Goal: Task Accomplishment & Management: Manage account settings

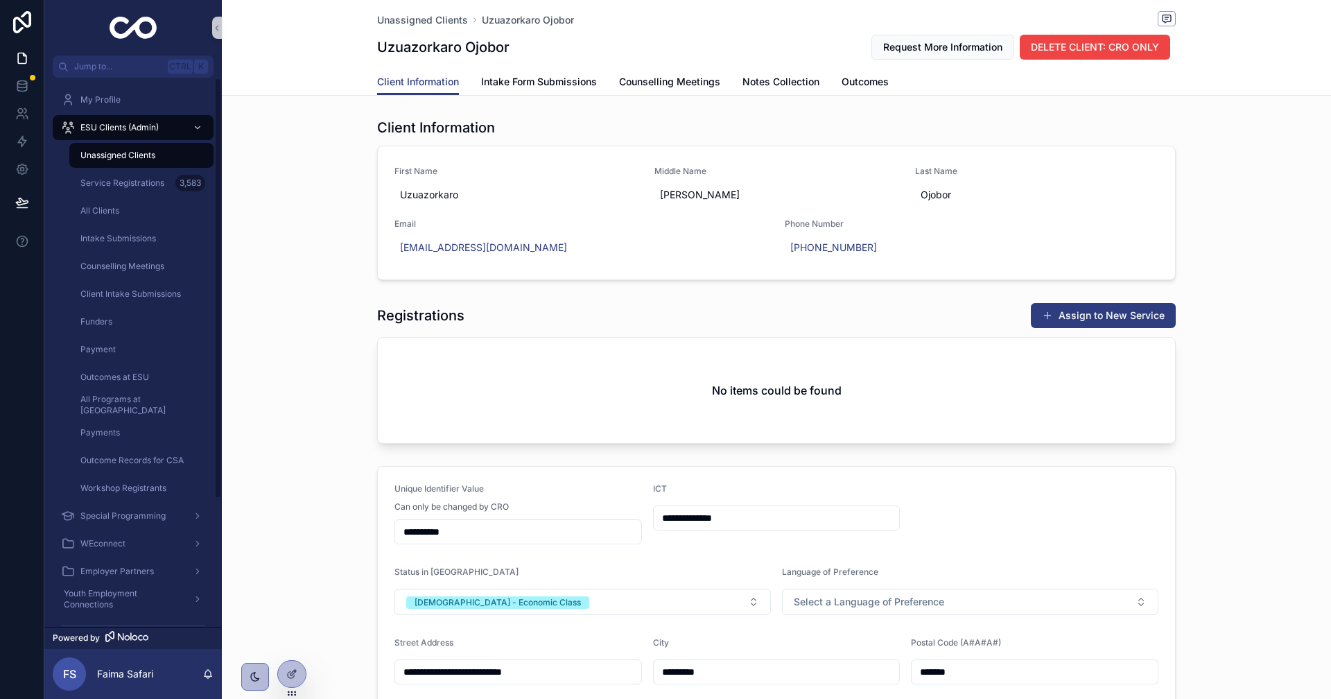
click at [123, 159] on span "Unassigned Clients" at bounding box center [117, 155] width 75 height 11
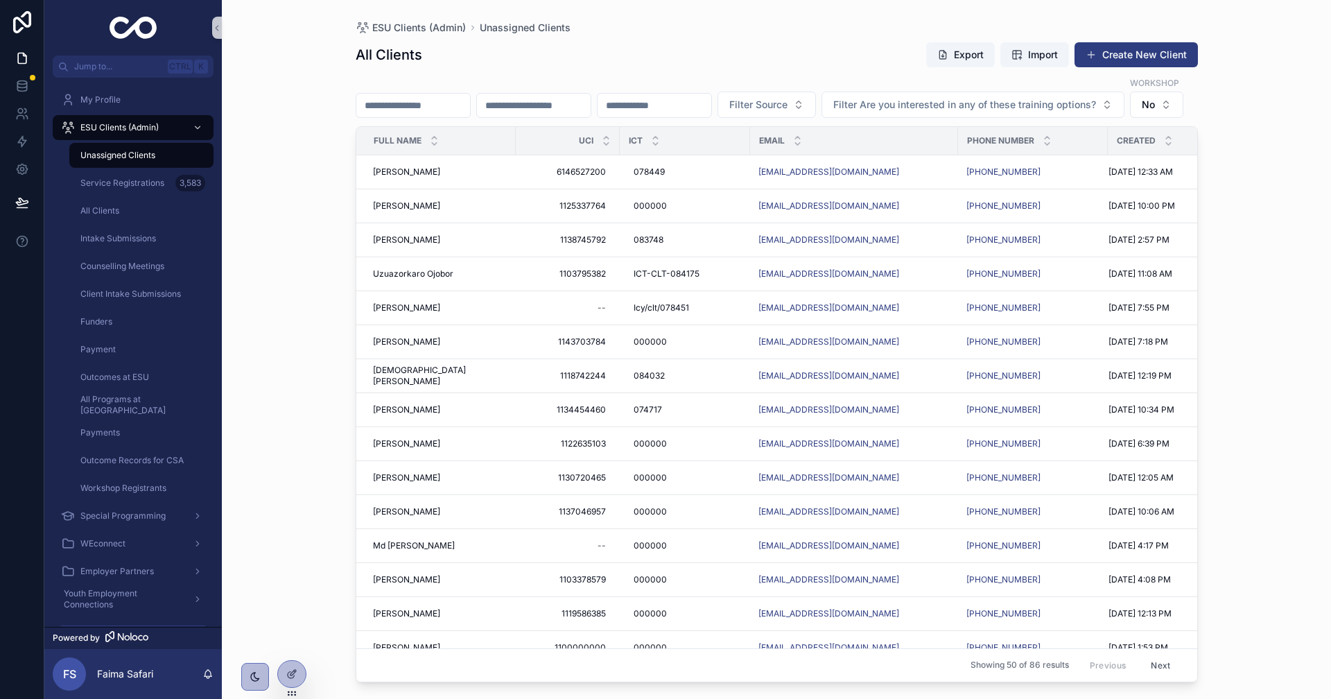
click at [417, 415] on span "[PERSON_NAME]" at bounding box center [406, 409] width 67 height 11
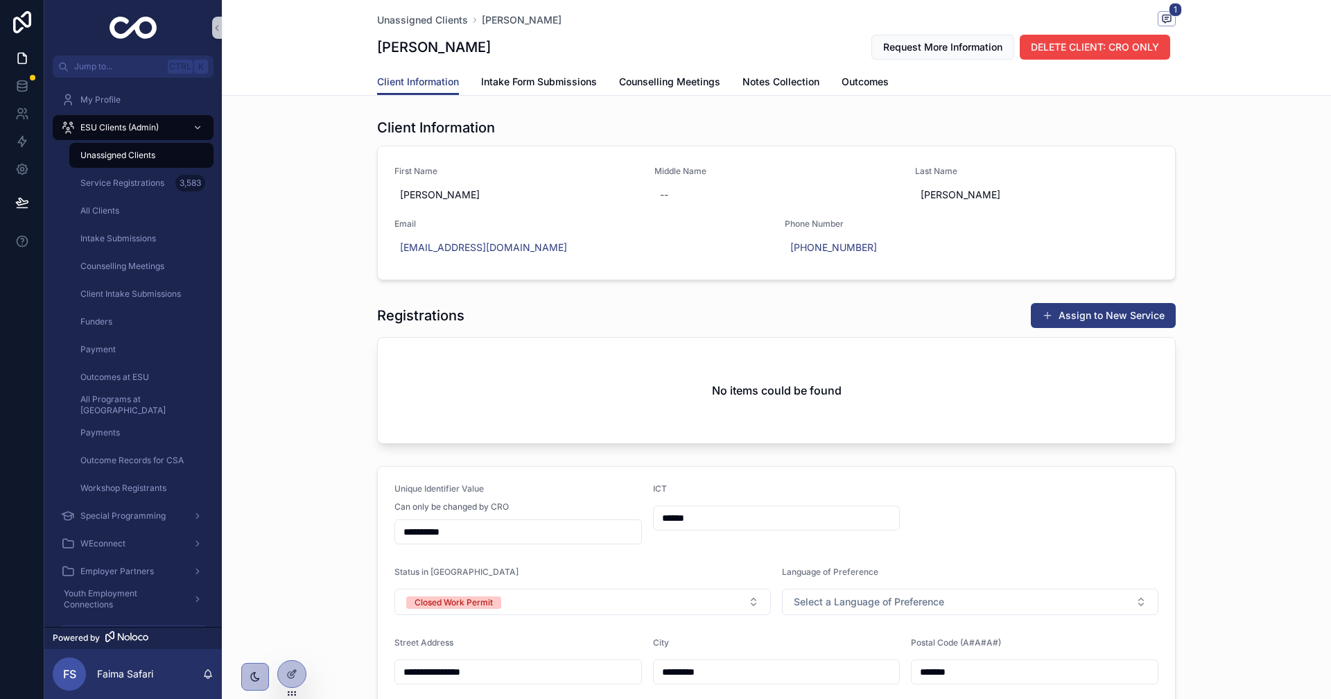
click at [582, 492] on div "Unique Identifier Value" at bounding box center [517, 491] width 247 height 17
click at [517, 603] on button "Closed Work Permit" at bounding box center [582, 601] width 376 height 26
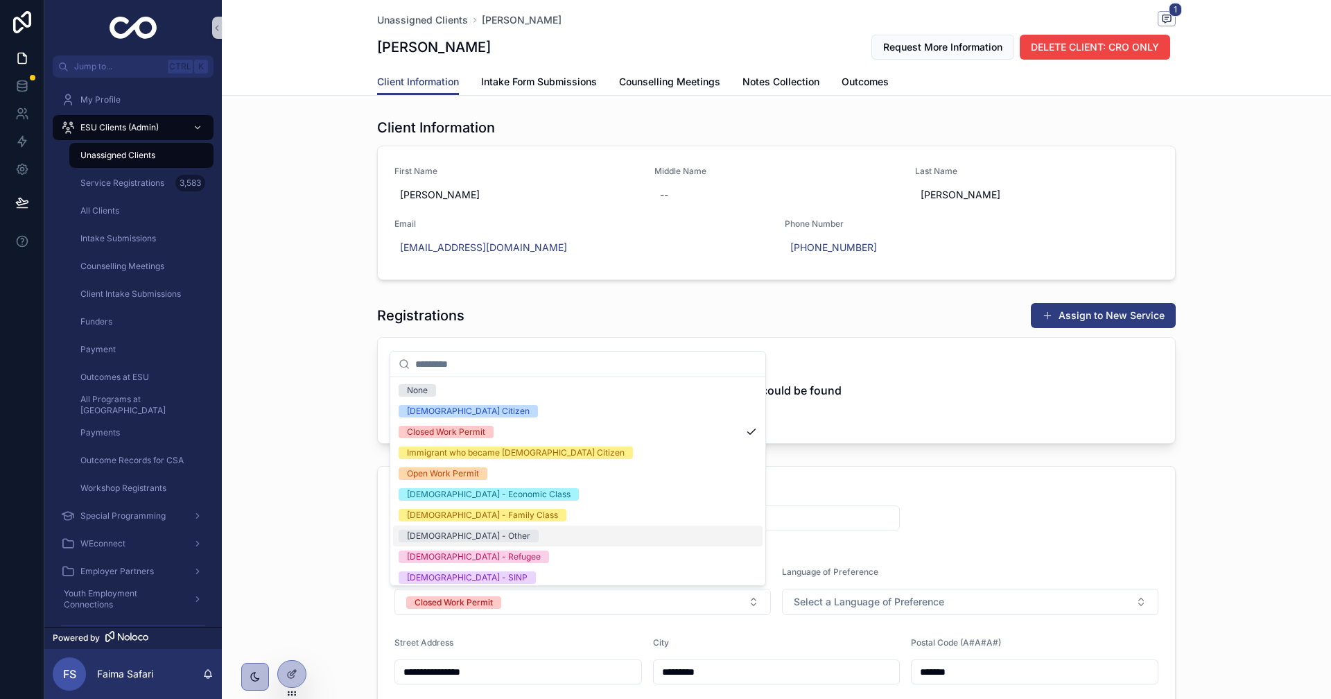
click at [512, 542] on div "[DEMOGRAPHIC_DATA] - Other" at bounding box center [577, 535] width 369 height 21
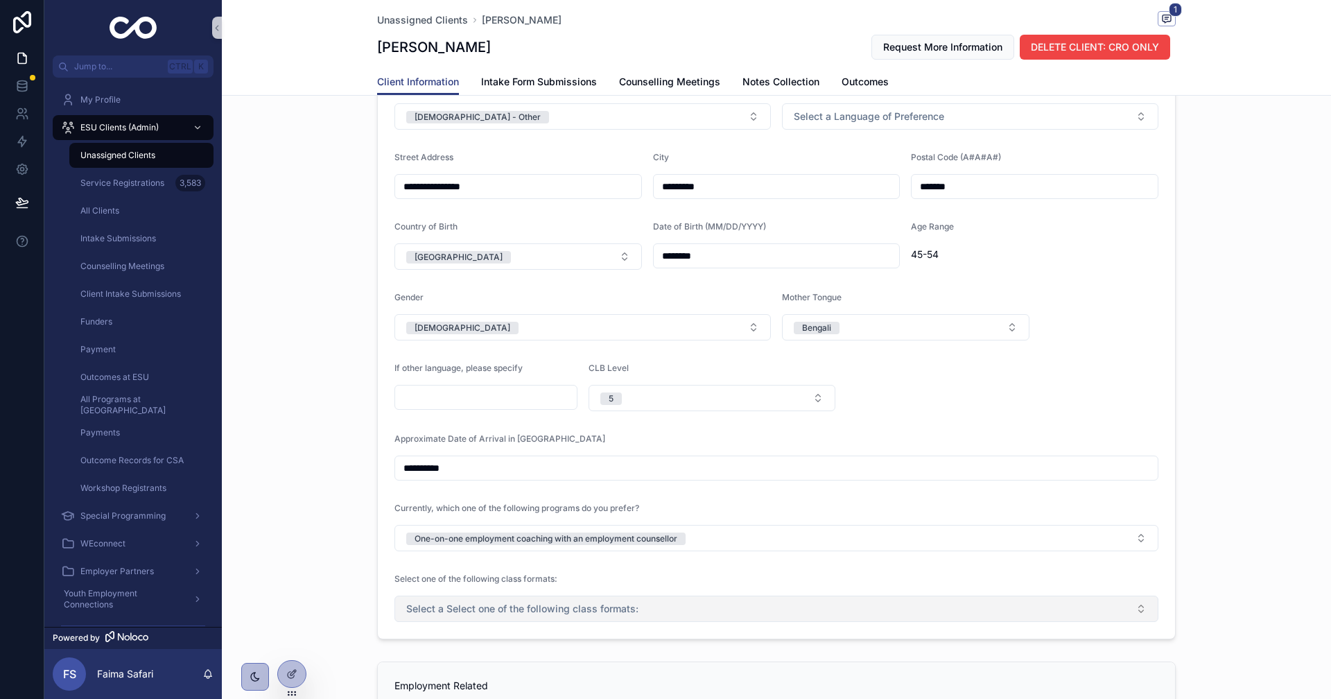
scroll to position [277, 0]
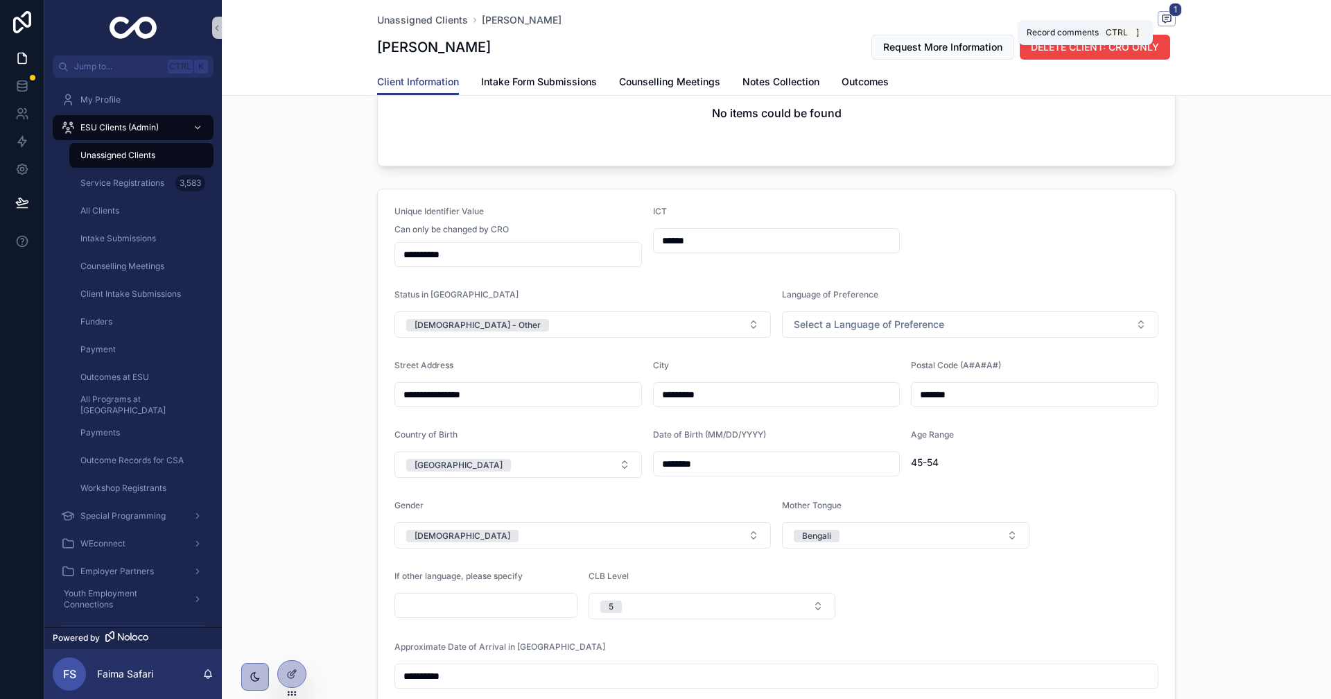
click at [1164, 17] on icon "scrollable content" at bounding box center [1165, 17] width 3 height 0
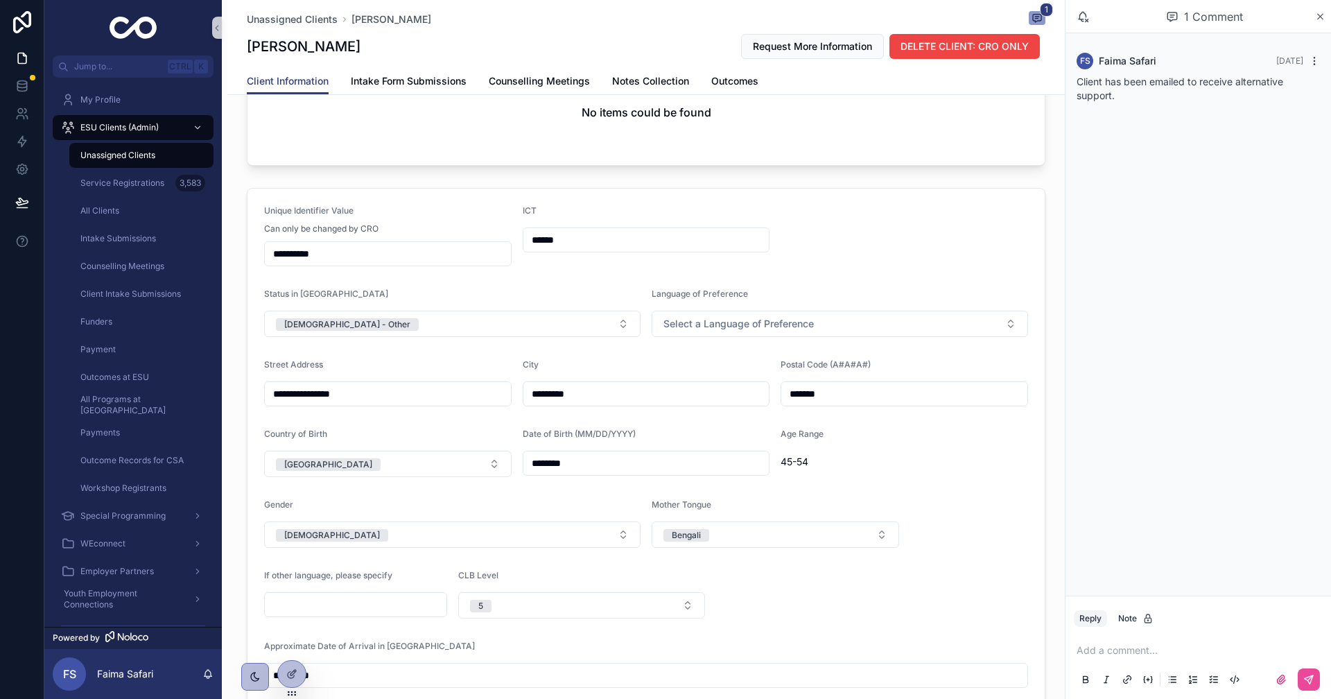
click at [1315, 58] on icon "scrollable content" at bounding box center [1314, 60] width 11 height 11
click at [1287, 42] on button "Delete comment" at bounding box center [1279, 36] width 87 height 17
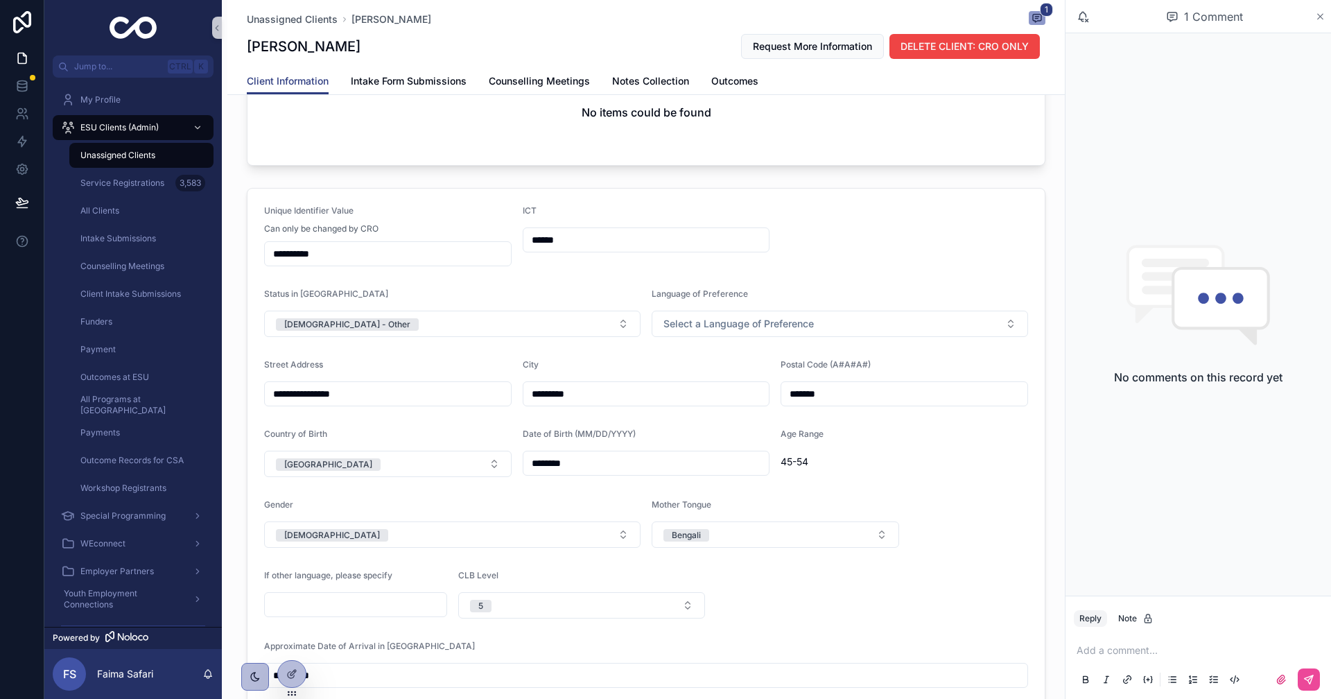
click at [1324, 12] on icon "scrollable content" at bounding box center [1320, 16] width 10 height 11
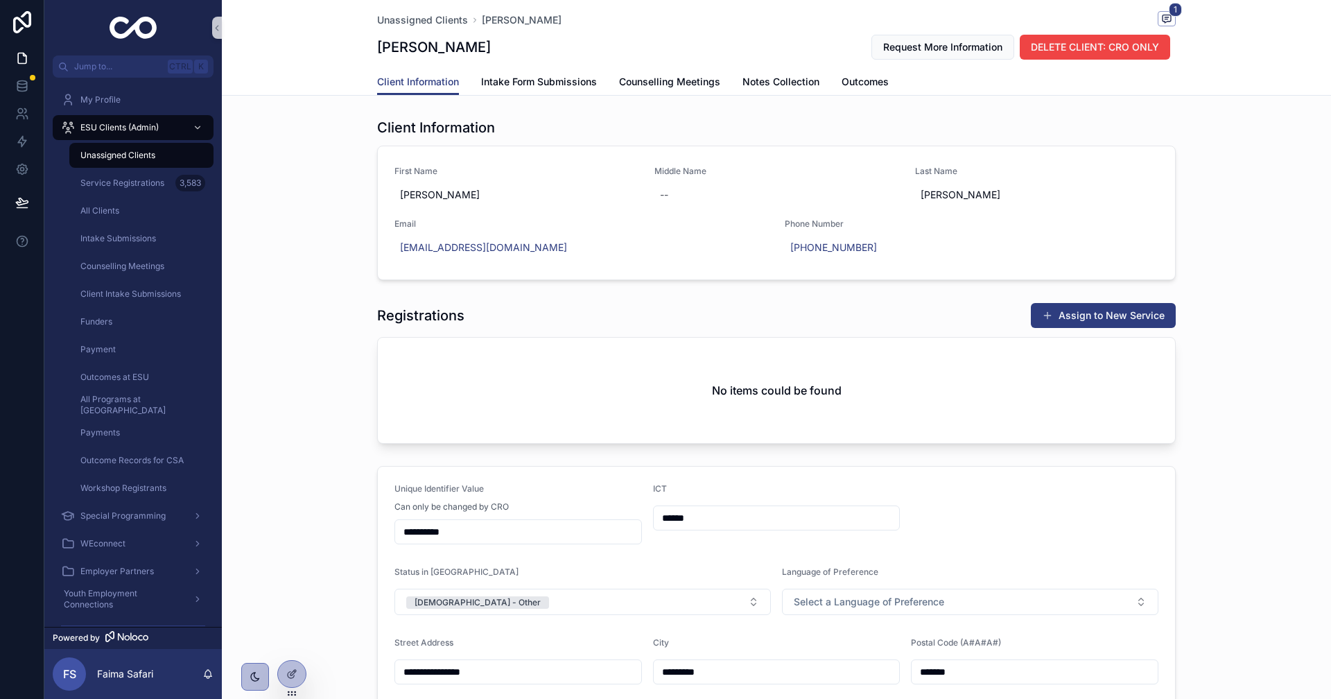
drag, startPoint x: 373, startPoint y: 47, endPoint x: 498, endPoint y: 53, distance: 125.6
click at [491, 53] on h1 "[PERSON_NAME]" at bounding box center [434, 46] width 114 height 19
copy h1 "[PERSON_NAME]"
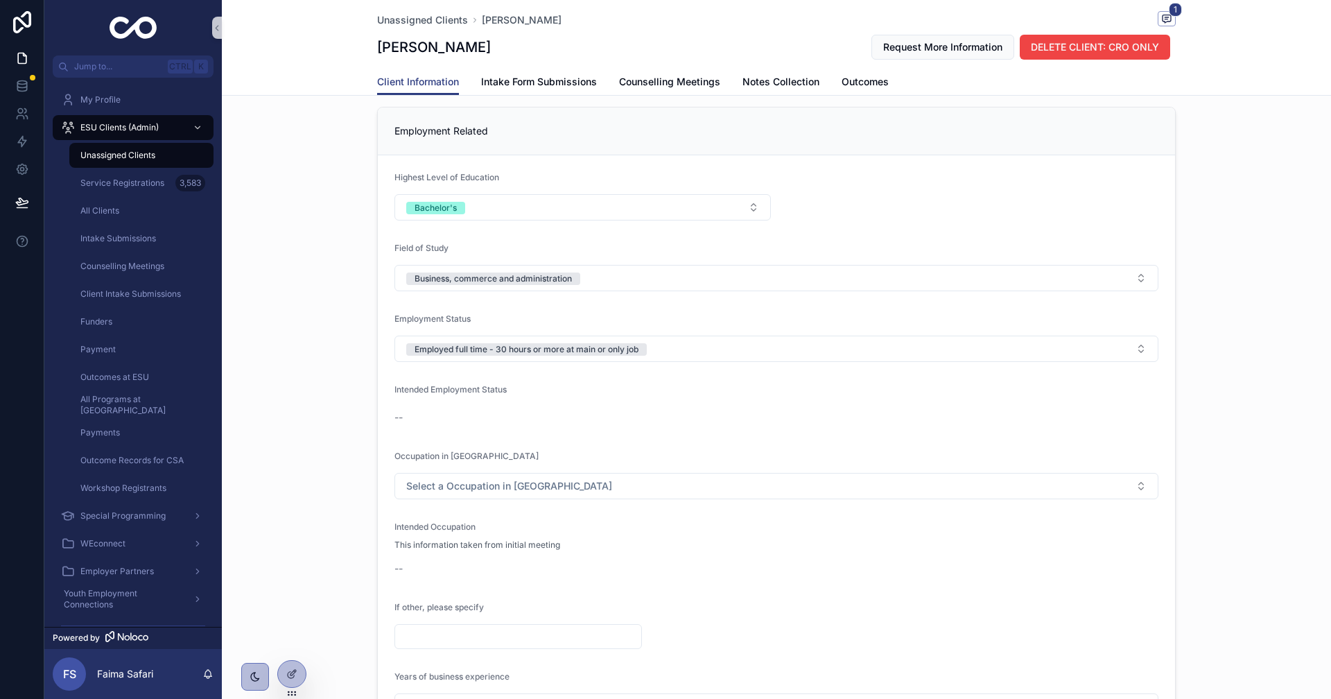
scroll to position [1386, 0]
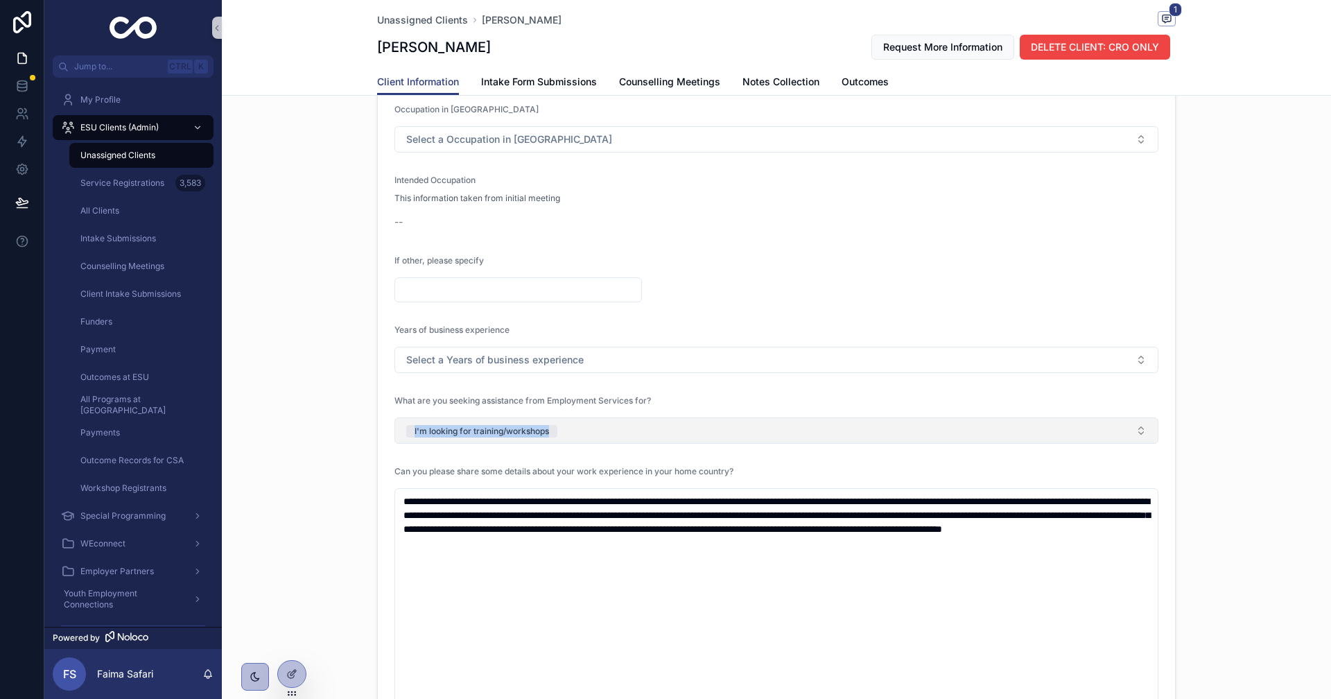
drag, startPoint x: 311, startPoint y: 434, endPoint x: 665, endPoint y: 432, distance: 354.9
click at [665, 432] on div "Employment Related Highest Level of Education Bachelor's Field of Study Busines…" at bounding box center [776, 488] width 1109 height 1467
copy div "I'm looking for training/workshops"
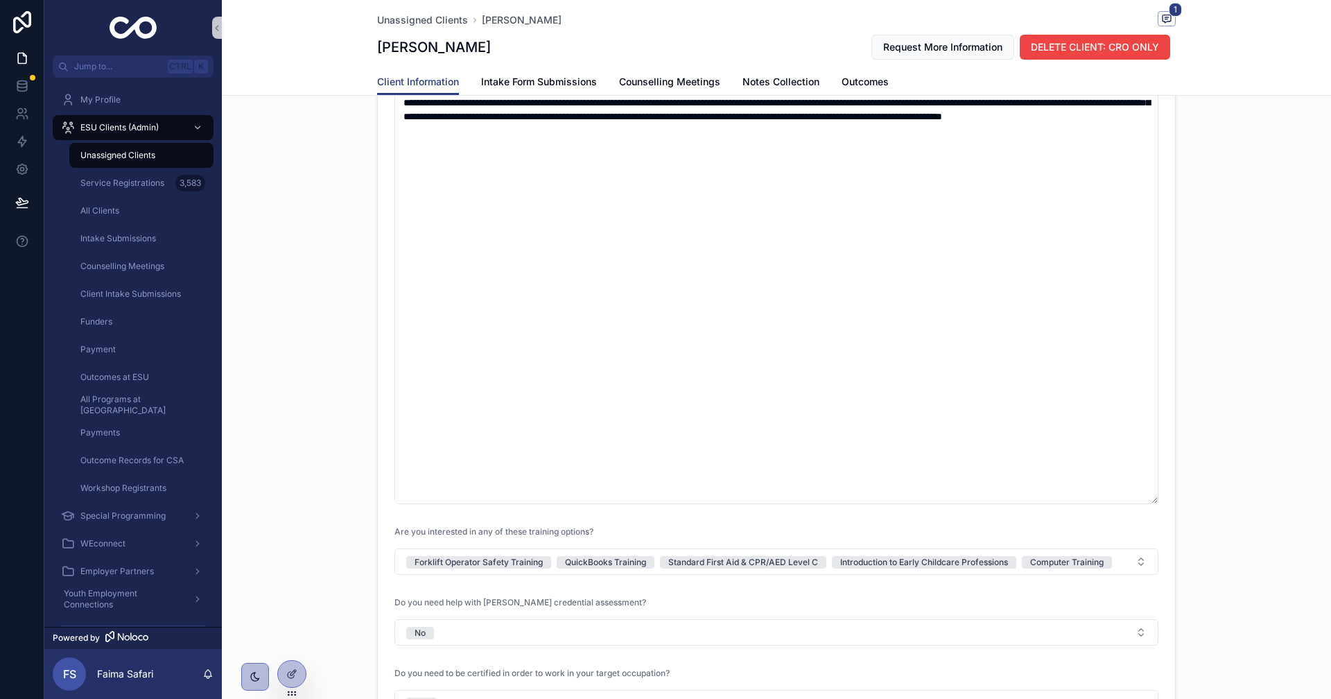
scroll to position [1871, 0]
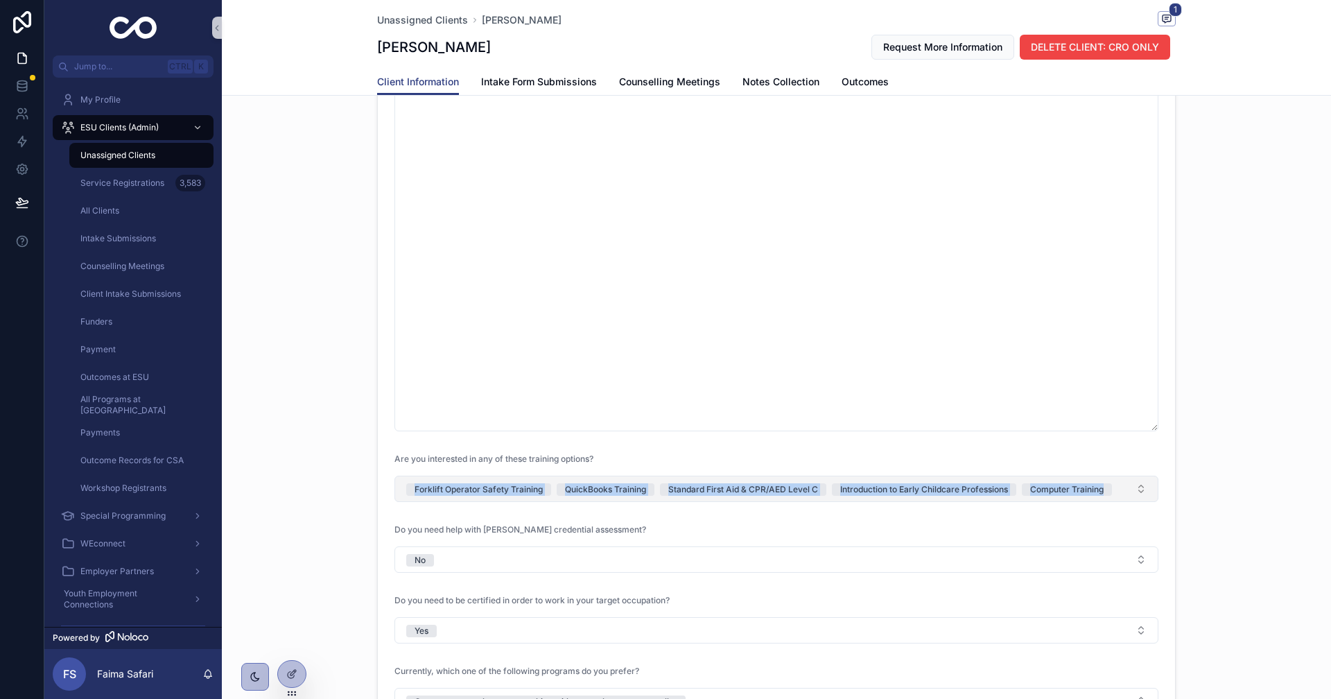
drag, startPoint x: 361, startPoint y: 495, endPoint x: 1113, endPoint y: 500, distance: 752.0
click at [1113, 500] on div "Employment Related Highest Level of Education Bachelor's Field of Study Busines…" at bounding box center [776, 2] width 1109 height 1467
copy span "Forklift Operator Safety Training QuickBooks Training Standard First Aid & CPR/…"
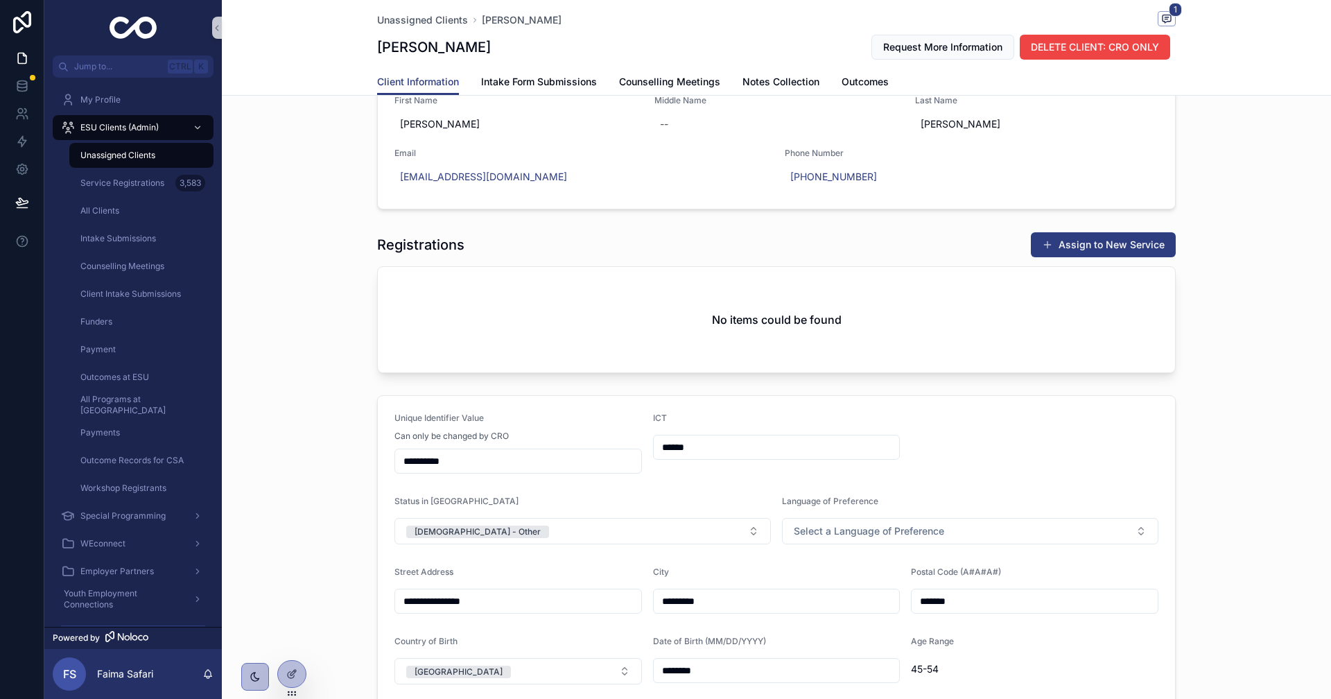
scroll to position [69, 0]
click at [1110, 245] on button "Assign to New Service" at bounding box center [1103, 246] width 145 height 25
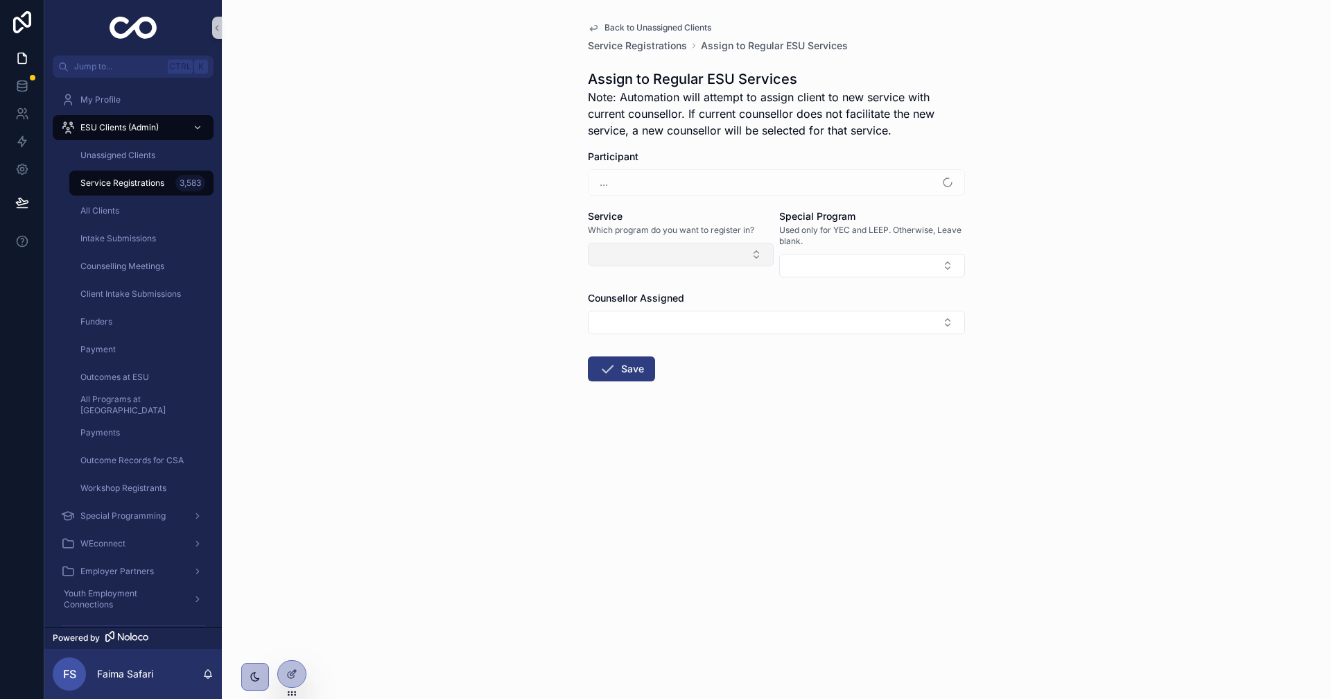
click at [708, 244] on button "Select Button" at bounding box center [681, 255] width 186 height 24
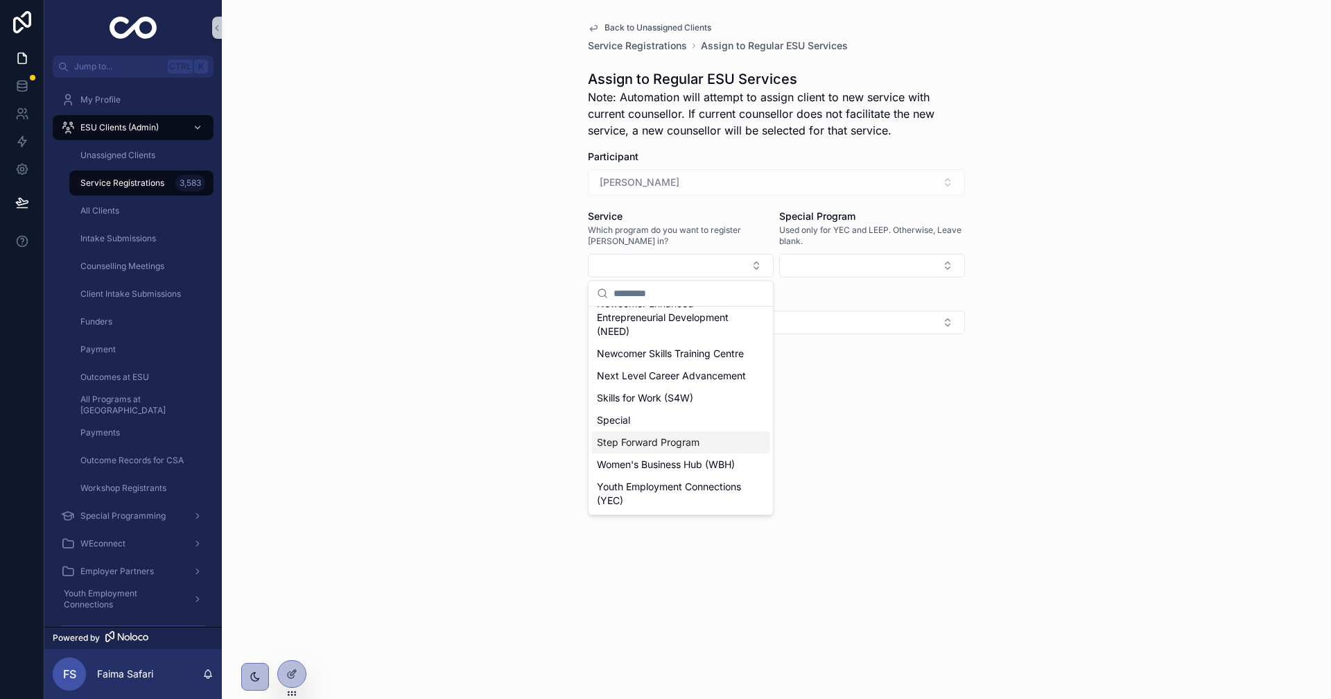
scroll to position [333, 0]
click at [645, 435] on span "Step Forward Program" at bounding box center [648, 442] width 103 height 14
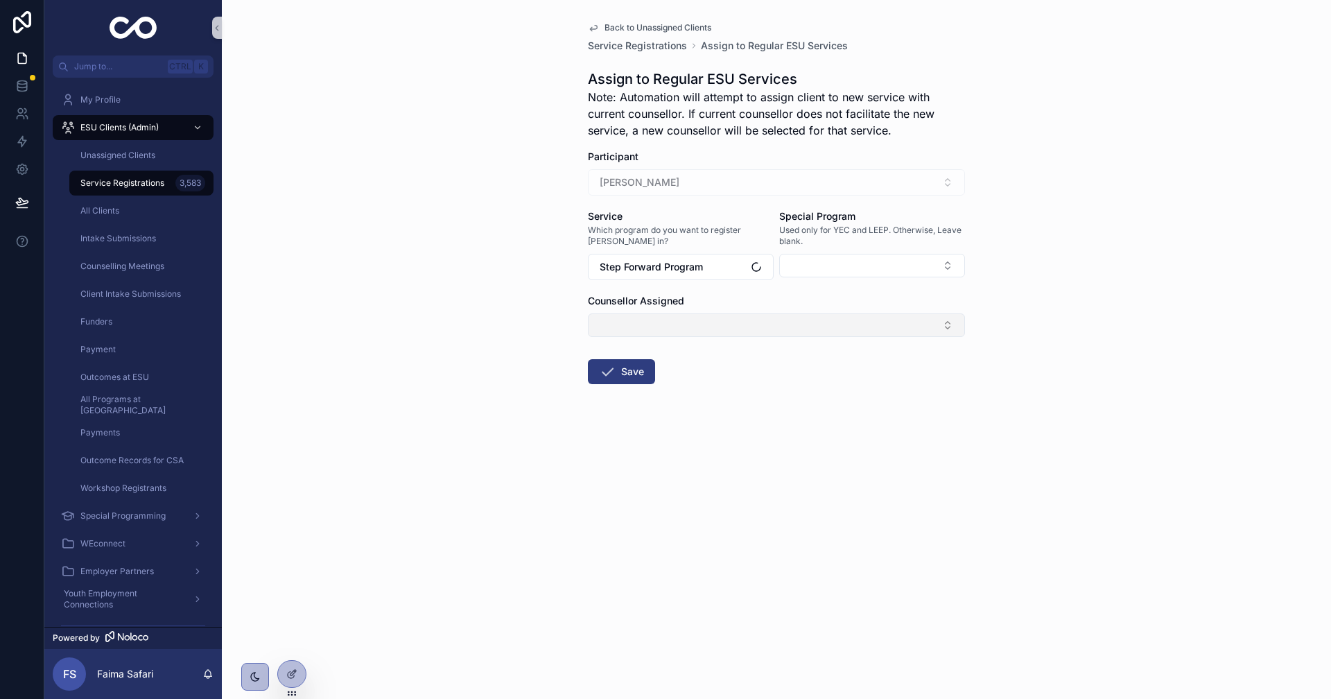
click at [703, 315] on button "Select Button" at bounding box center [776, 325] width 377 height 24
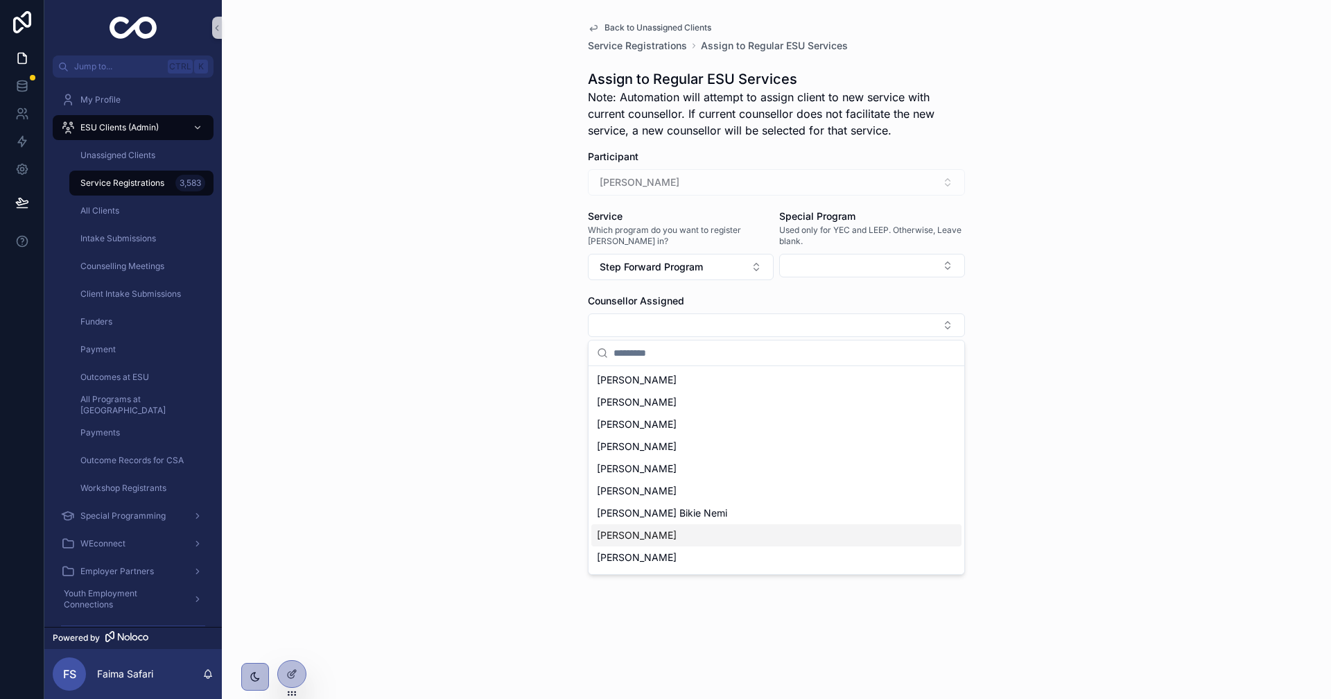
click at [632, 536] on span "[PERSON_NAME]" at bounding box center [637, 535] width 80 height 14
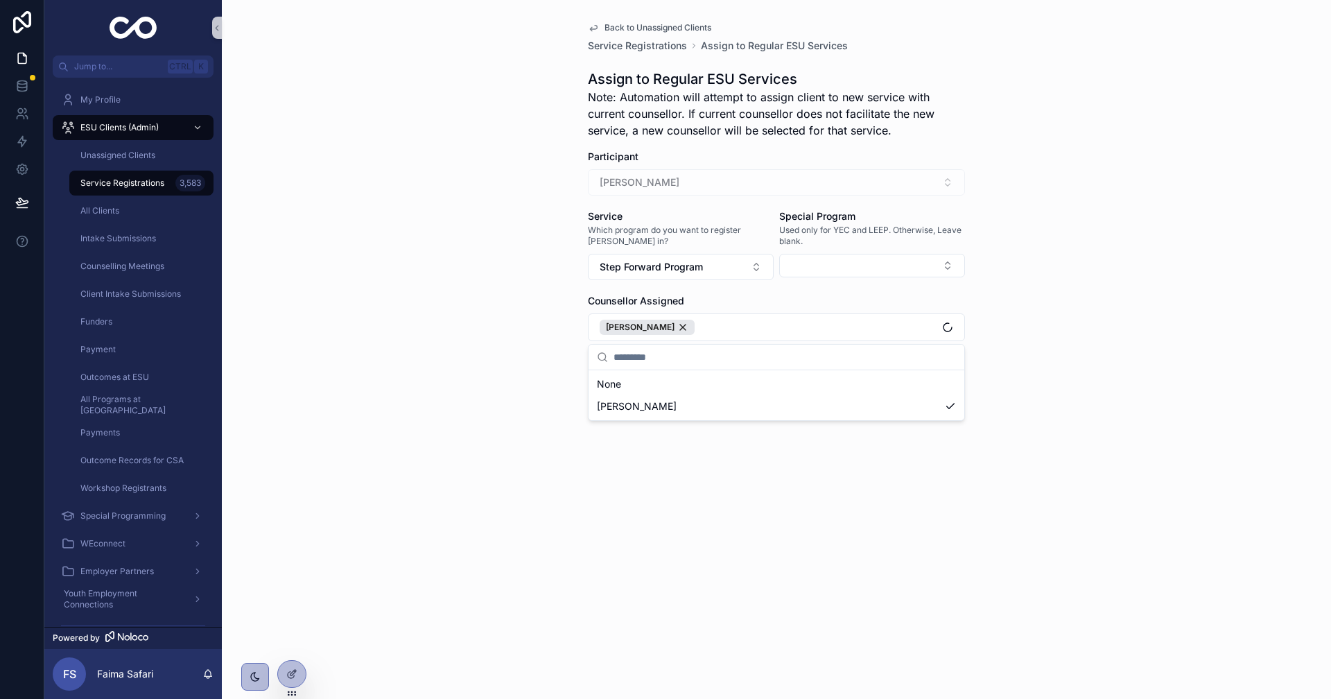
click at [519, 353] on div "Back to Unassigned Clients Service Registrations Assign to Regular ESU Services…" at bounding box center [776, 349] width 1109 height 699
click at [609, 366] on button "Save" at bounding box center [621, 375] width 67 height 25
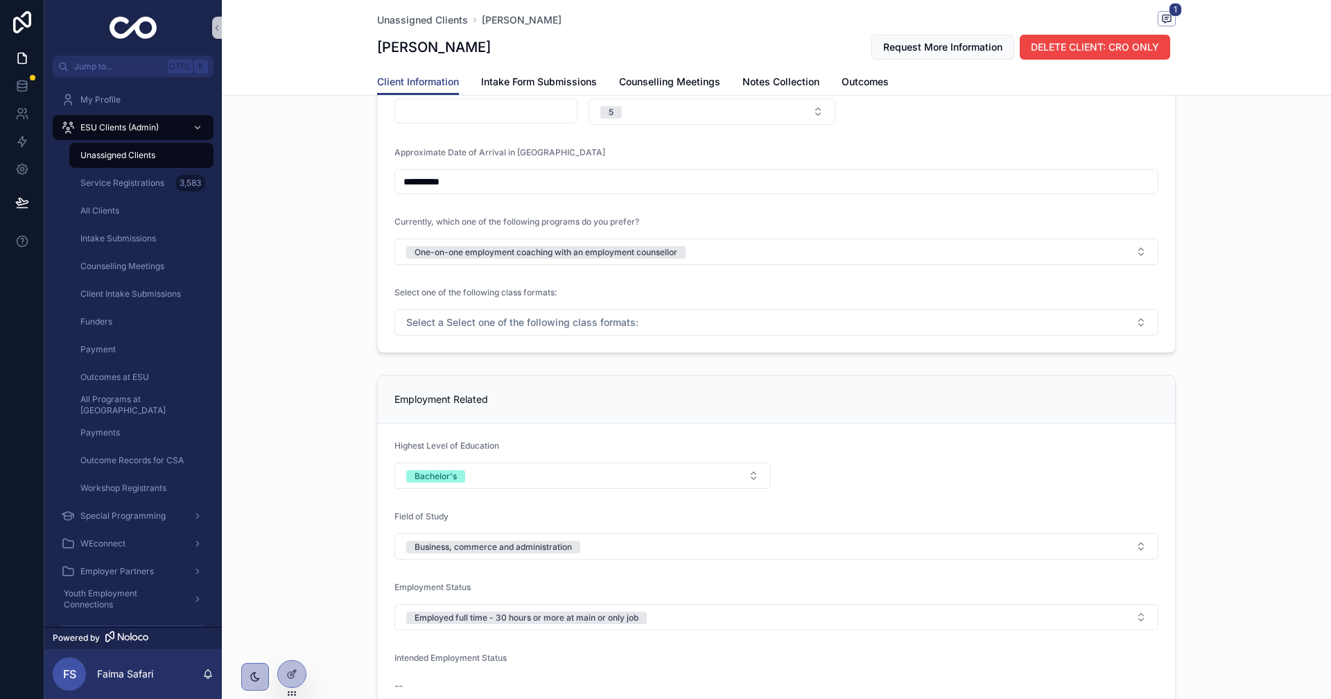
scroll to position [904, 0]
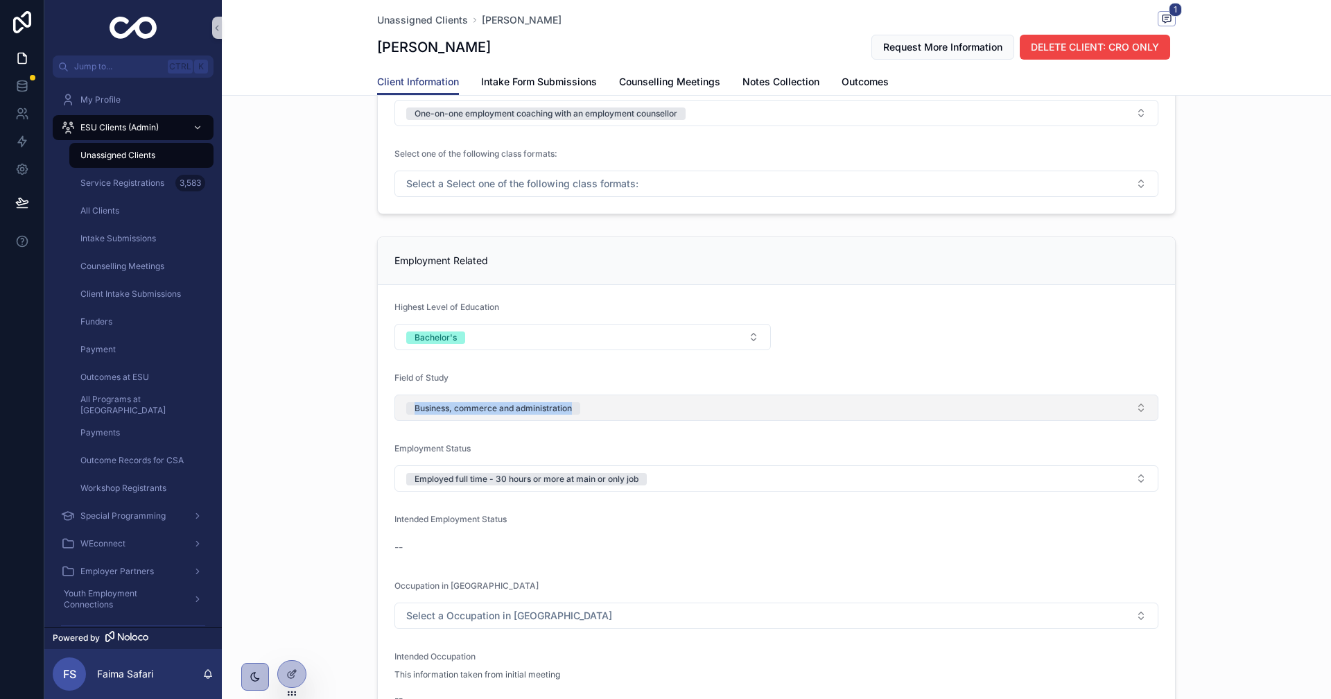
drag, startPoint x: 340, startPoint y: 414, endPoint x: 677, endPoint y: 399, distance: 337.9
copy div "Business, commerce and administration"
click at [185, 171] on link "Service Registrations 3,584" at bounding box center [141, 183] width 144 height 25
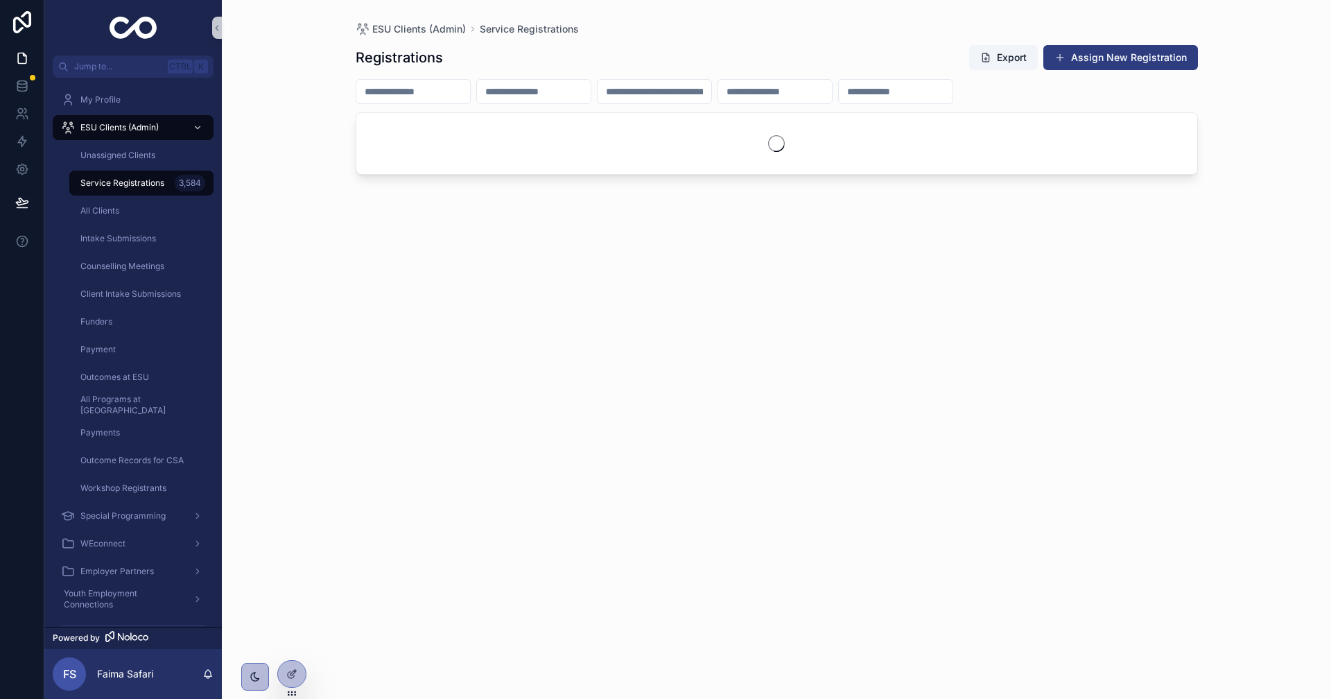
click at [433, 85] on input "scrollable content" at bounding box center [413, 91] width 114 height 19
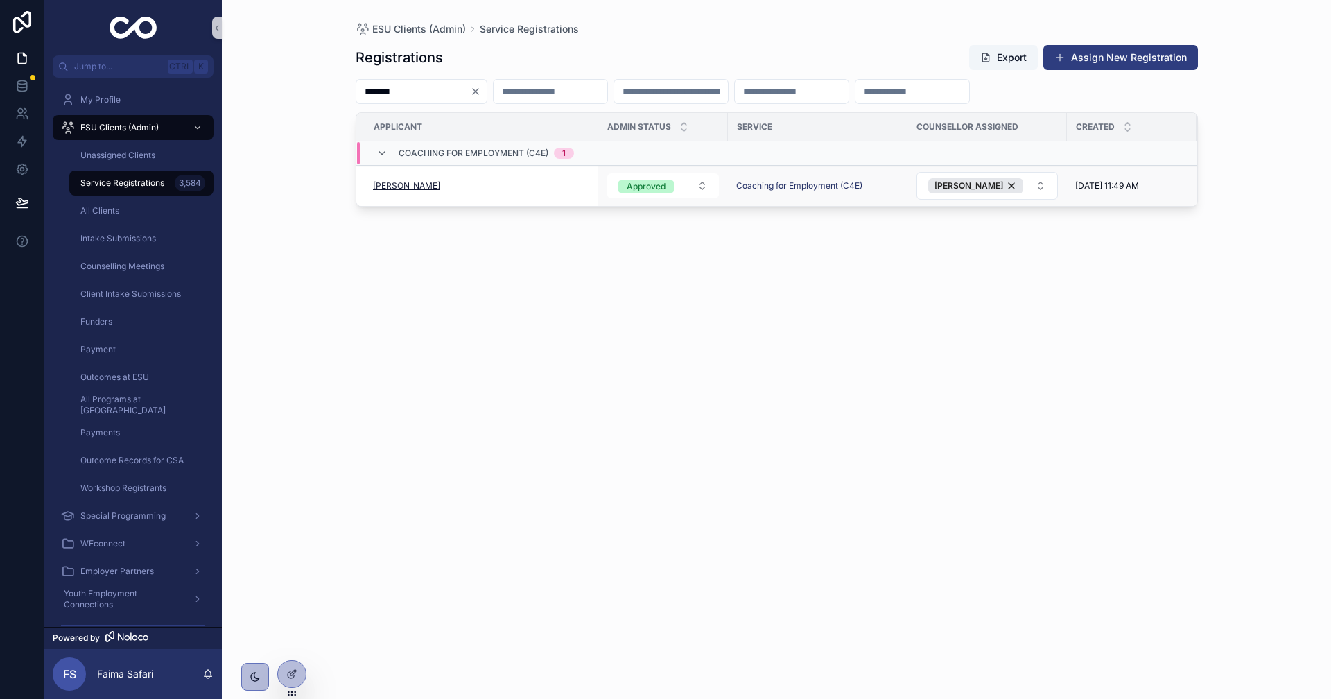
type input "*******"
click at [404, 191] on span "[PERSON_NAME]" at bounding box center [406, 185] width 67 height 11
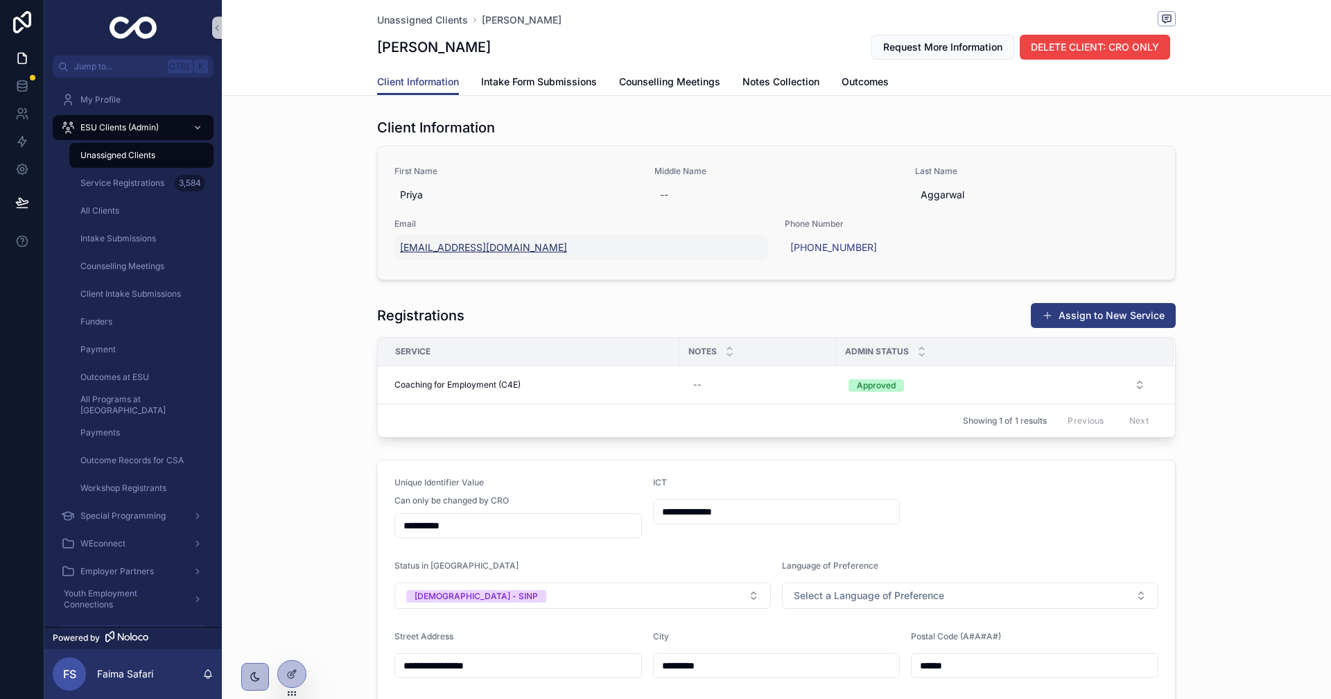
drag, startPoint x: 441, startPoint y: 254, endPoint x: 446, endPoint y: 246, distance: 9.6
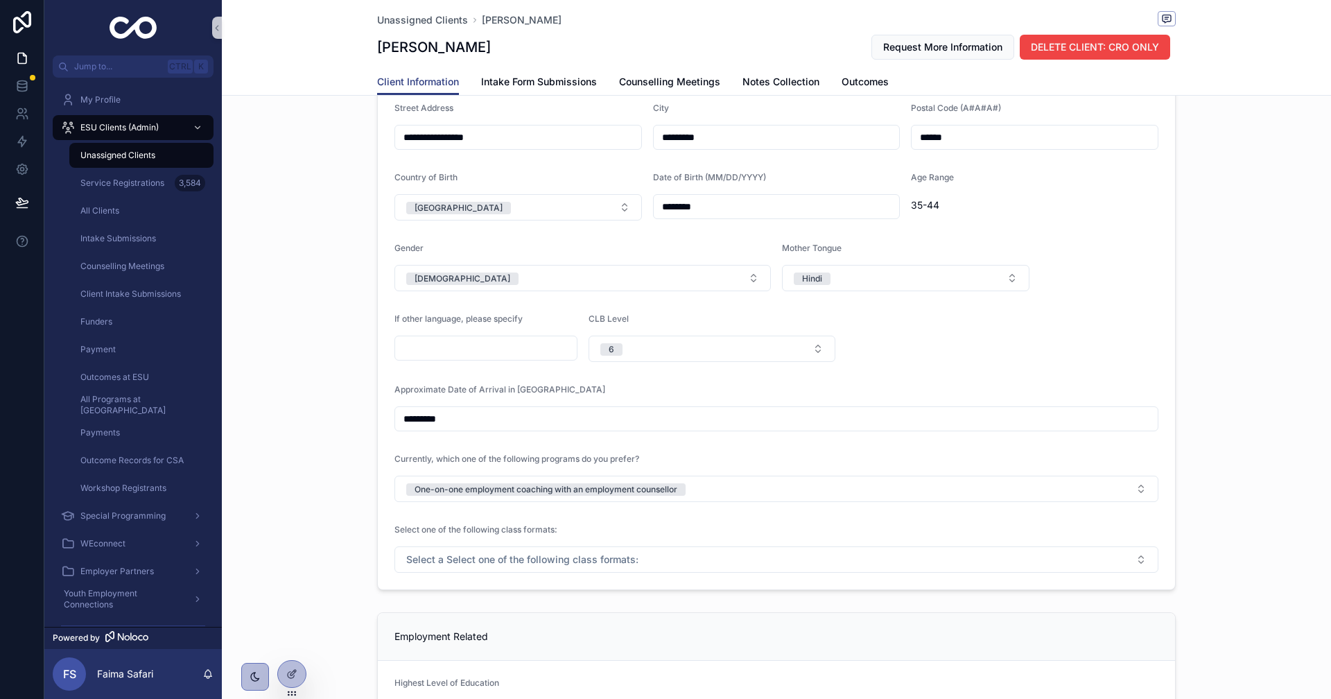
scroll to position [347, 0]
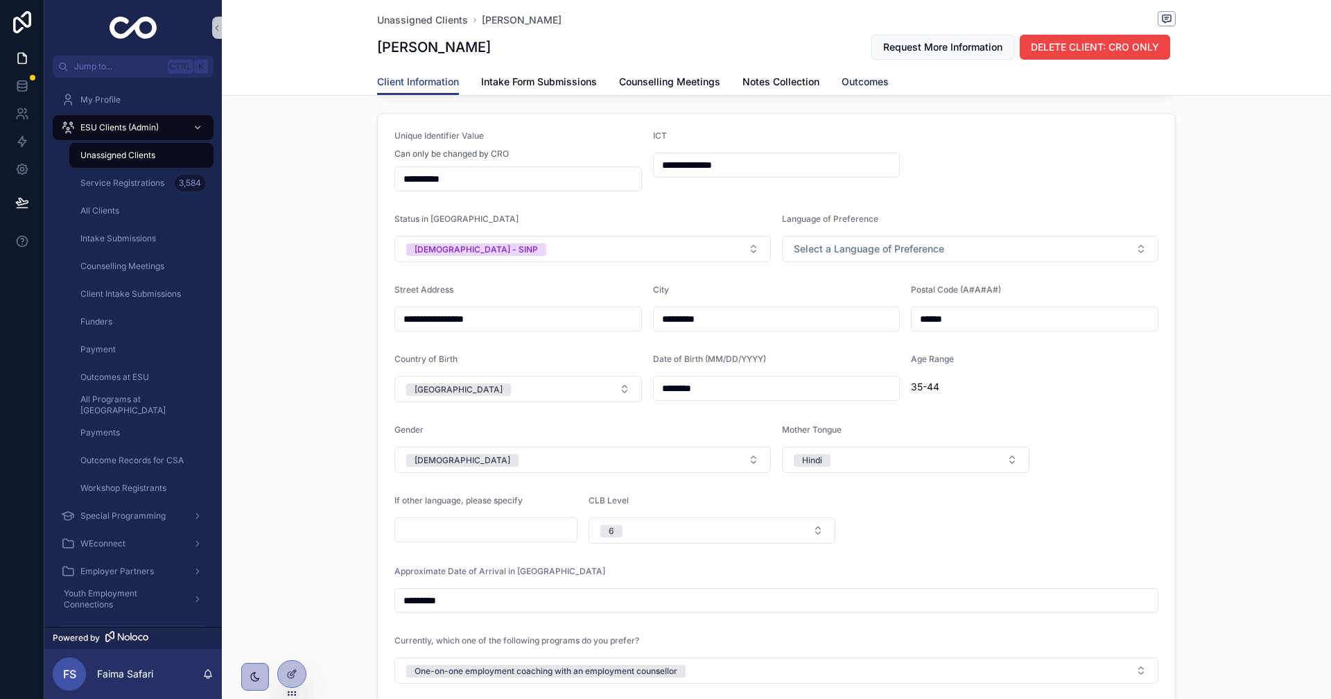
click at [846, 82] on span "Outcomes" at bounding box center [864, 82] width 47 height 14
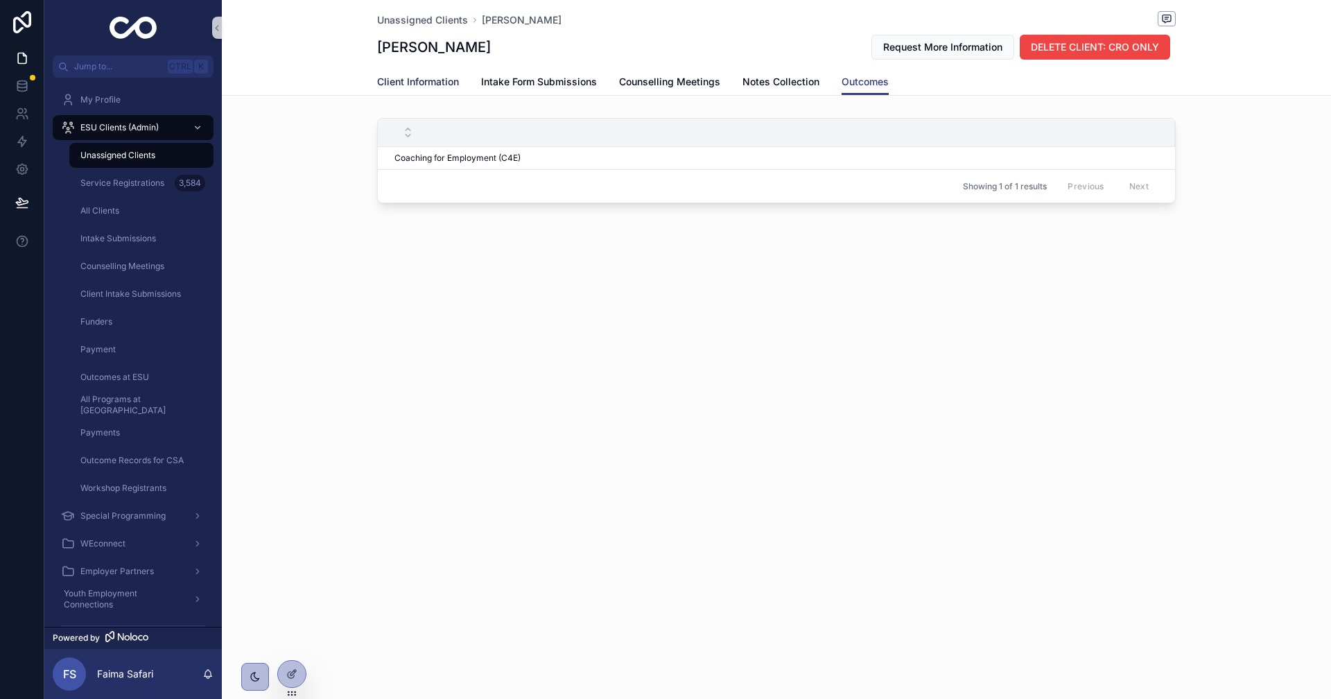
click at [435, 81] on span "Client Information" at bounding box center [418, 82] width 82 height 14
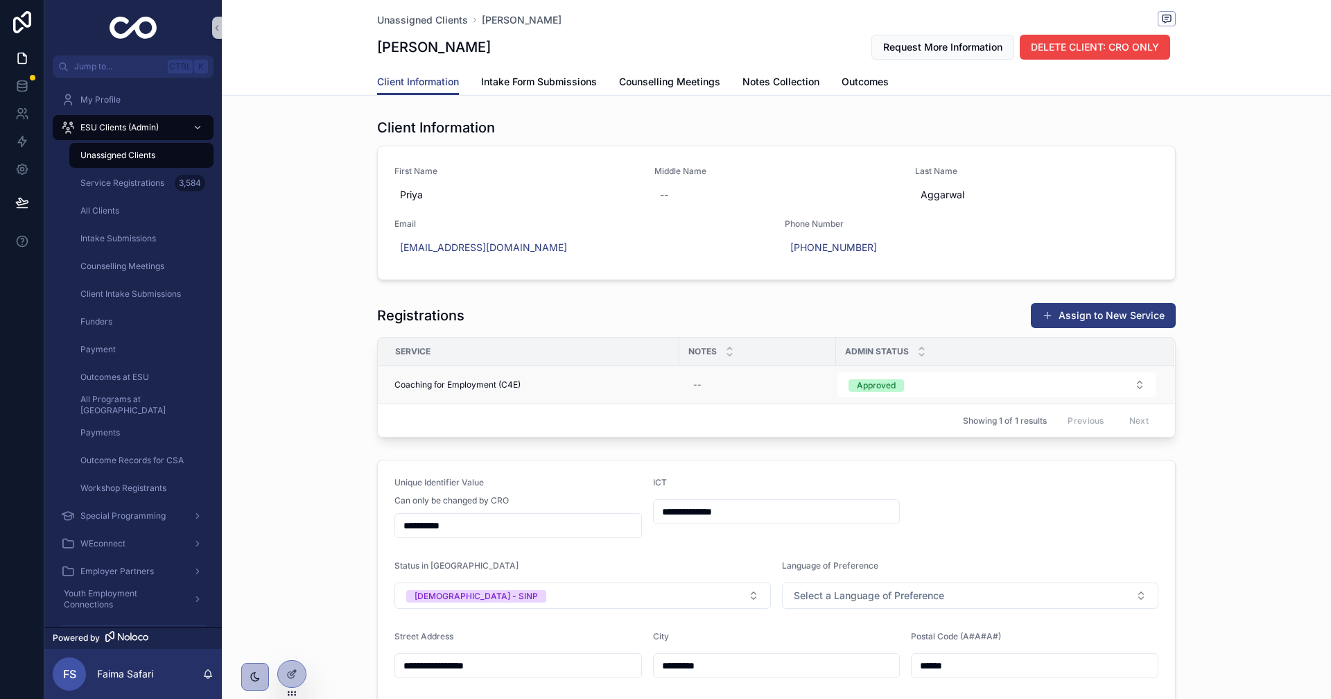
click at [541, 381] on div "Coaching for Employment (C4E) Coaching for Employment (C4E)" at bounding box center [532, 384] width 277 height 11
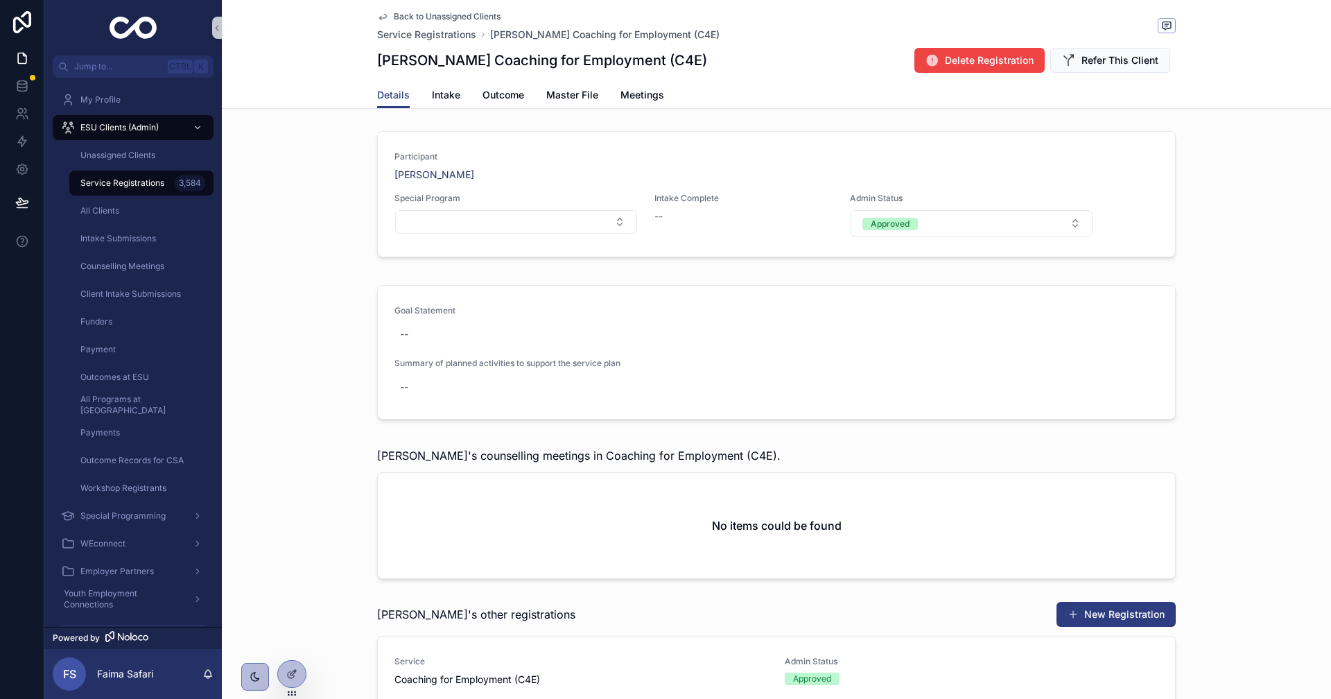
click at [419, 15] on span "Back to Unassigned Clients" at bounding box center [447, 16] width 107 height 11
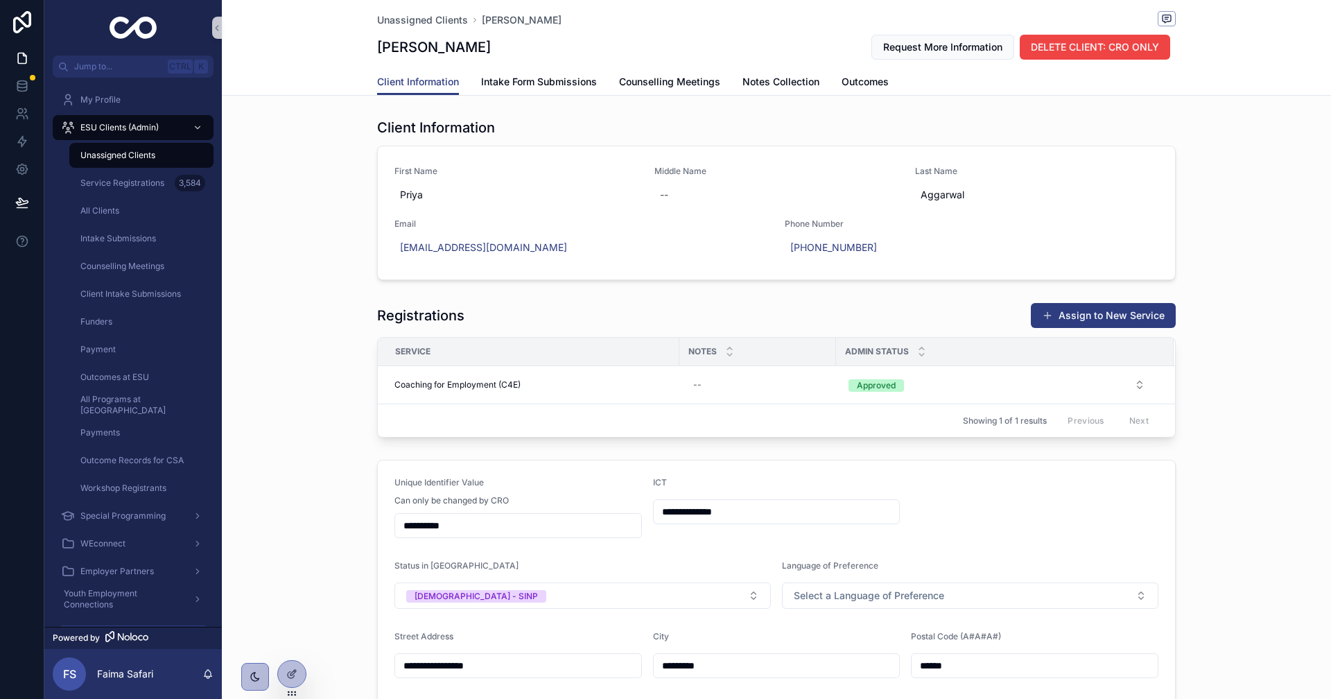
click at [464, 529] on input "**********" at bounding box center [518, 525] width 246 height 19
click at [464, 528] on input "**********" at bounding box center [518, 525] width 246 height 19
click at [146, 155] on span "Unassigned Clients" at bounding box center [117, 155] width 75 height 11
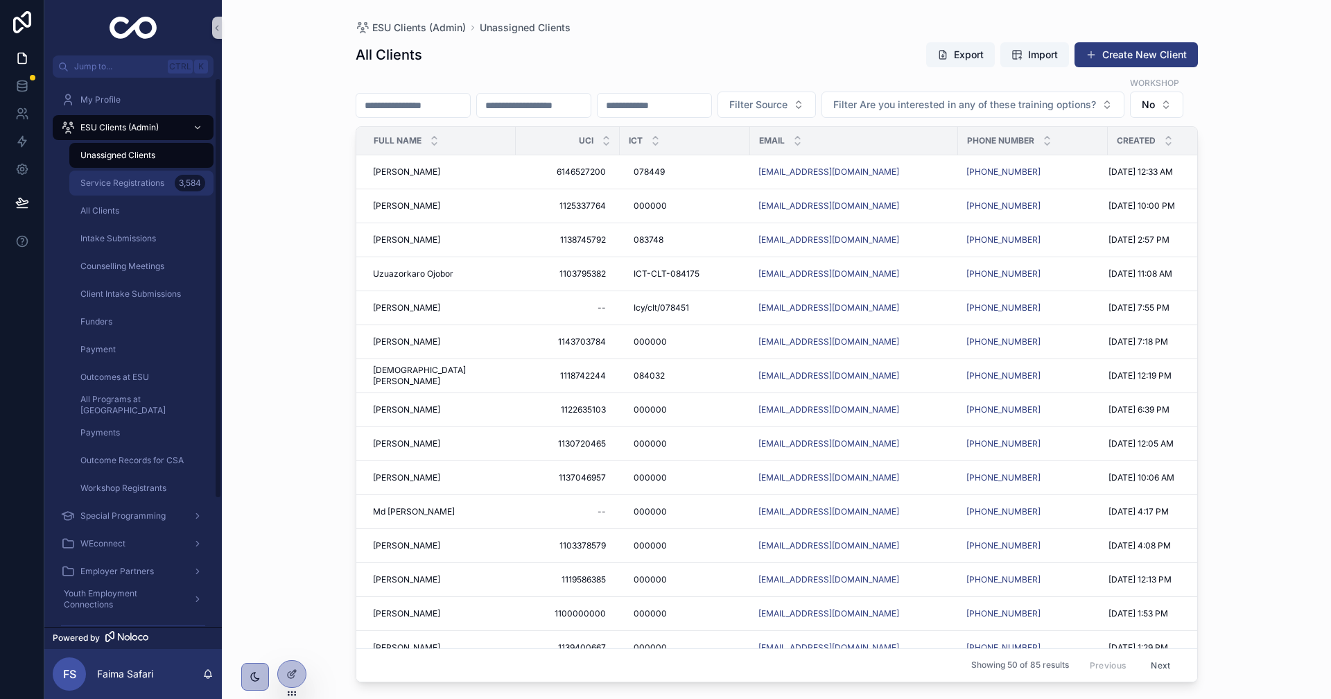
click at [163, 194] on link "Service Registrations 3,584" at bounding box center [141, 183] width 144 height 25
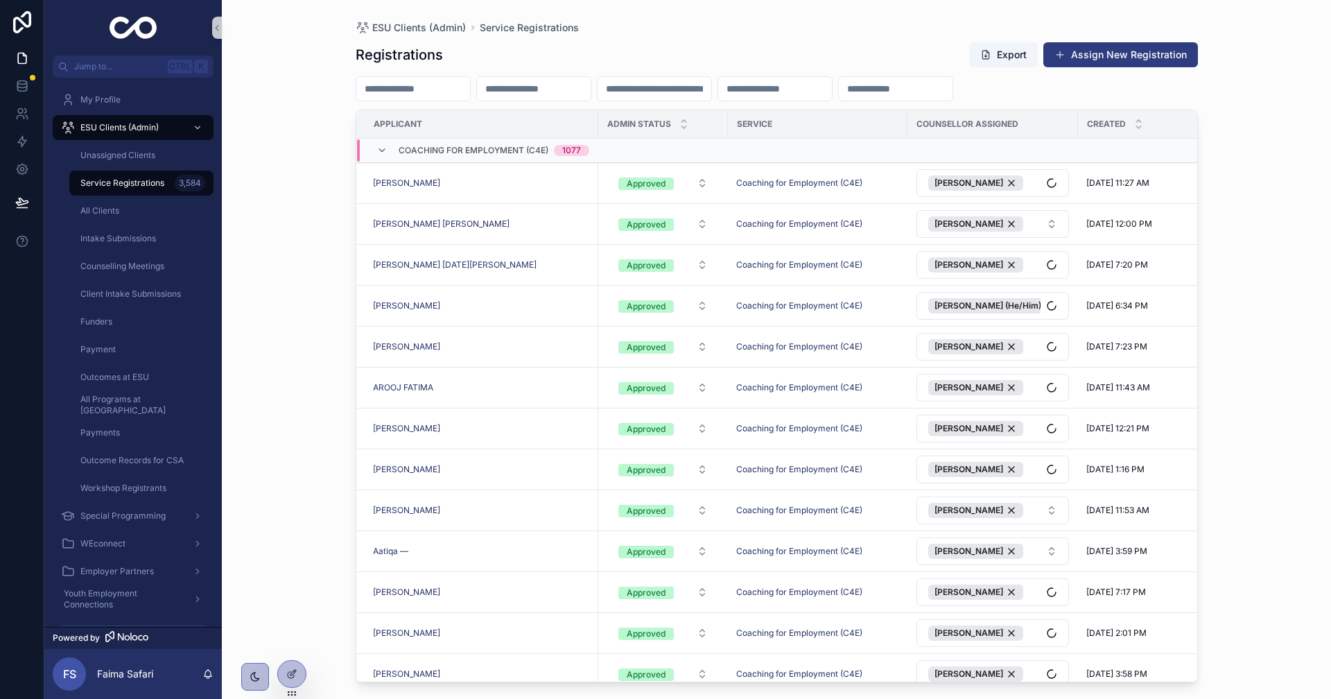
click at [451, 85] on input "scrollable content" at bounding box center [413, 88] width 114 height 19
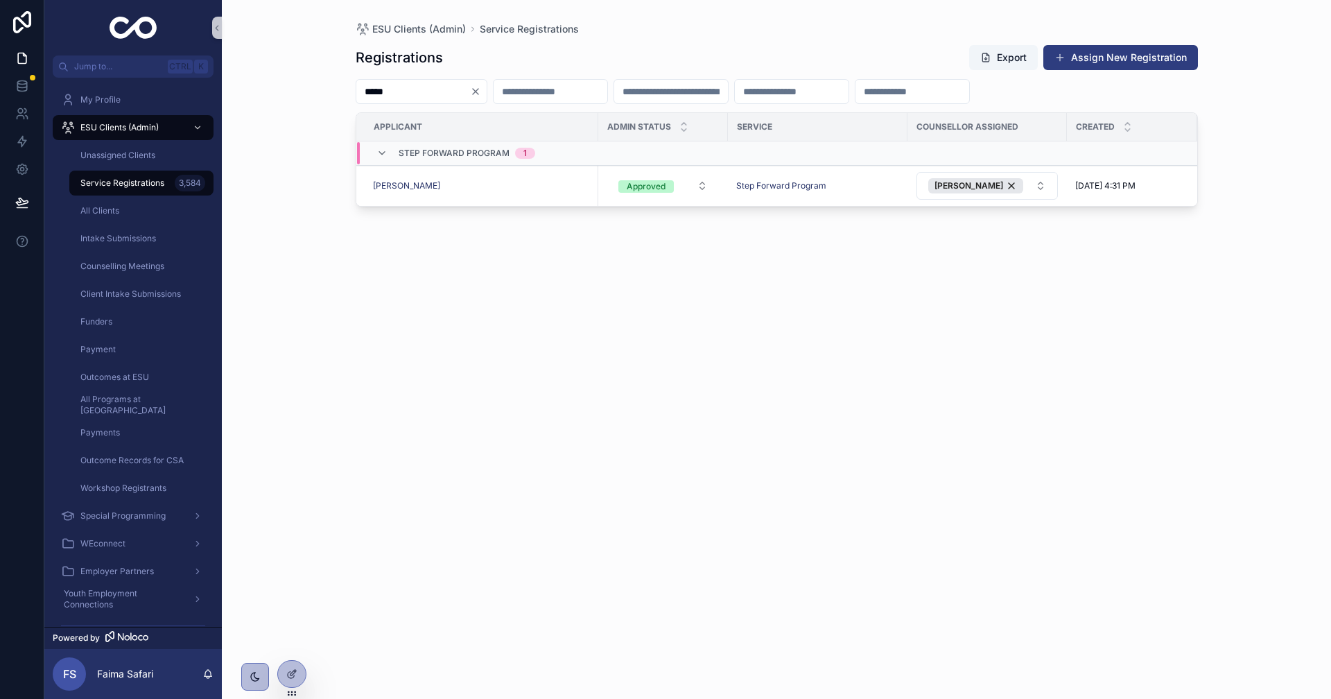
type input "*****"
click at [410, 186] on span "[PERSON_NAME]" at bounding box center [406, 185] width 67 height 11
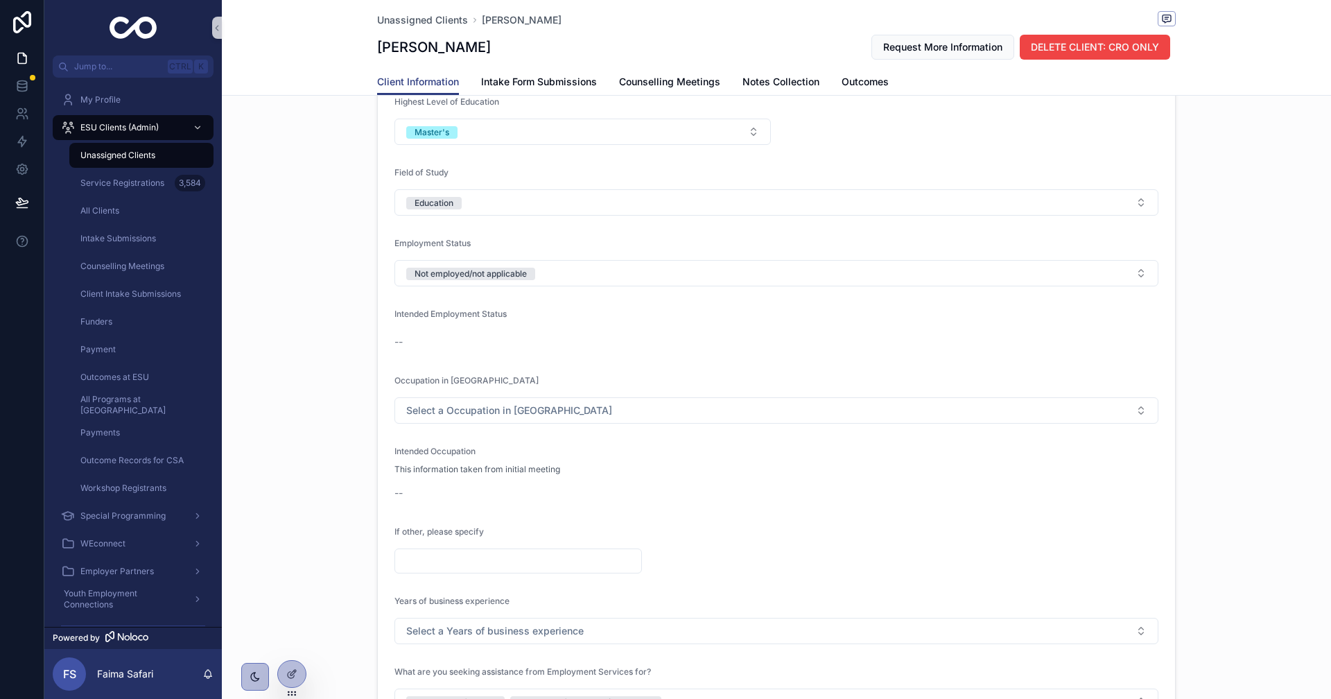
scroll to position [1386, 0]
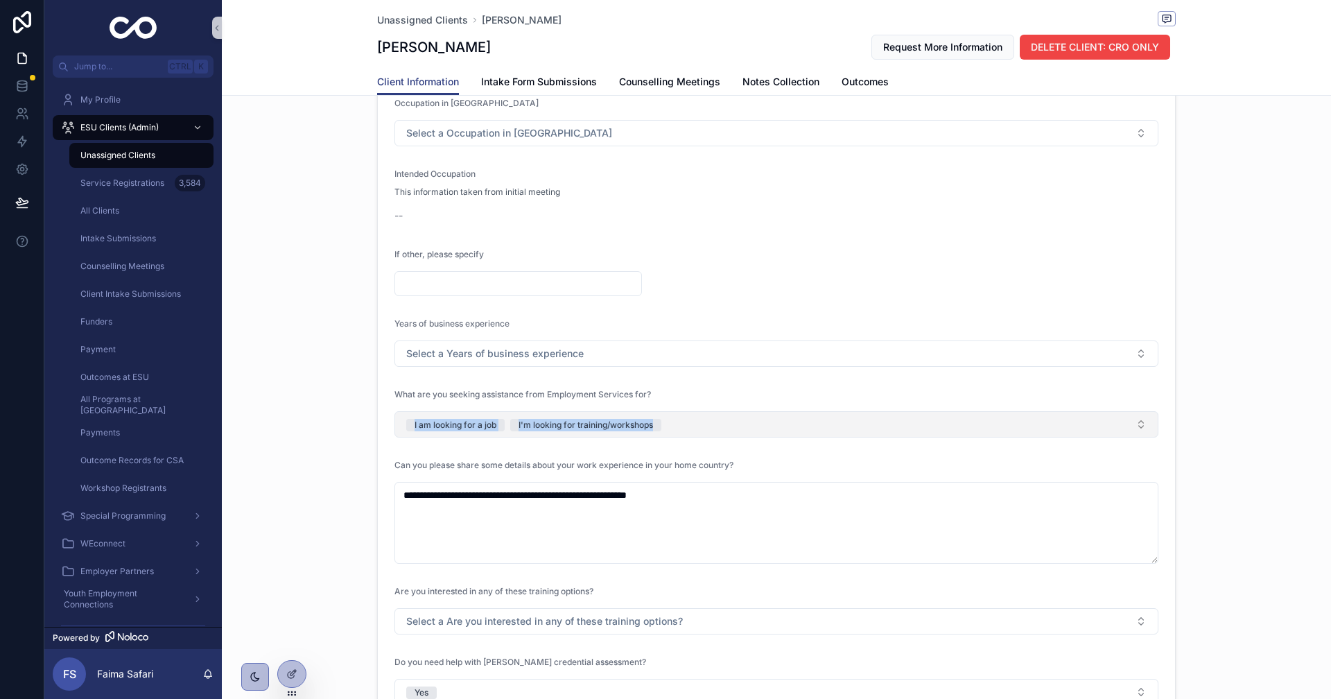
drag, startPoint x: 358, startPoint y: 421, endPoint x: 772, endPoint y: 435, distance: 414.0
click at [772, 435] on div "**********" at bounding box center [776, 308] width 1109 height 1121
copy span "I am looking for a job I'm looking for training/workshops"
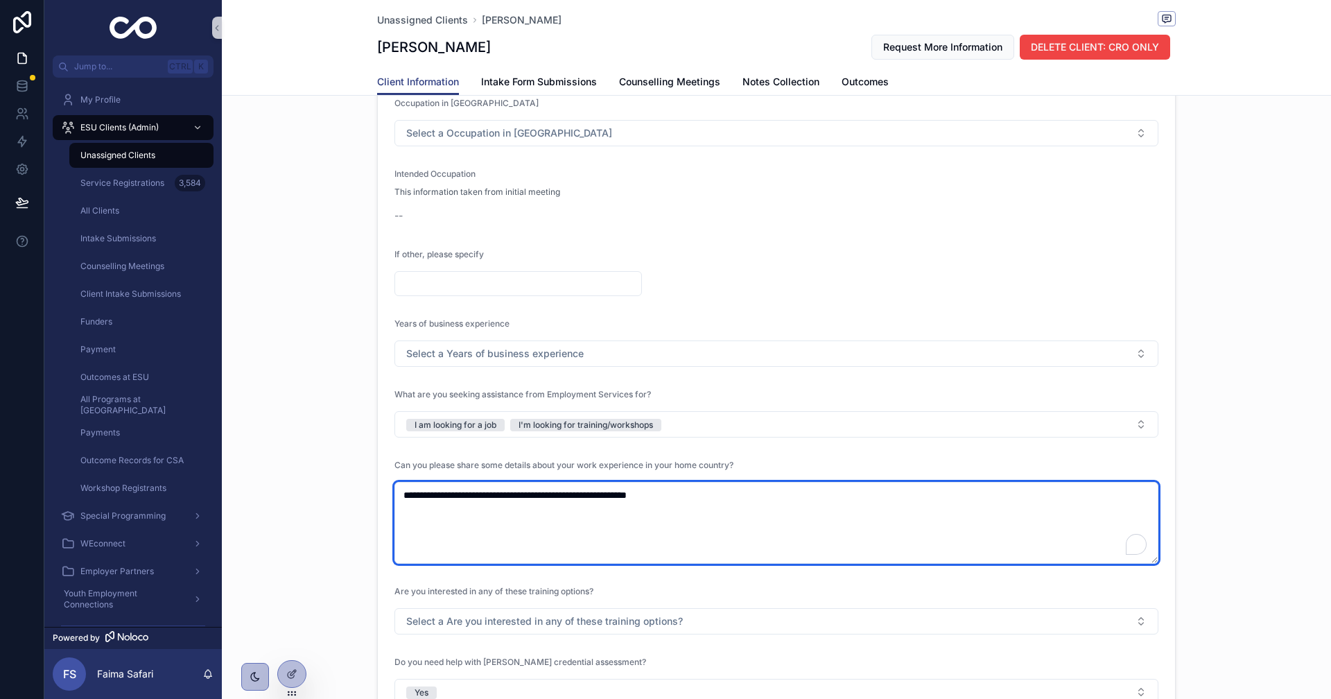
drag, startPoint x: 584, startPoint y: 482, endPoint x: 347, endPoint y: 483, distance: 237.0
click at [347, 483] on div "**********" at bounding box center [776, 308] width 1109 height 1121
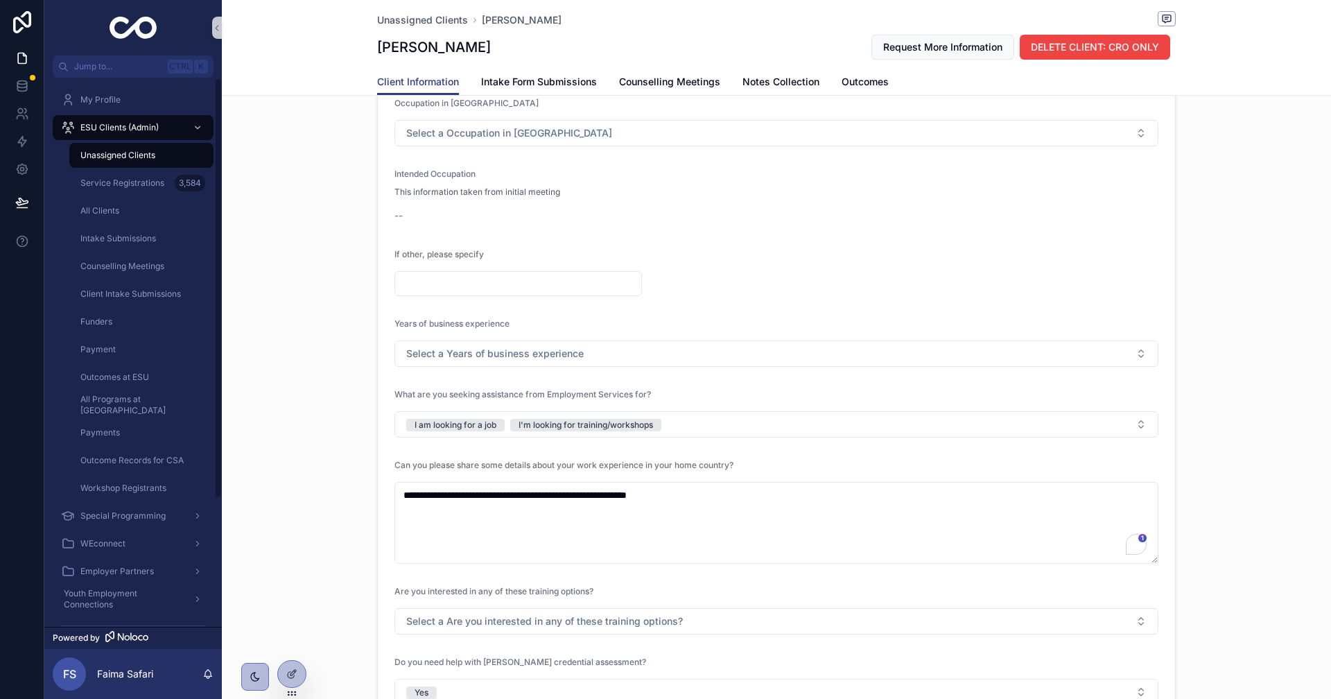
scroll to position [1109, 0]
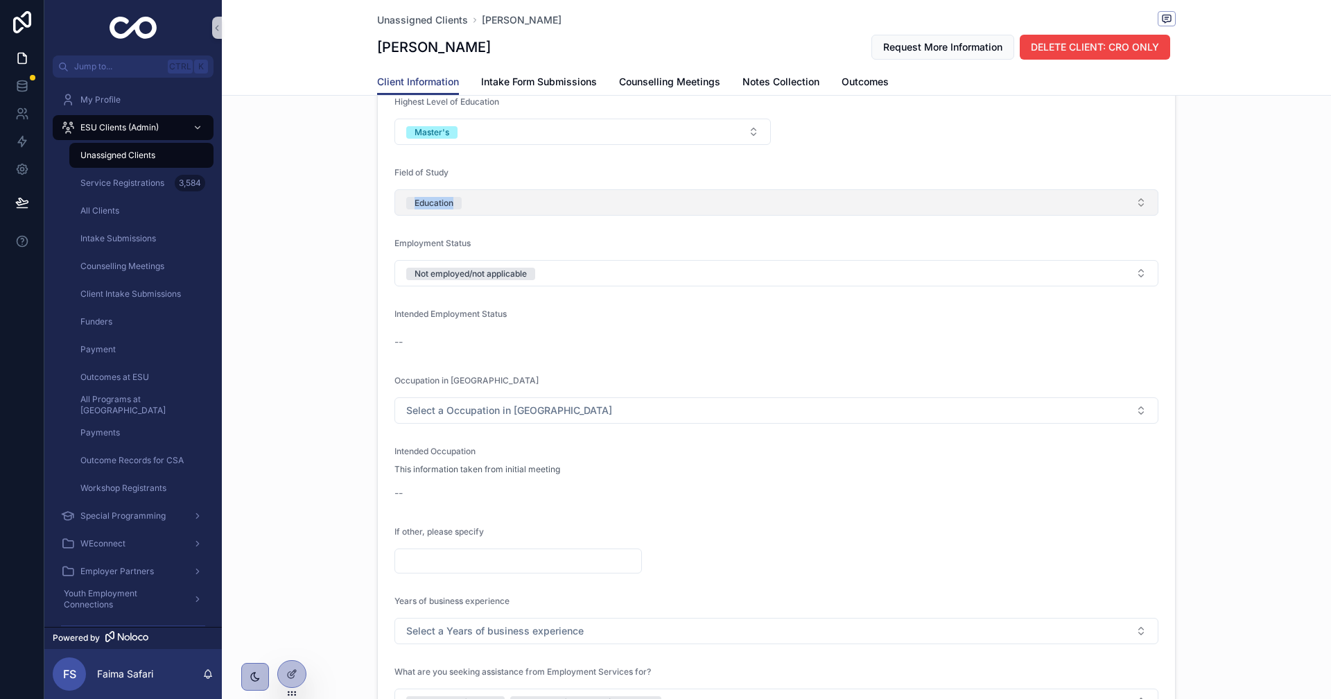
drag, startPoint x: 357, startPoint y: 207, endPoint x: 460, endPoint y: 202, distance: 103.4
click at [460, 202] on div "**********" at bounding box center [776, 586] width 1109 height 1121
copy div "Education"
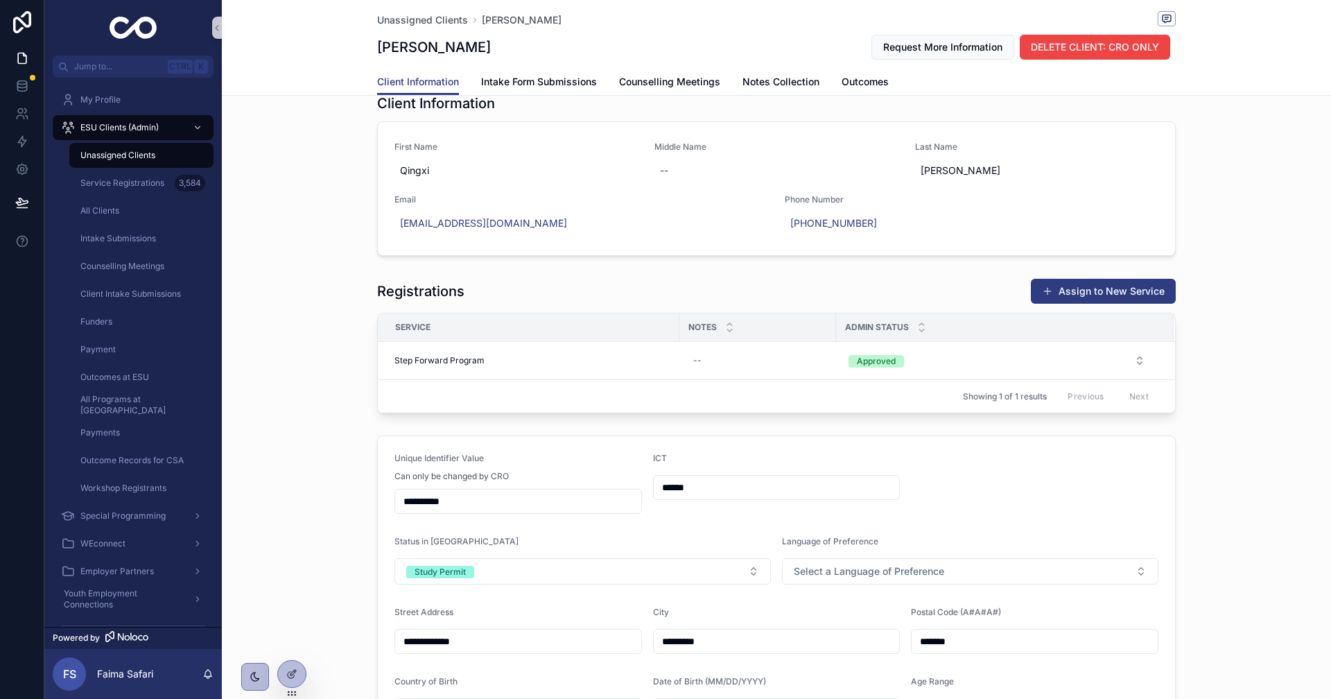
scroll to position [0, 0]
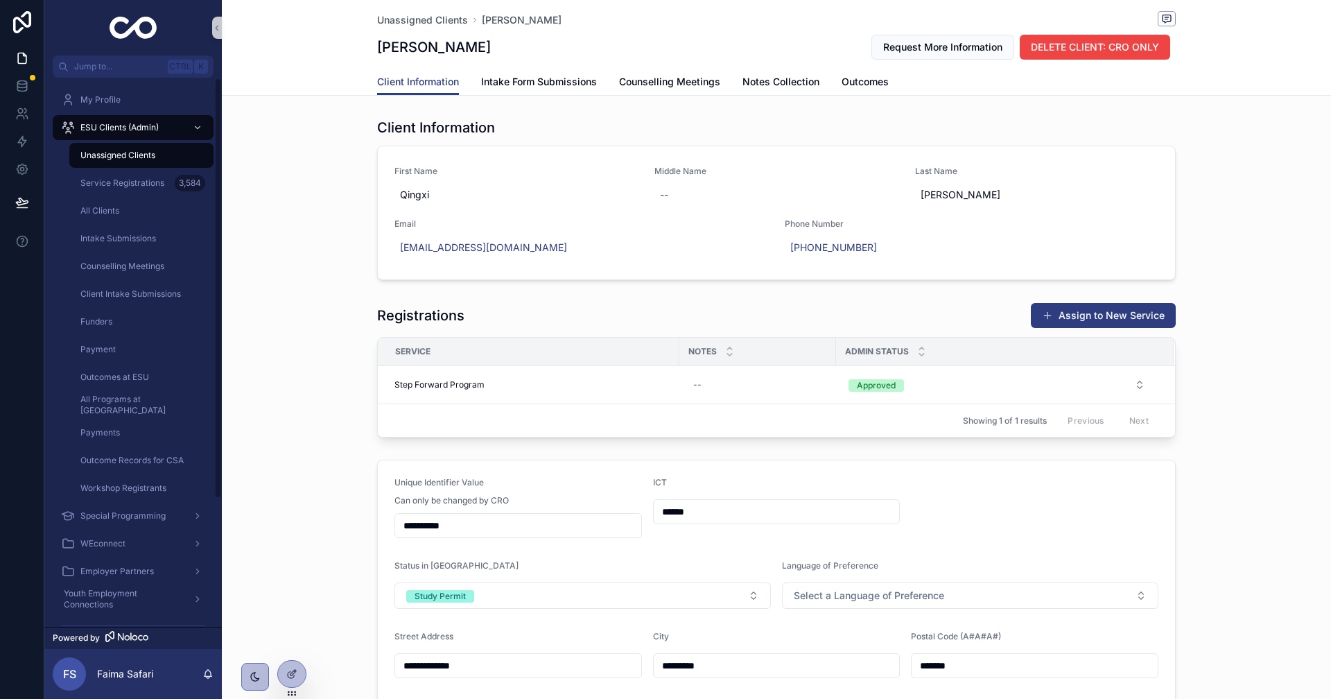
click at [201, 146] on div "Unassigned Clients" at bounding box center [142, 155] width 128 height 22
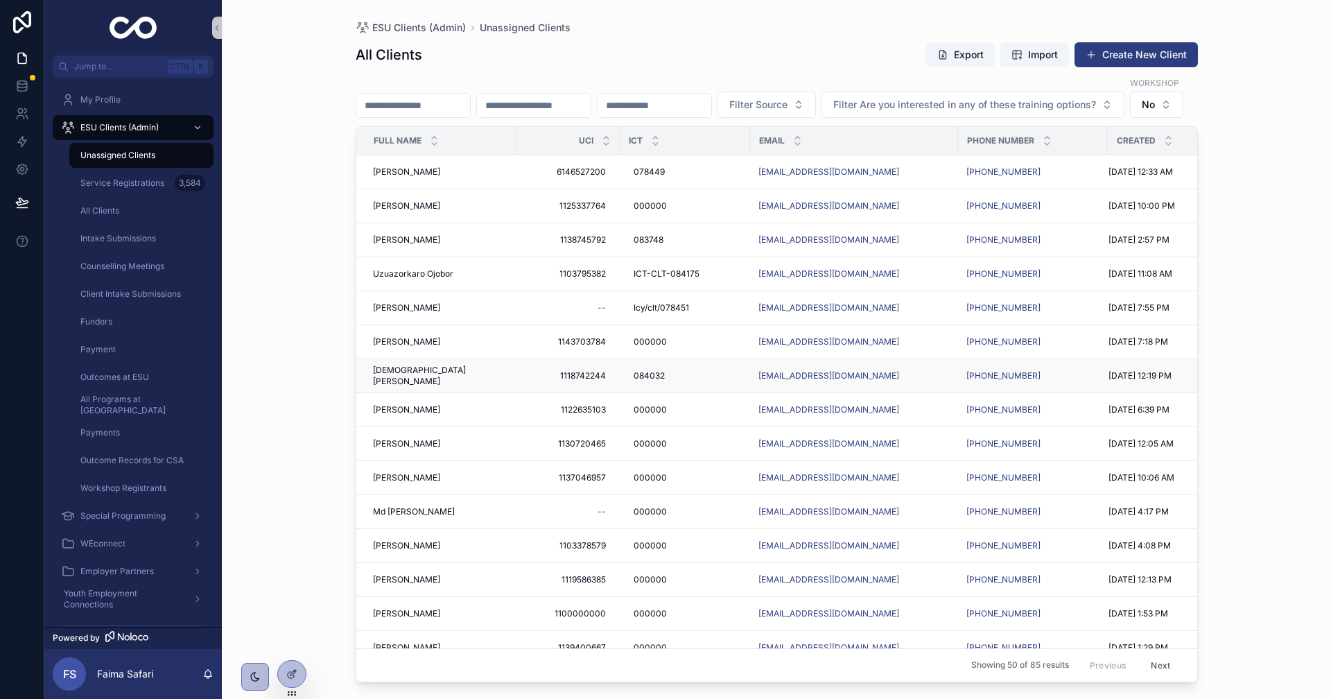
click at [401, 387] on span "[DEMOGRAPHIC_DATA][PERSON_NAME]" at bounding box center [440, 376] width 134 height 22
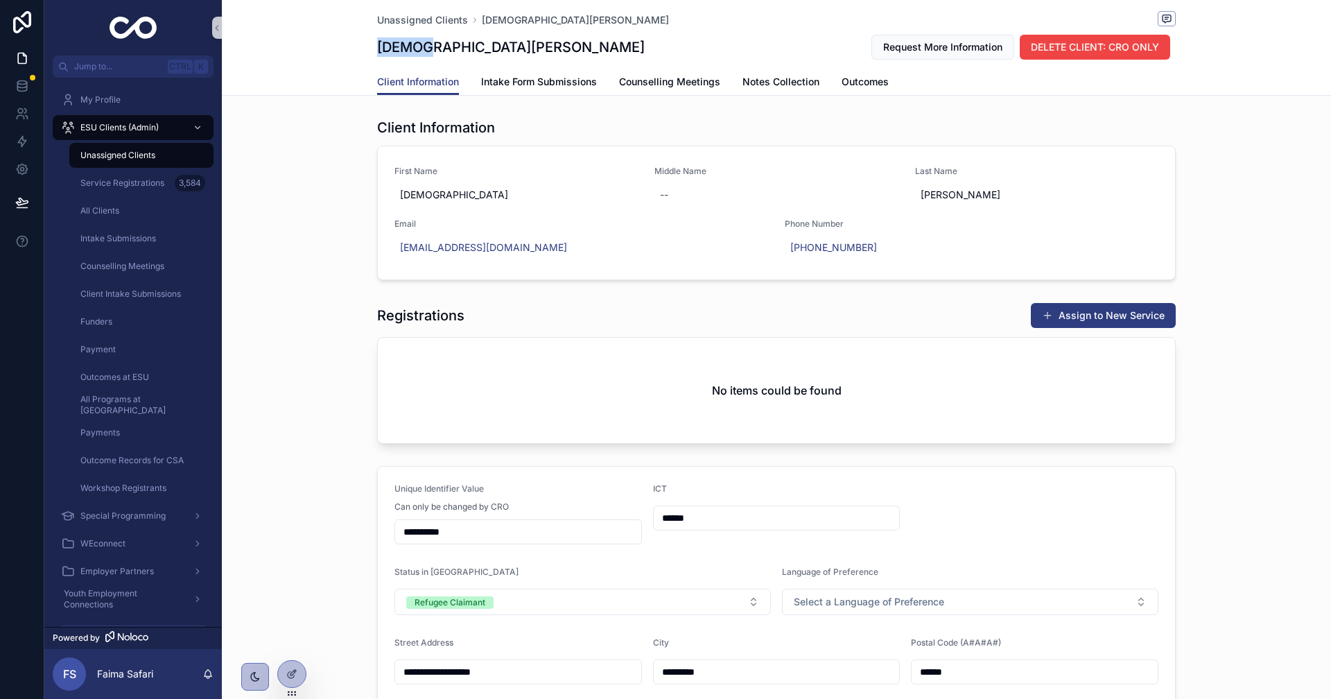
drag, startPoint x: 357, startPoint y: 44, endPoint x: 410, endPoint y: 35, distance: 53.4
click at [410, 35] on div "Unassigned Clients Zajith Yza [PERSON_NAME] Yza [PERSON_NAME] Request More Info…" at bounding box center [776, 48] width 1109 height 96
copy h1 "[DEMOGRAPHIC_DATA]"
drag, startPoint x: 414, startPoint y: 45, endPoint x: 492, endPoint y: 43, distance: 78.3
click at [492, 43] on div "[PERSON_NAME] Request More Information DELETE CLIENT: CRO ONLY" at bounding box center [776, 47] width 798 height 26
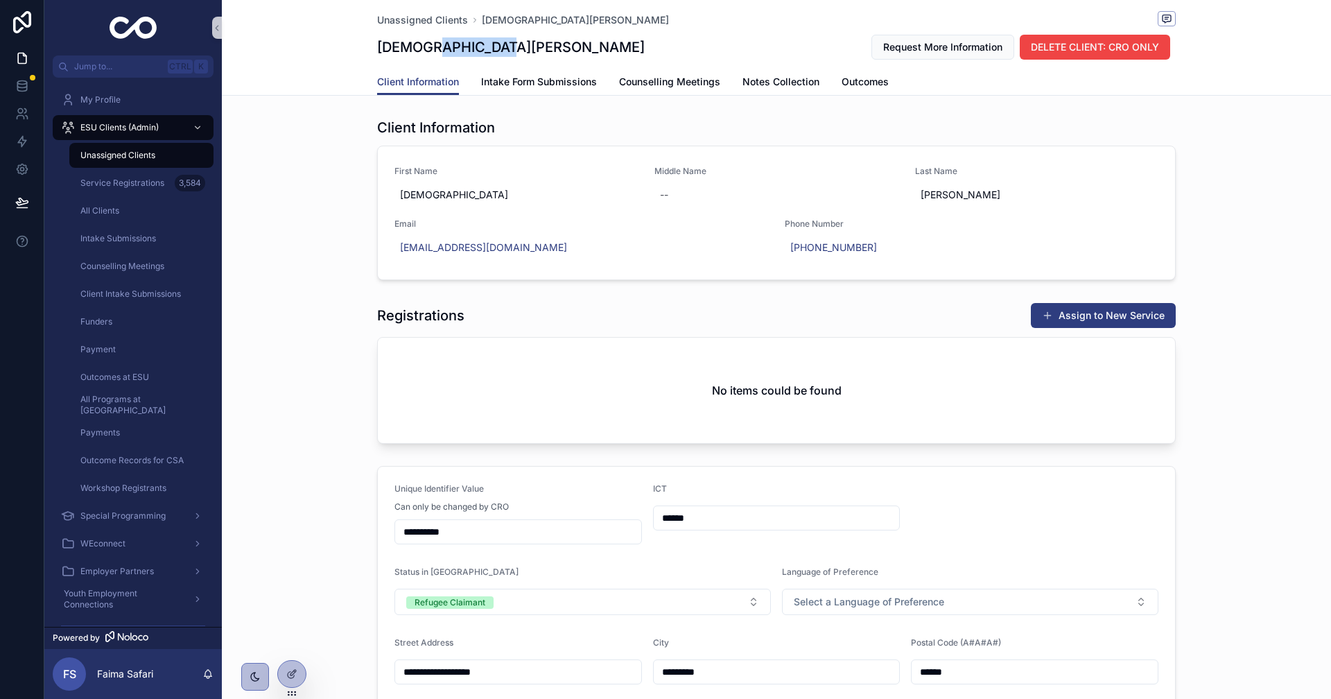
copy h1 "[PERSON_NAME]"
click at [242, 307] on div "Registrations Assign to New Service No items could be found" at bounding box center [776, 373] width 1109 height 152
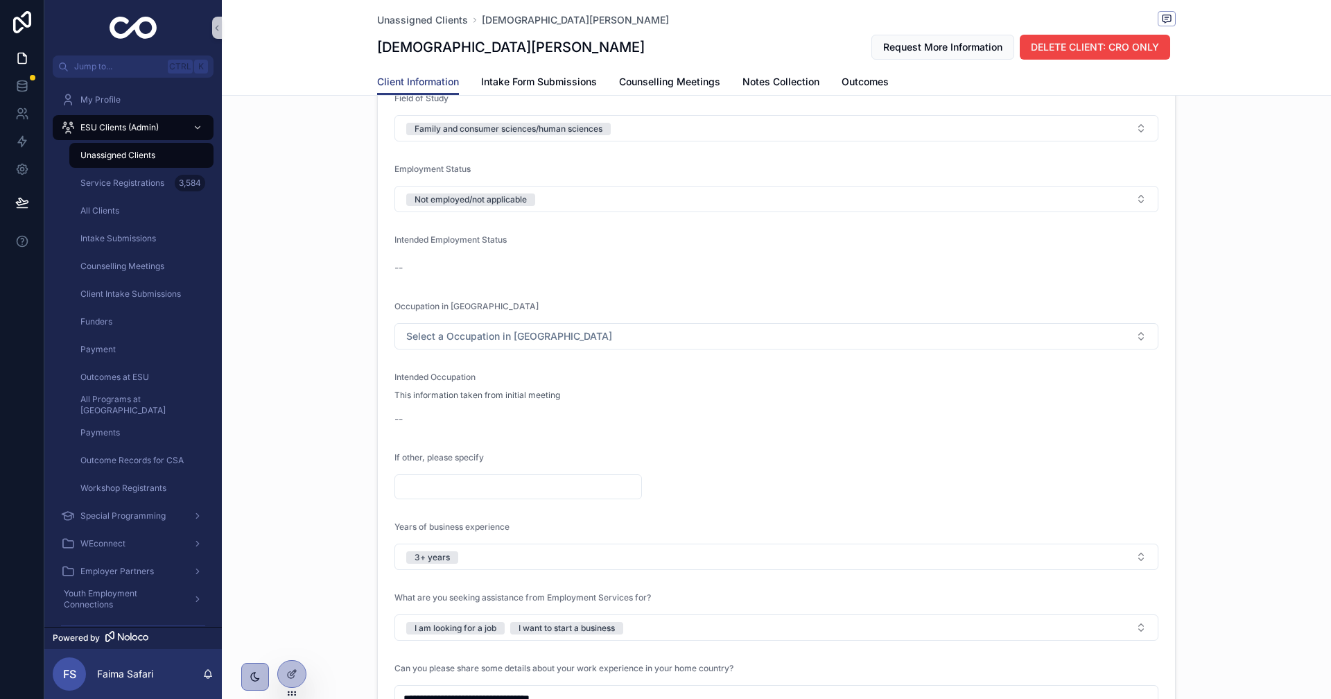
scroll to position [1248, 0]
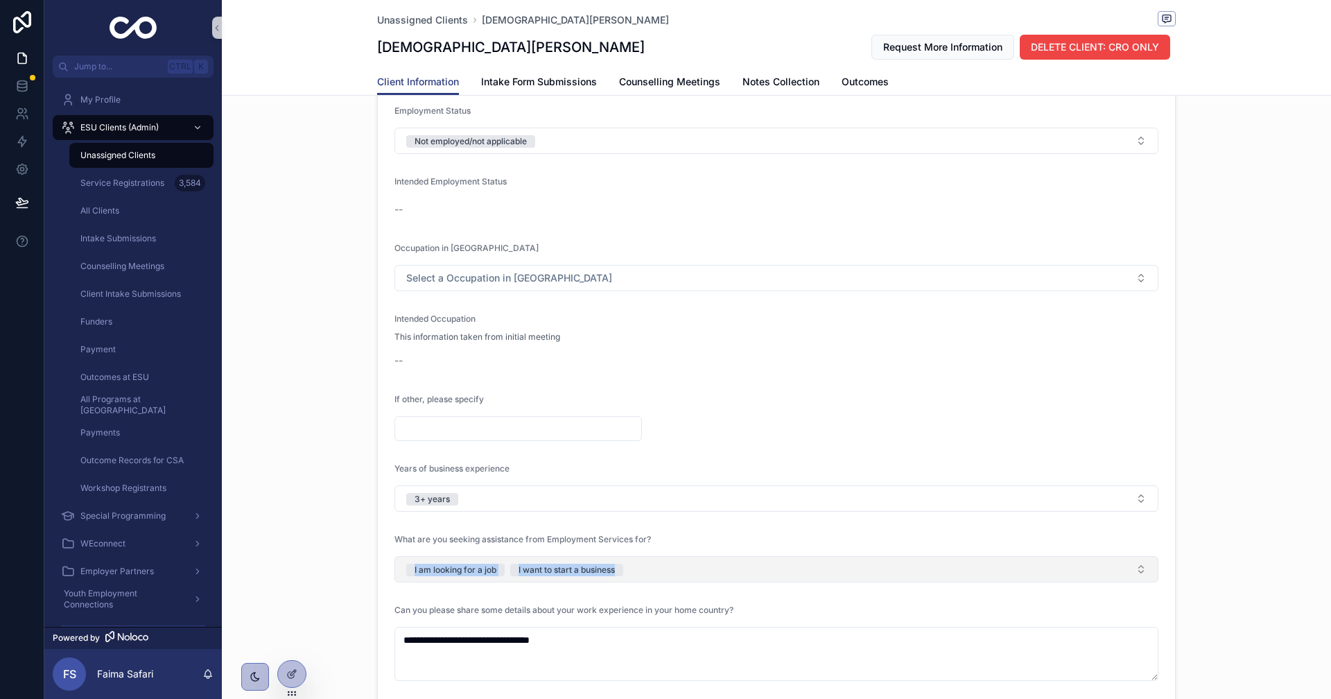
drag, startPoint x: 352, startPoint y: 579, endPoint x: 892, endPoint y: 575, distance: 539.9
click at [892, 575] on div "**********" at bounding box center [776, 439] width 1109 height 1093
copy span "I am looking for a job I want to start a business"
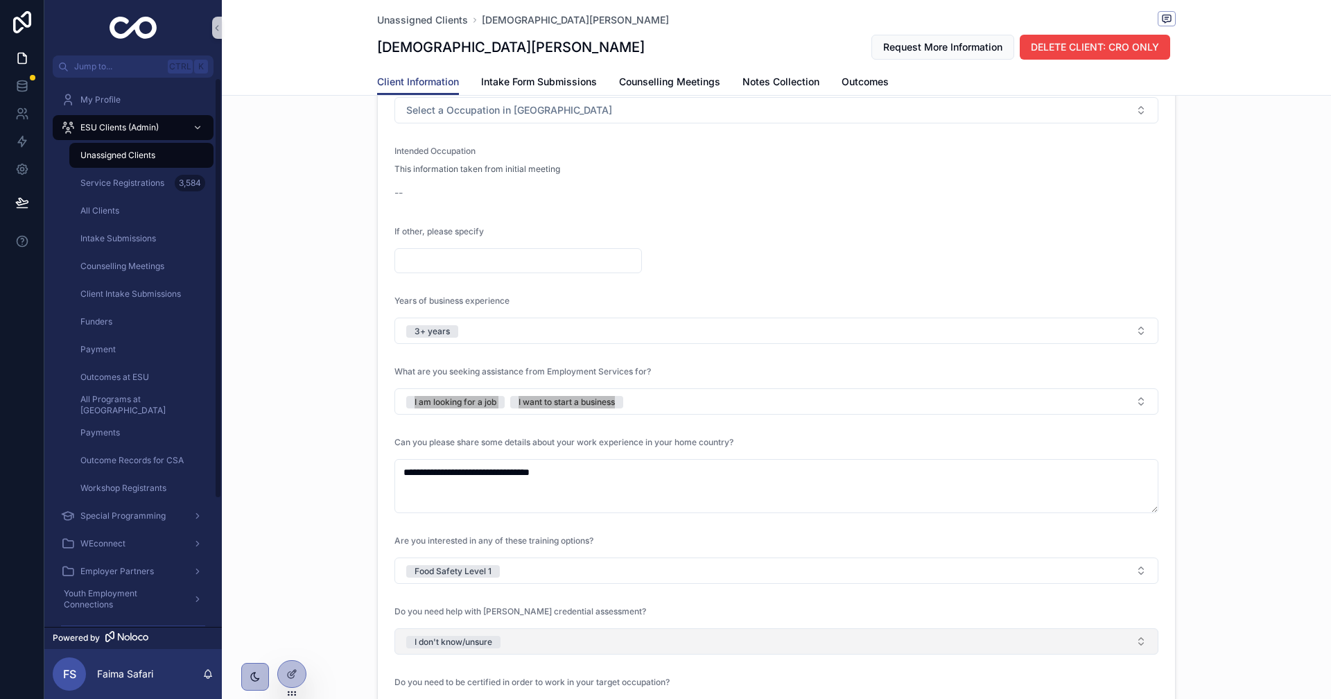
scroll to position [1525, 0]
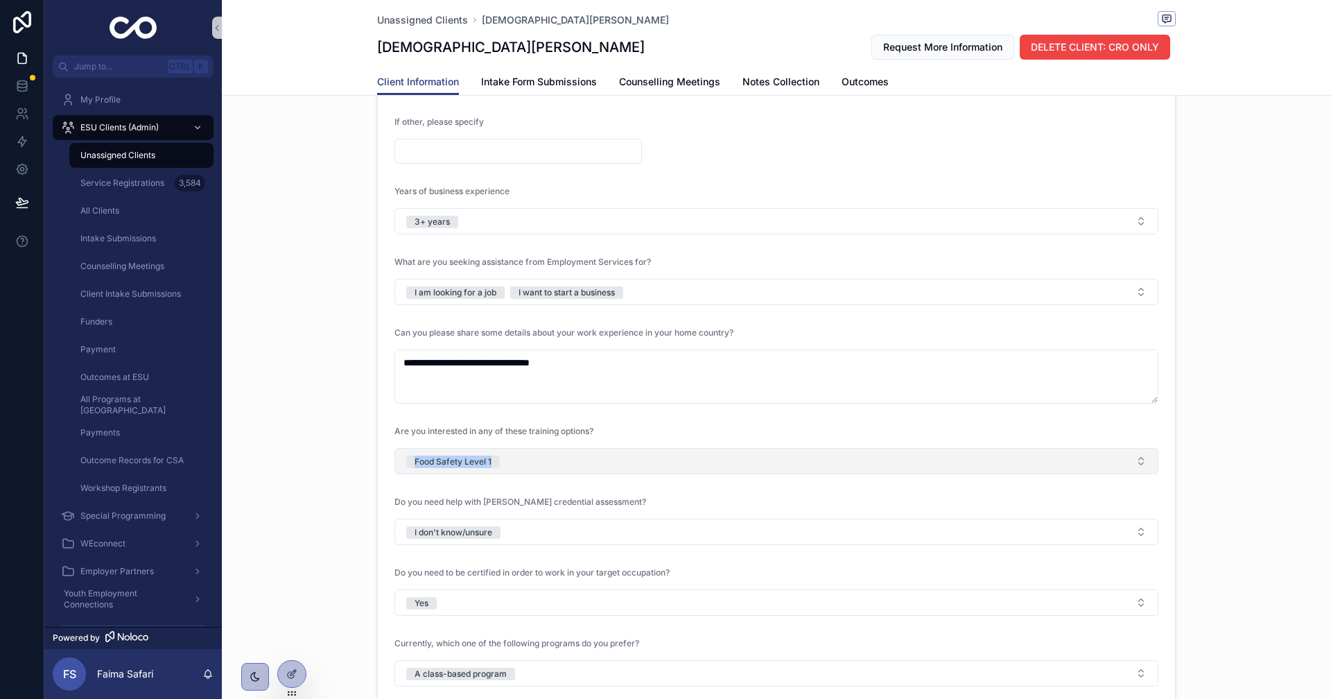
drag, startPoint x: 360, startPoint y: 456, endPoint x: 593, endPoint y: 455, distance: 233.6
click at [593, 455] on div "**********" at bounding box center [776, 162] width 1109 height 1093
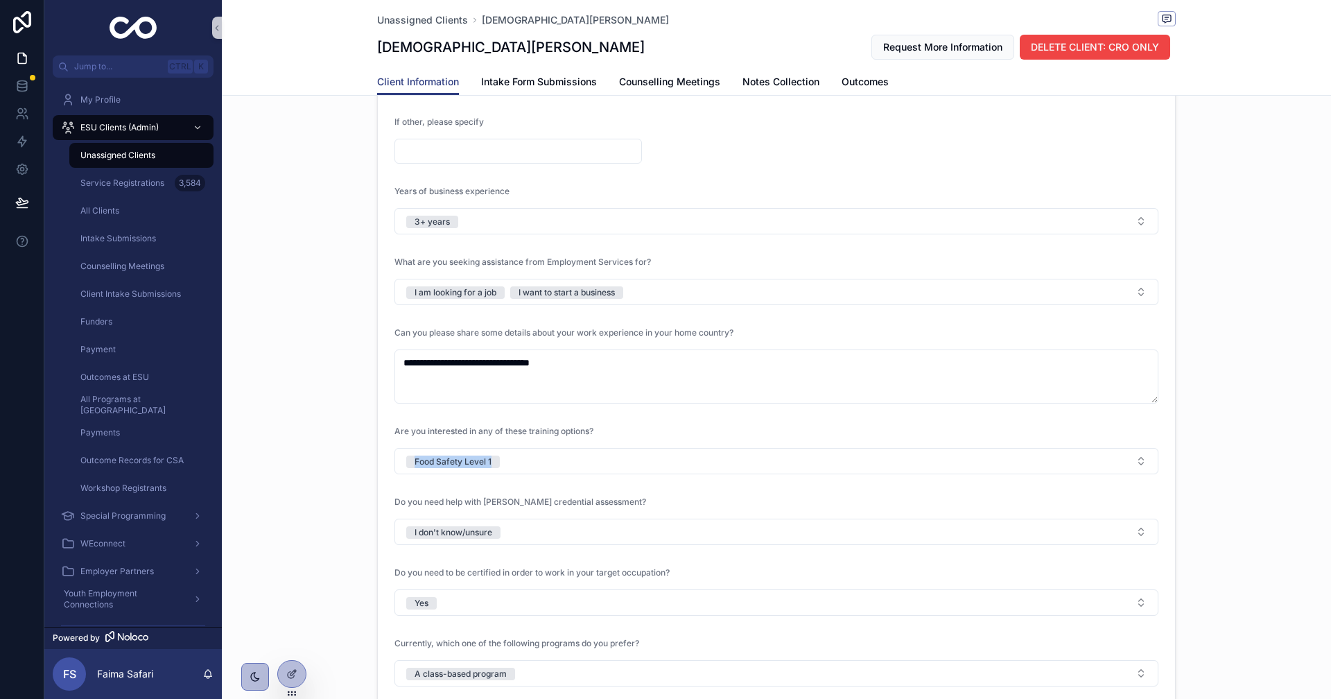
copy div "Food Safety Level 1"
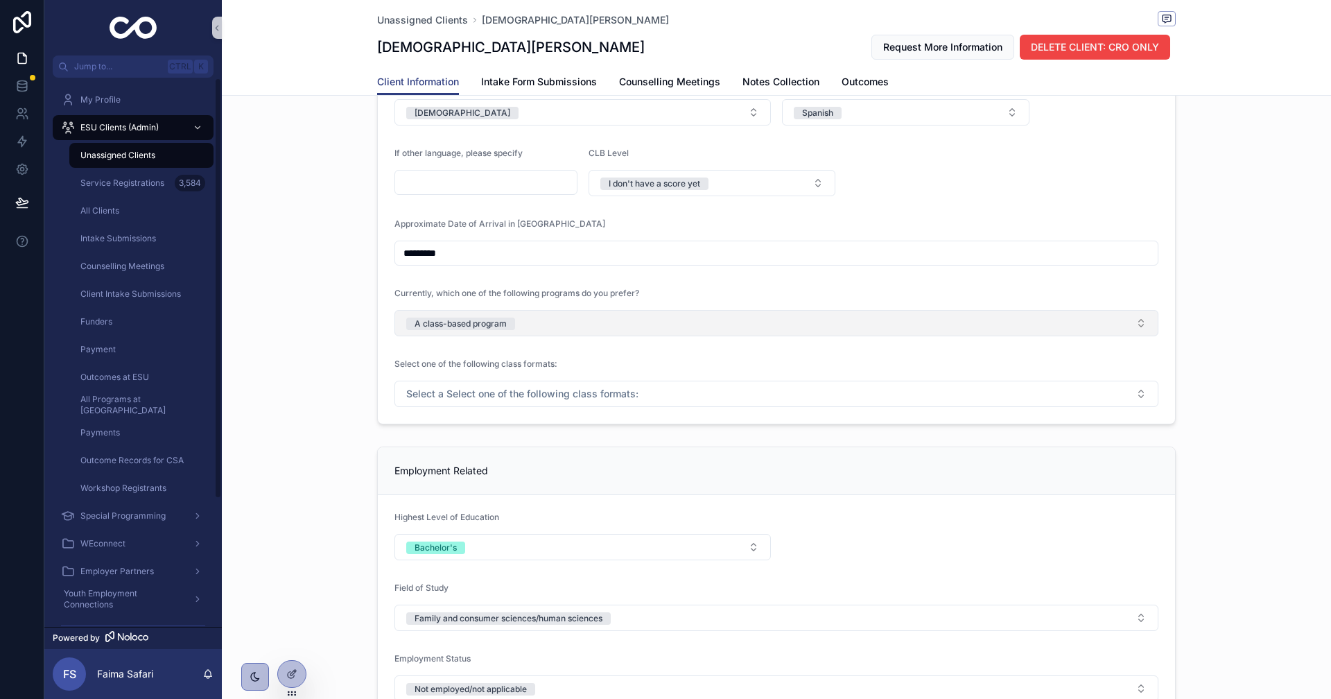
scroll to position [762, 0]
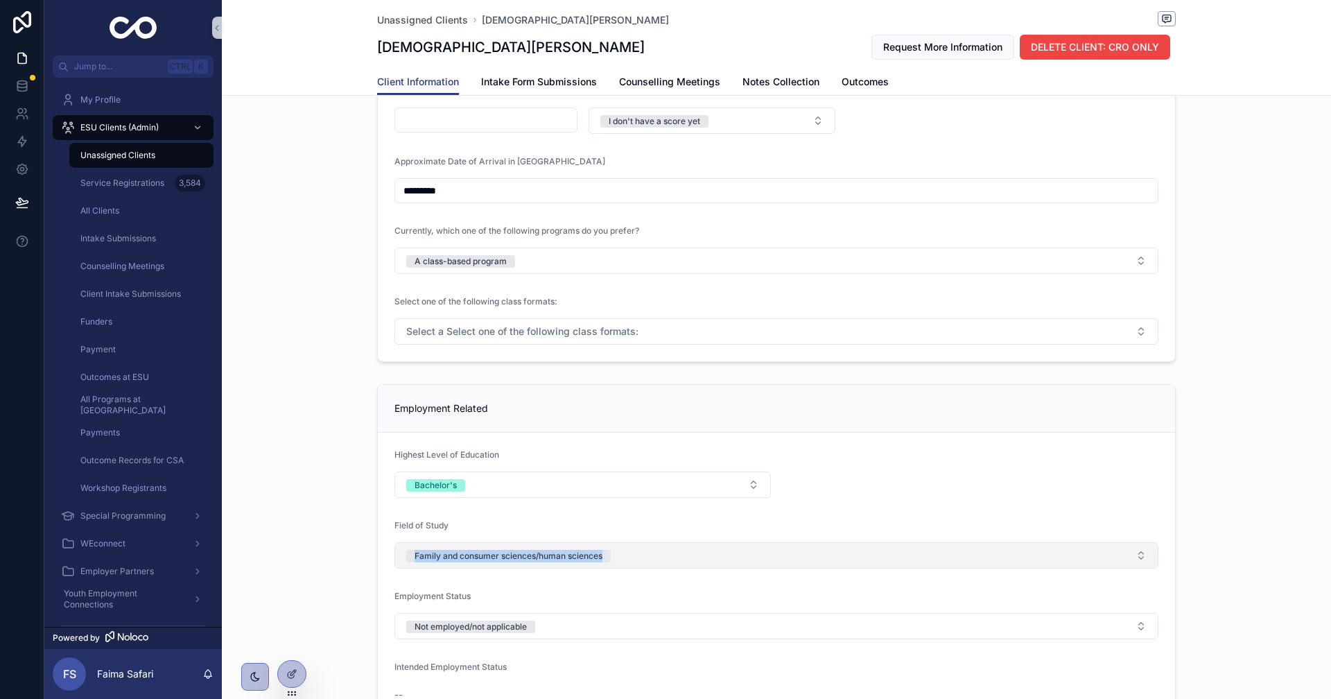
drag, startPoint x: 356, startPoint y: 562, endPoint x: 699, endPoint y: 550, distance: 342.6
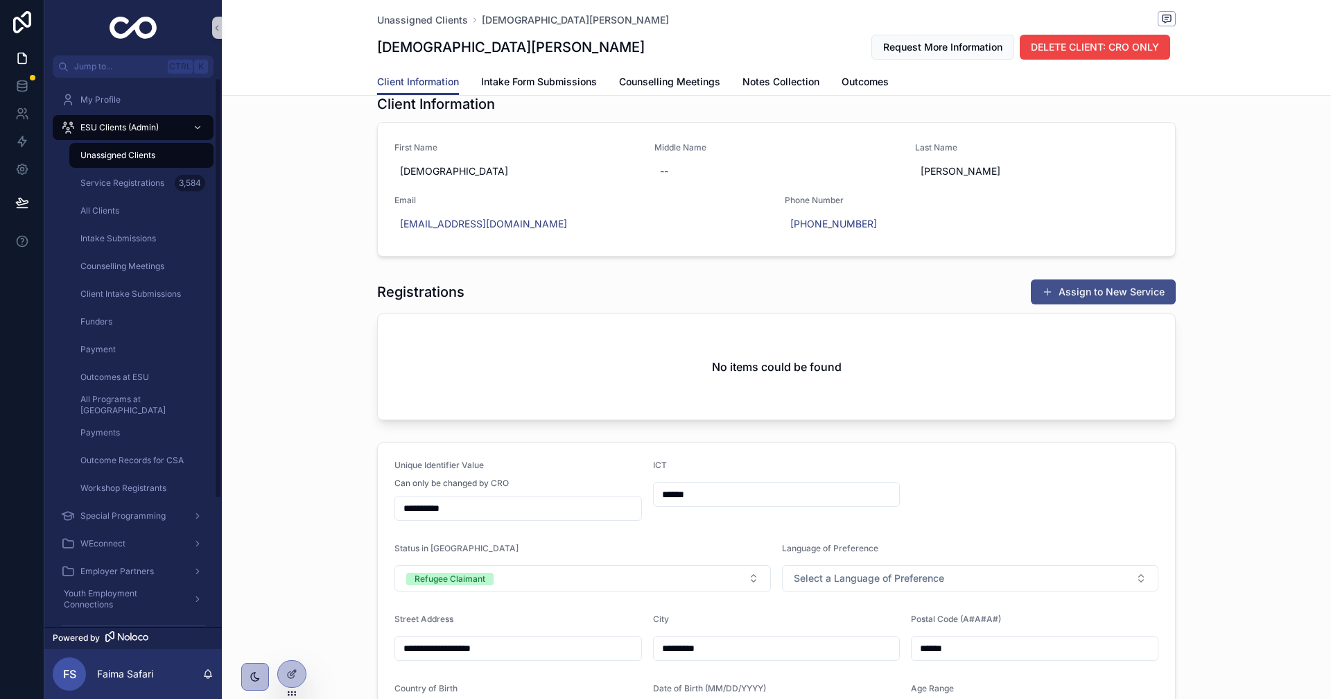
scroll to position [0, 0]
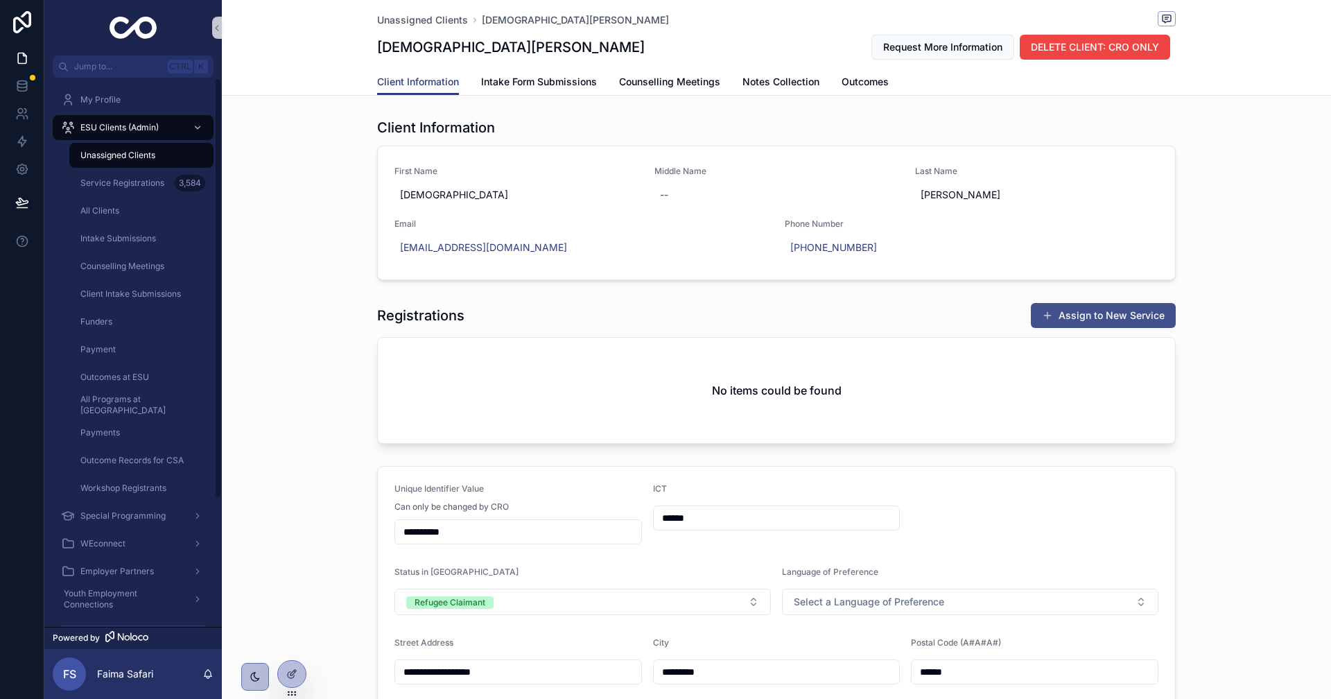
click at [1093, 304] on button "Assign to New Service" at bounding box center [1103, 315] width 145 height 25
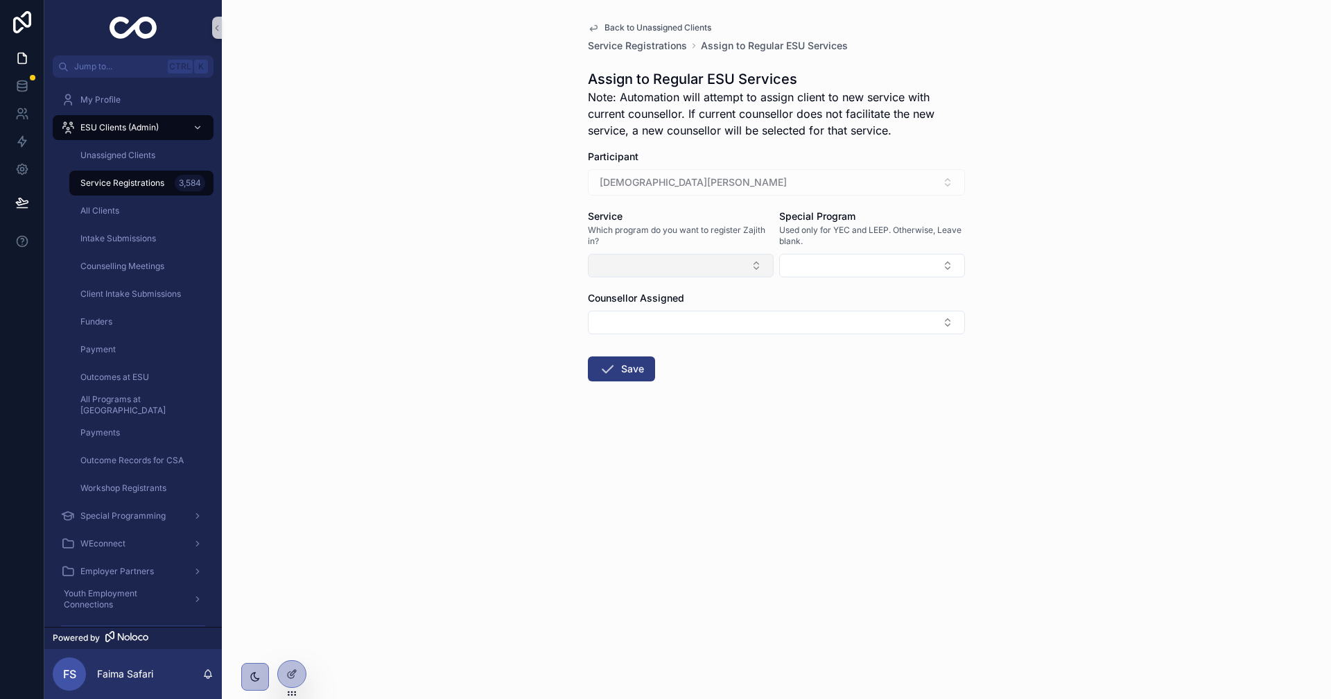
click at [710, 259] on button "Select Button" at bounding box center [681, 266] width 186 height 24
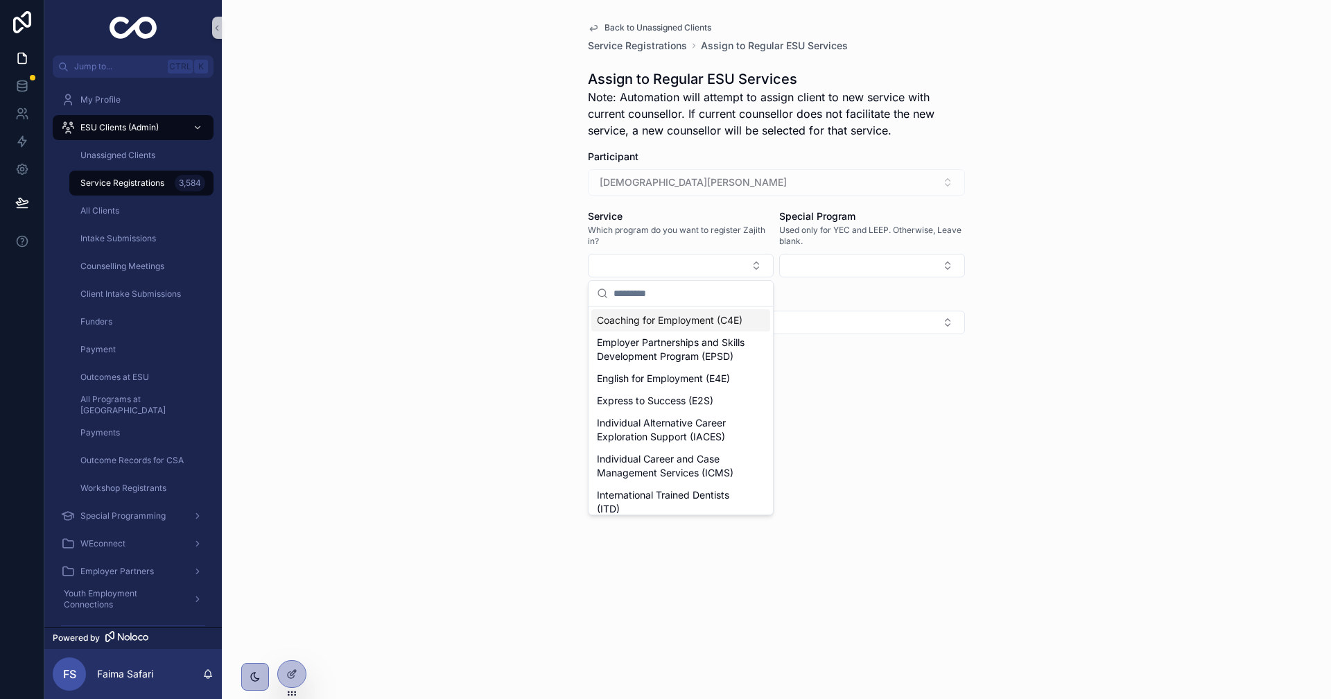
click at [692, 303] on input "scrollable content" at bounding box center [688, 293] width 151 height 25
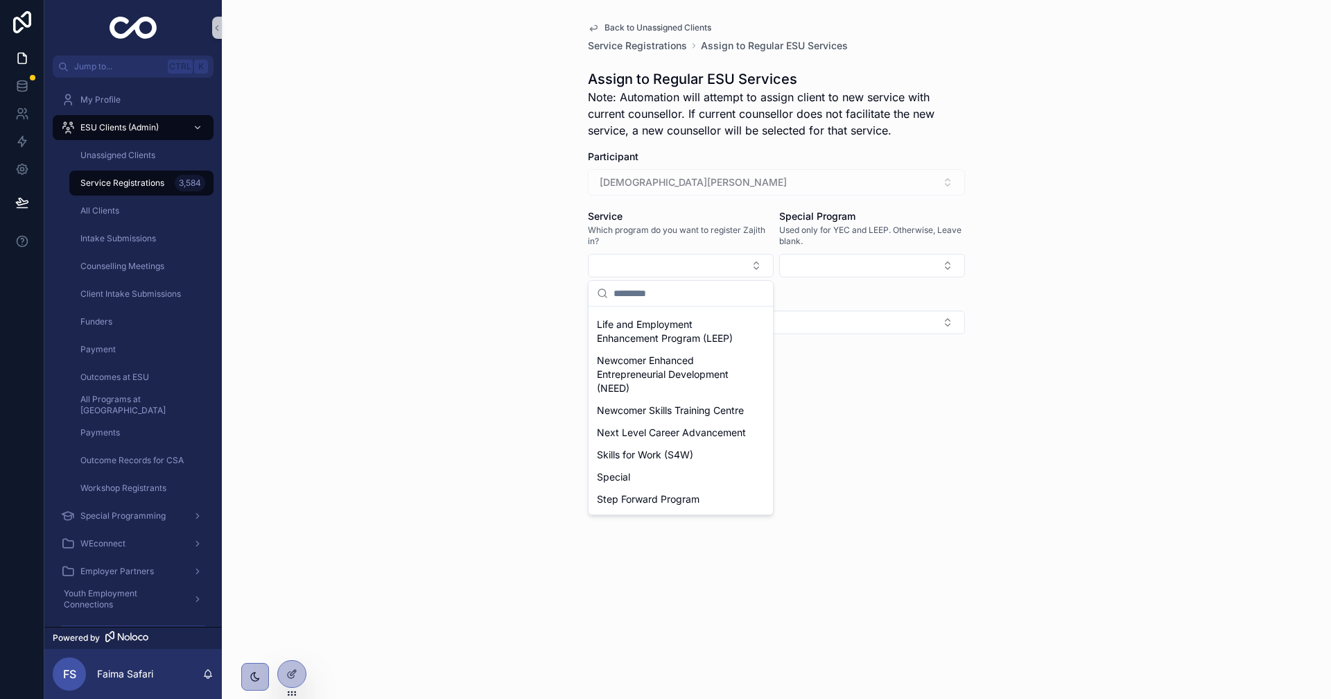
scroll to position [208, 0]
click at [647, 438] on span "Next Level Career Advancement" at bounding box center [671, 431] width 149 height 14
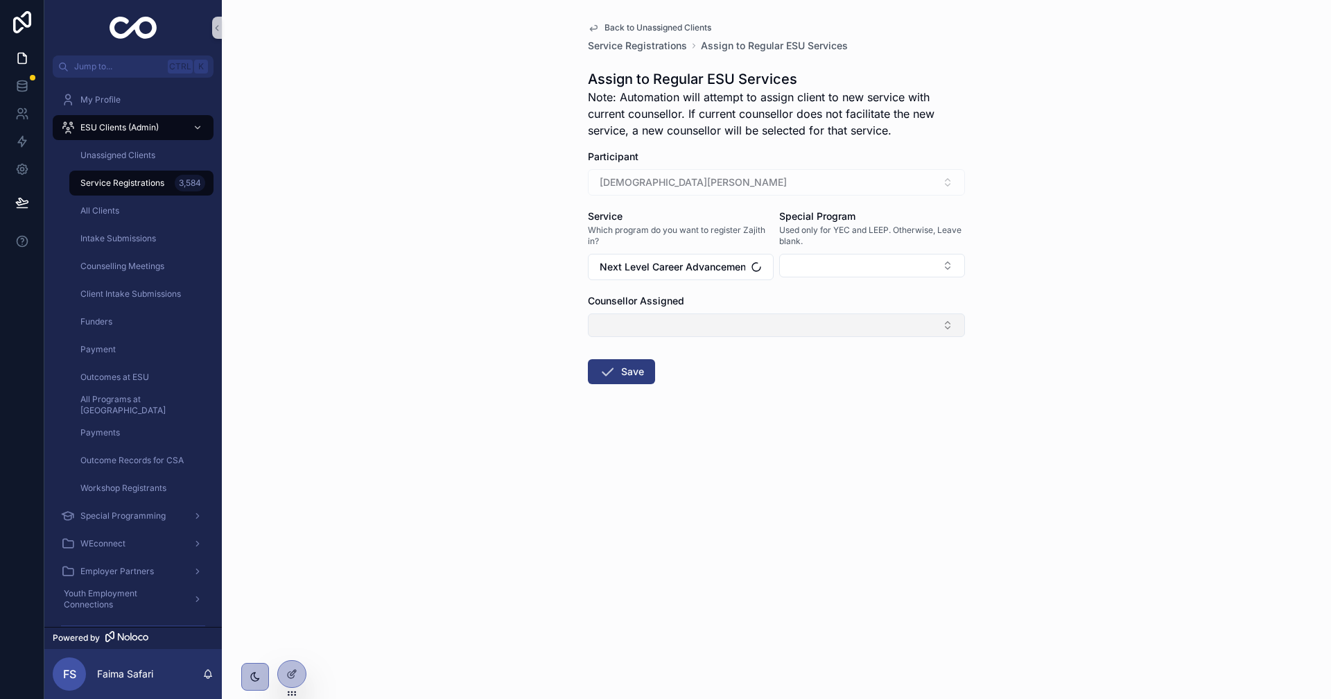
click at [682, 326] on button "Select Button" at bounding box center [776, 325] width 377 height 24
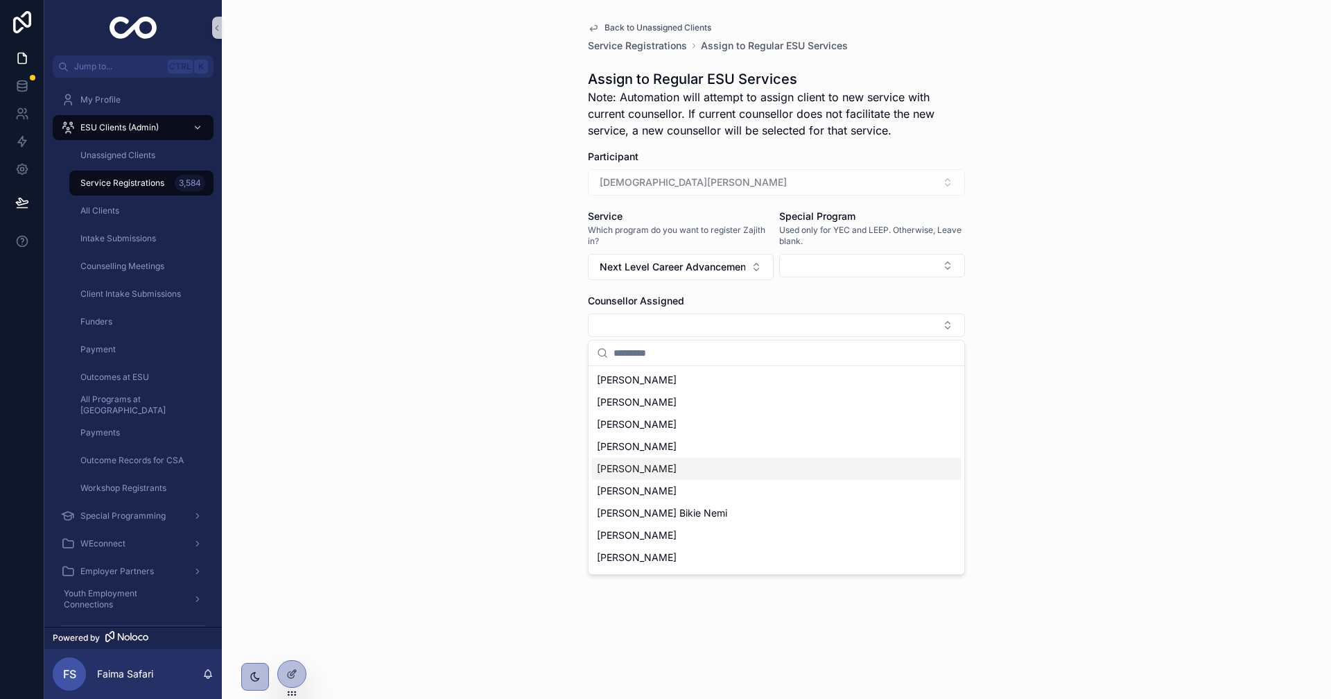
click at [664, 470] on div "[PERSON_NAME]" at bounding box center [776, 468] width 370 height 22
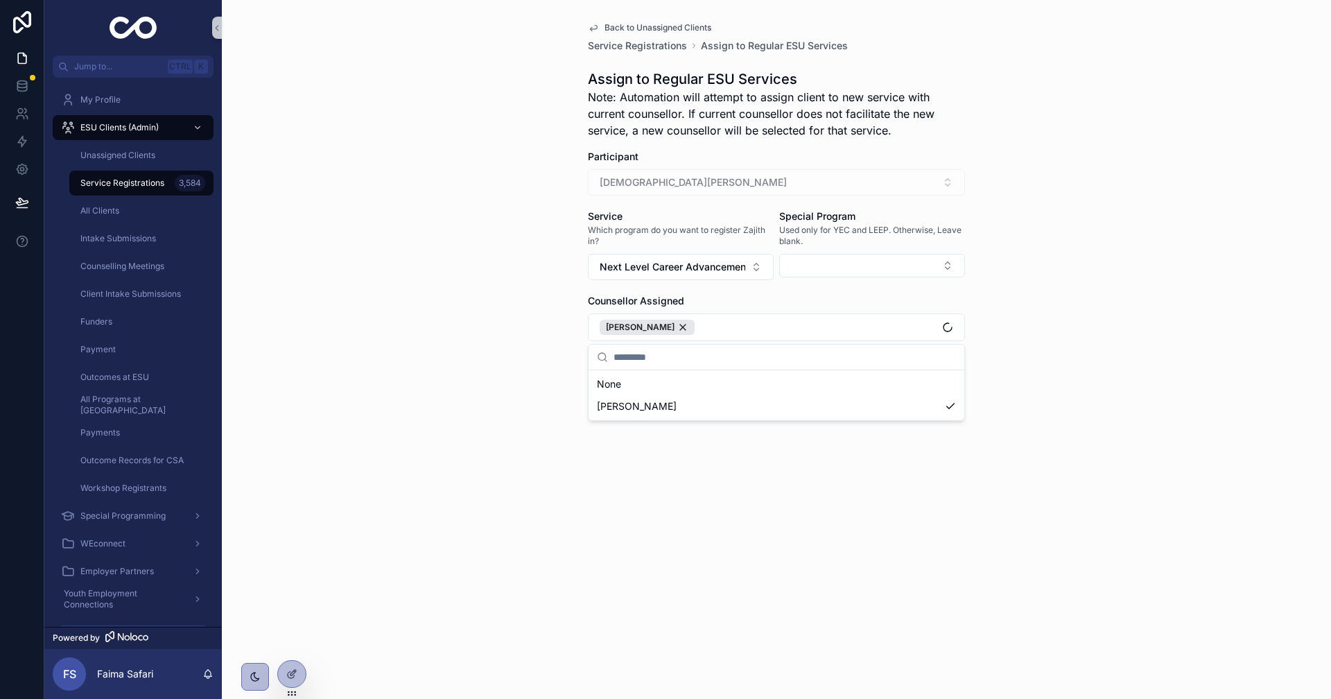
click at [549, 387] on div "Back to Unassigned Clients Service Registrations Assign to Regular ESU Services…" at bounding box center [776, 349] width 1109 height 699
click at [645, 361] on form "Participant Zajith Yza [PERSON_NAME] Service Which program do you want to regis…" at bounding box center [776, 313] width 377 height 327
click at [645, 362] on form "Participant Zajith Yza [PERSON_NAME] Service Which program do you want to regis…" at bounding box center [776, 313] width 377 height 327
click at [645, 365] on button "Save" at bounding box center [621, 375] width 67 height 25
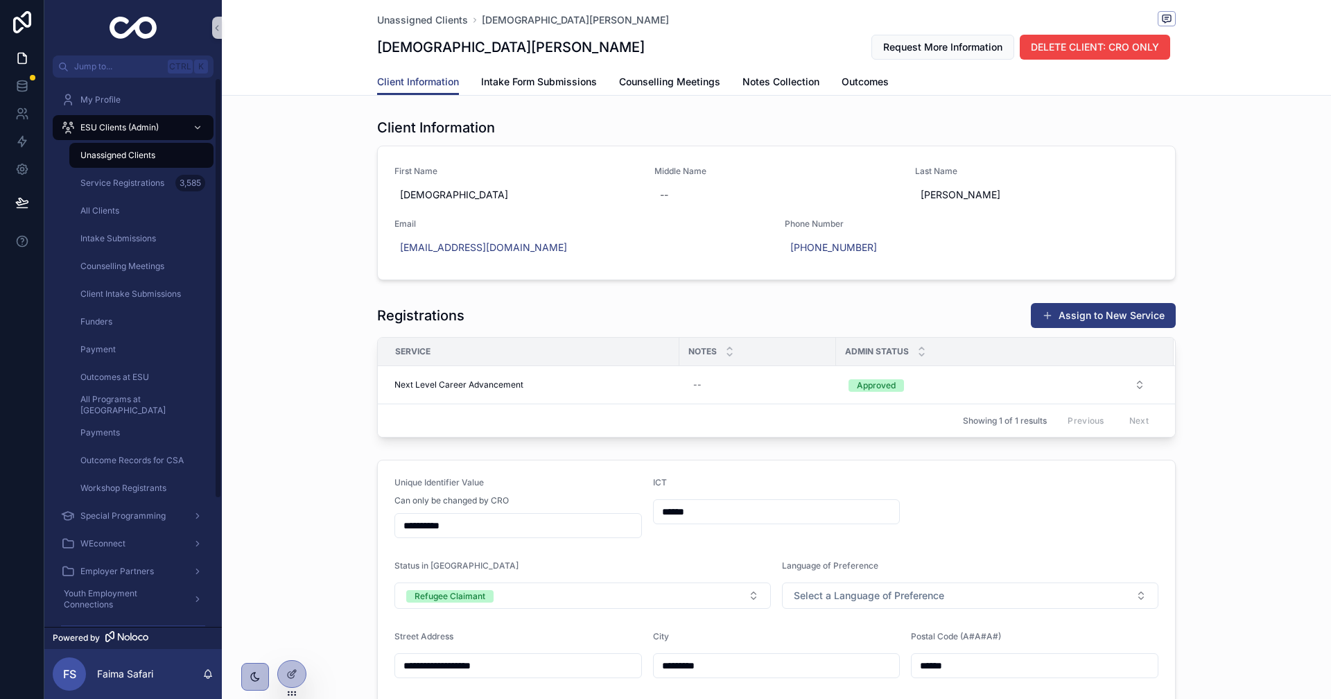
click at [190, 150] on div "Unassigned Clients" at bounding box center [142, 155] width 128 height 22
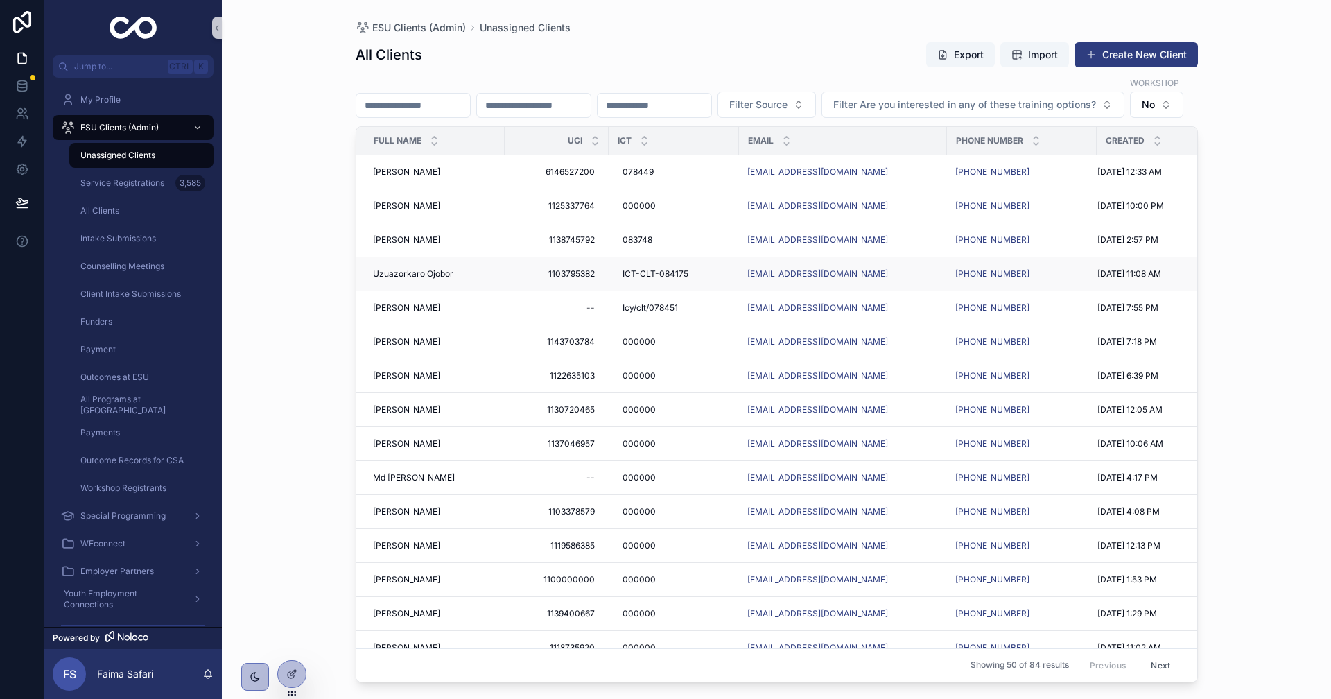
click at [427, 279] on span "Uzuazorkaro Ojobor" at bounding box center [413, 273] width 80 height 11
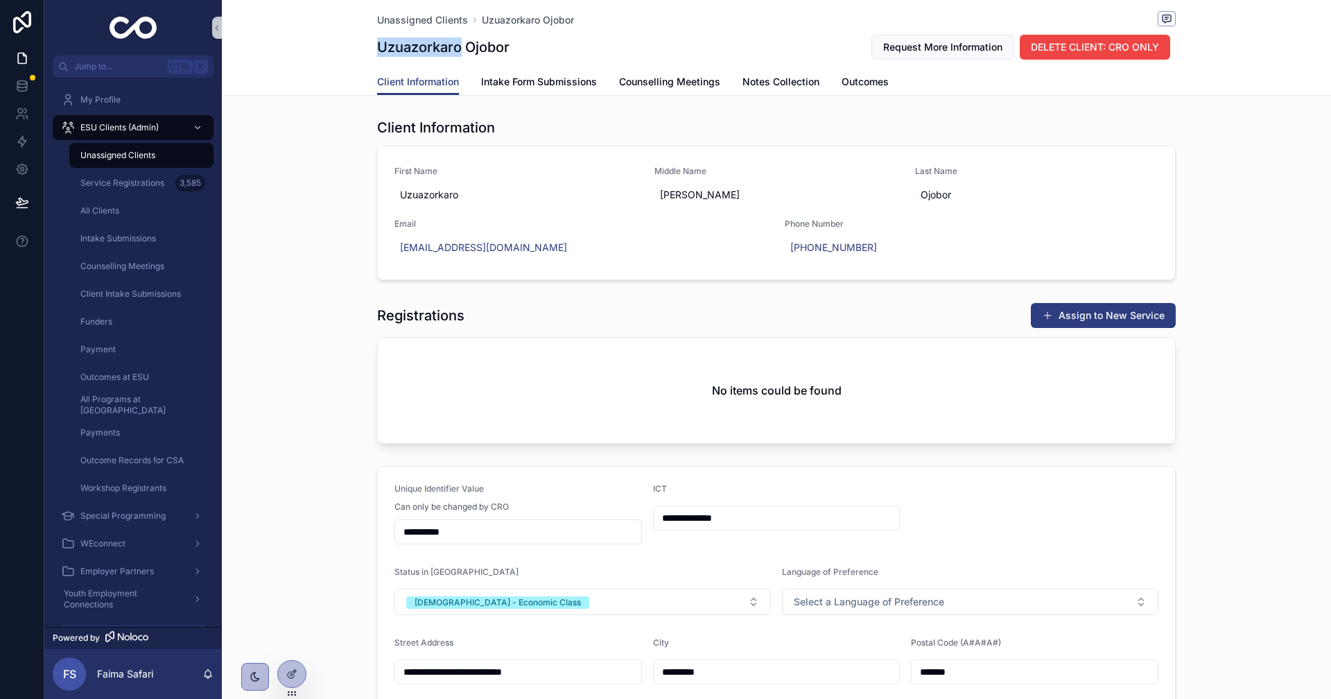
drag, startPoint x: 369, startPoint y: 46, endPoint x: 458, endPoint y: 33, distance: 89.7
click at [458, 33] on div "Unassigned Clients Uzuazorkaro Ojobor Uzuazorkaro Ojobor Request More Informati…" at bounding box center [776, 48] width 1109 height 96
click at [317, 186] on div "Client Information First Name Uzuazorkaro Middle Name [PERSON_NAME] Last Name O…" at bounding box center [776, 198] width 1109 height 173
click at [788, 515] on input "**********" at bounding box center [777, 517] width 246 height 19
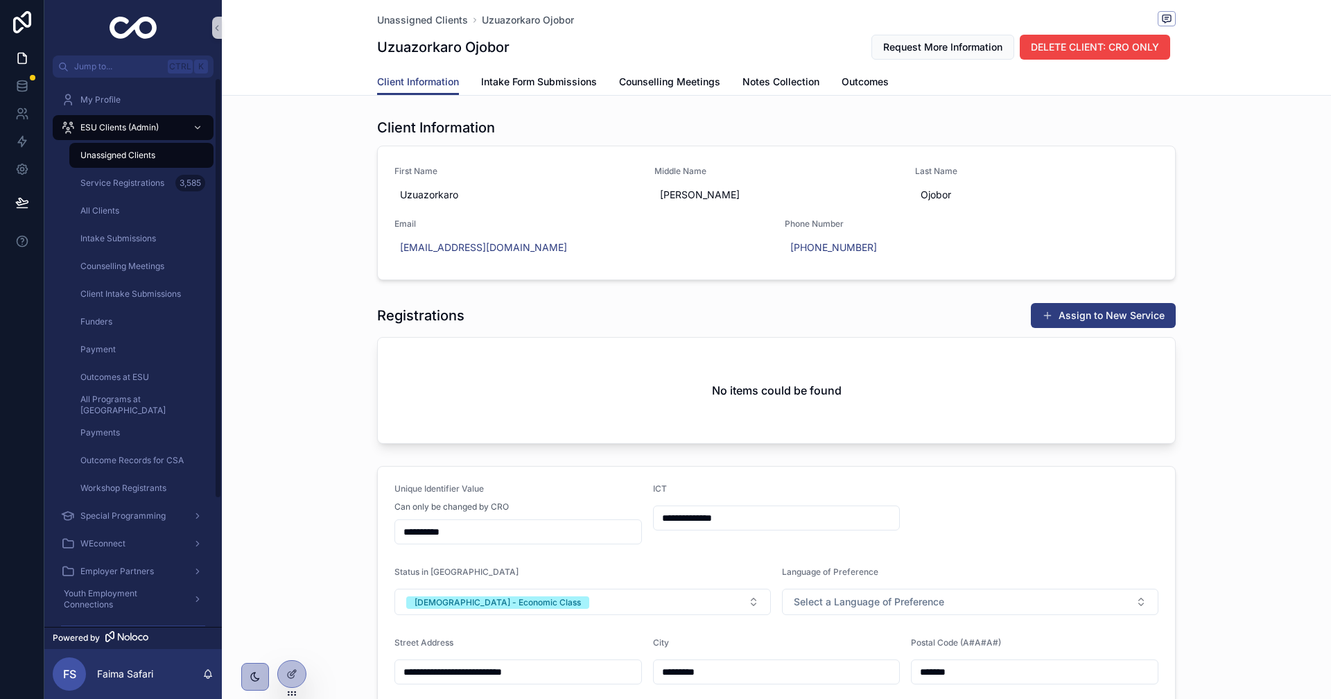
click at [788, 515] on input "**********" at bounding box center [777, 517] width 246 height 19
drag, startPoint x: 346, startPoint y: 40, endPoint x: 454, endPoint y: 38, distance: 108.1
click at [454, 38] on div "Unassigned Clients Uzuazorkaro Ojobor Uzuazorkaro Ojobor Request More Informati…" at bounding box center [776, 48] width 1109 height 96
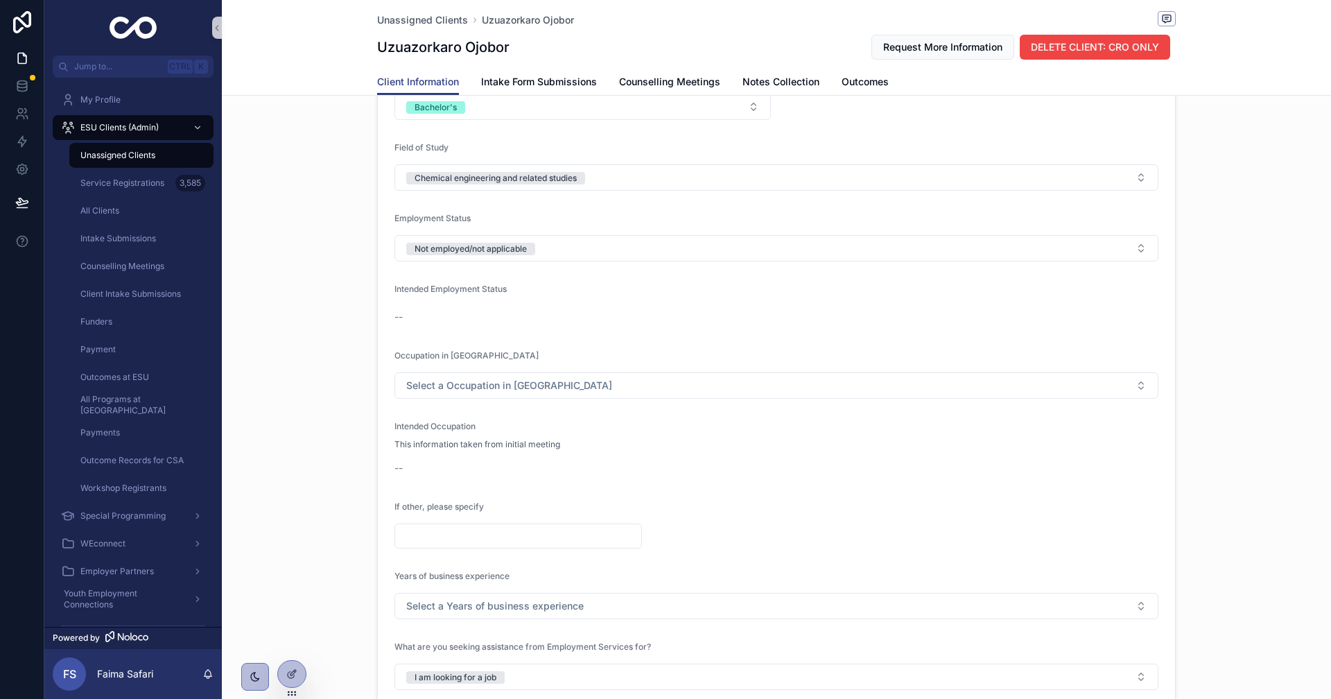
scroll to position [1248, 0]
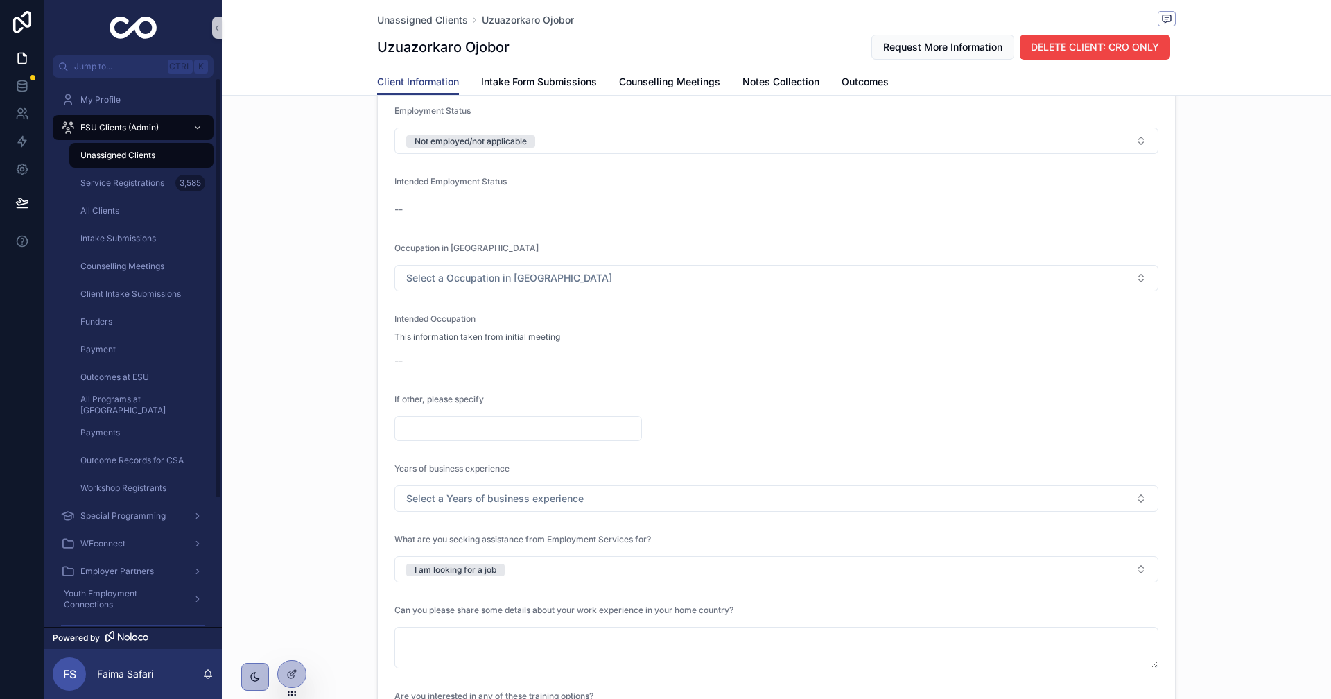
click at [281, 448] on div "Employment Related Highest Level of Education Bachelor's Field of Study Chemica…" at bounding box center [776, 433] width 1109 height 1081
drag, startPoint x: 466, startPoint y: 572, endPoint x: 551, endPoint y: 572, distance: 84.6
click at [551, 572] on div "Employment Related Highest Level of Education Bachelor's Field of Study Chemica…" at bounding box center [776, 433] width 1109 height 1081
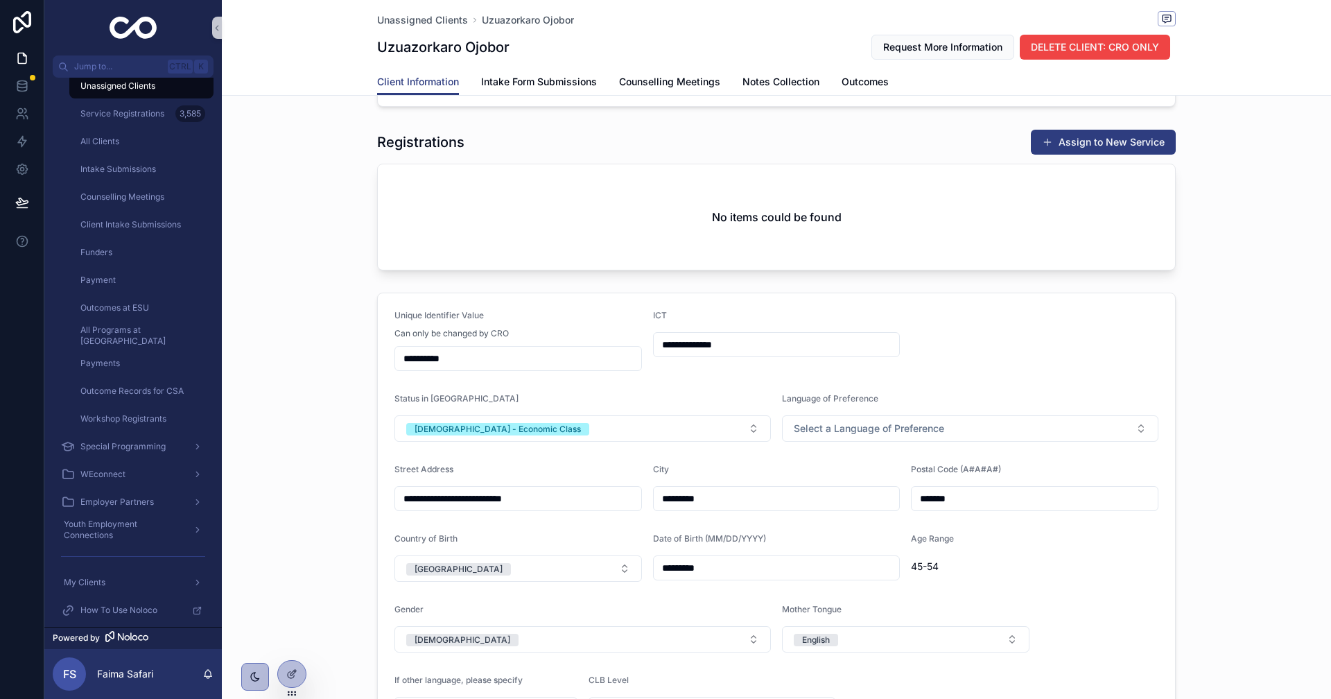
scroll to position [139, 0]
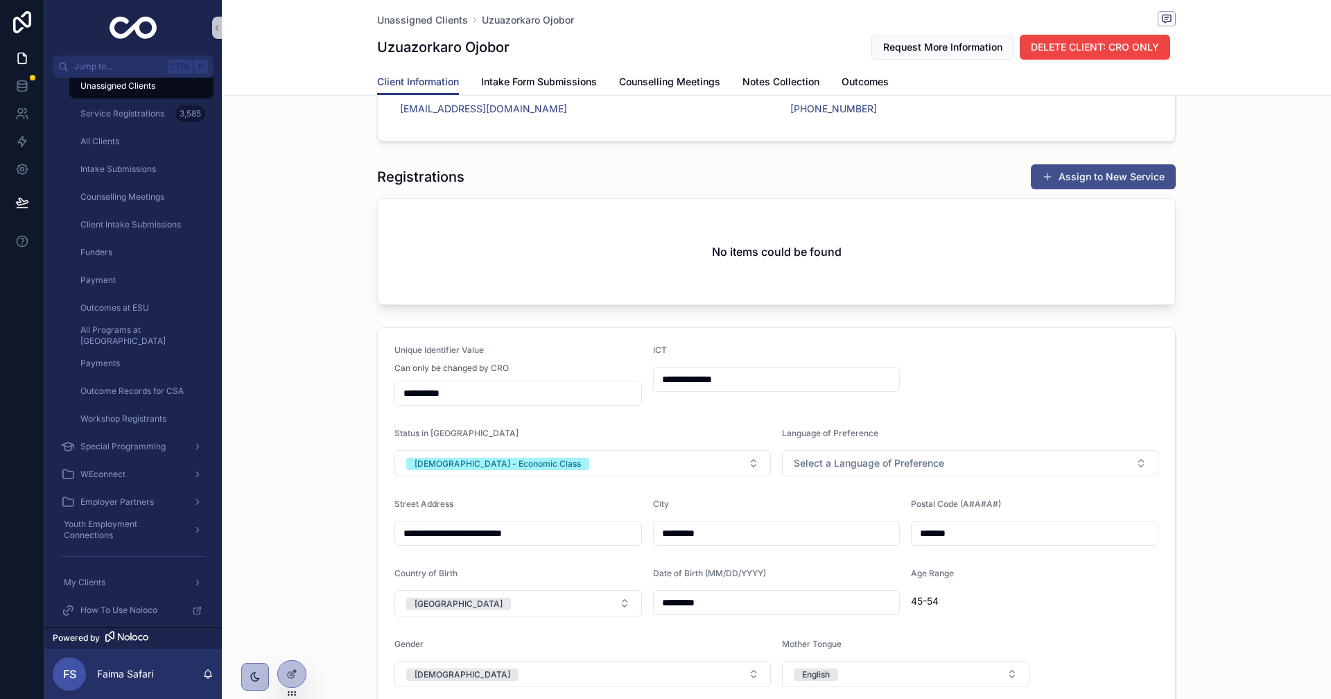
click at [1063, 177] on button "Assign to New Service" at bounding box center [1103, 176] width 145 height 25
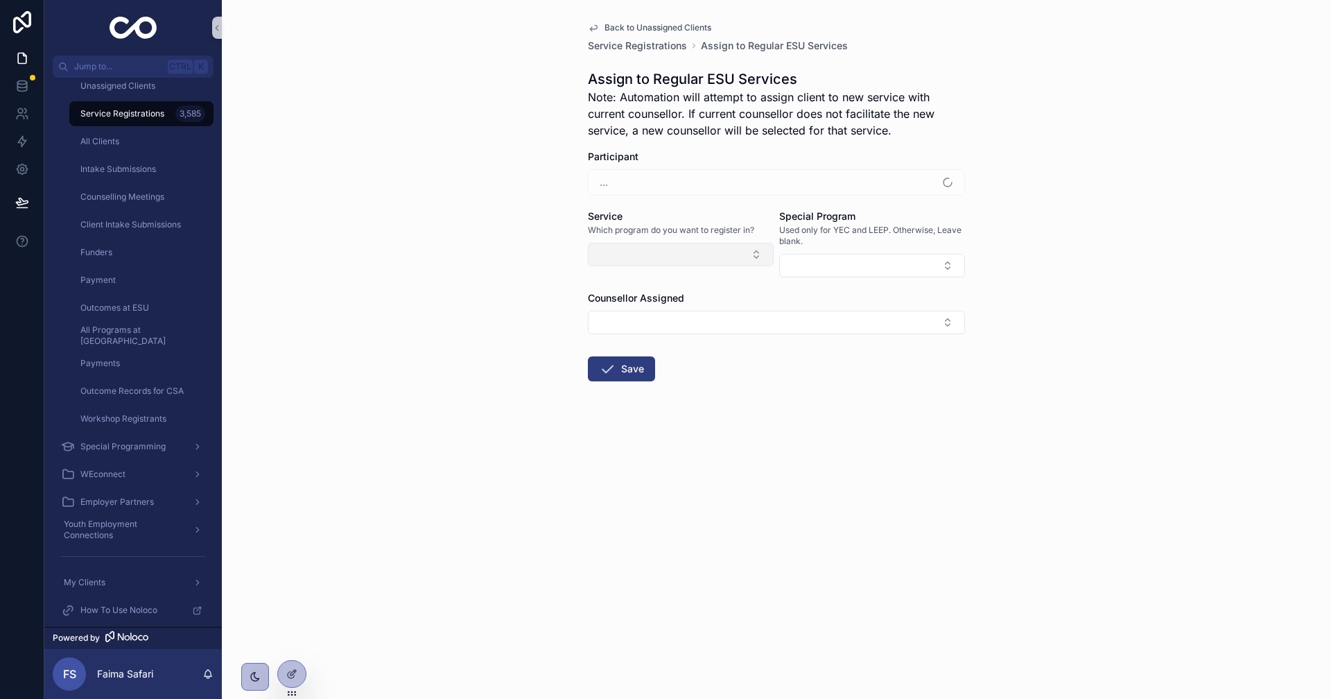
click at [733, 247] on button "Select Button" at bounding box center [681, 255] width 186 height 24
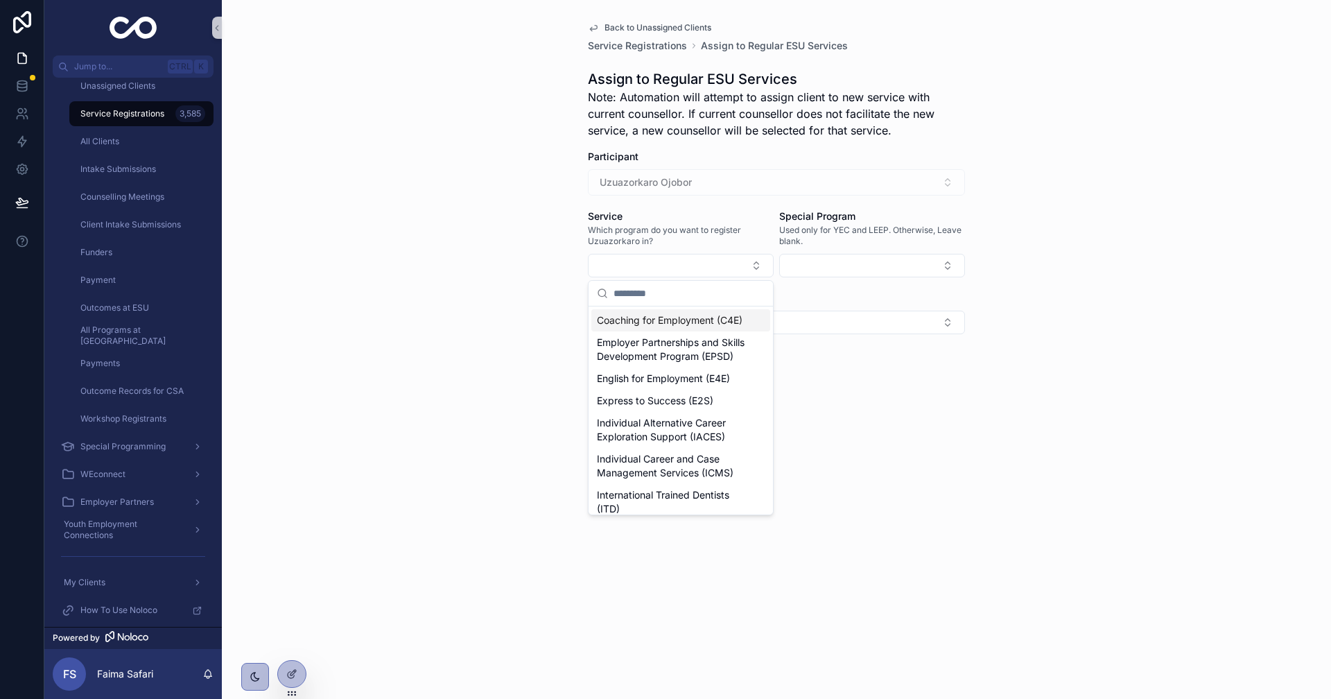
click at [684, 317] on span "Coaching for Employment (C4E)" at bounding box center [670, 320] width 146 height 14
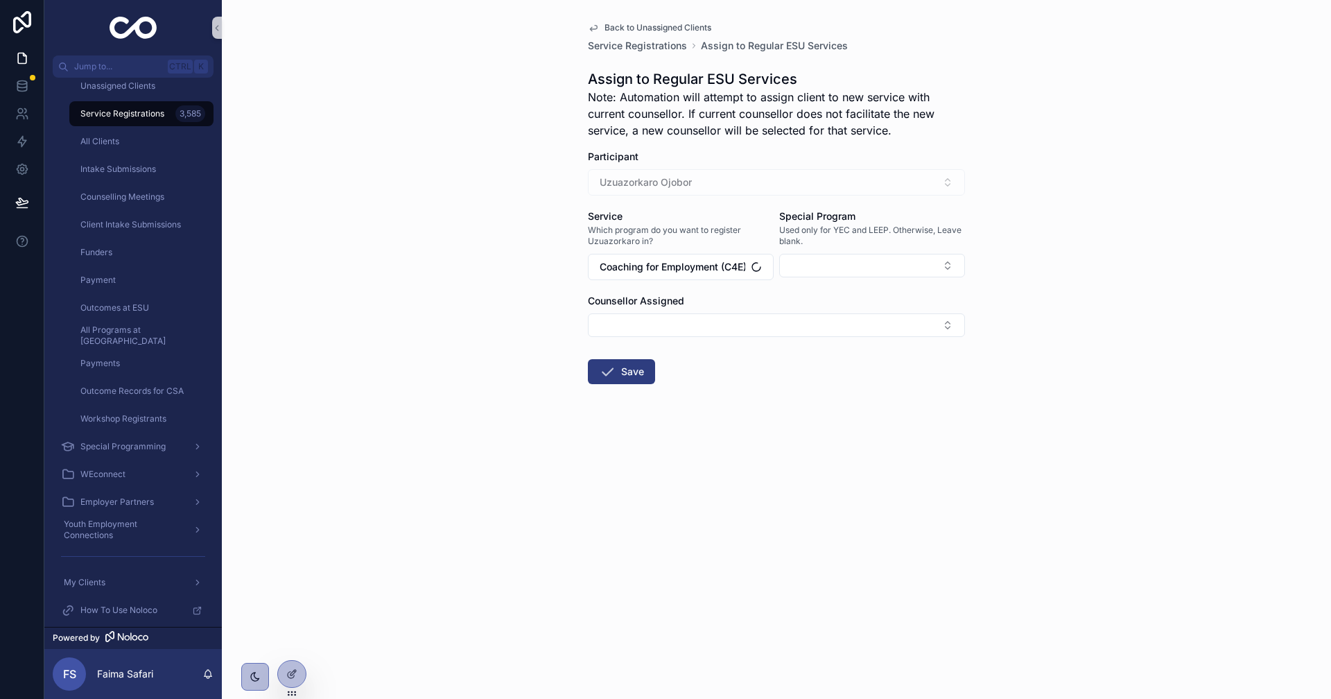
click at [455, 313] on div "Back to Unassigned Clients Service Registrations Assign to Regular ESU Services…" at bounding box center [776, 349] width 1109 height 699
click at [611, 361] on button "Save" at bounding box center [621, 371] width 67 height 25
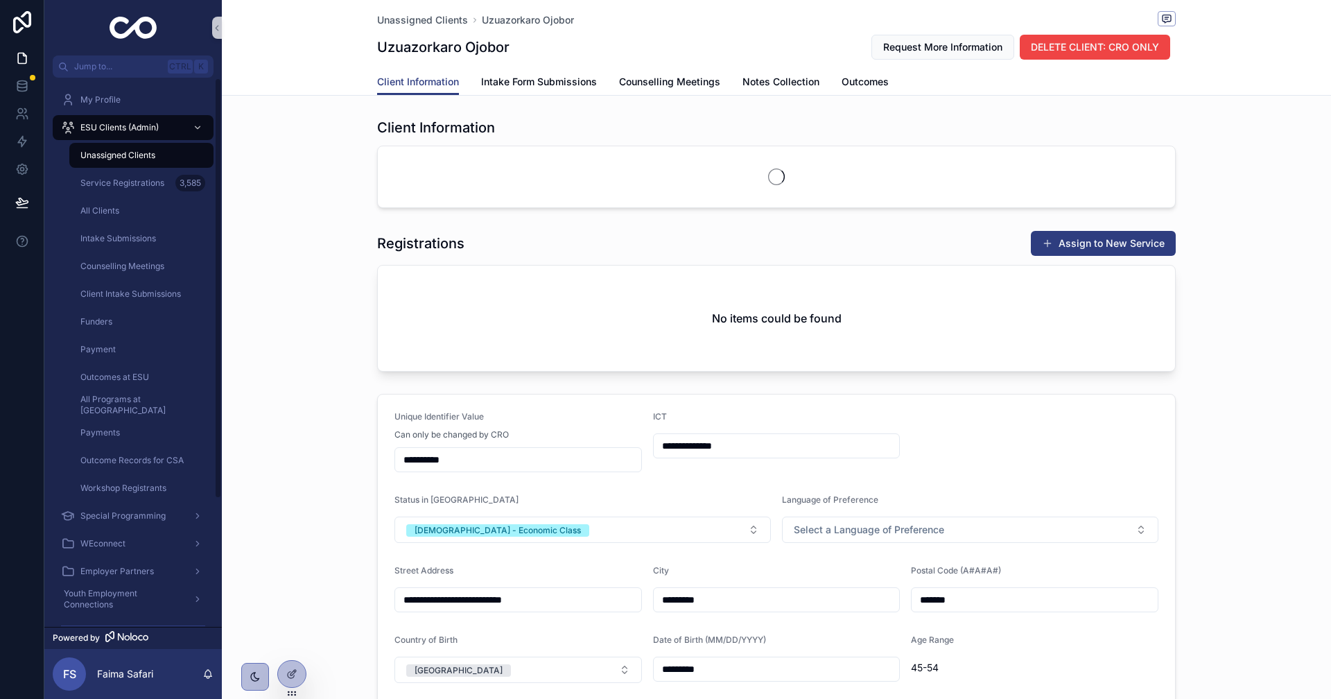
click at [159, 163] on div "Unassigned Clients" at bounding box center [142, 155] width 128 height 22
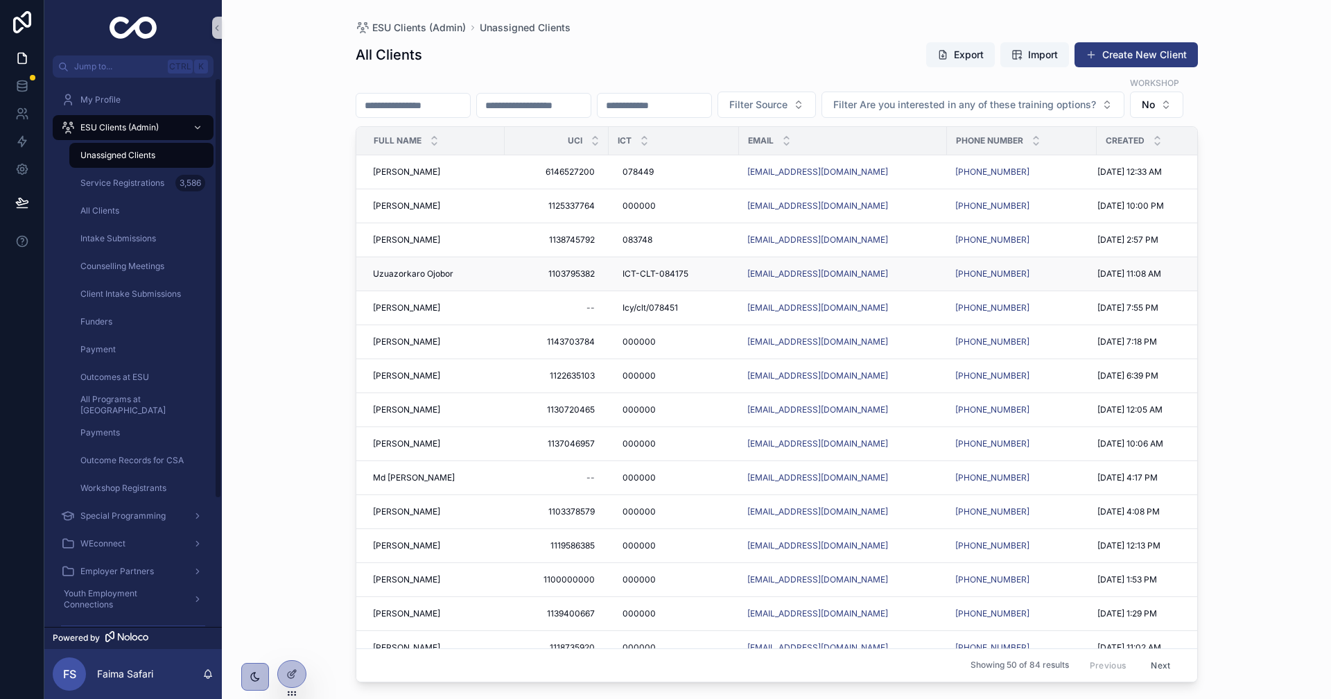
click at [414, 279] on span "Uzuazorkaro Ojobor" at bounding box center [413, 273] width 80 height 11
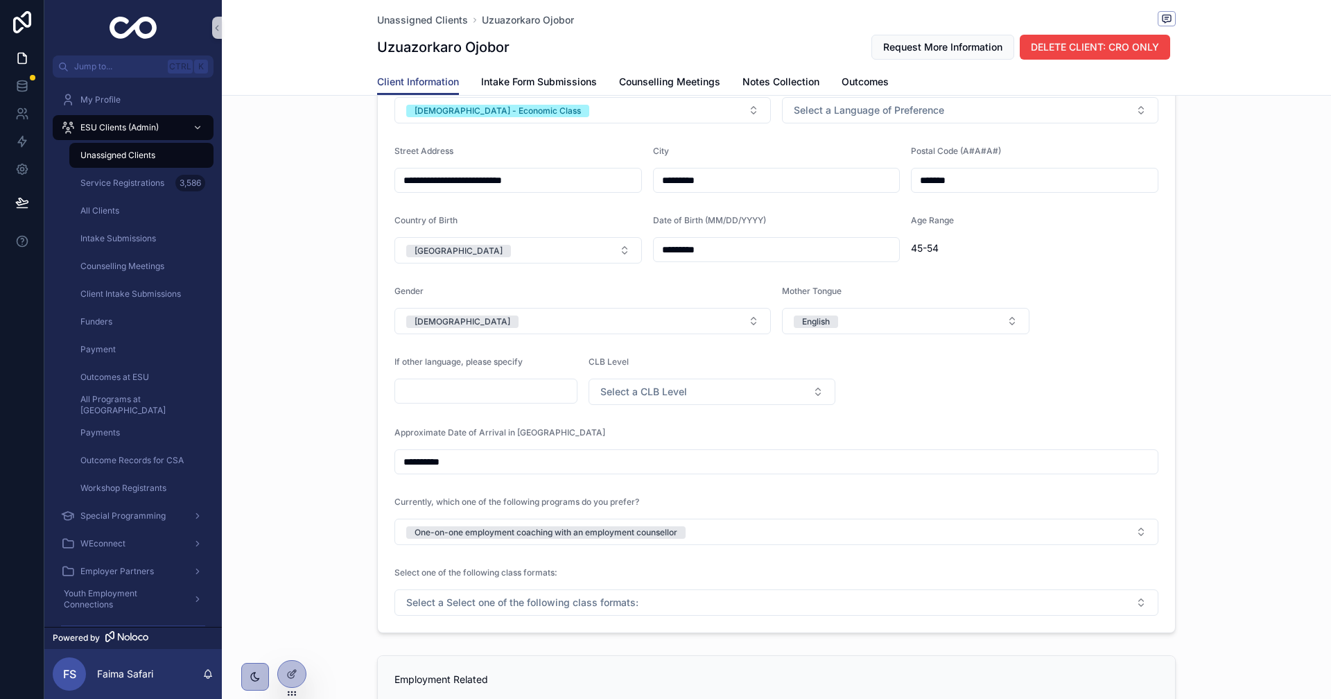
scroll to position [693, 0]
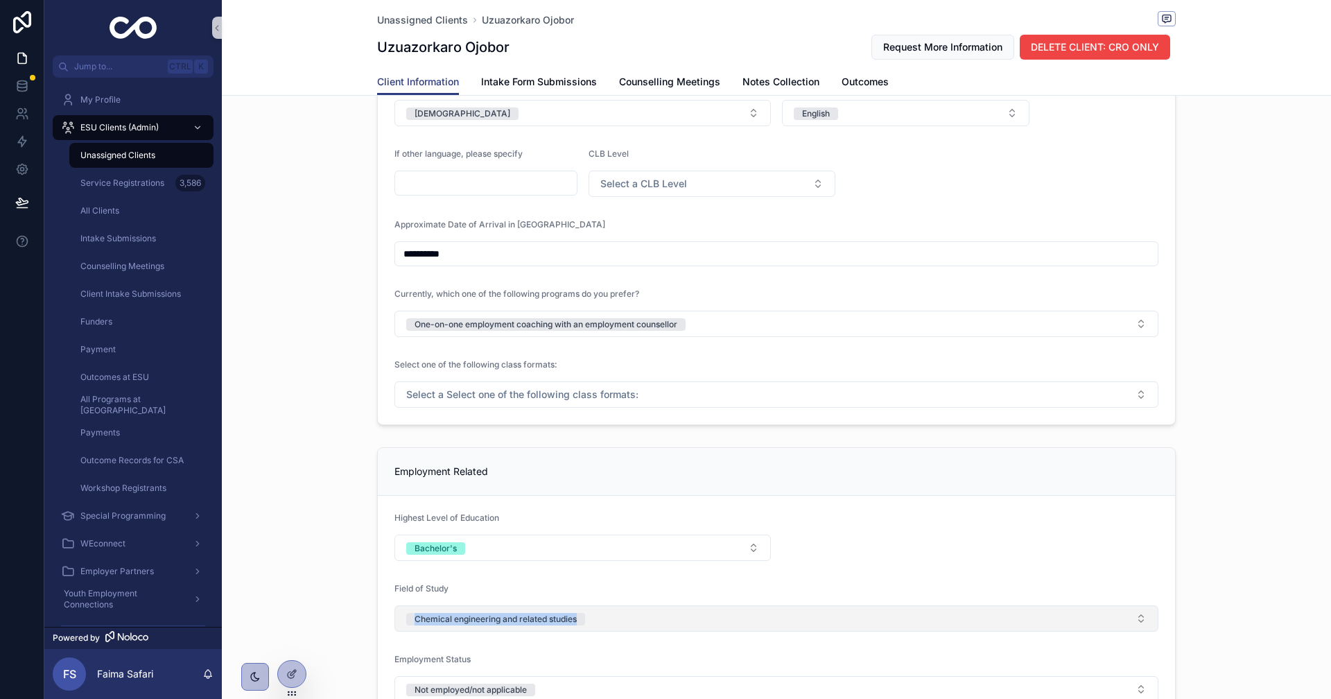
drag, startPoint x: 374, startPoint y: 615, endPoint x: 742, endPoint y: 609, distance: 367.4
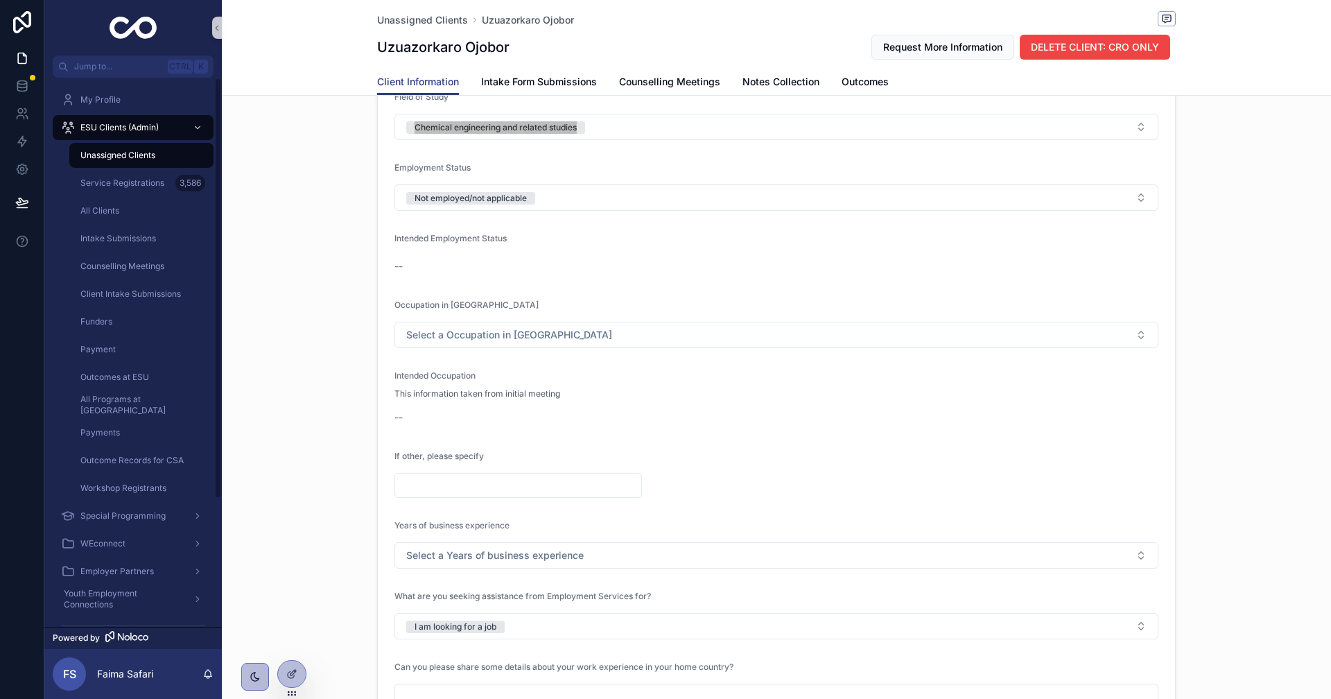
scroll to position [1317, 0]
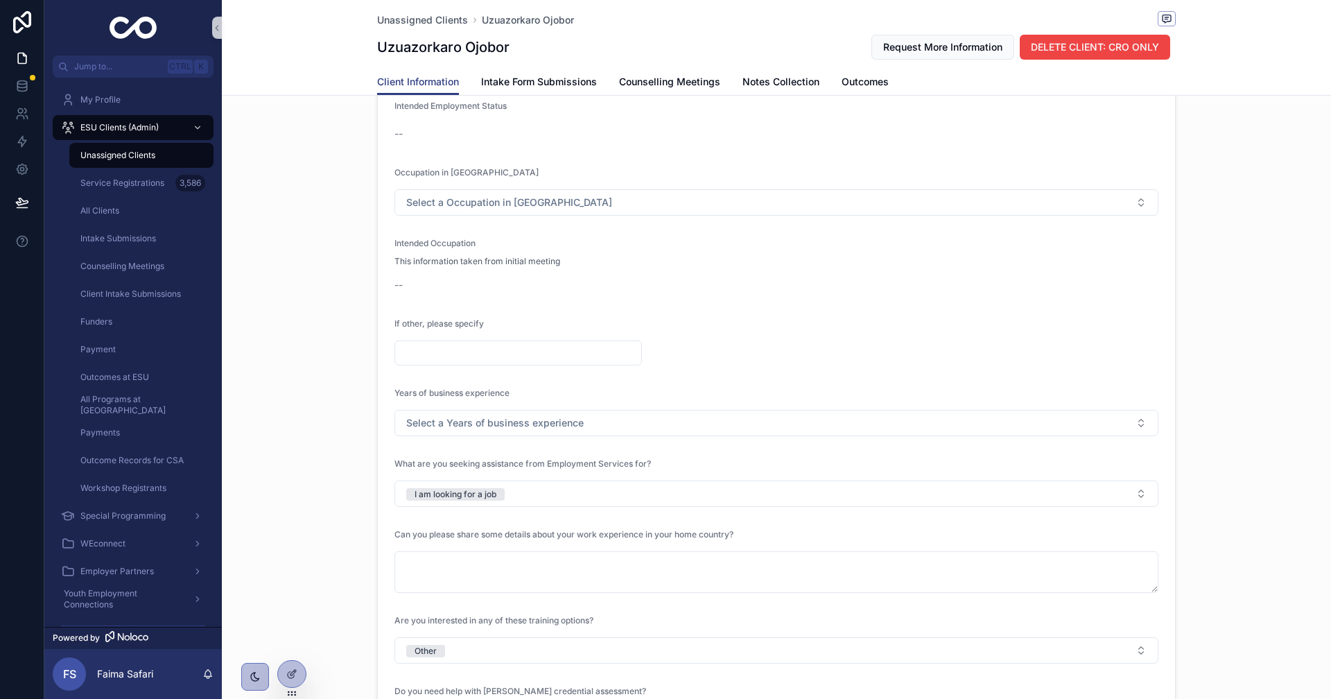
click at [331, 414] on div "Employment Related Highest Level of Education Bachelor's Field of Study Chemica…" at bounding box center [776, 358] width 1109 height 1081
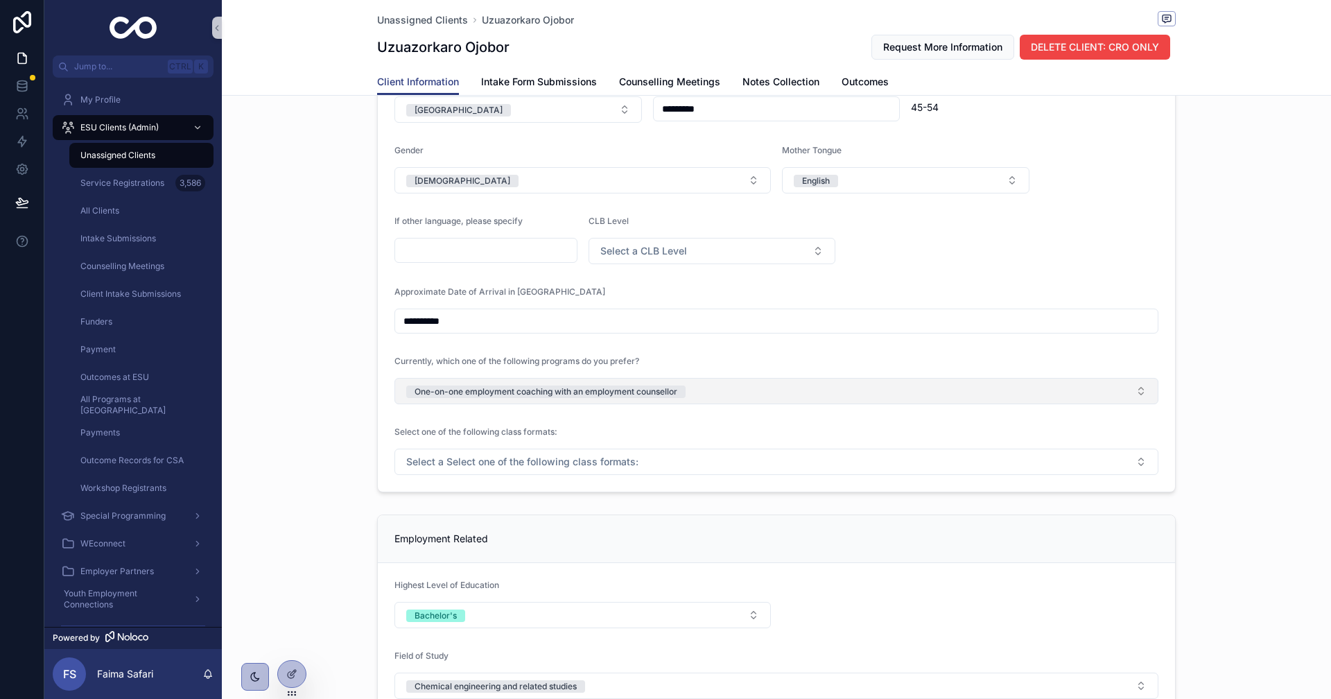
scroll to position [624, 0]
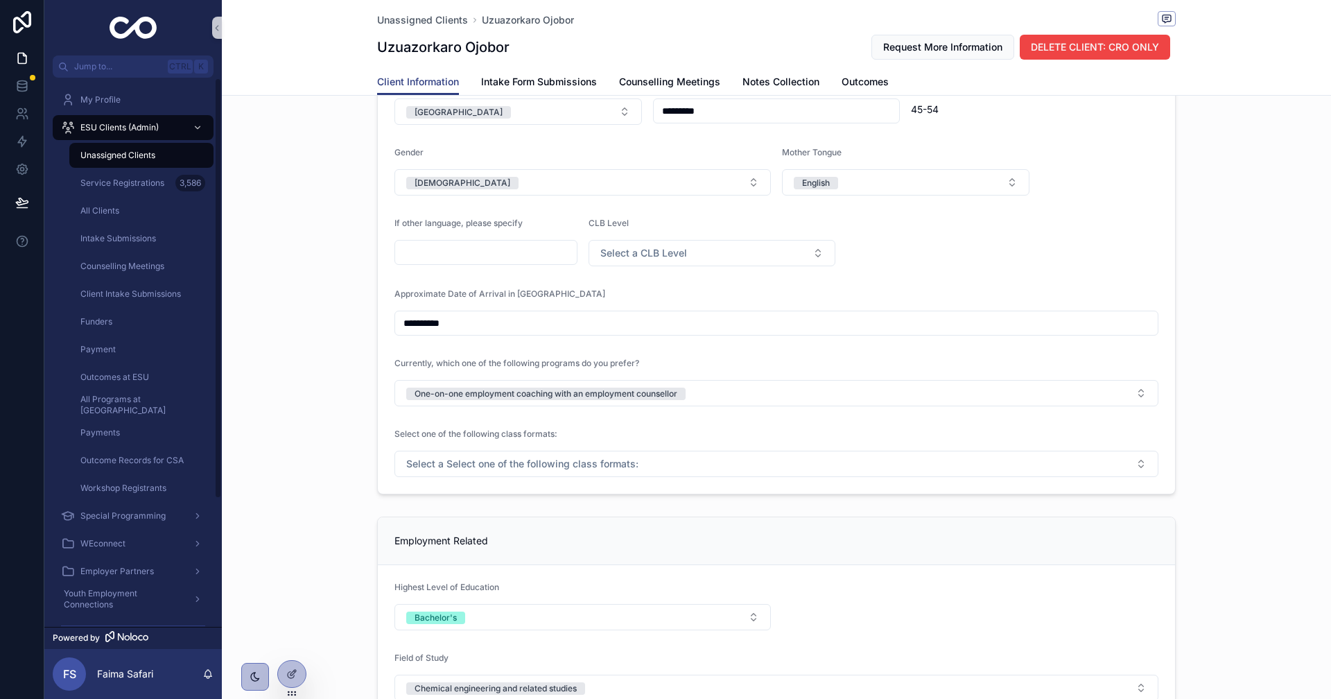
click at [148, 148] on div "Unassigned Clients" at bounding box center [142, 155] width 128 height 22
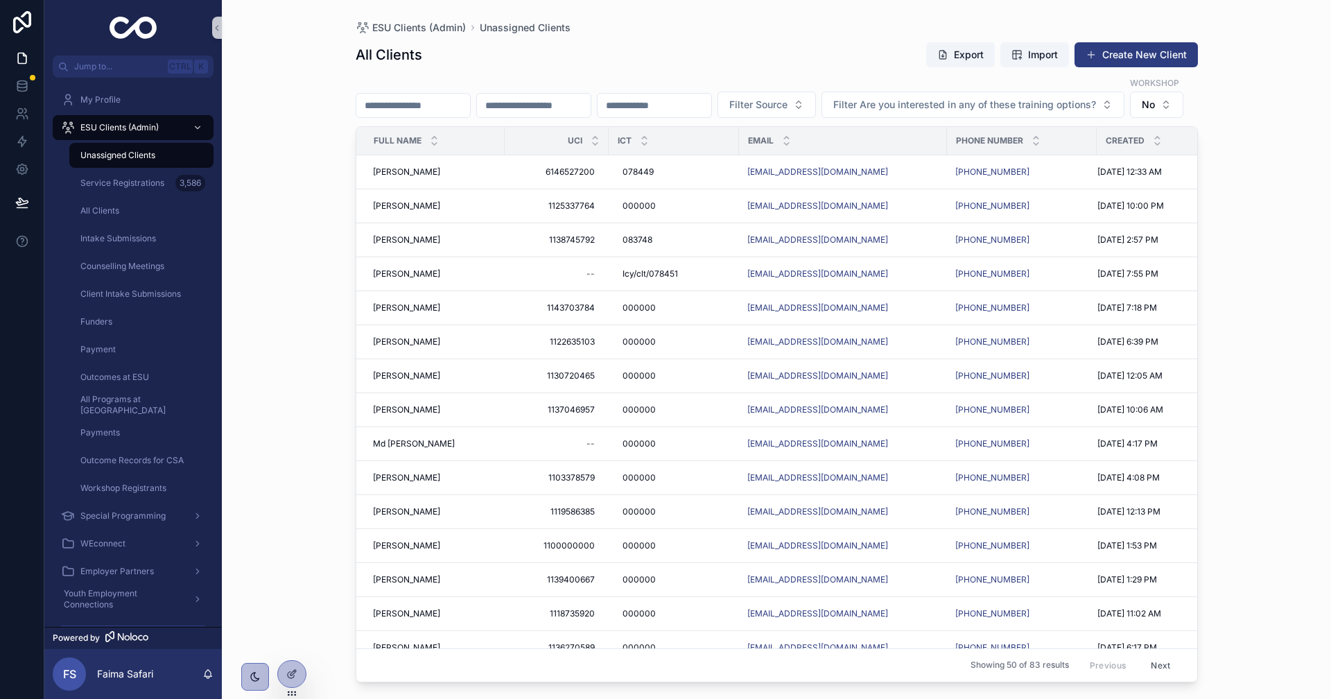
click at [281, 383] on div "ESU Clients (Admin) Unassigned Clients All Clients Export Import Create New Cli…" at bounding box center [776, 349] width 1109 height 699
click at [266, 394] on div "ESU Clients (Admin) Unassigned Clients All Clients Export Import Create New Cli…" at bounding box center [776, 349] width 1109 height 699
click at [409, 245] on span "[PERSON_NAME]" at bounding box center [406, 239] width 67 height 11
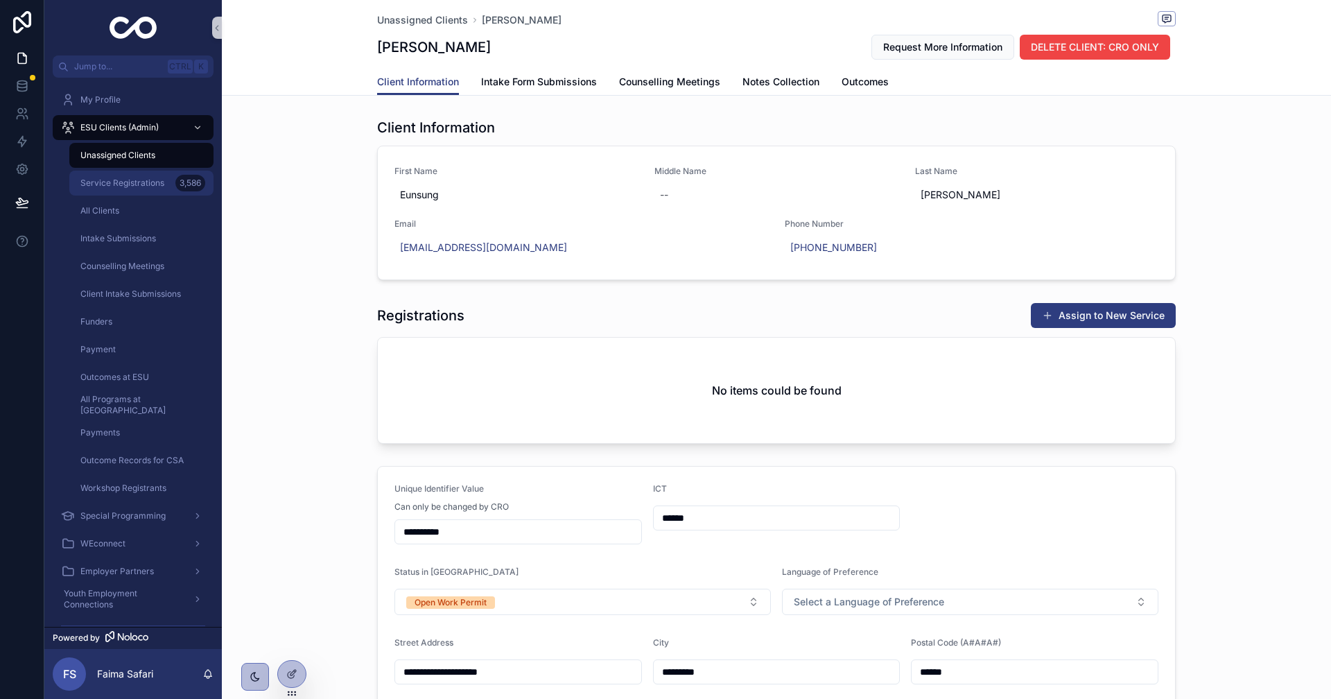
click at [128, 189] on div "Service Registrations 3,586" at bounding box center [142, 183] width 128 height 22
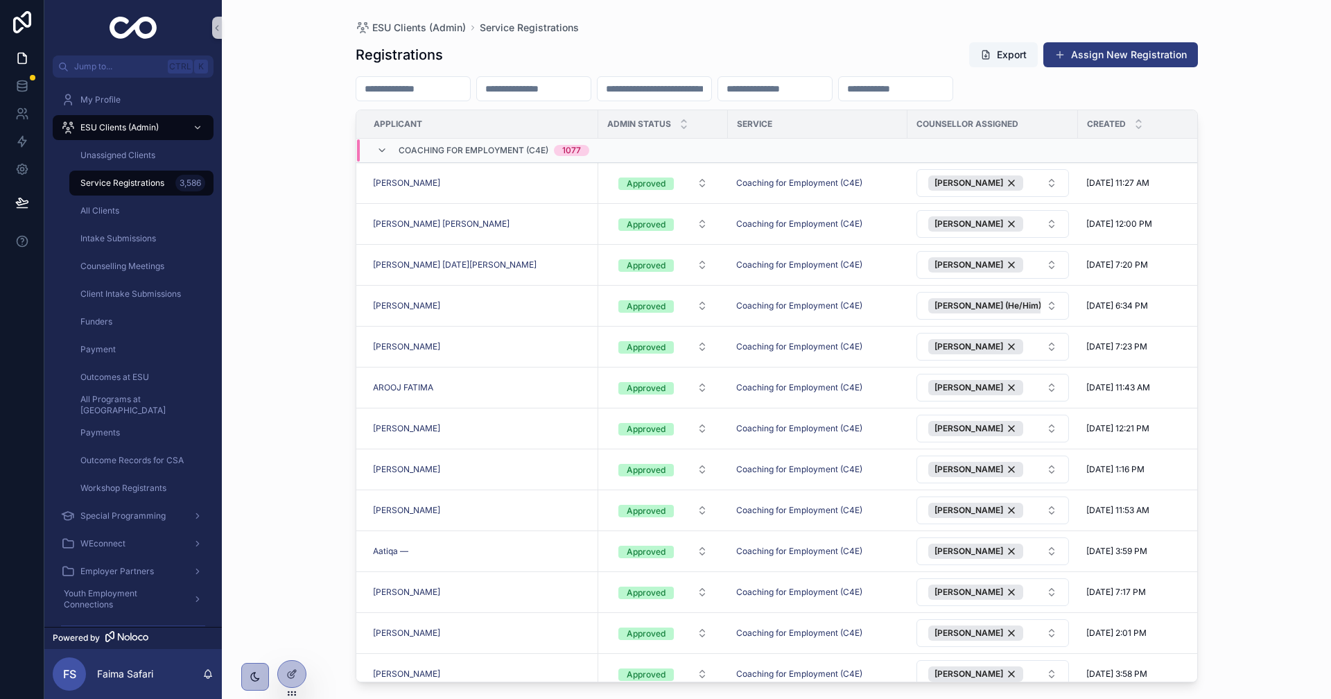
click at [460, 91] on input "scrollable content" at bounding box center [413, 88] width 114 height 19
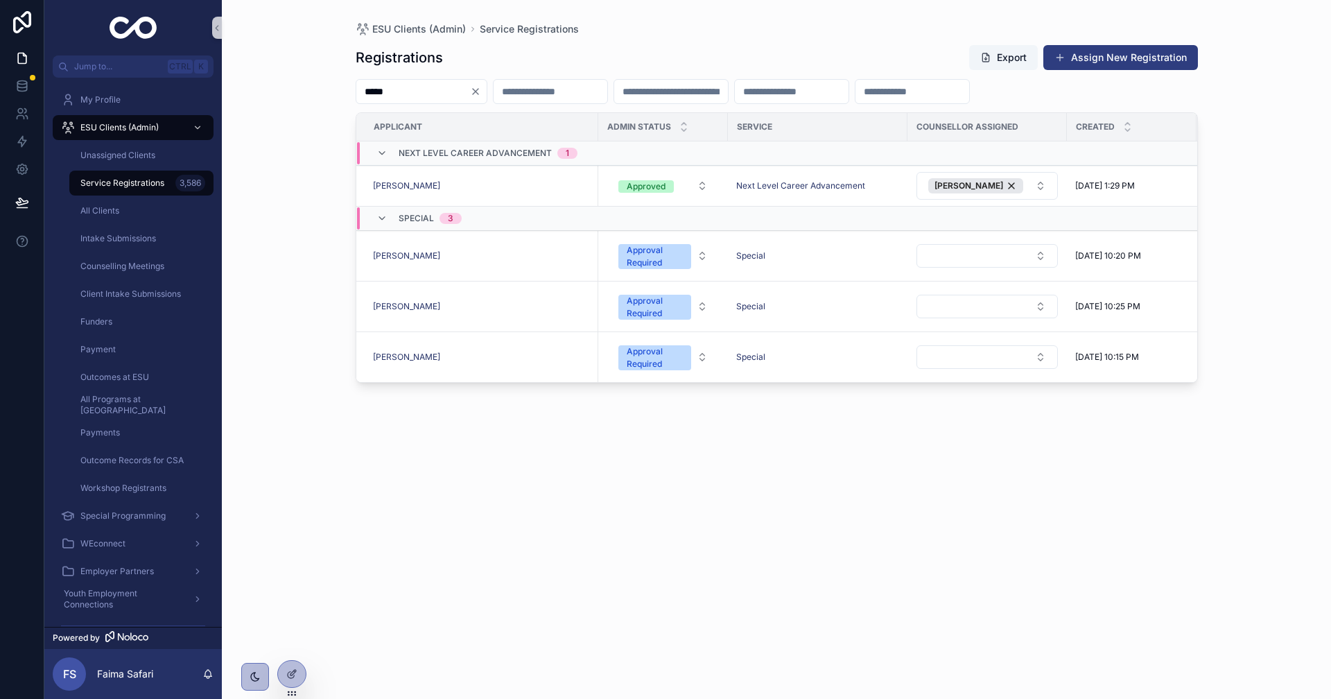
type input "****"
click at [481, 92] on icon "Clear" at bounding box center [475, 91] width 11 height 11
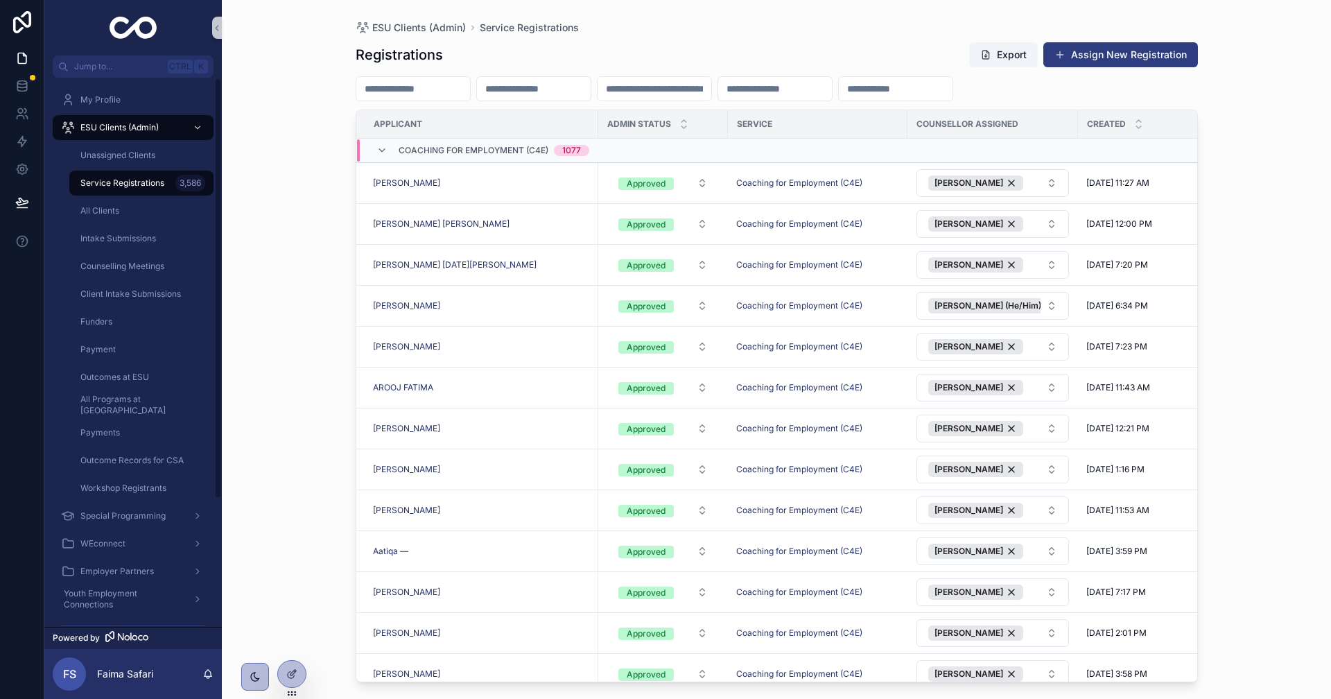
drag, startPoint x: 263, startPoint y: 166, endPoint x: 268, endPoint y: 175, distance: 10.2
click at [268, 175] on div "ESU Clients (Admin) Service Registrations Registrations Export Assign New Regis…" at bounding box center [776, 349] width 1109 height 699
click at [433, 82] on input "scrollable content" at bounding box center [413, 88] width 114 height 19
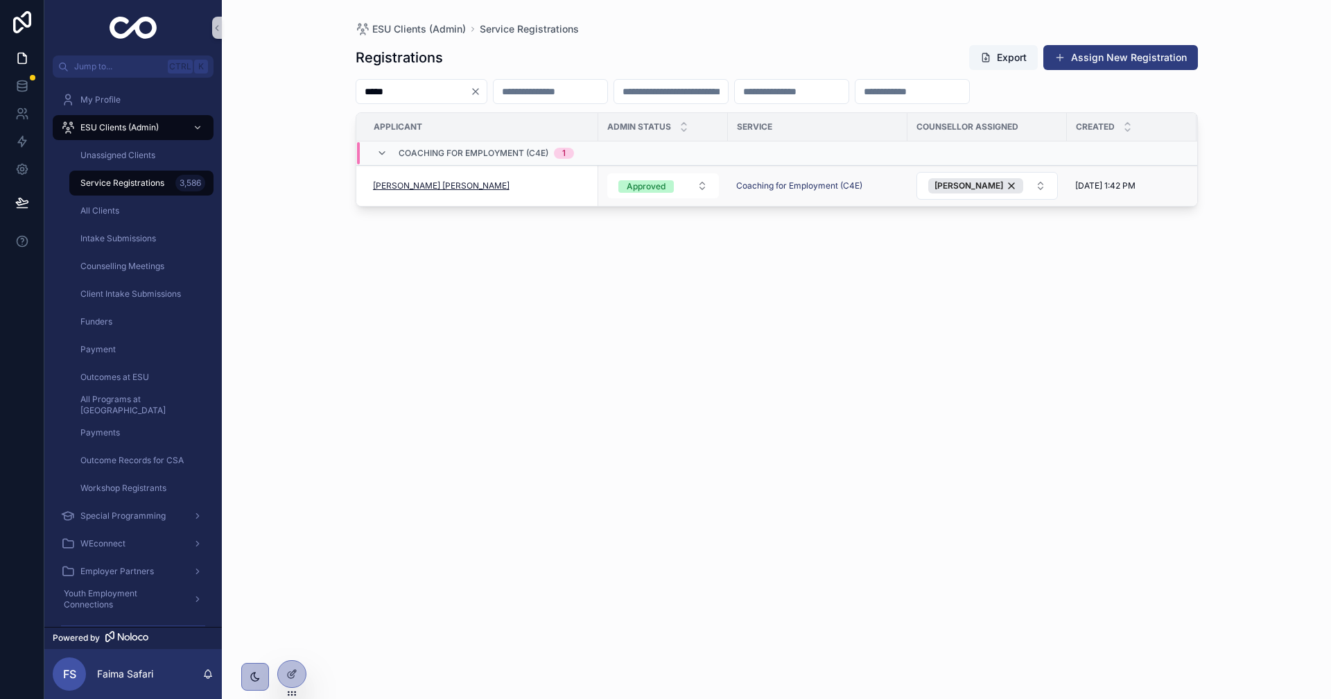
type input "*****"
click at [392, 186] on span "[PERSON_NAME] [PERSON_NAME]" at bounding box center [441, 185] width 137 height 11
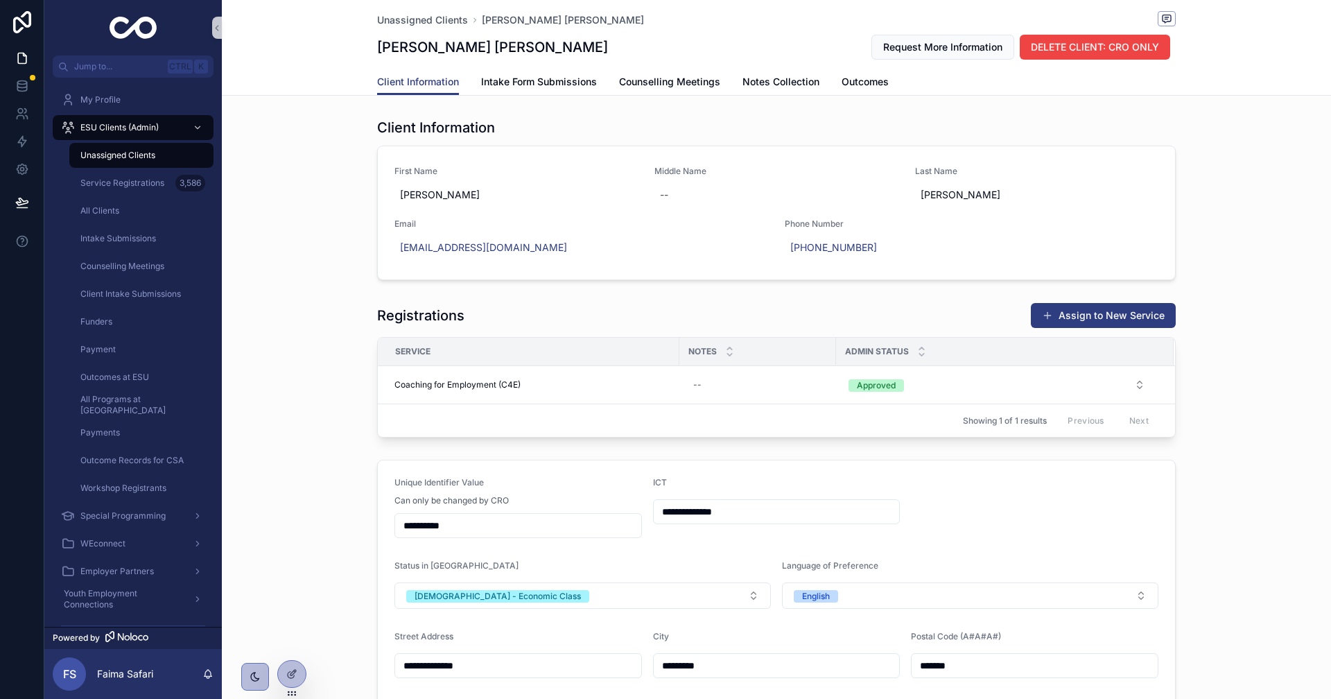
click at [282, 390] on div "Registrations Assign to New Service Service Notes Admin Status Coaching for Emp…" at bounding box center [776, 370] width 1109 height 146
click at [182, 155] on div "Unassigned Clients" at bounding box center [142, 155] width 128 height 22
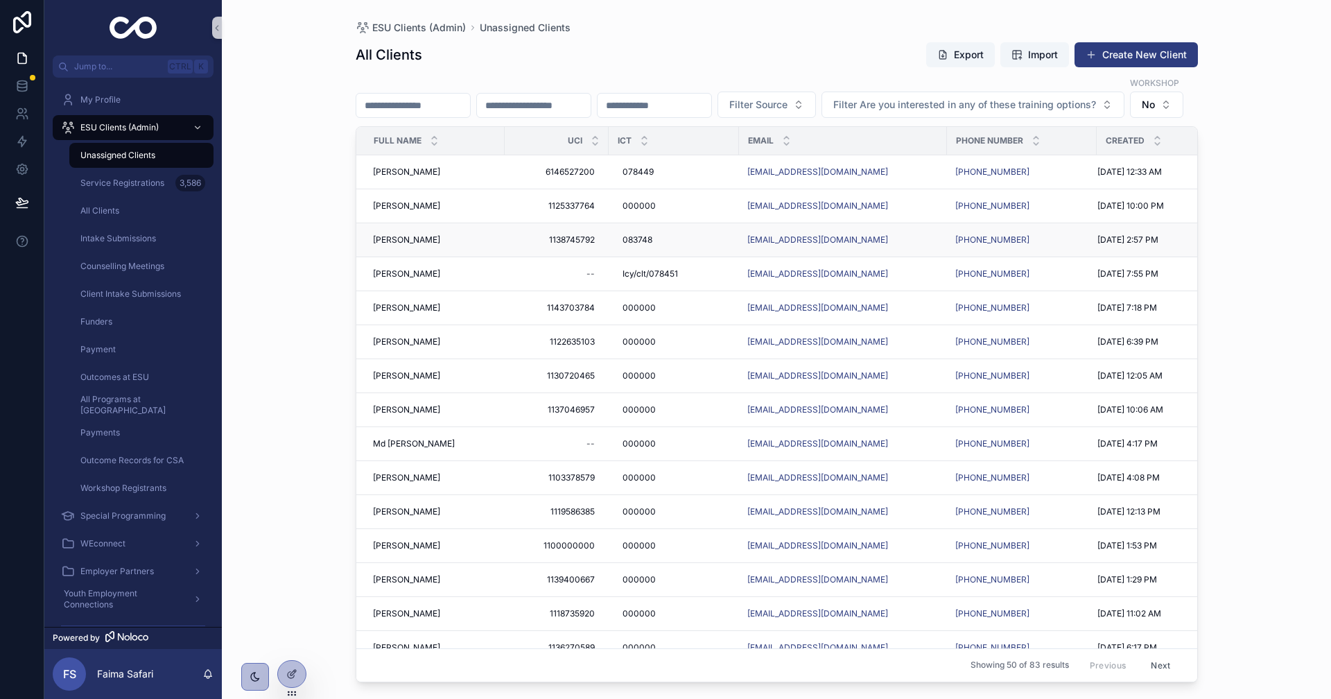
click at [391, 245] on span "[PERSON_NAME]" at bounding box center [406, 239] width 67 height 11
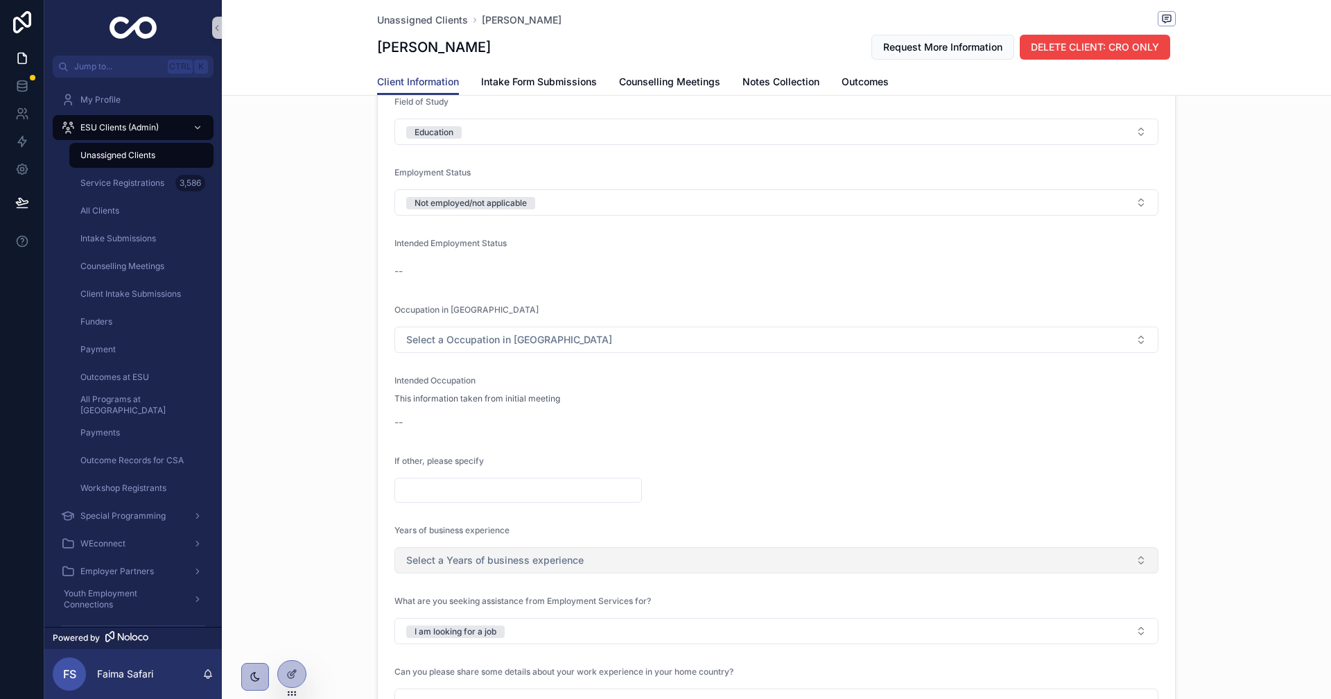
scroll to position [1317, 0]
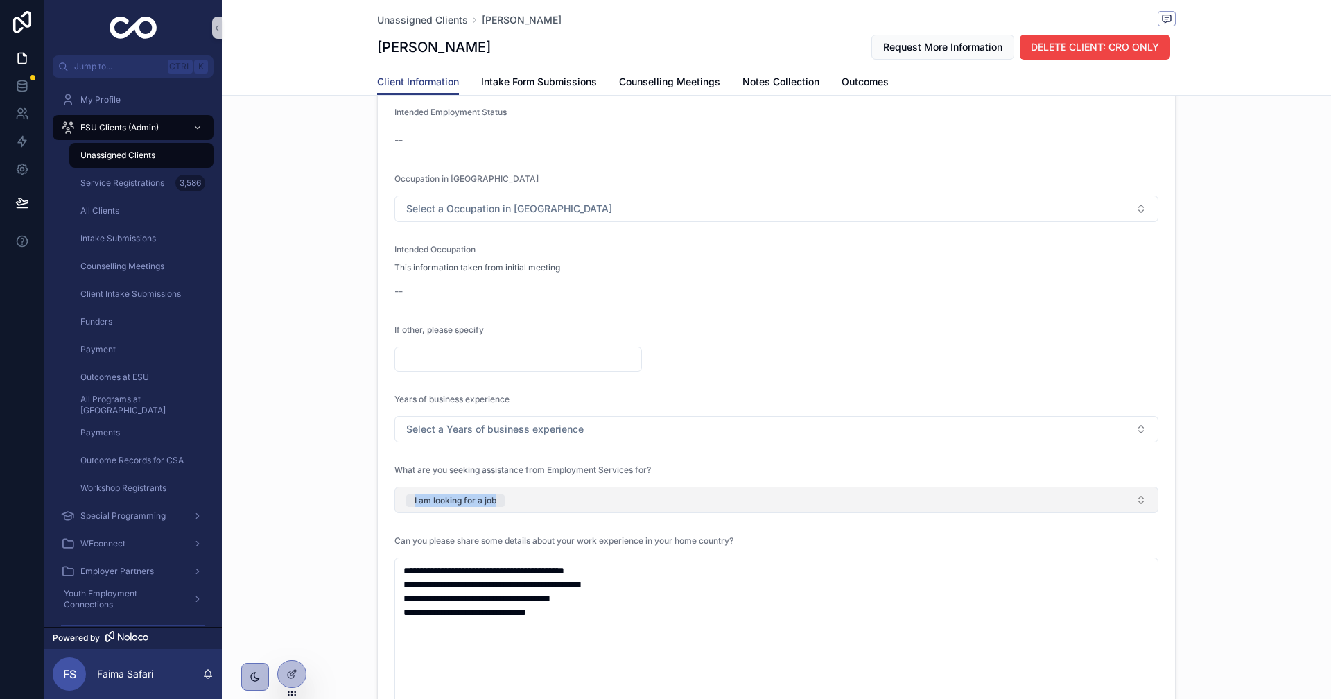
drag, startPoint x: 358, startPoint y: 504, endPoint x: 505, endPoint y: 490, distance: 148.3
click at [505, 490] on div "**********" at bounding box center [776, 433] width 1109 height 1218
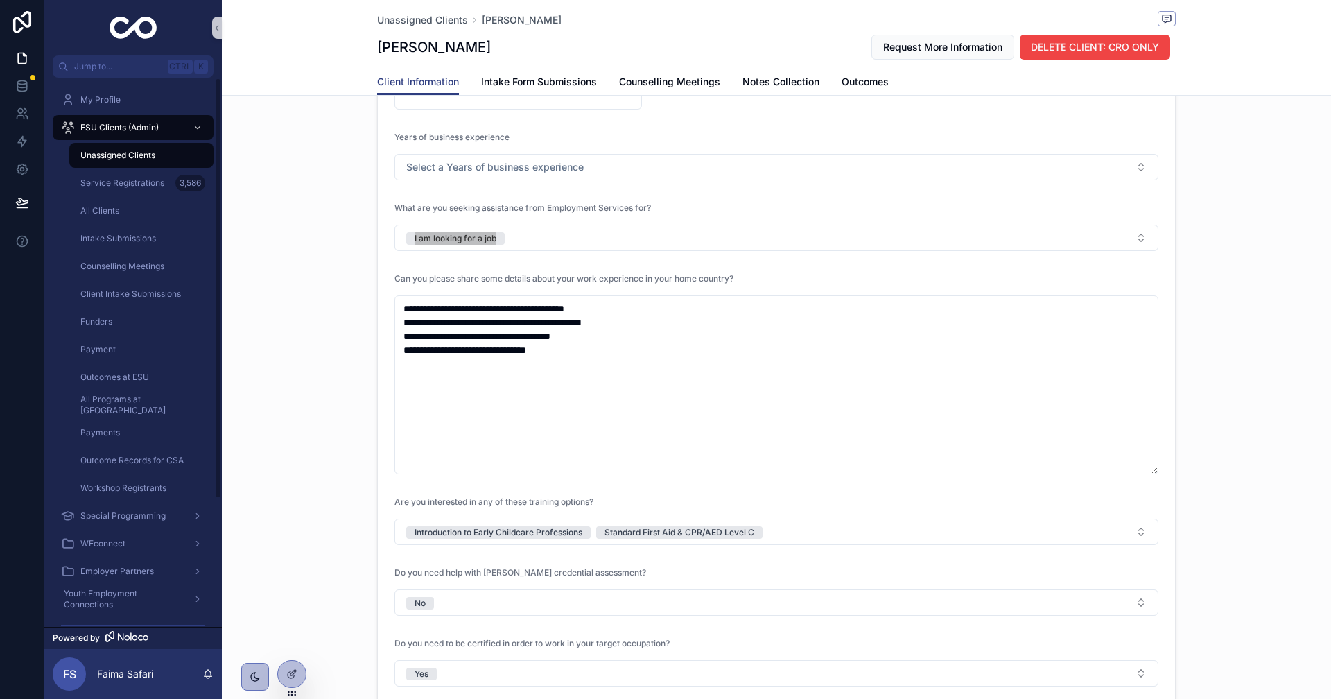
scroll to position [1663, 0]
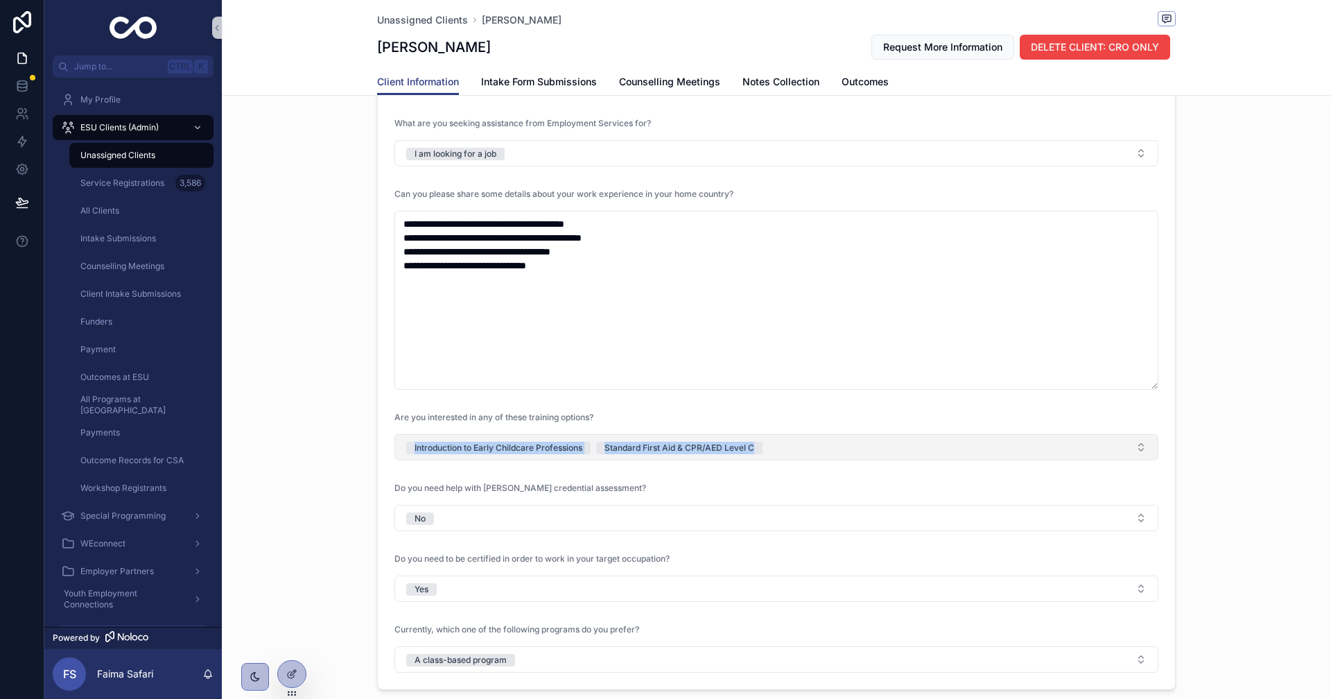
drag, startPoint x: 359, startPoint y: 454, endPoint x: 871, endPoint y: 453, distance: 512.2
click at [871, 453] on div "**********" at bounding box center [776, 86] width 1109 height 1218
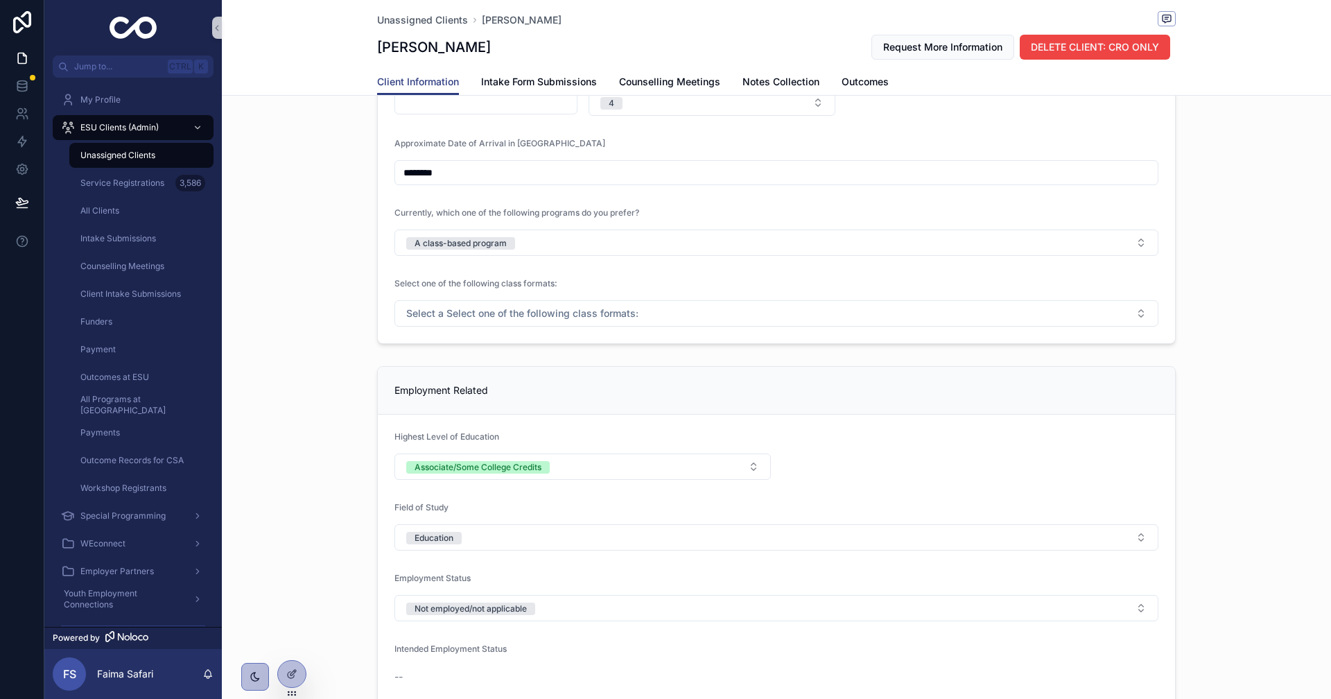
scroll to position [624, 0]
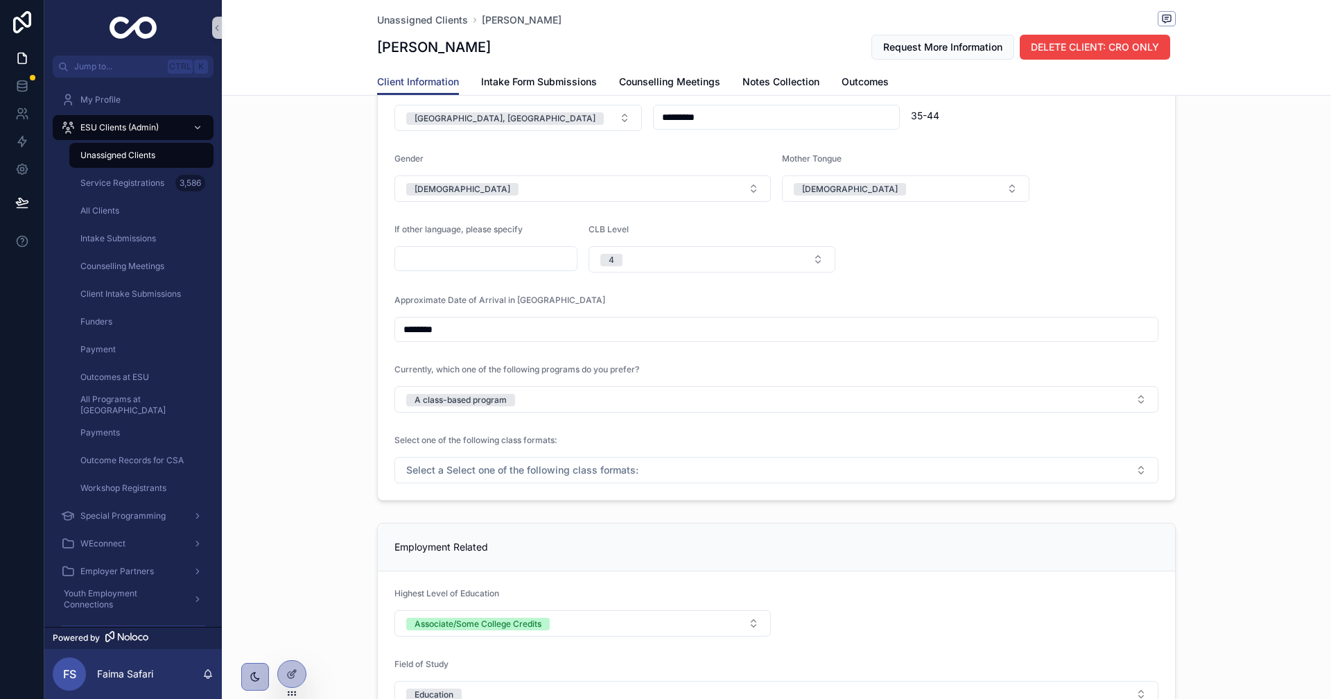
click at [341, 406] on div "**********" at bounding box center [776, 171] width 1109 height 670
click at [332, 420] on div "**********" at bounding box center [776, 171] width 1109 height 670
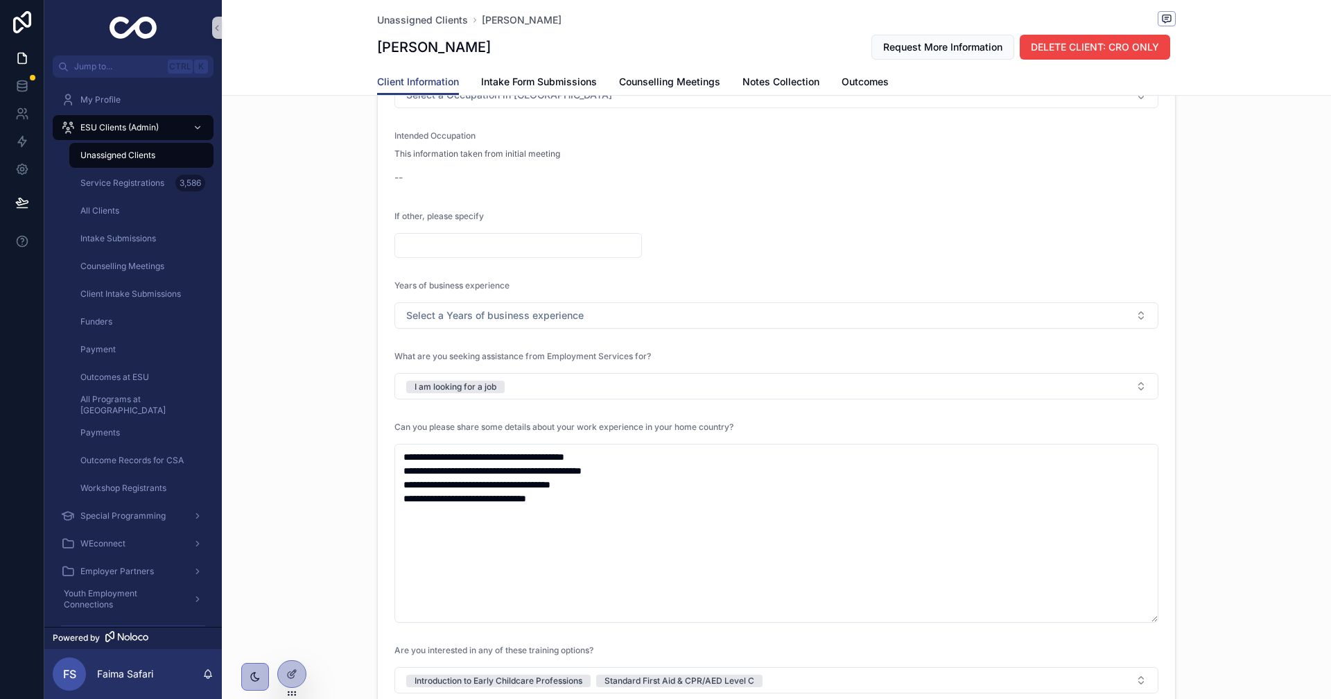
scroll to position [1455, 0]
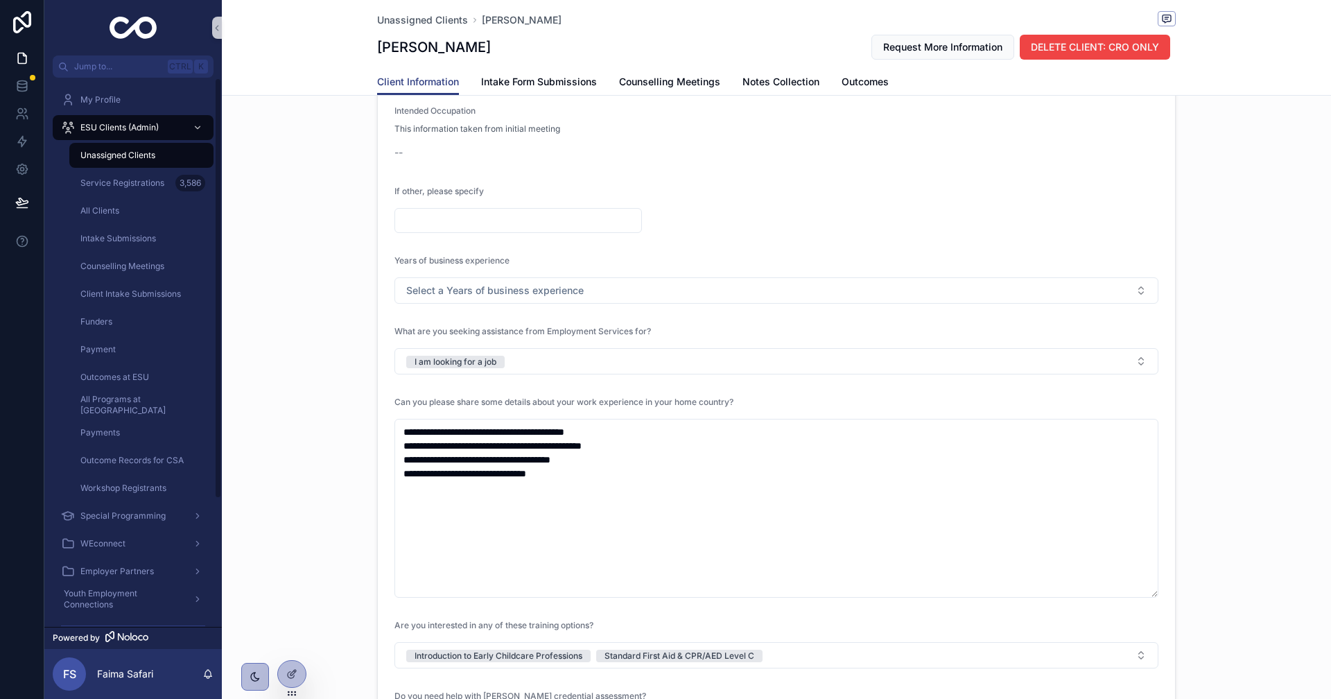
click at [272, 222] on div "**********" at bounding box center [776, 294] width 1109 height 1218
click at [351, 391] on div "**********" at bounding box center [776, 294] width 1109 height 1218
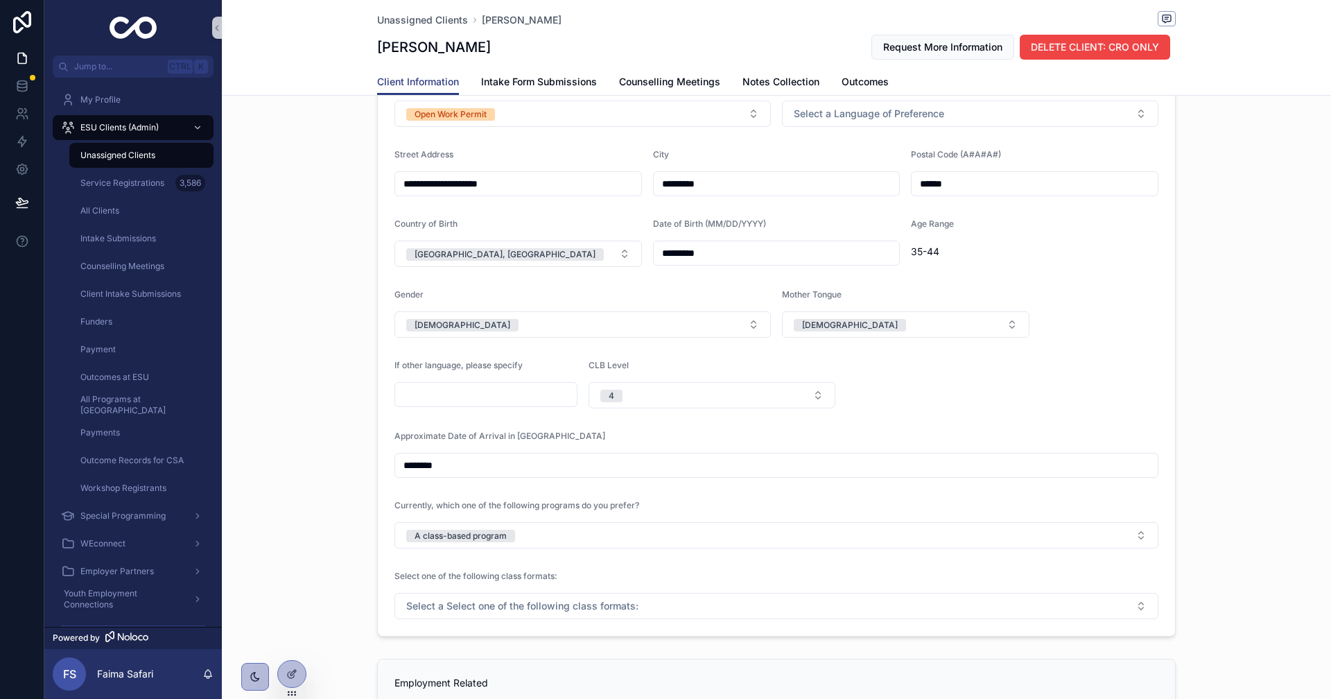
scroll to position [347, 0]
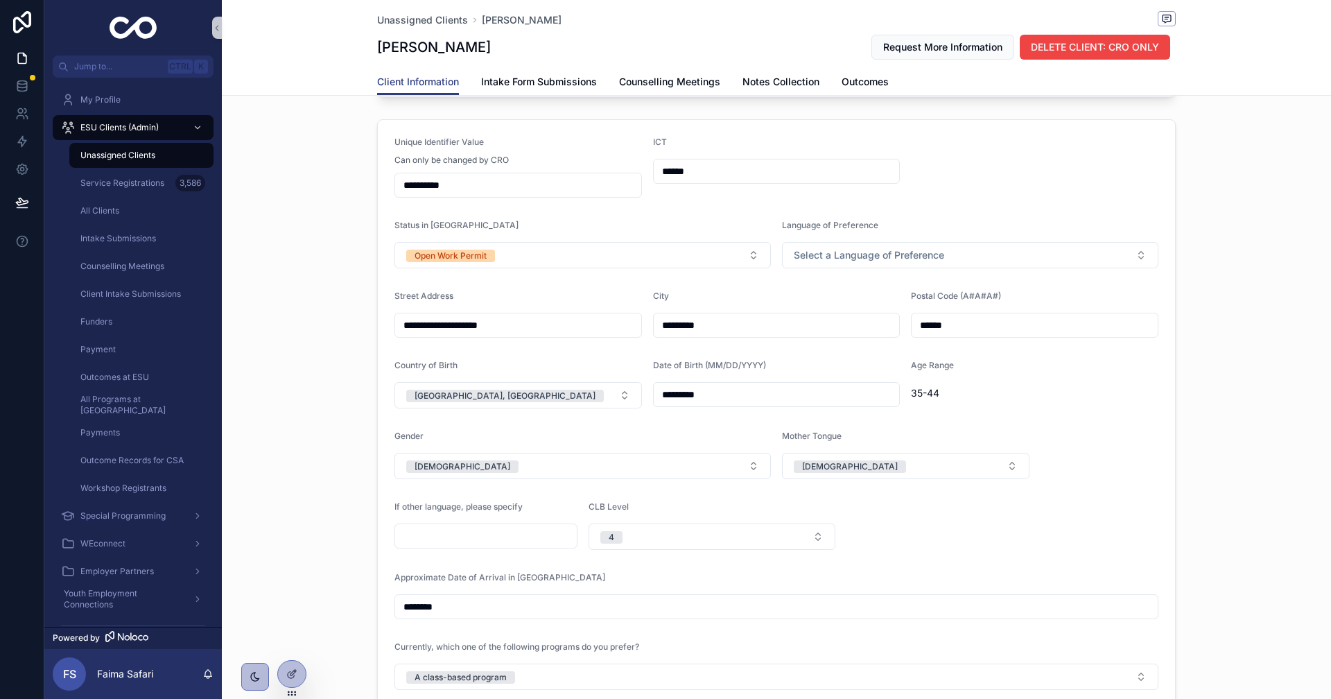
click at [281, 373] on div "**********" at bounding box center [776, 449] width 1109 height 670
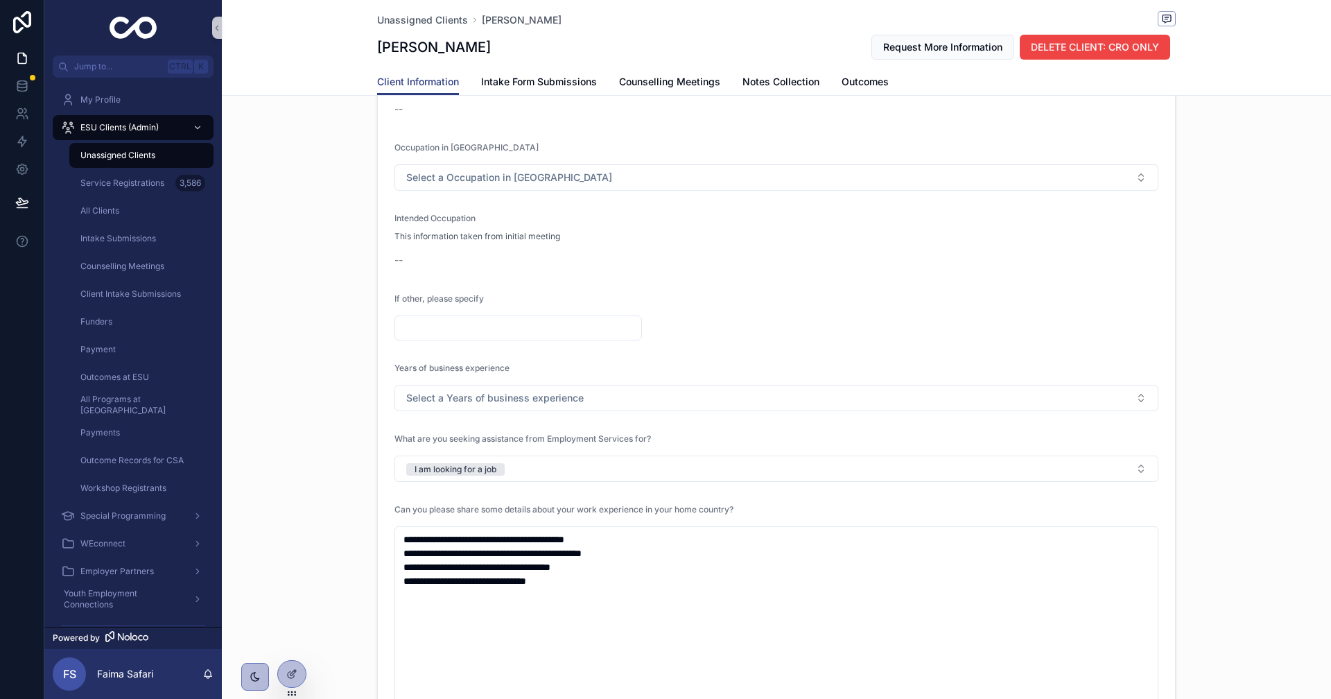
scroll to position [1455, 0]
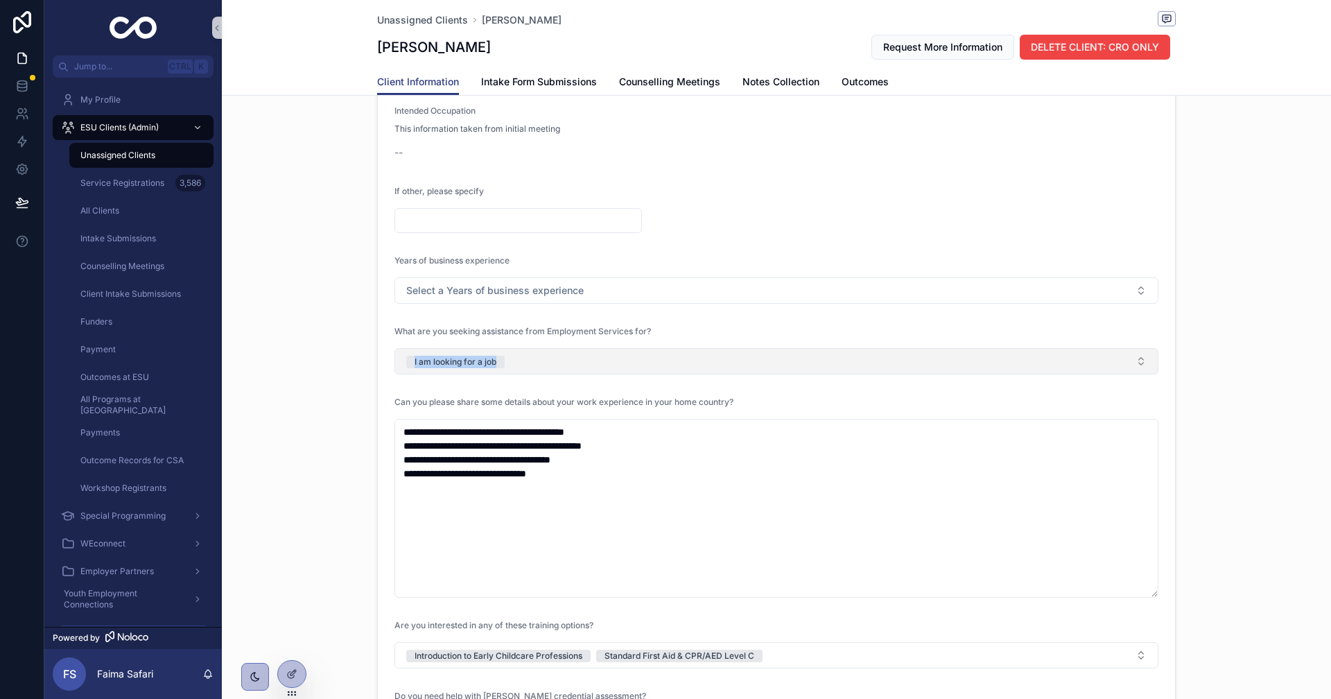
drag, startPoint x: 350, startPoint y: 373, endPoint x: 593, endPoint y: 371, distance: 243.3
click at [593, 371] on div "**********" at bounding box center [776, 294] width 1109 height 1218
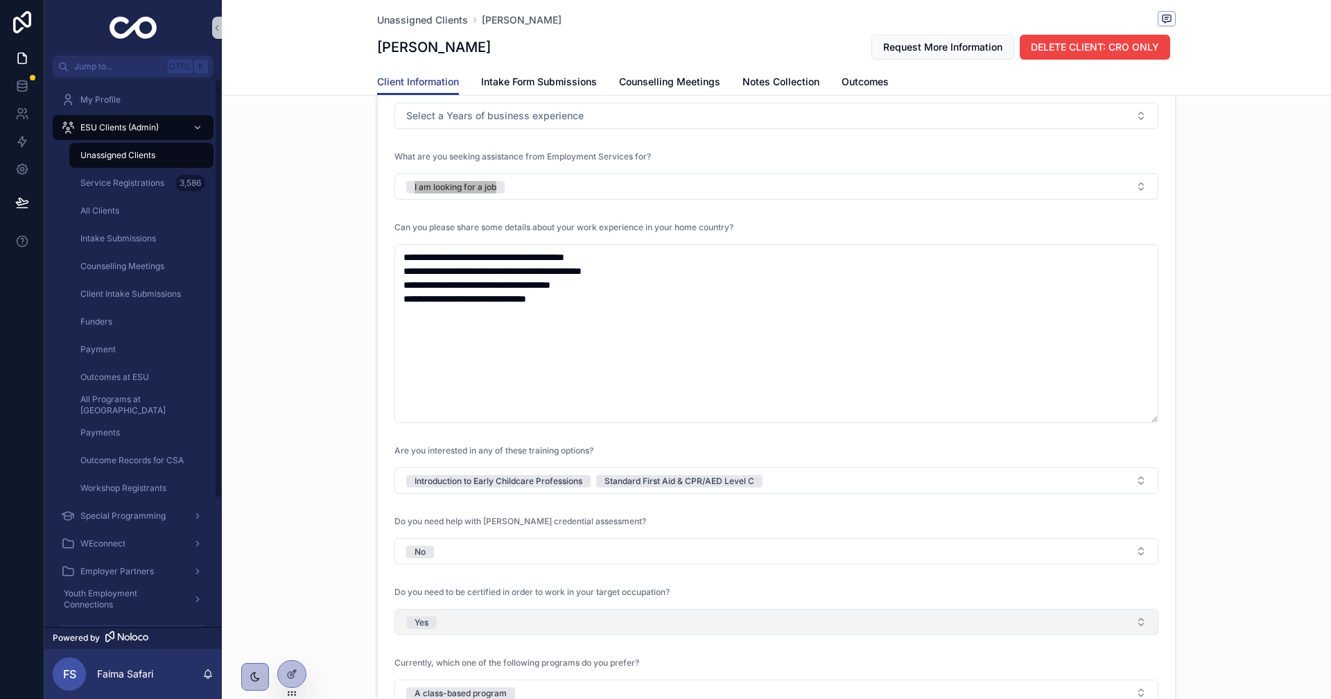
scroll to position [1733, 0]
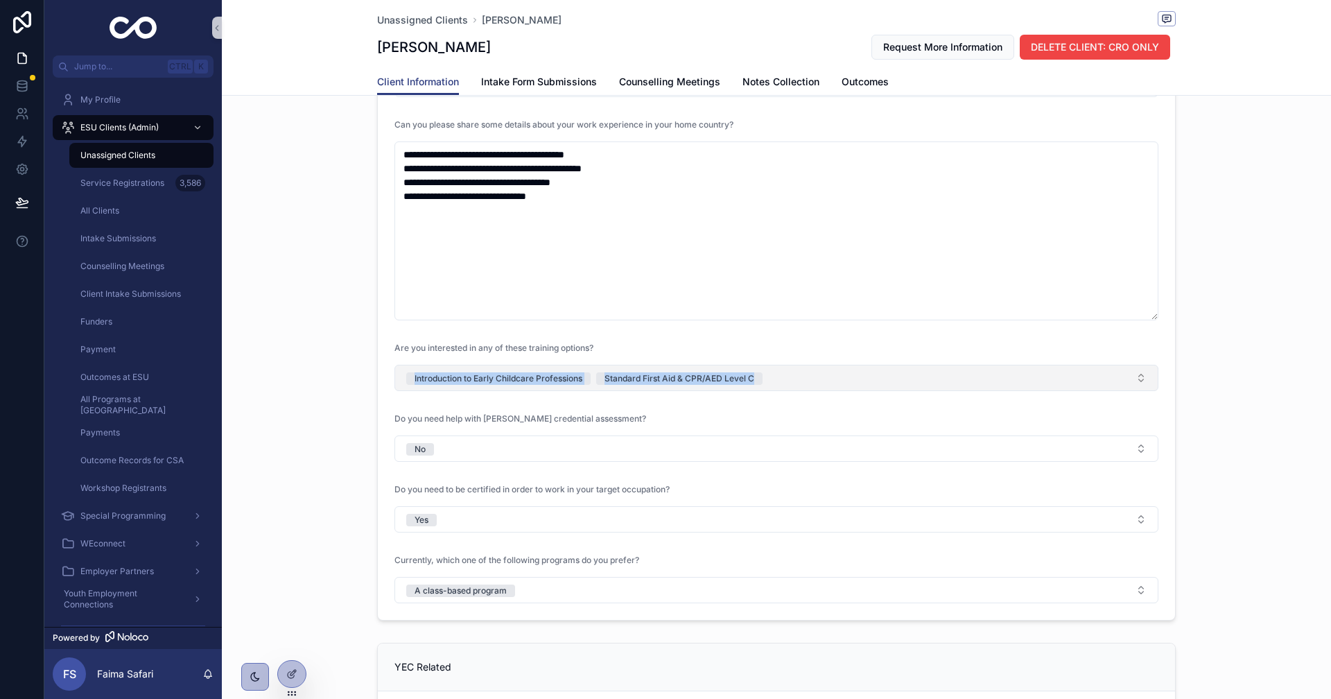
drag, startPoint x: 342, startPoint y: 389, endPoint x: 815, endPoint y: 385, distance: 473.4
click at [815, 385] on div "**********" at bounding box center [776, 17] width 1109 height 1218
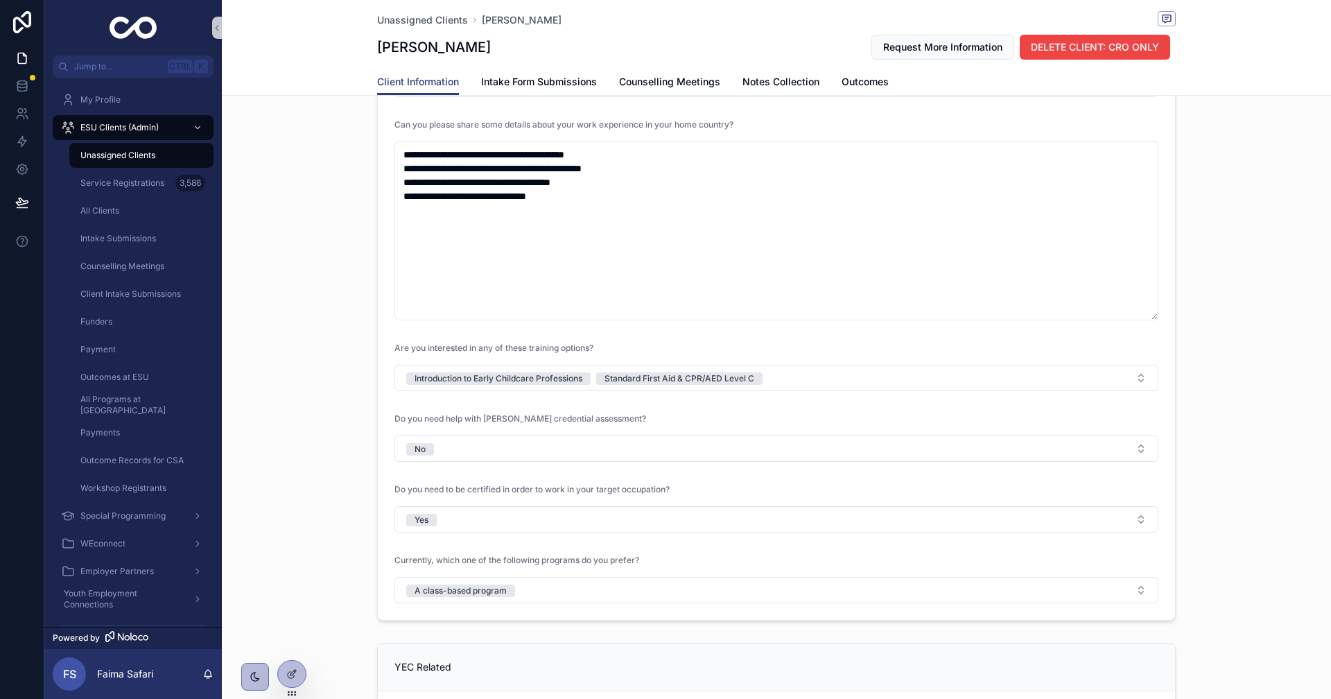
click at [273, 510] on div "**********" at bounding box center [776, 17] width 1109 height 1218
click at [305, 414] on div "**********" at bounding box center [776, 17] width 1109 height 1218
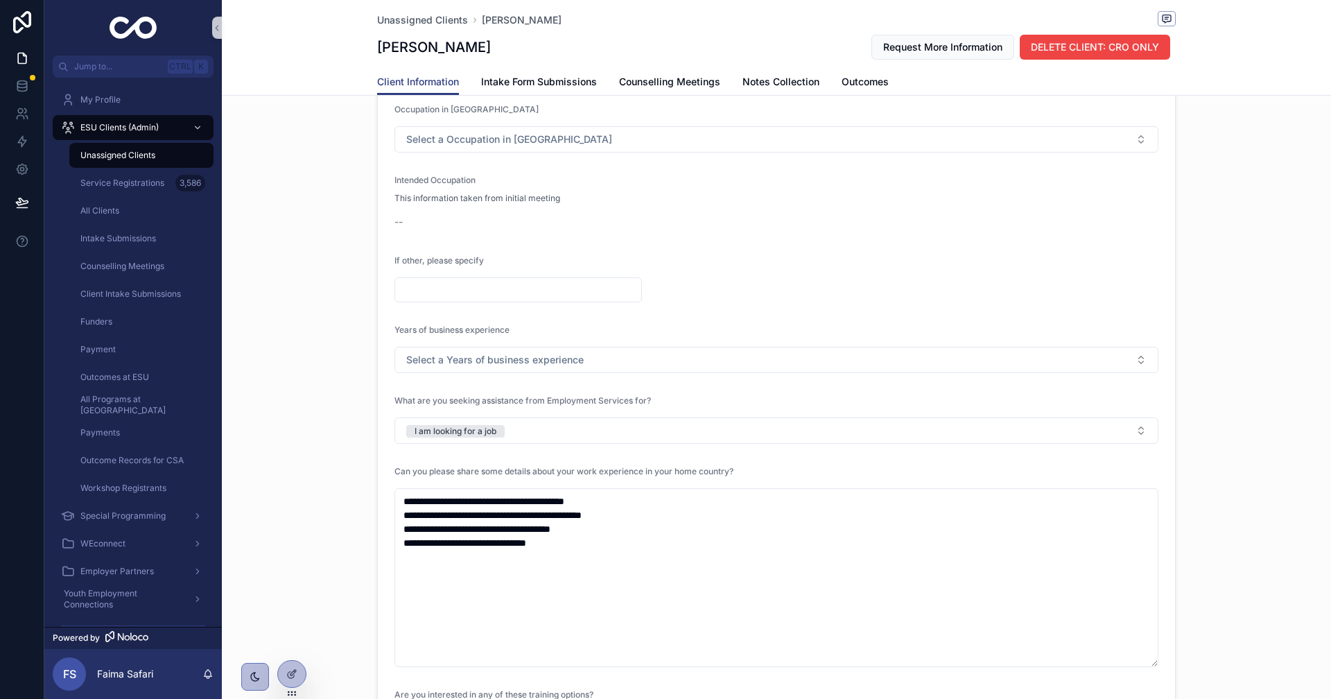
scroll to position [1040, 0]
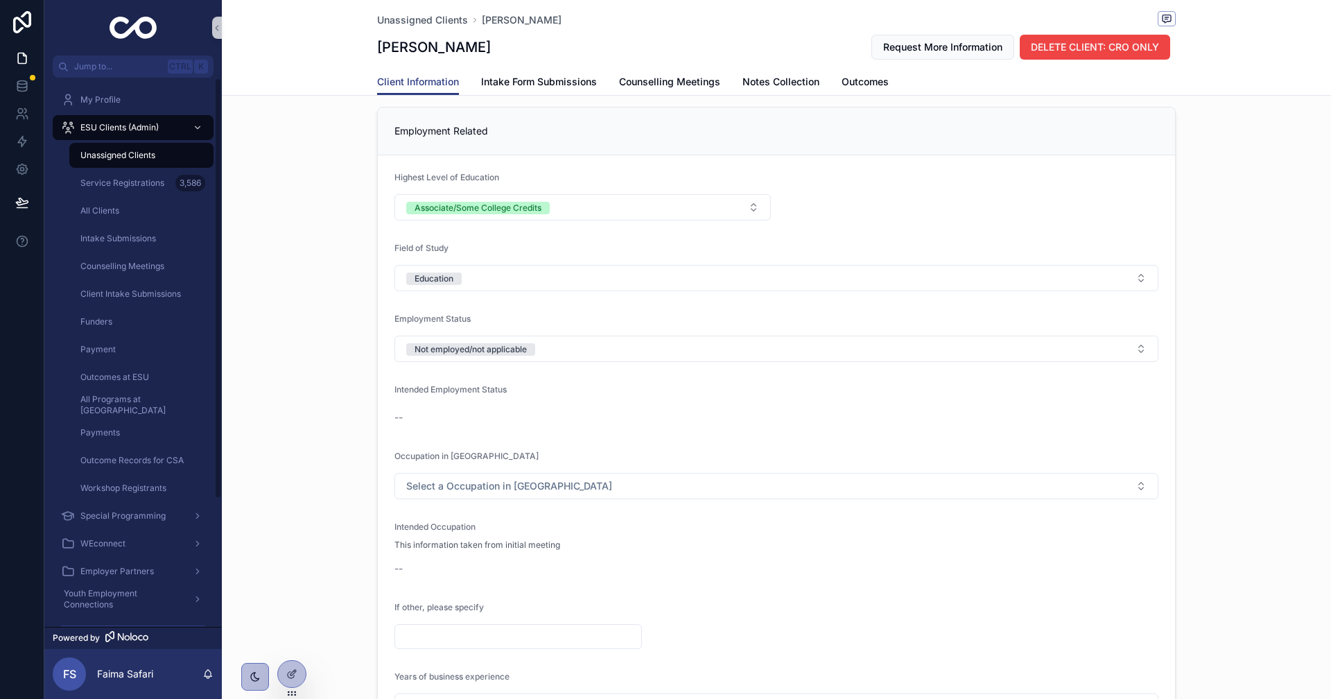
click at [340, 424] on div "**********" at bounding box center [776, 710] width 1109 height 1218
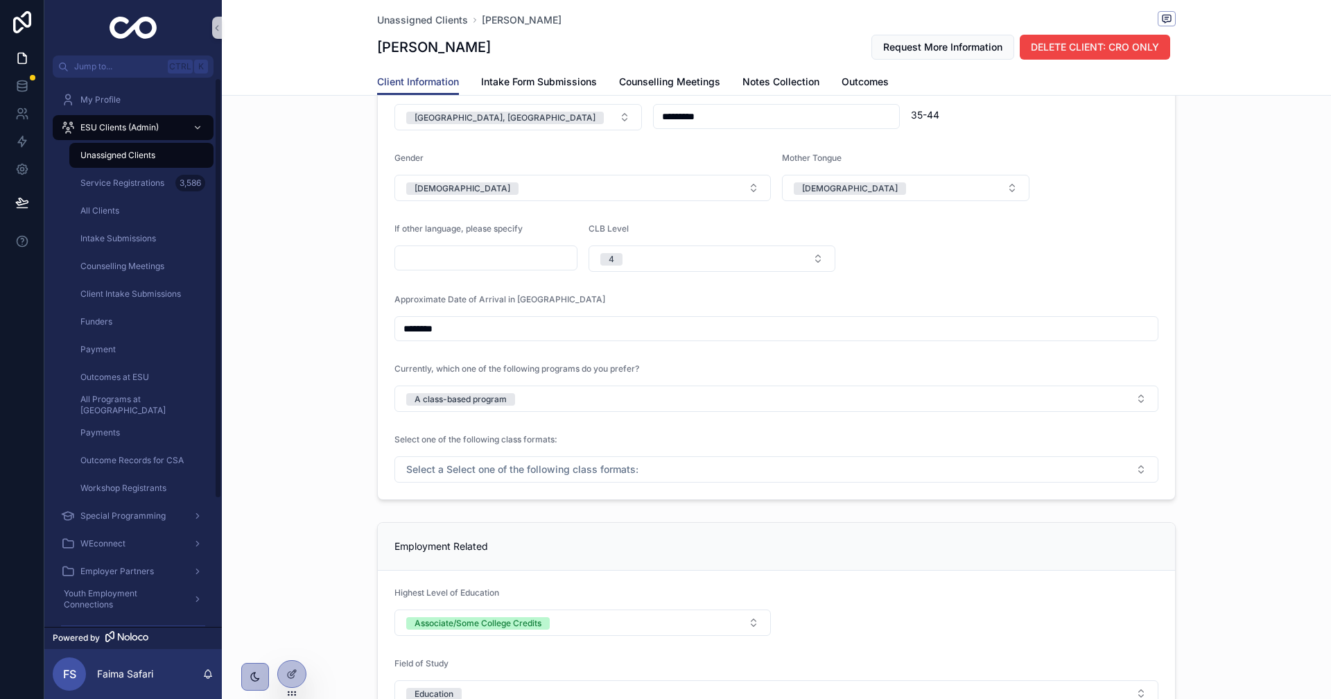
scroll to position [832, 0]
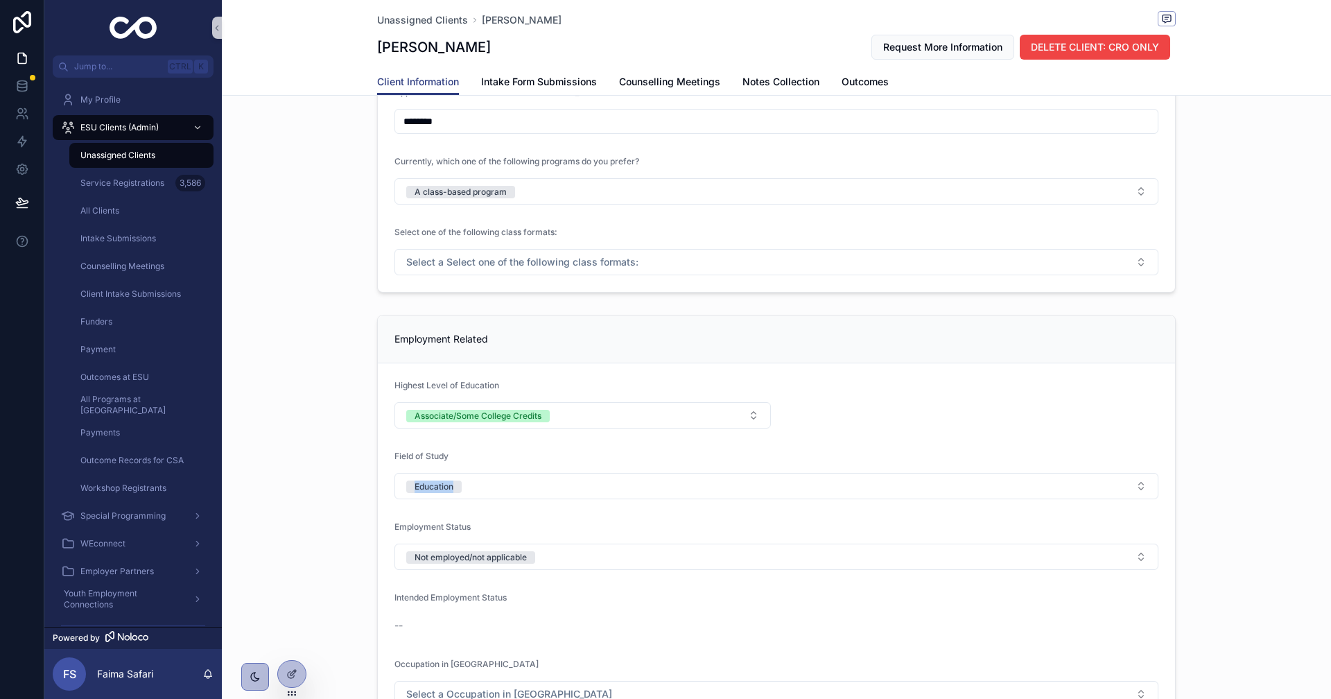
drag, startPoint x: 338, startPoint y: 512, endPoint x: 519, endPoint y: 467, distance: 187.1
drag, startPoint x: 277, startPoint y: 374, endPoint x: 274, endPoint y: 383, distance: 9.9
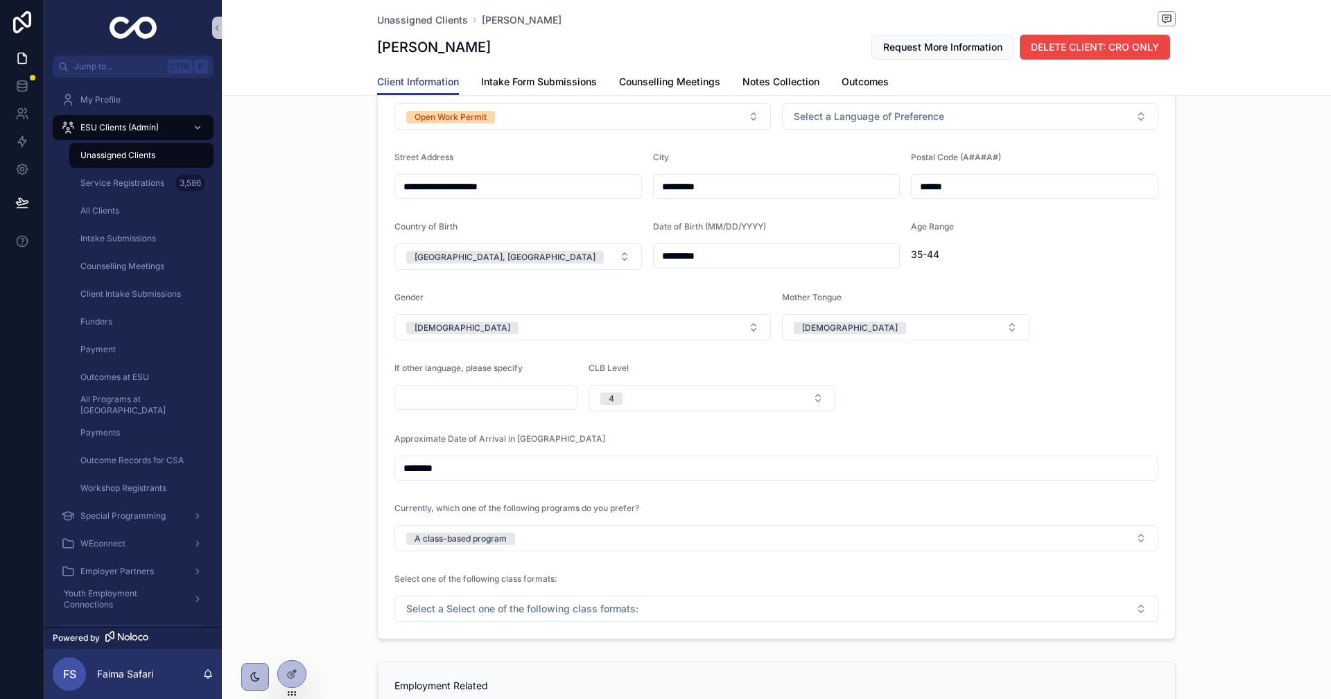
scroll to position [69, 0]
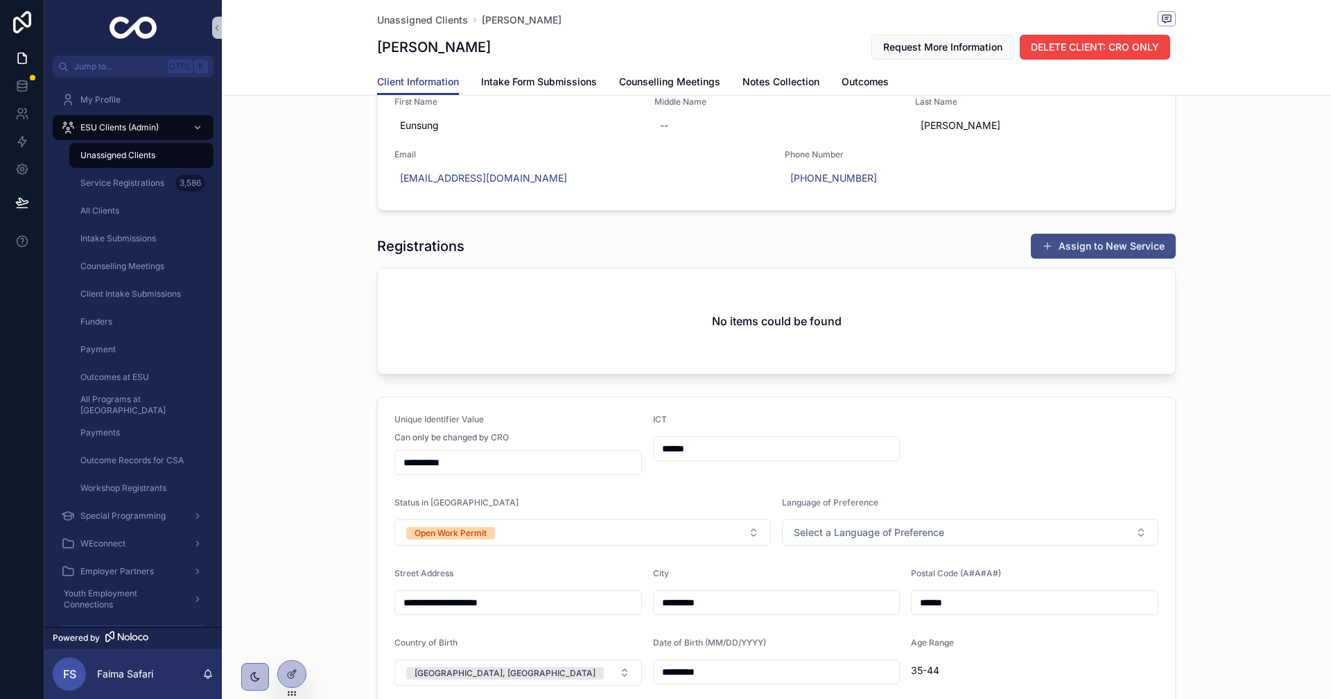
click at [1090, 257] on button "Assign to New Service" at bounding box center [1103, 246] width 145 height 25
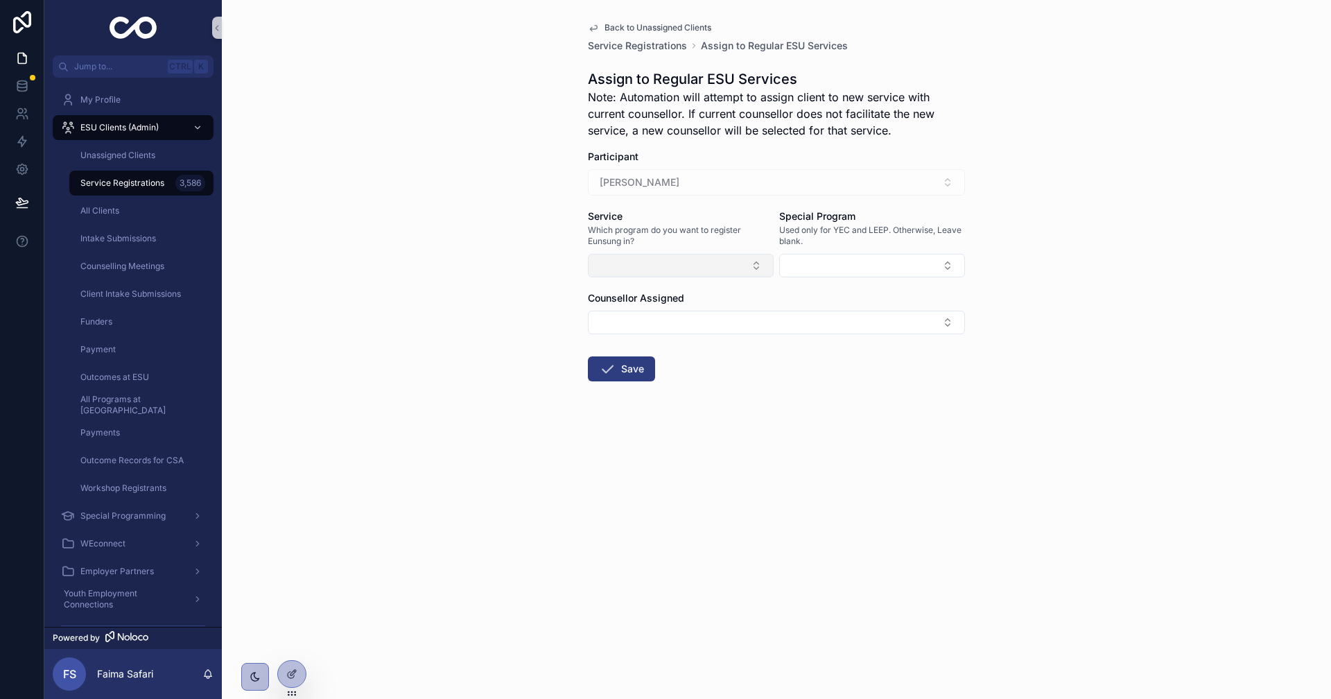
click at [707, 266] on button "Select Button" at bounding box center [681, 266] width 186 height 24
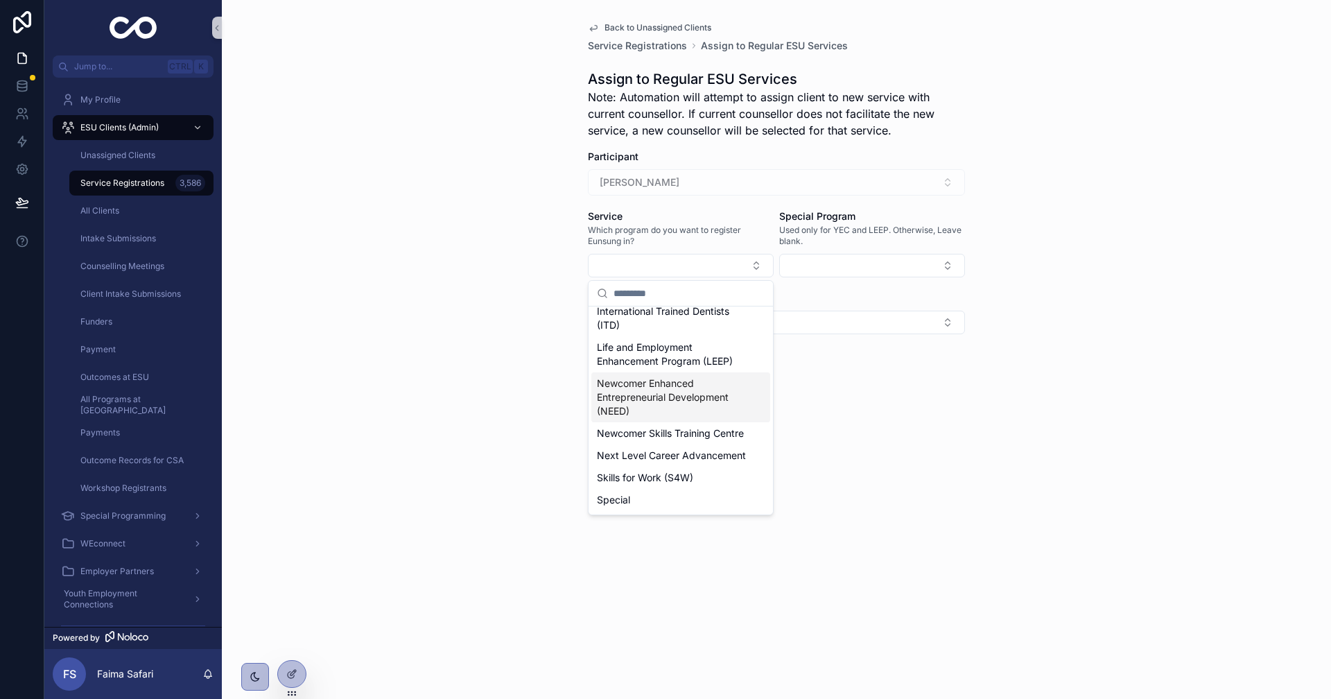
scroll to position [208, 0]
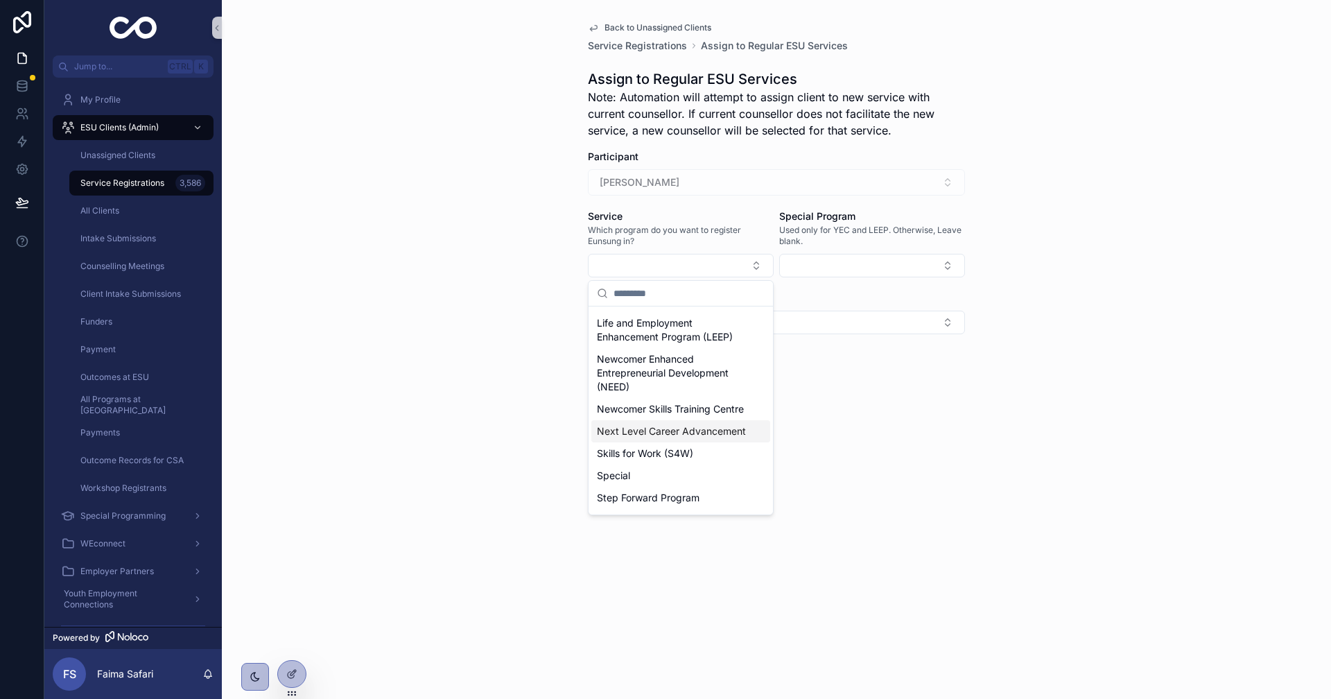
click at [691, 438] on span "Next Level Career Advancement" at bounding box center [671, 431] width 149 height 14
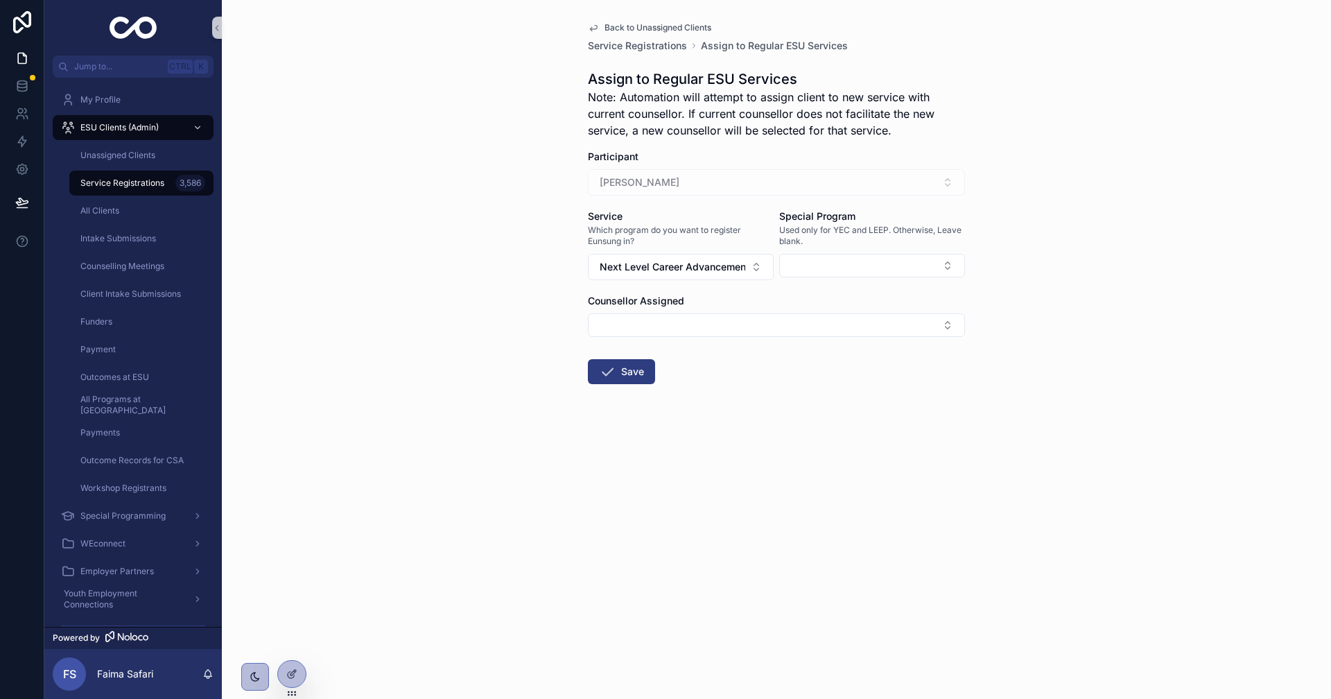
click at [683, 342] on form "Participant [PERSON_NAME] Service Which program do you want to register Eunsung…" at bounding box center [776, 311] width 377 height 323
click at [685, 339] on form "Participant [PERSON_NAME] Service Which program do you want to register Eunsung…" at bounding box center [776, 311] width 377 height 323
click at [695, 332] on button "Select Button" at bounding box center [776, 325] width 377 height 24
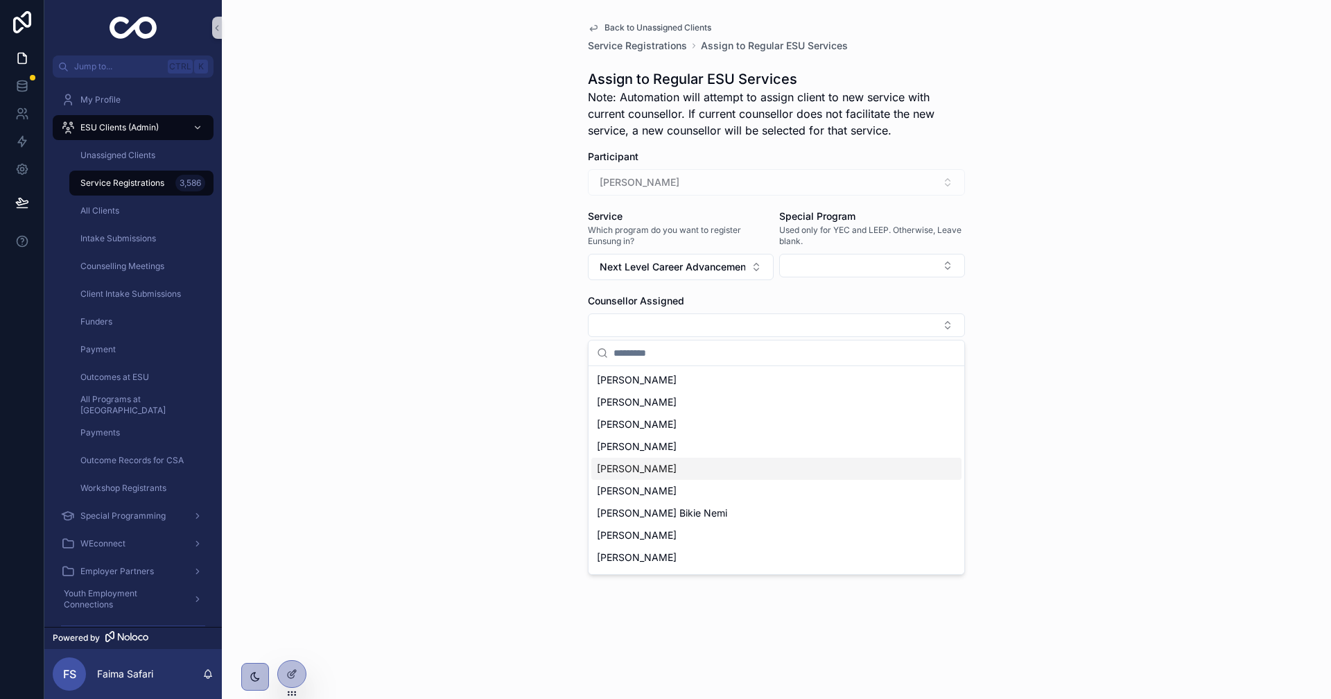
click at [630, 469] on span "[PERSON_NAME]" at bounding box center [637, 469] width 80 height 14
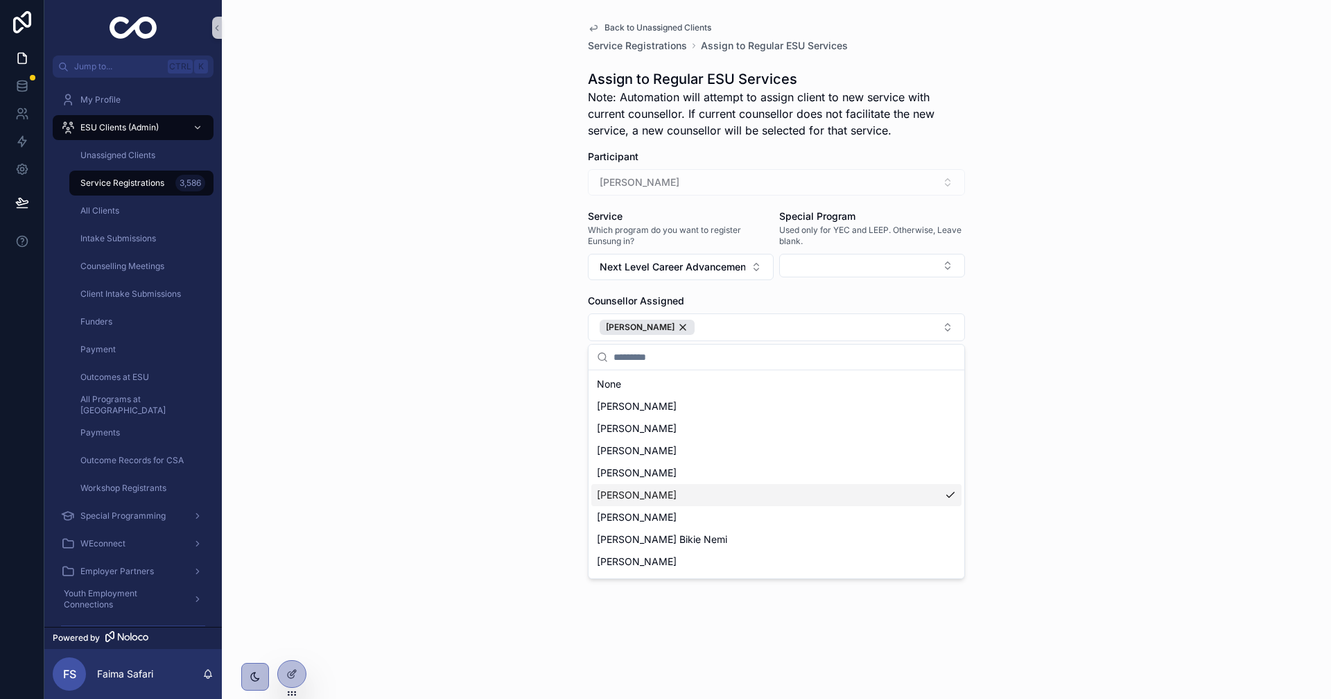
click at [417, 421] on div "Back to Unassigned Clients Service Registrations Assign to Regular ESU Services…" at bounding box center [776, 349] width 1109 height 699
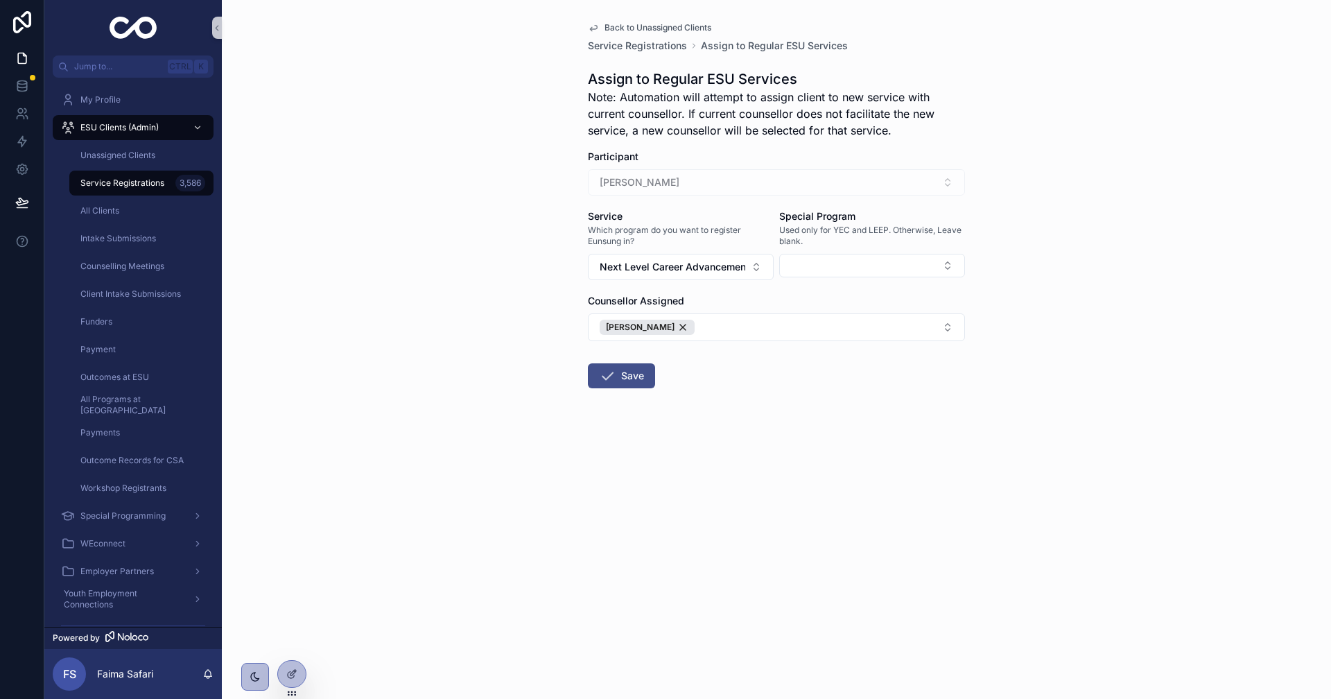
click at [593, 374] on button "Save" at bounding box center [621, 375] width 67 height 25
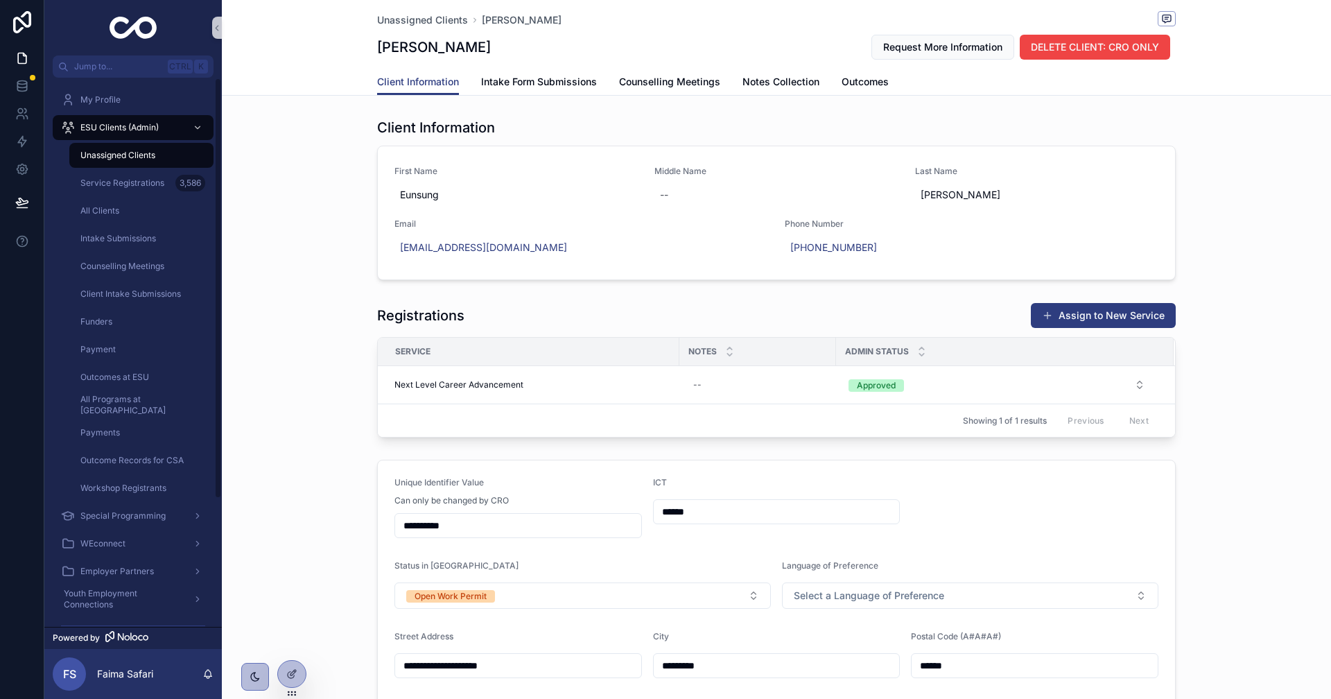
click at [171, 159] on div "Unassigned Clients" at bounding box center [142, 155] width 128 height 22
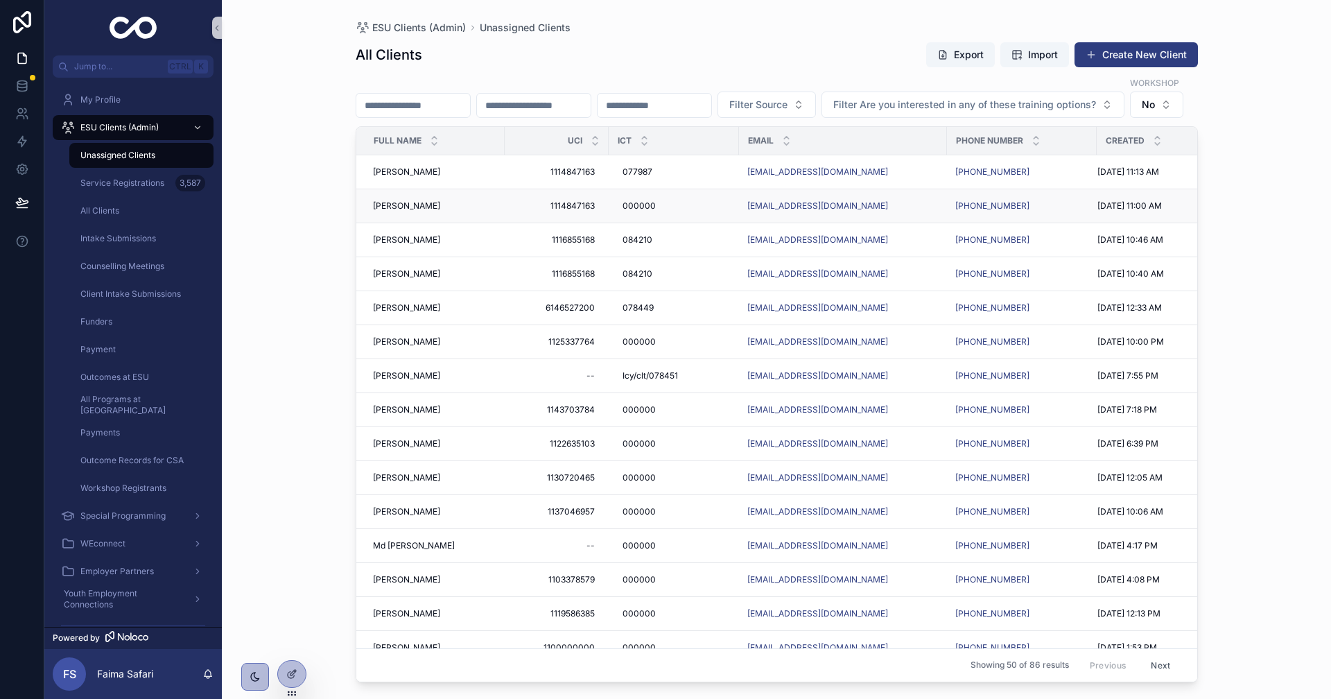
click at [419, 211] on span "[PERSON_NAME]" at bounding box center [406, 205] width 67 height 11
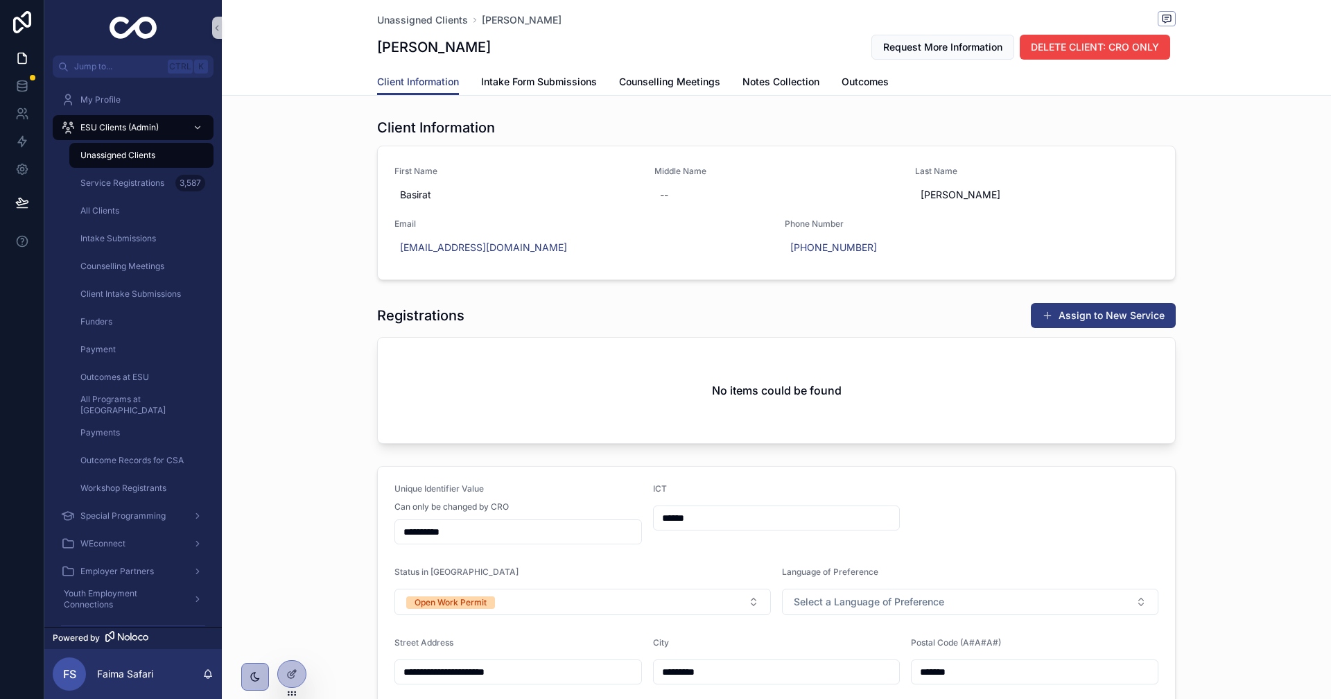
click at [1078, 44] on span "DELETE CLIENT: CRO ONLY" at bounding box center [1095, 47] width 128 height 14
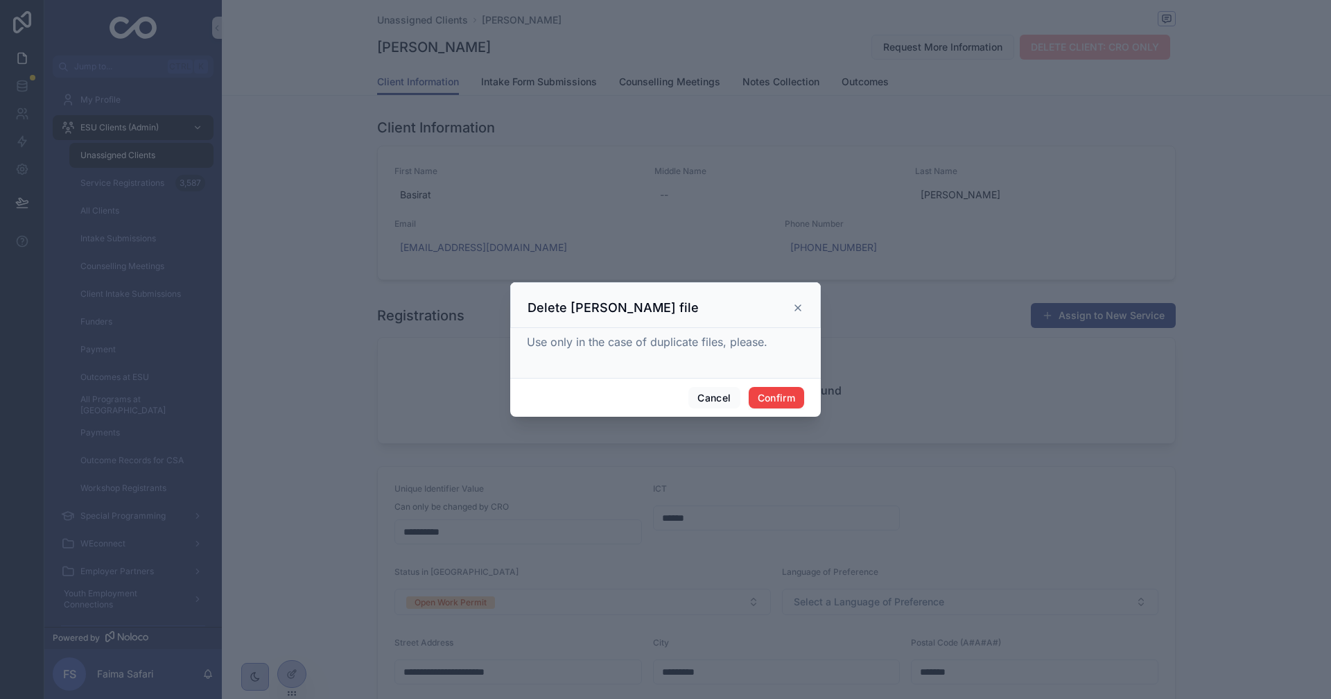
click at [780, 385] on div "Cancel Confirm" at bounding box center [665, 398] width 311 height 40
click at [780, 387] on button "Confirm" at bounding box center [776, 398] width 55 height 22
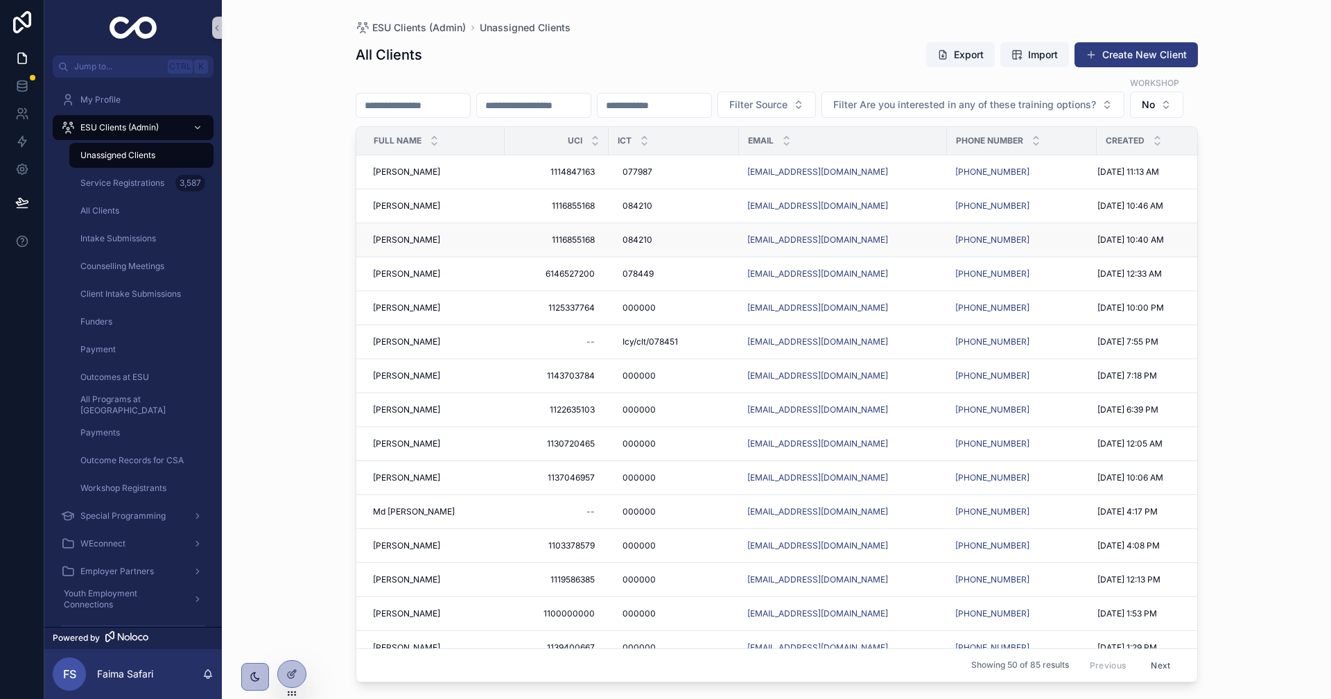
click at [390, 245] on span "[PERSON_NAME]" at bounding box center [406, 239] width 67 height 11
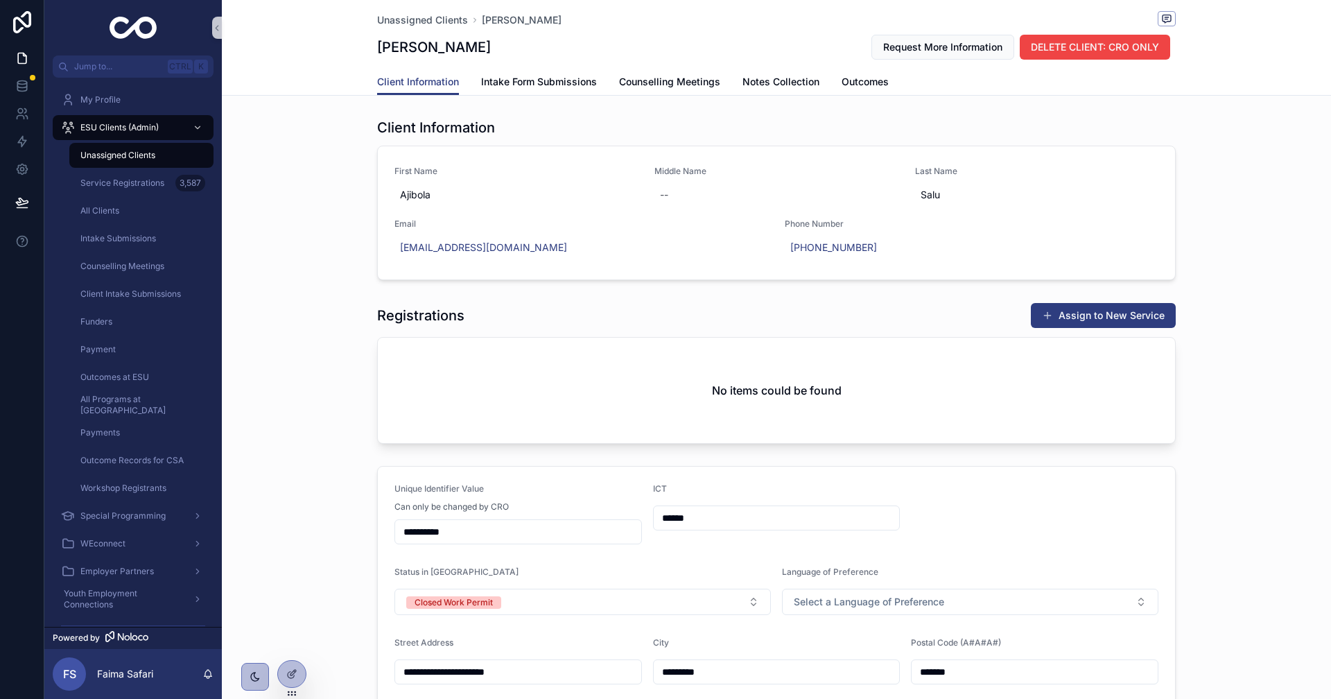
scroll to position [277, 0]
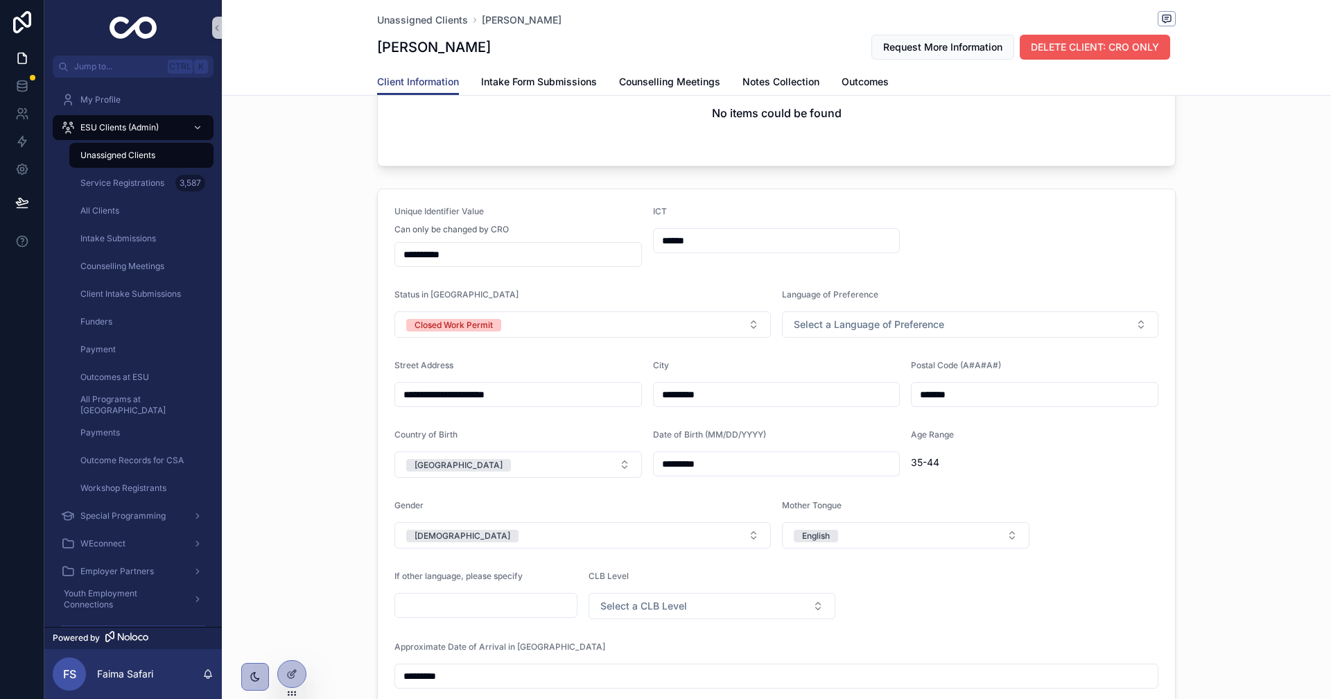
click at [1073, 52] on span "DELETE CLIENT: CRO ONLY" at bounding box center [1095, 47] width 128 height 14
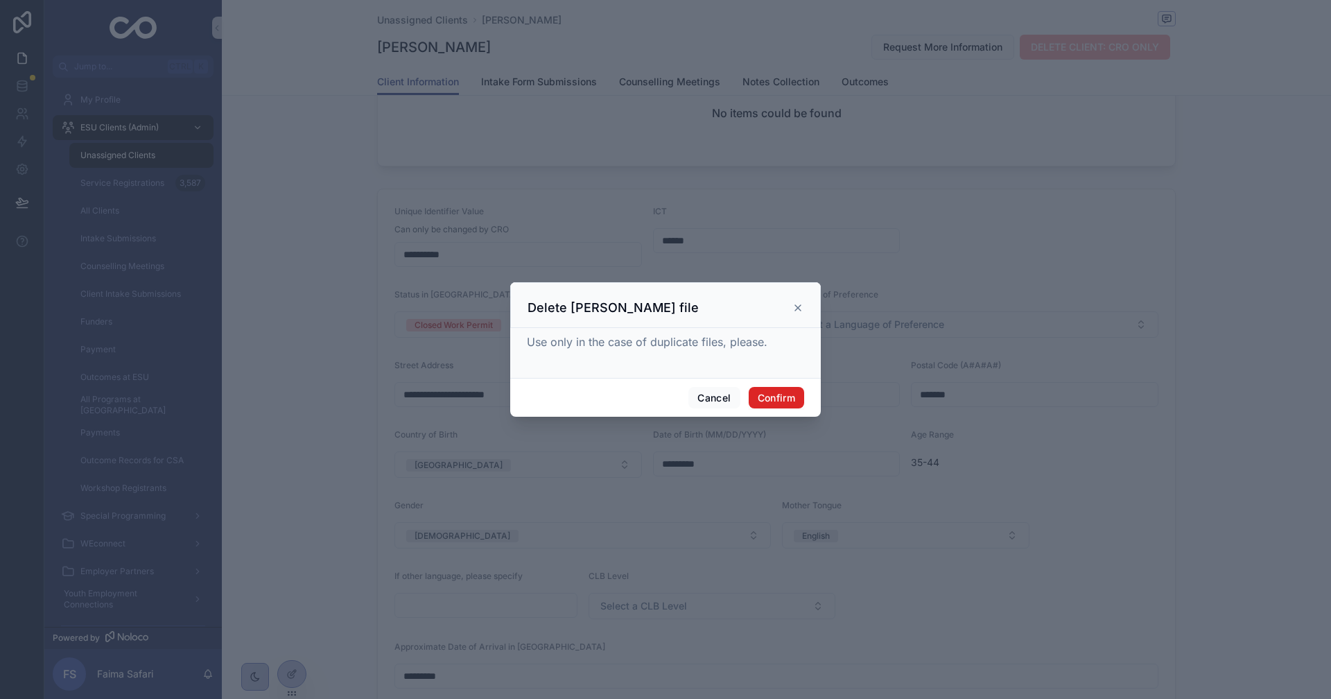
click at [758, 387] on button "Confirm" at bounding box center [776, 398] width 55 height 22
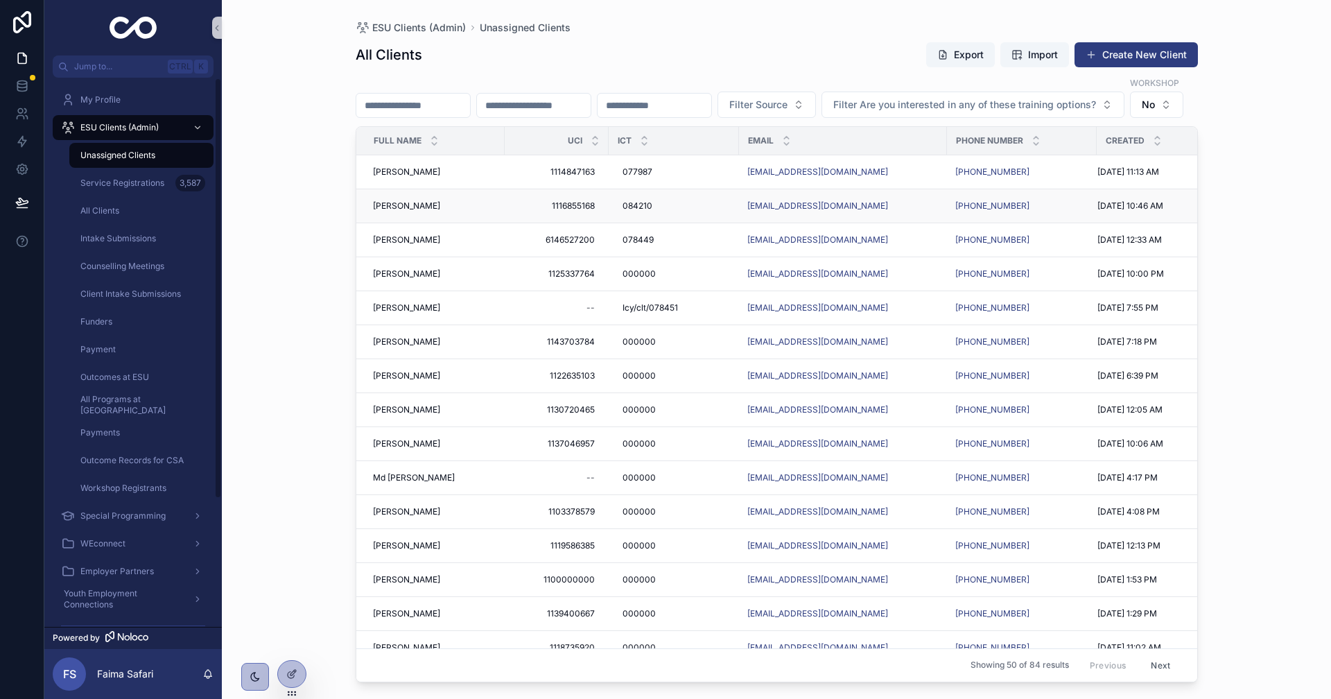
click at [380, 211] on span "[PERSON_NAME]" at bounding box center [406, 205] width 67 height 11
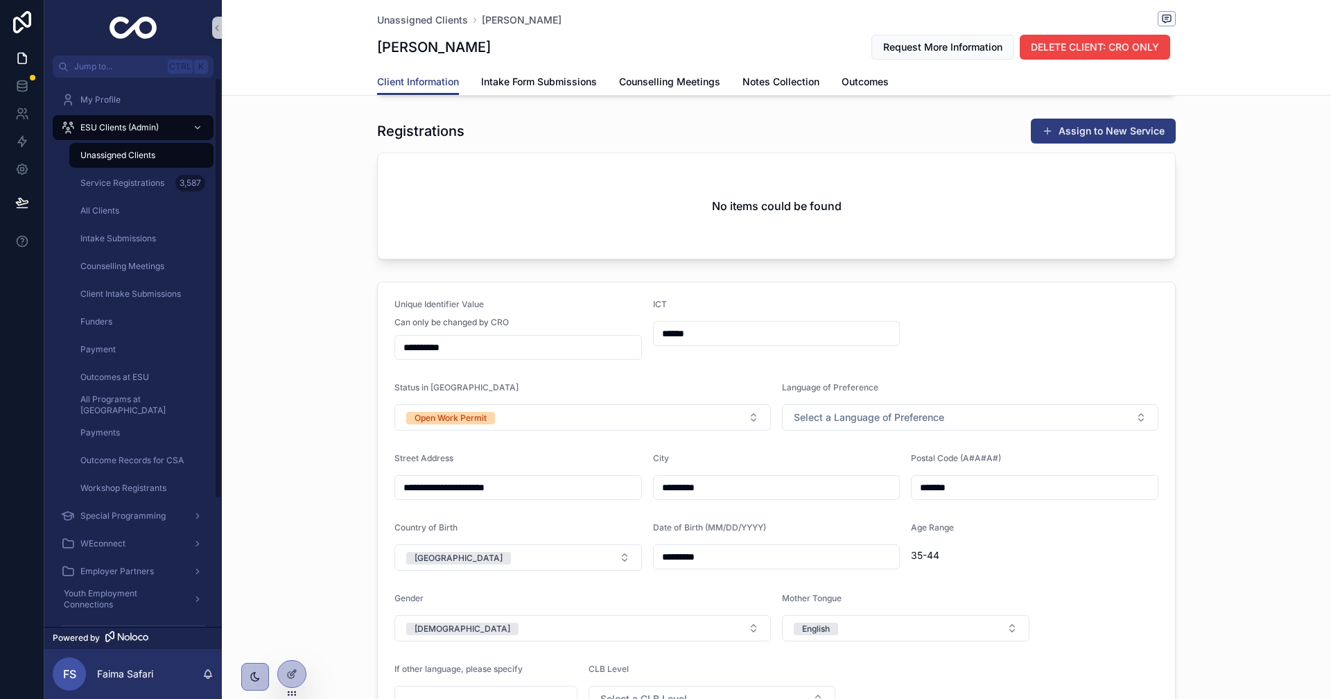
scroll to position [3, 0]
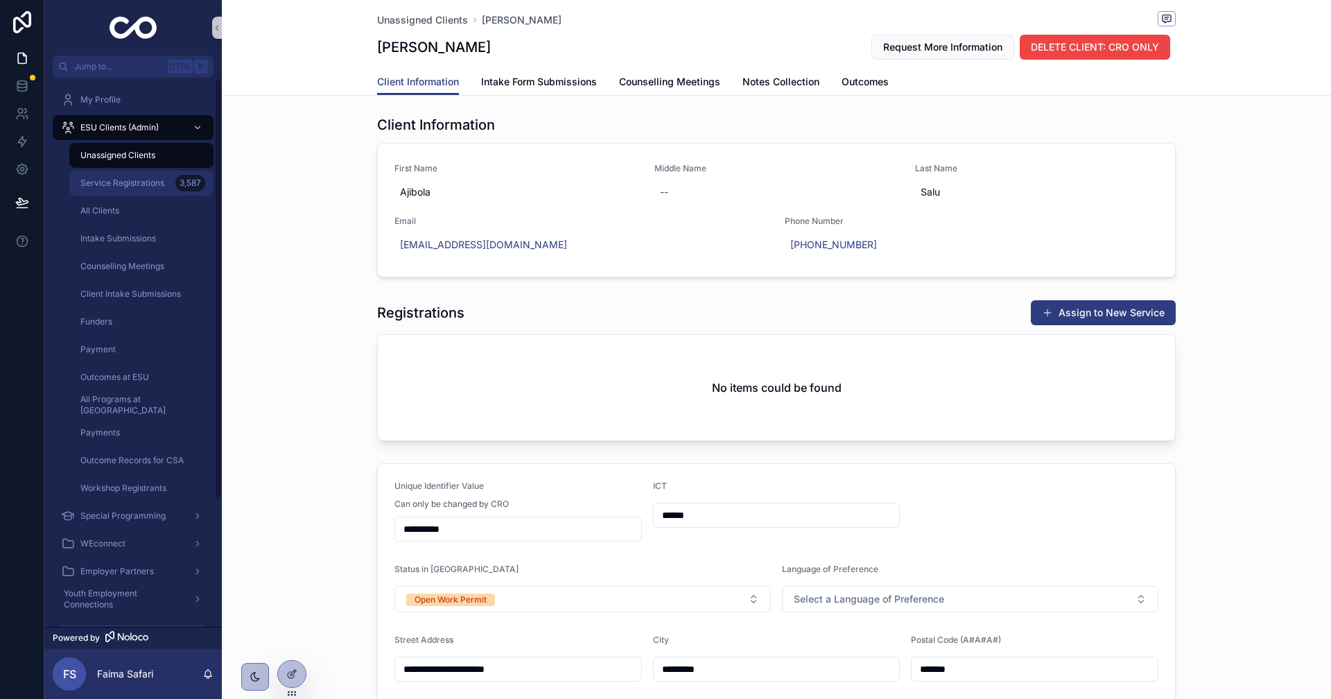
drag, startPoint x: 145, startPoint y: 160, endPoint x: 192, endPoint y: 171, distance: 48.4
click at [145, 160] on span "Unassigned Clients" at bounding box center [117, 155] width 75 height 11
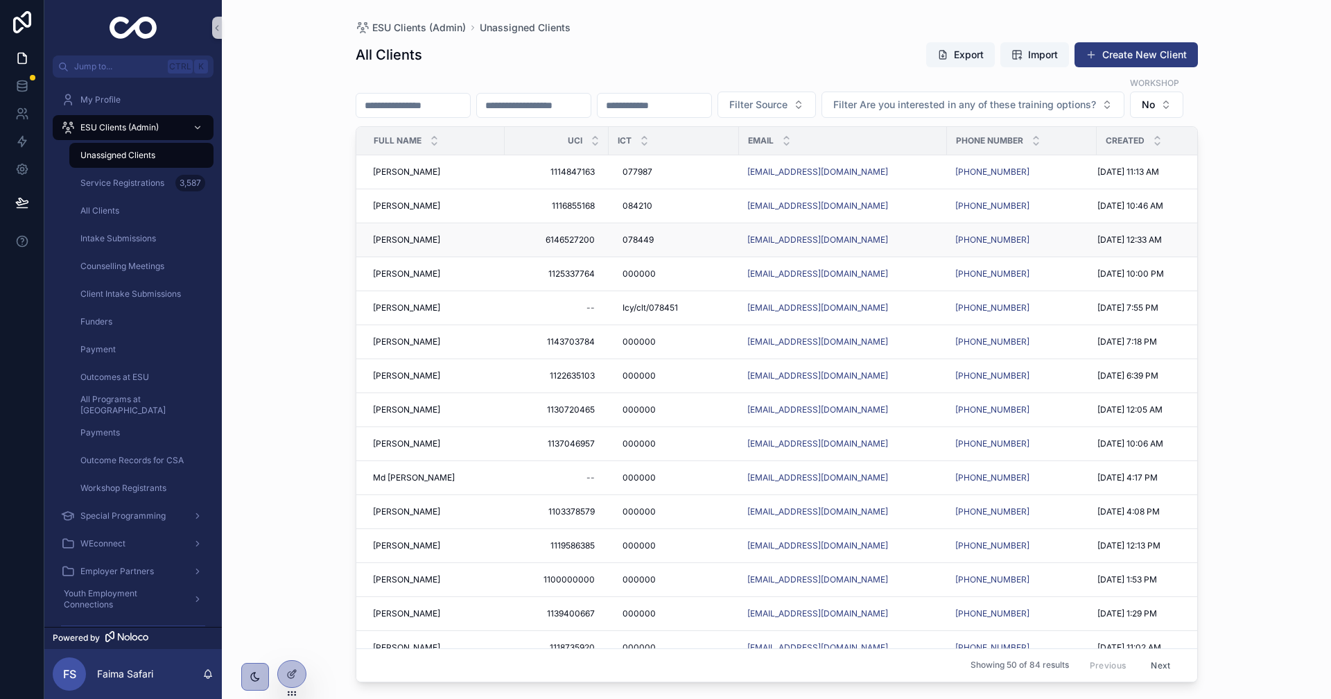
click at [419, 245] on span "[PERSON_NAME]" at bounding box center [406, 239] width 67 height 11
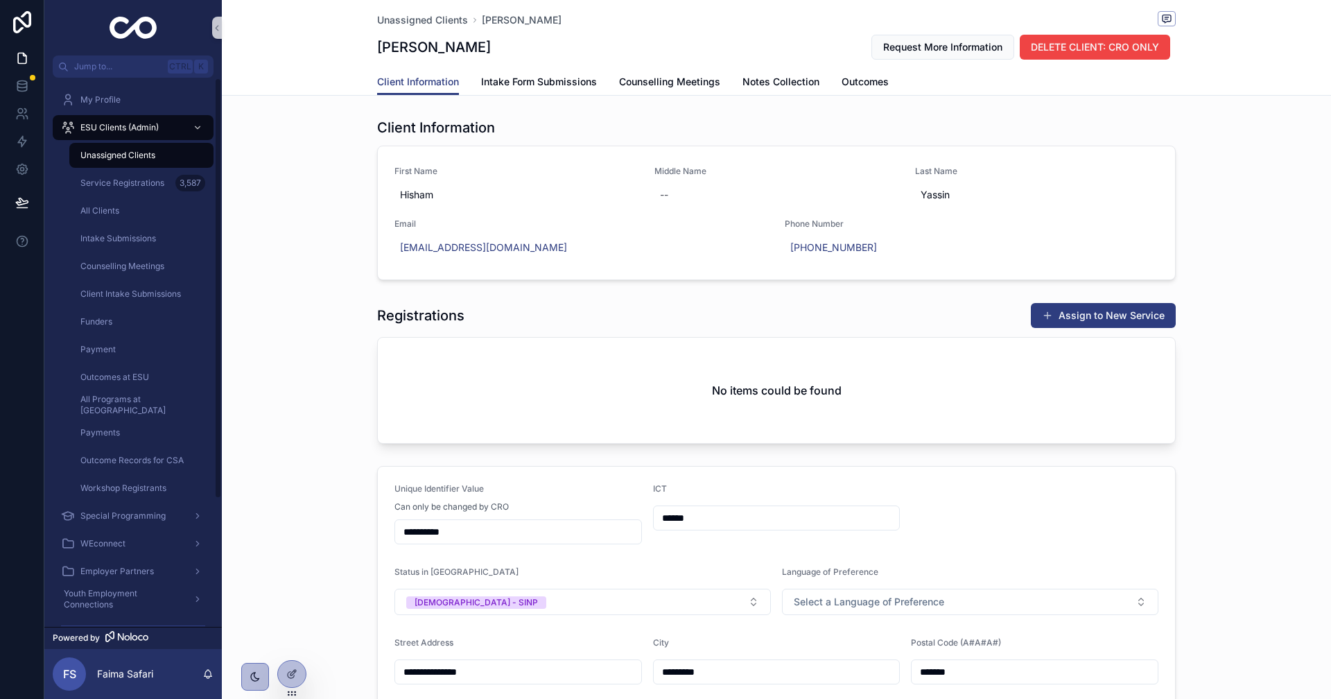
click at [116, 149] on div "Unassigned Clients" at bounding box center [142, 155] width 128 height 22
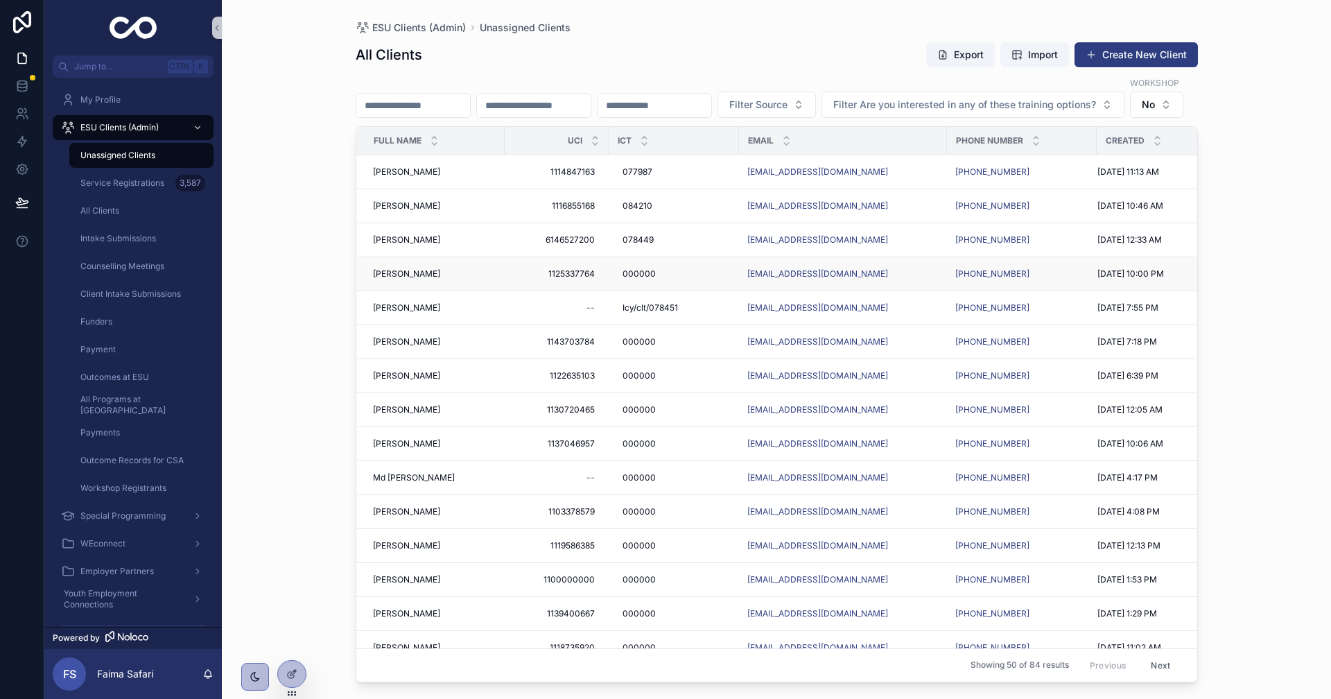
click at [418, 279] on span "[PERSON_NAME]" at bounding box center [406, 273] width 67 height 11
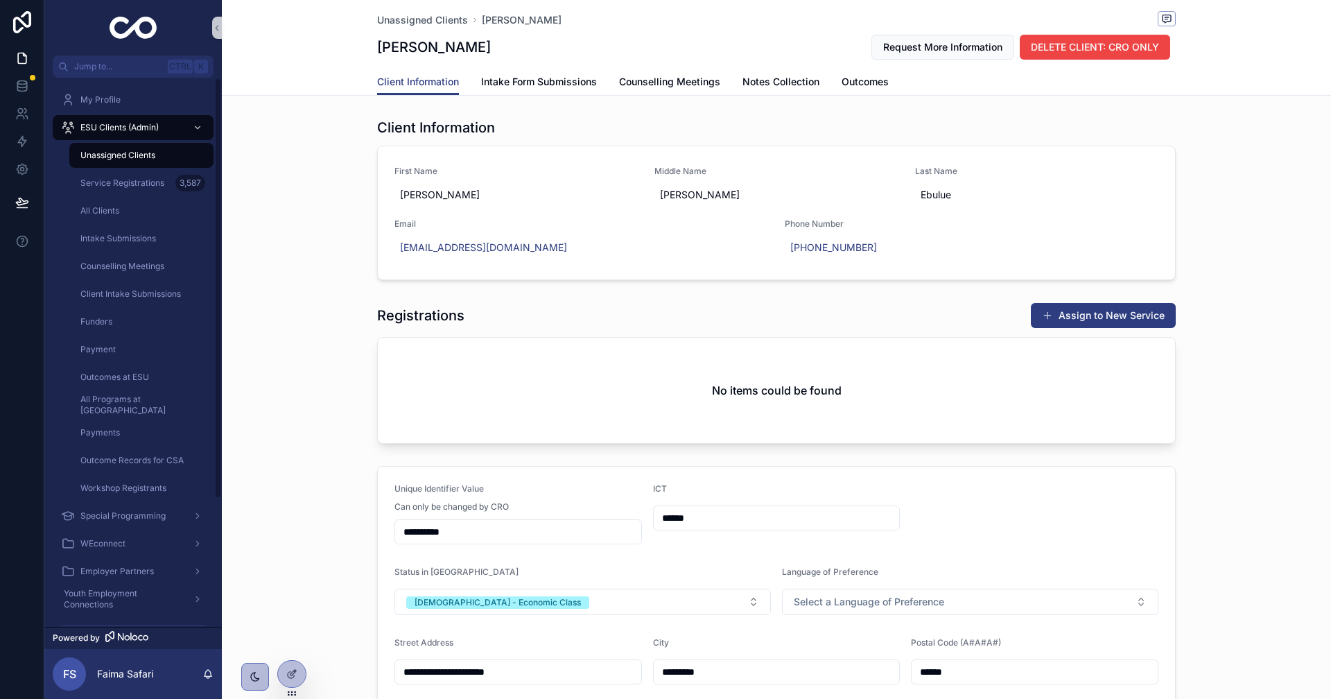
click at [99, 152] on span "Unassigned Clients" at bounding box center [117, 155] width 75 height 11
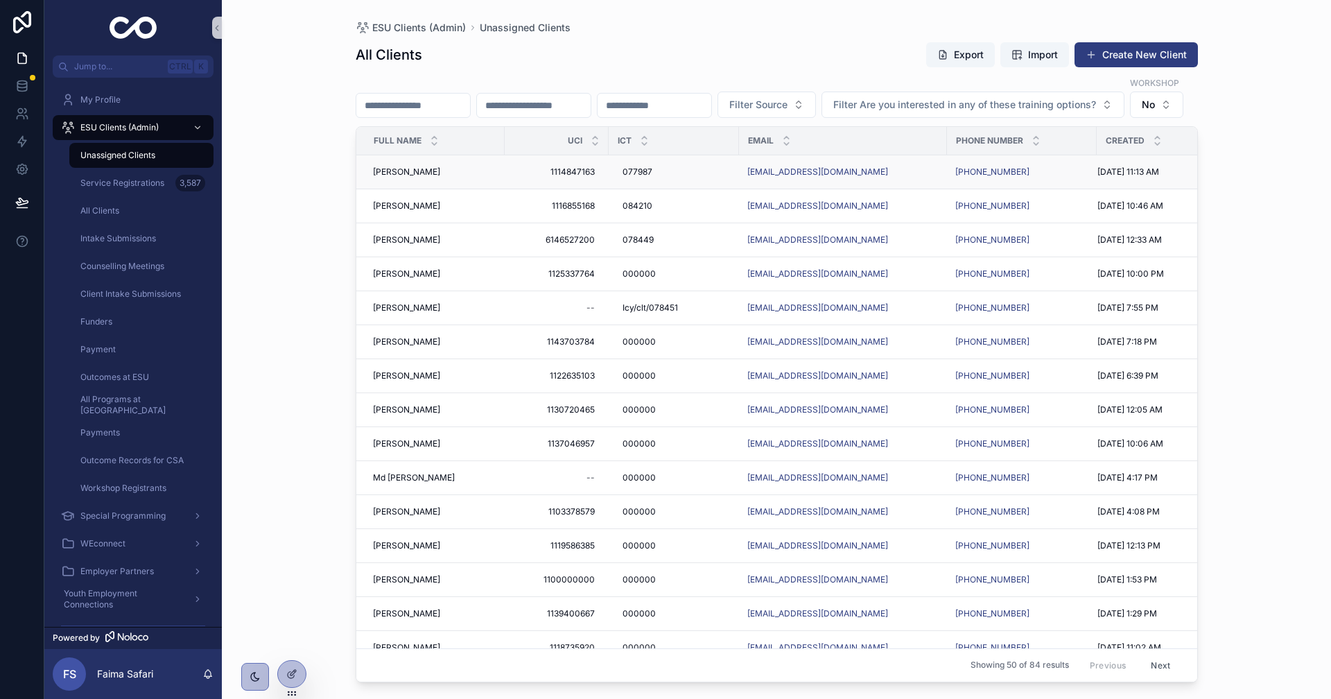
click at [432, 177] on span "[PERSON_NAME]" at bounding box center [406, 171] width 67 height 11
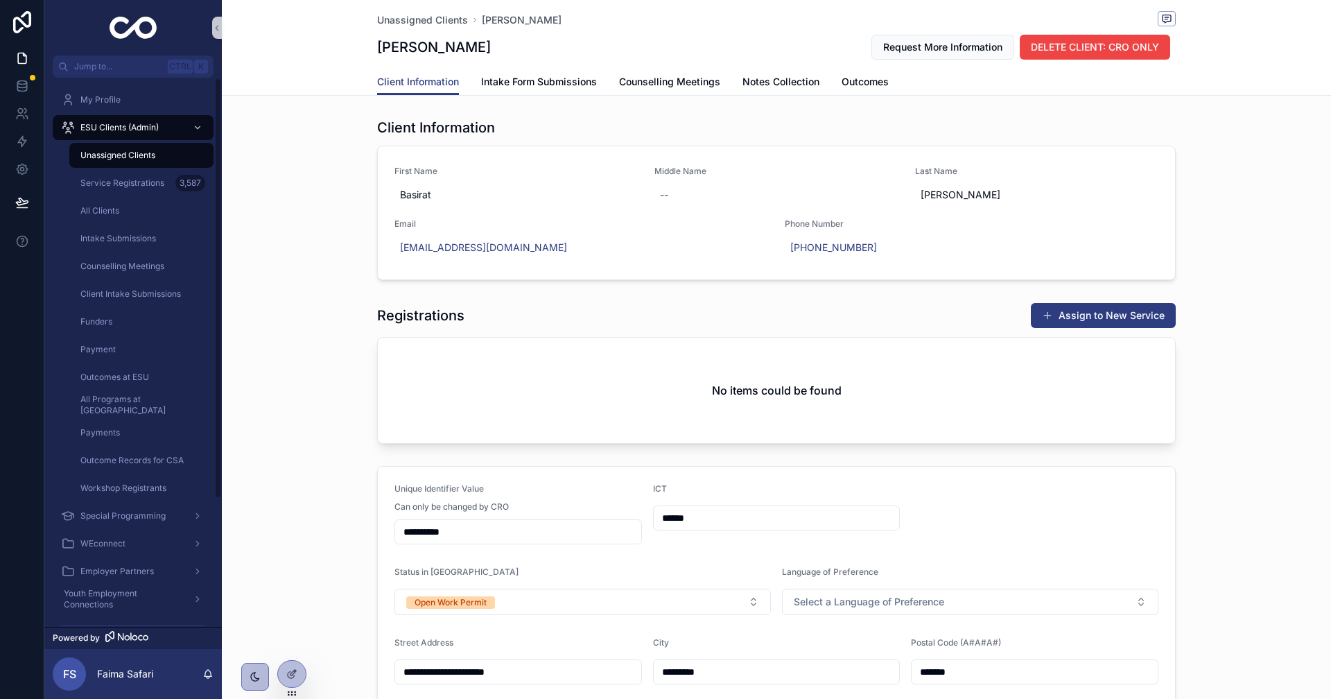
click at [158, 167] on link "Unassigned Clients" at bounding box center [141, 155] width 144 height 25
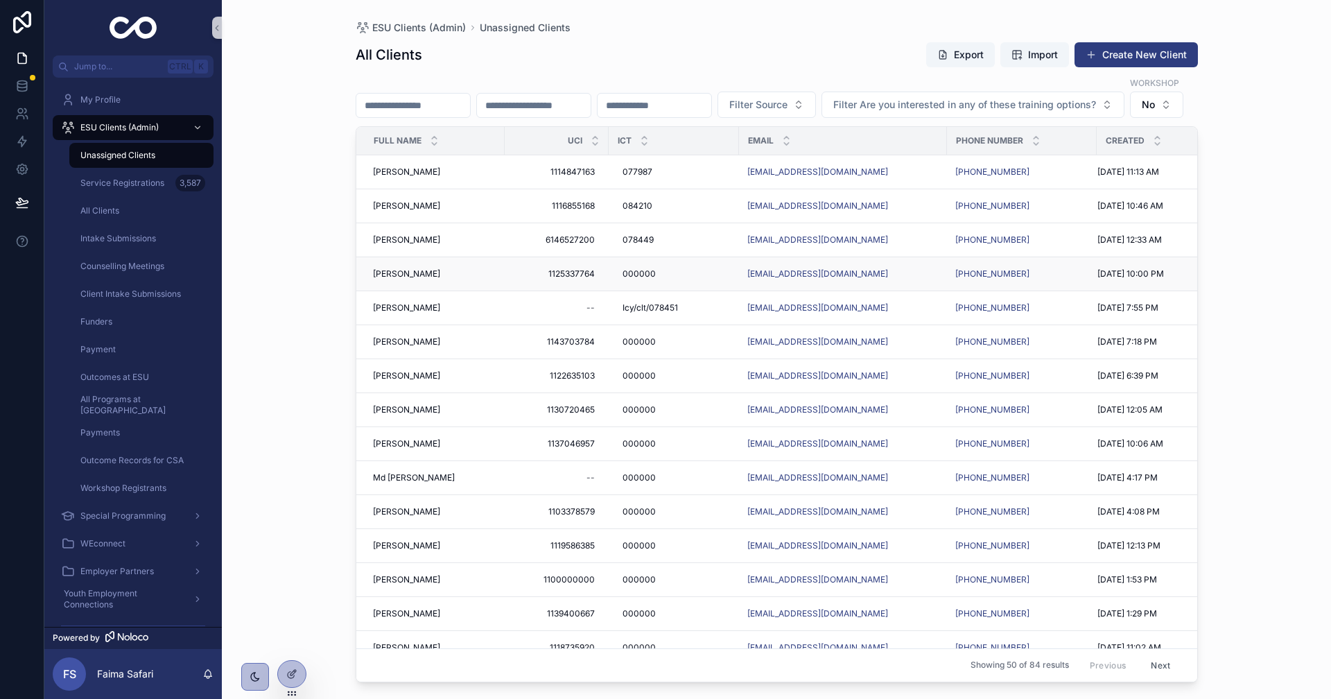
click at [403, 279] on span "[PERSON_NAME]" at bounding box center [406, 273] width 67 height 11
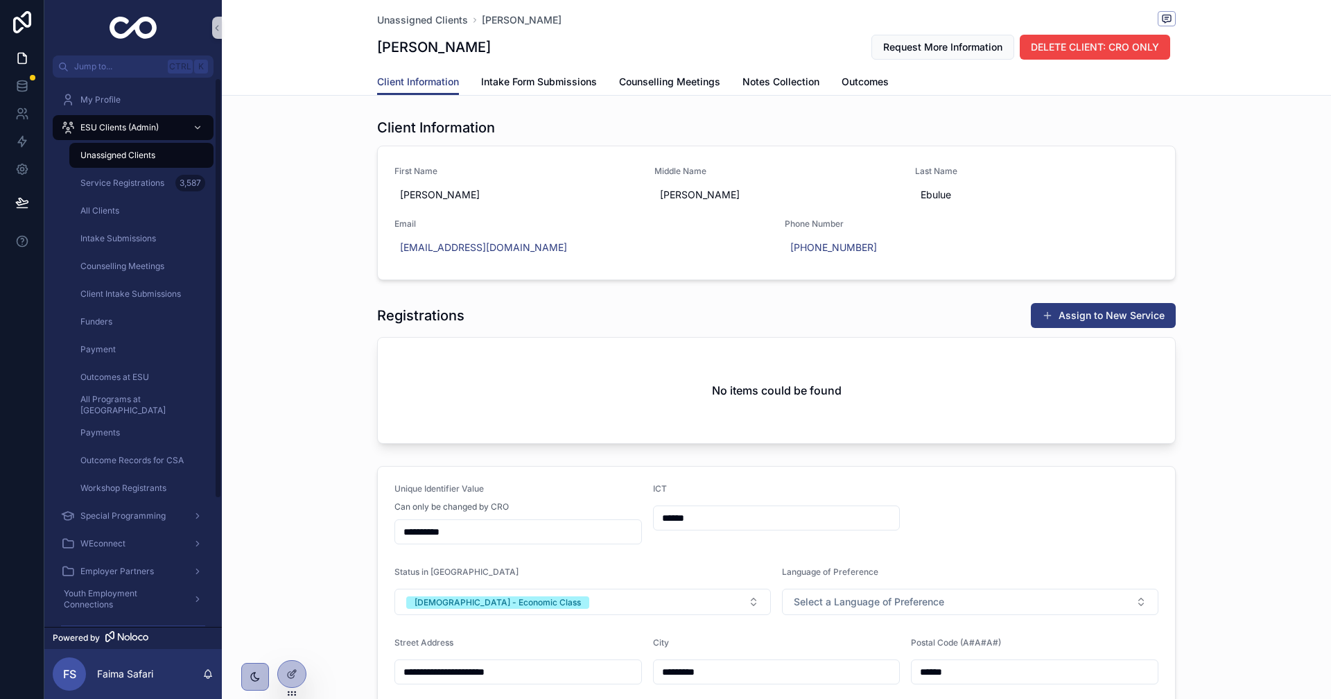
click at [179, 161] on div "Unassigned Clients" at bounding box center [142, 155] width 128 height 22
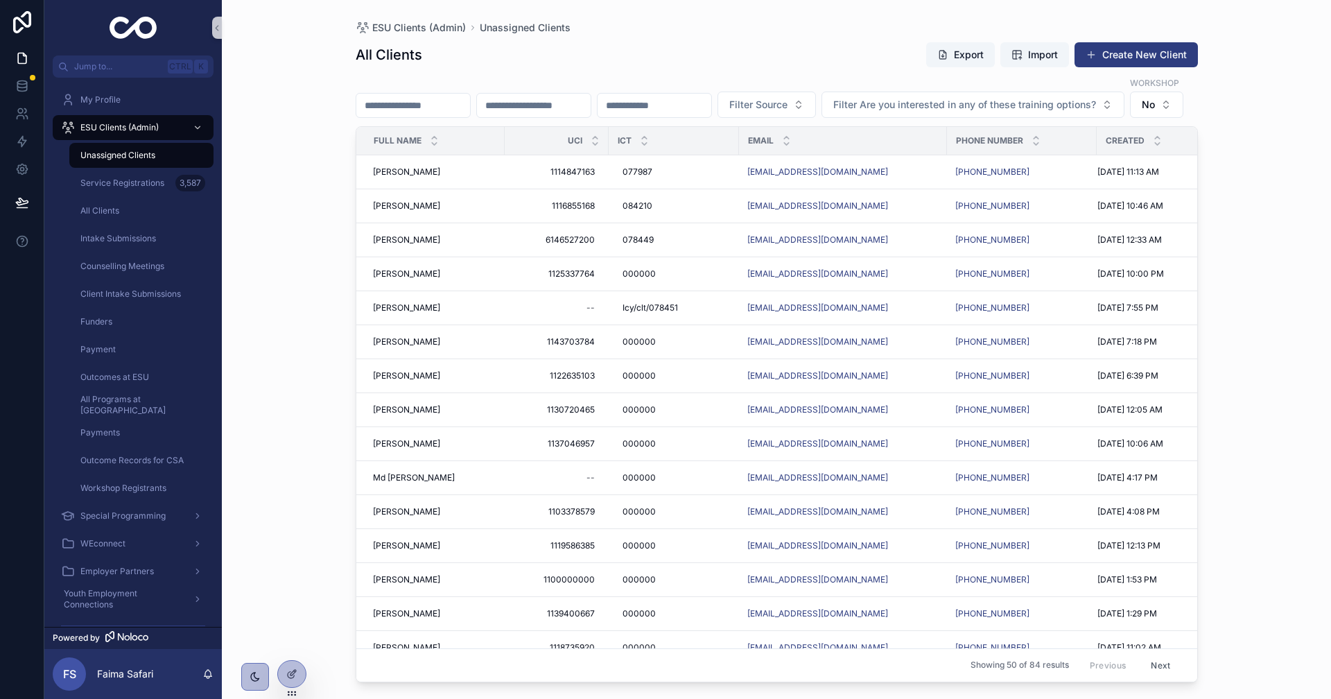
click at [261, 361] on div "ESU Clients (Admin) Unassigned Clients All Clients Export Import Create New Cli…" at bounding box center [776, 349] width 1109 height 699
click at [389, 245] on span "[PERSON_NAME]" at bounding box center [406, 239] width 67 height 11
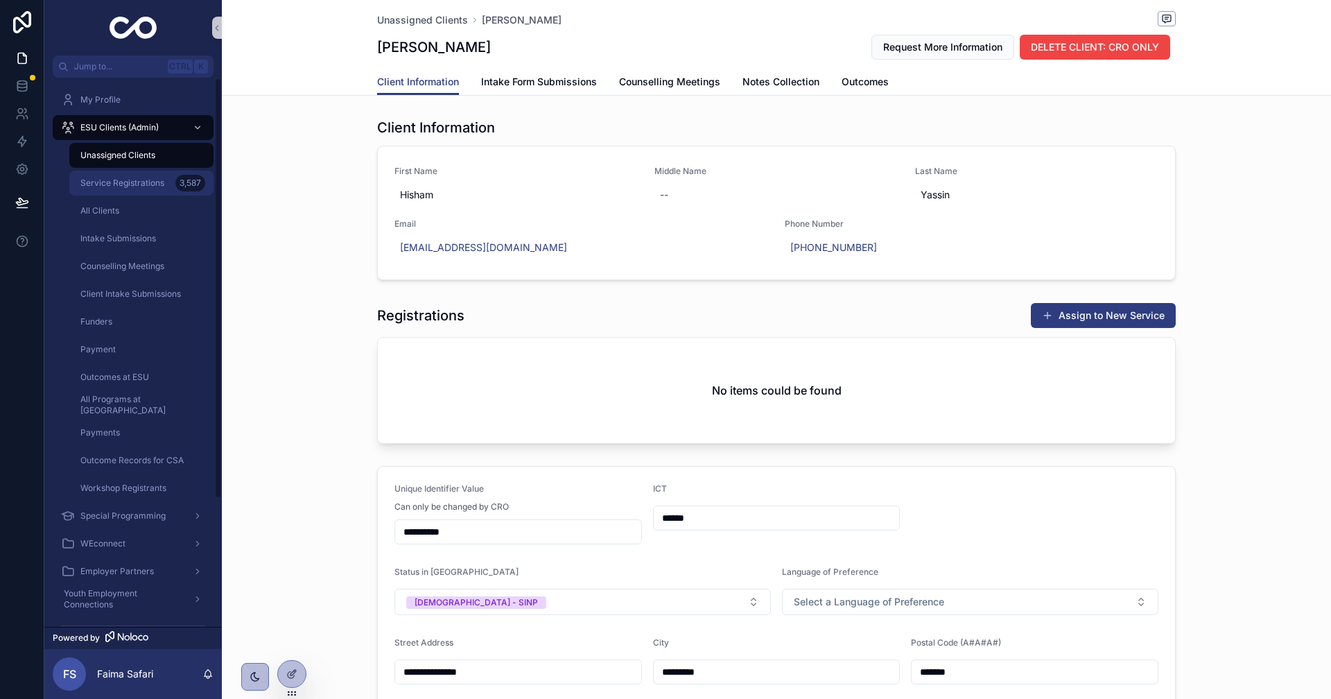
click at [188, 186] on div "3,587" at bounding box center [190, 183] width 30 height 17
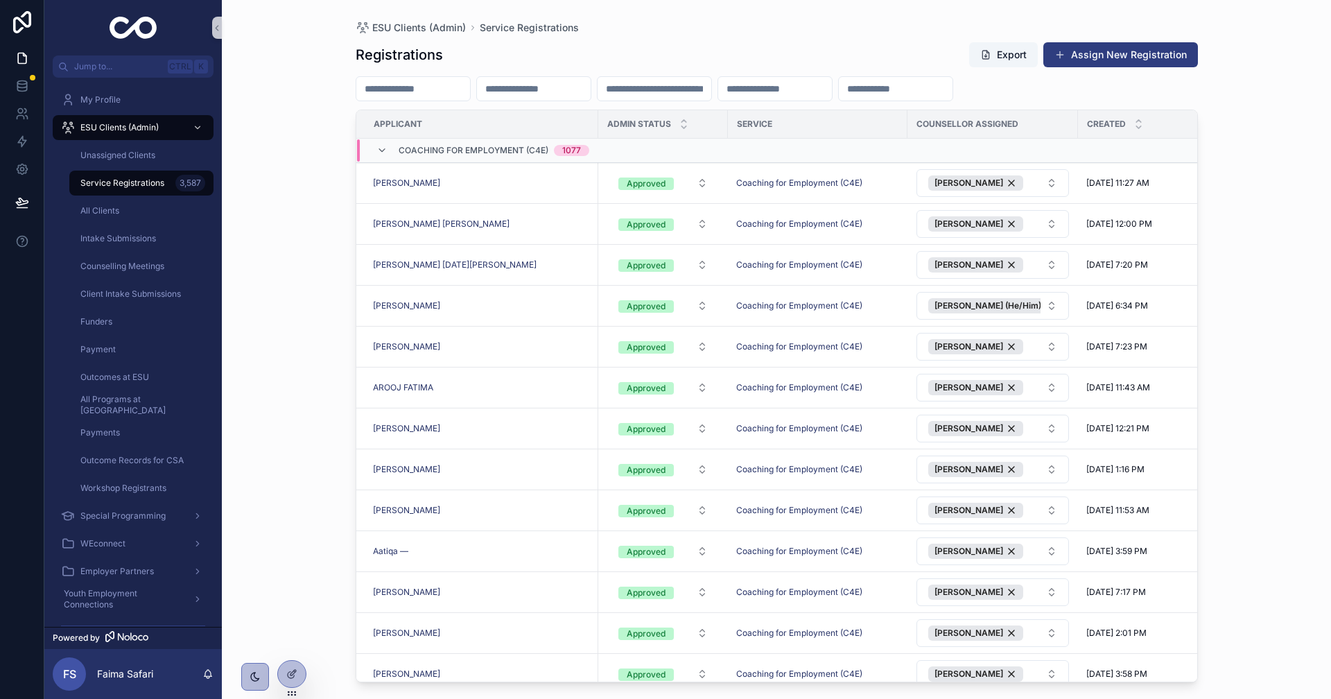
click at [542, 80] on input "scrollable content" at bounding box center [534, 88] width 114 height 19
paste input "**********"
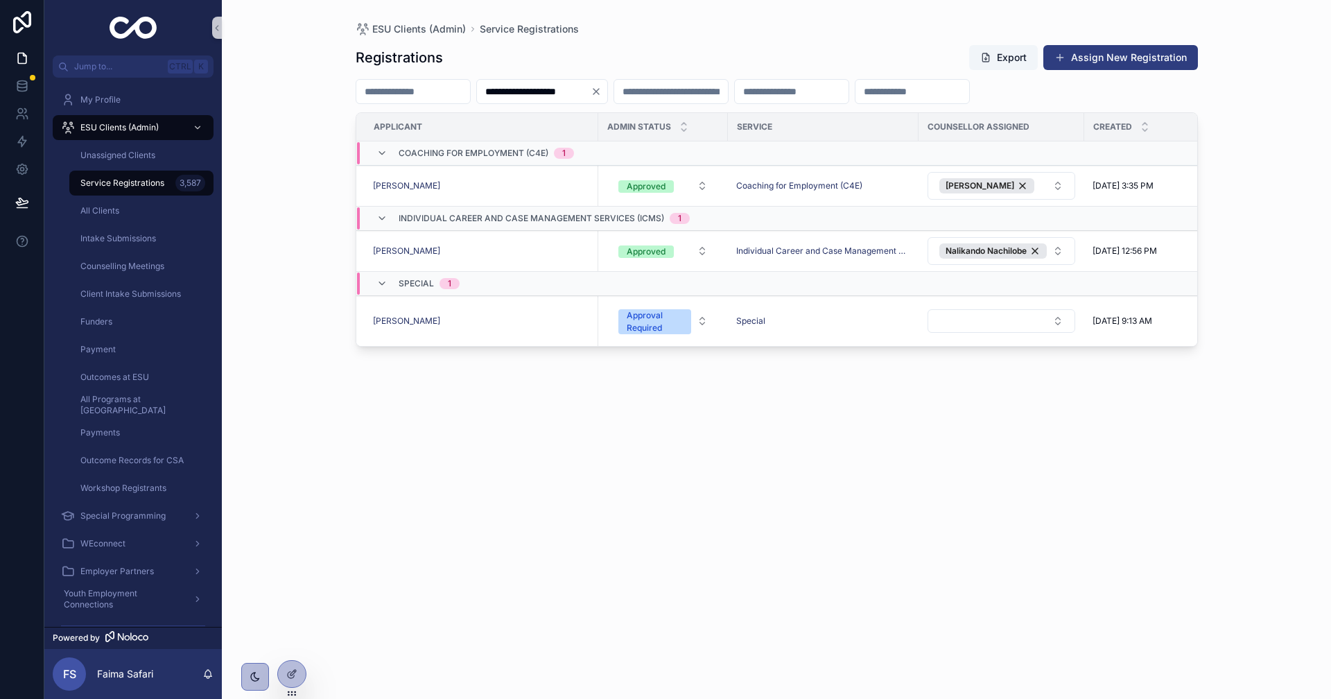
type input "**********"
click at [602, 96] on icon "Clear" at bounding box center [596, 91] width 11 height 11
click at [147, 148] on div "Unassigned Clients" at bounding box center [142, 155] width 128 height 22
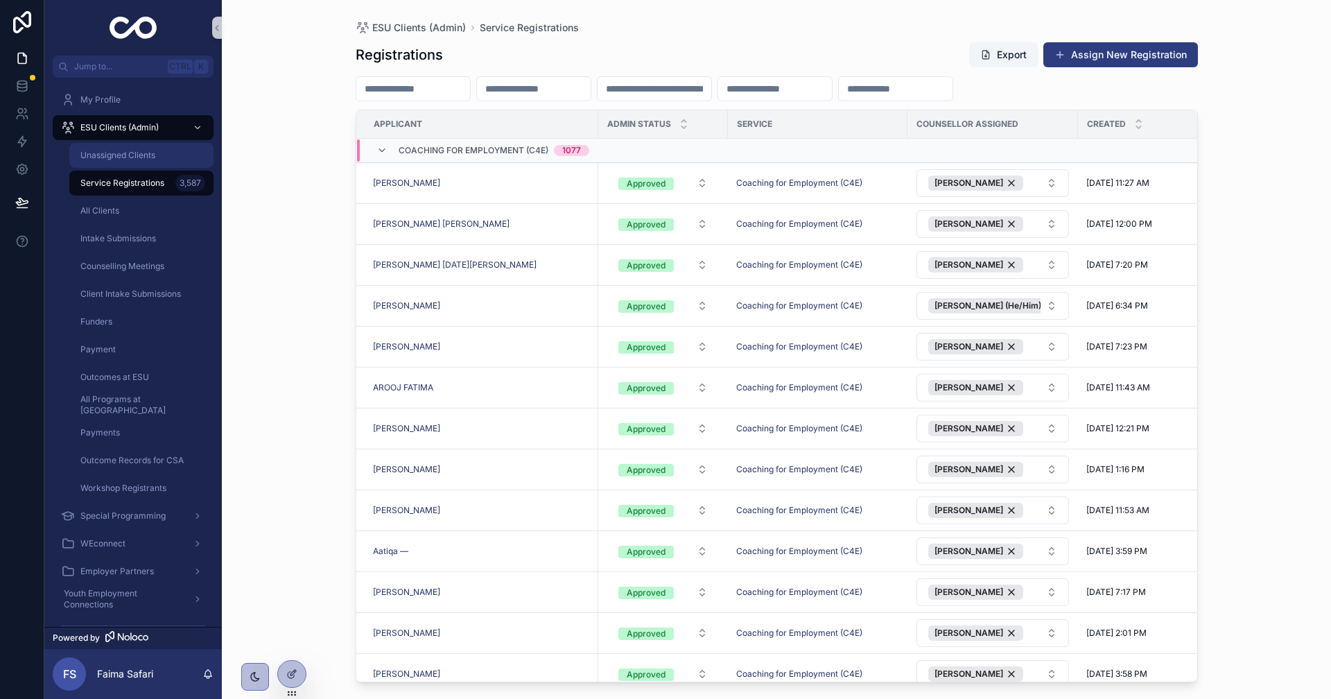
click at [204, 152] on div "Unassigned Clients" at bounding box center [142, 155] width 128 height 22
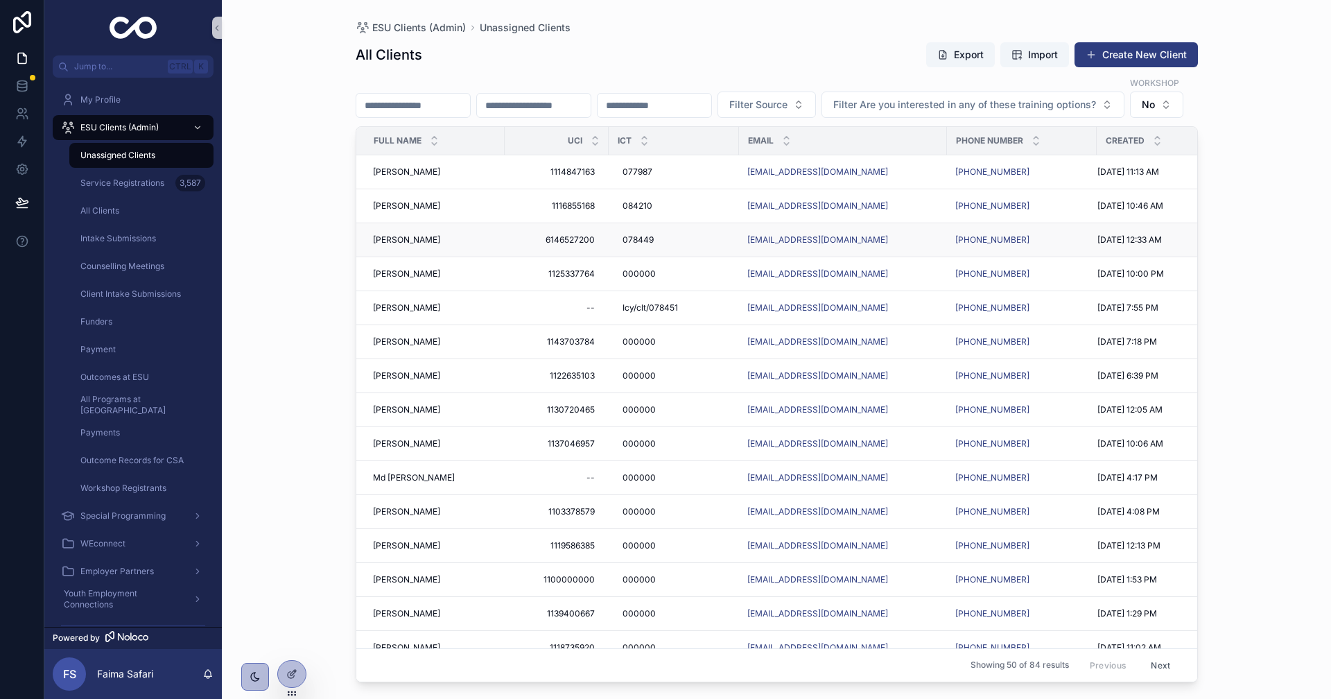
click at [403, 245] on span "[PERSON_NAME]" at bounding box center [406, 239] width 67 height 11
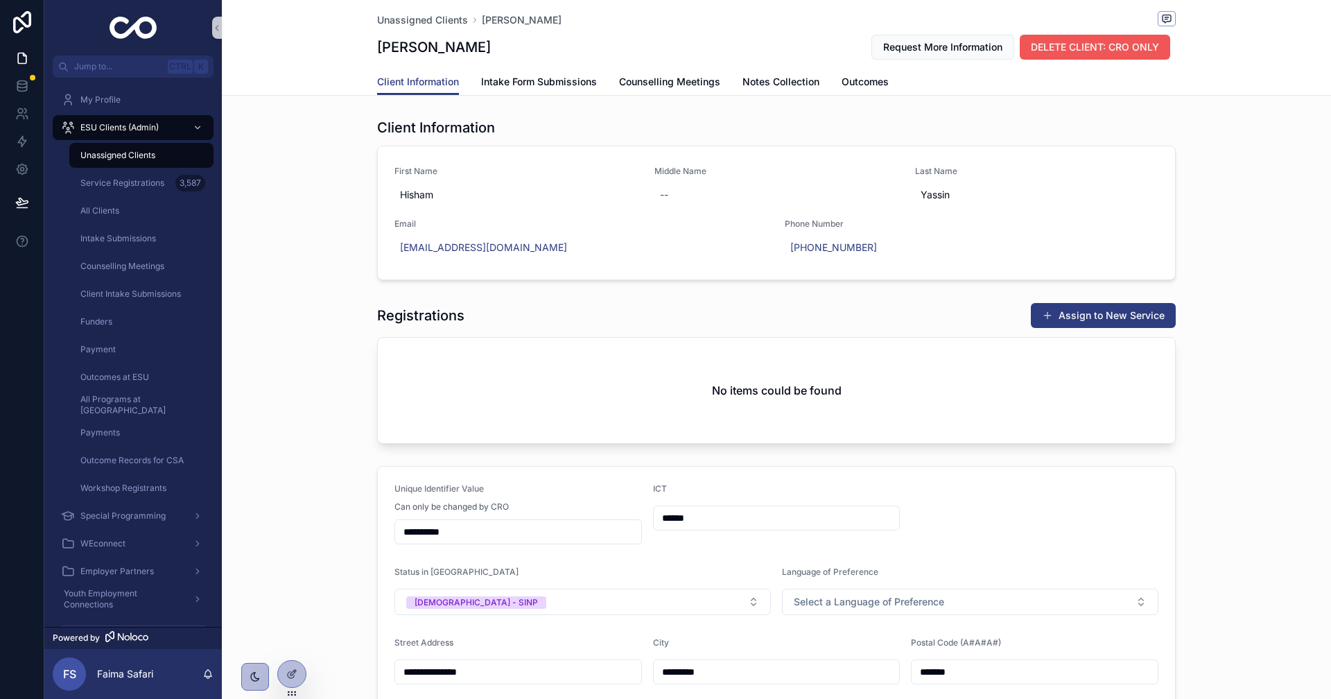
click at [1082, 51] on span "DELETE CLIENT: CRO ONLY" at bounding box center [1095, 47] width 128 height 14
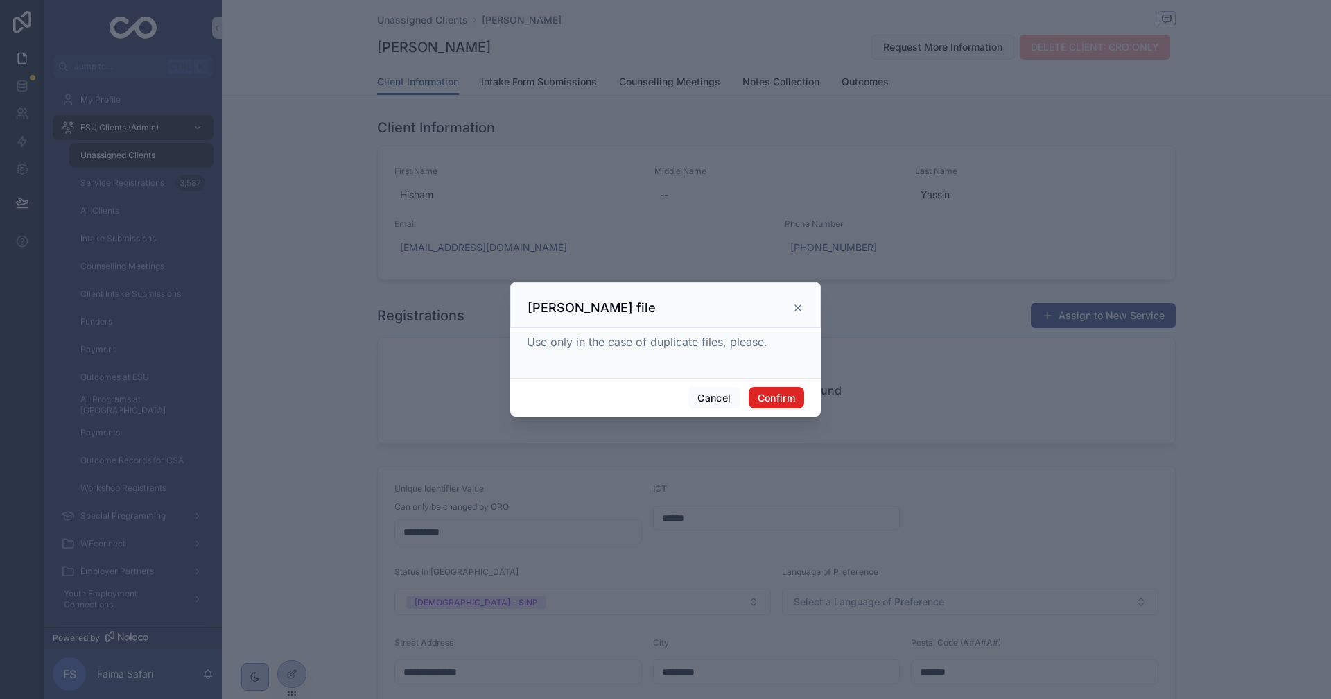
click at [789, 396] on button "Confirm" at bounding box center [776, 398] width 55 height 22
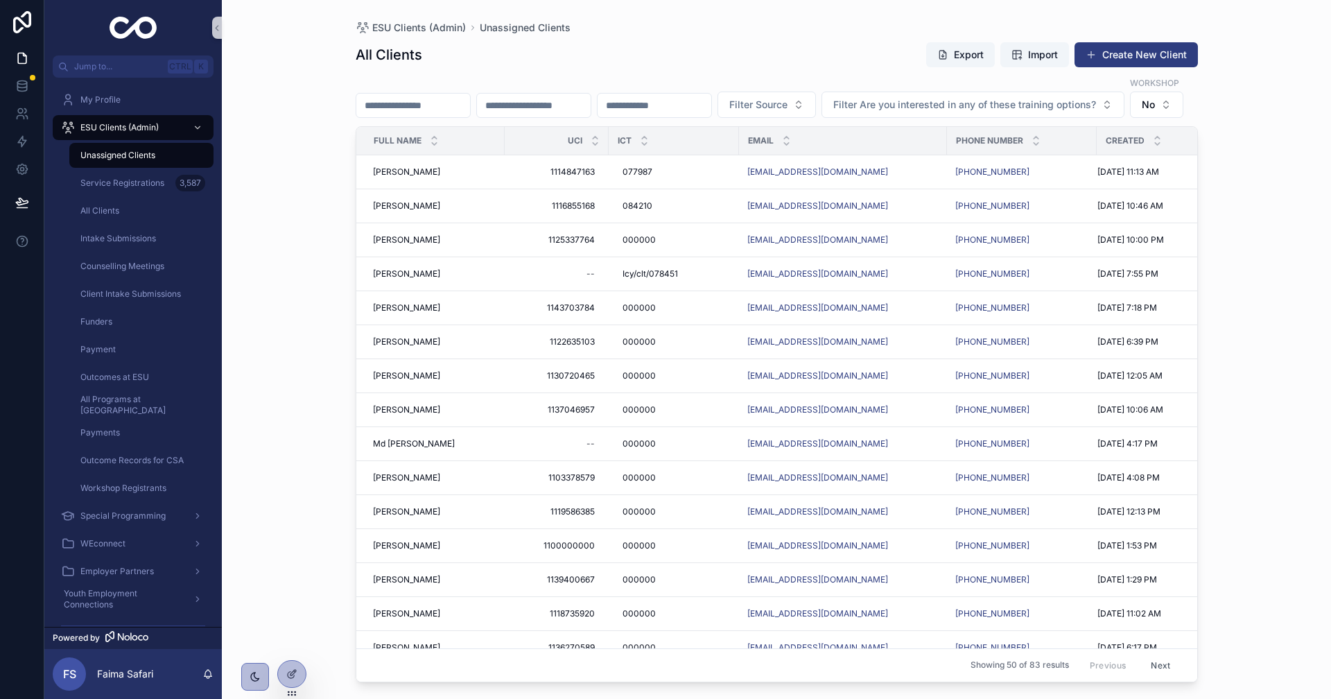
click at [408, 211] on span "[PERSON_NAME]" at bounding box center [406, 205] width 67 height 11
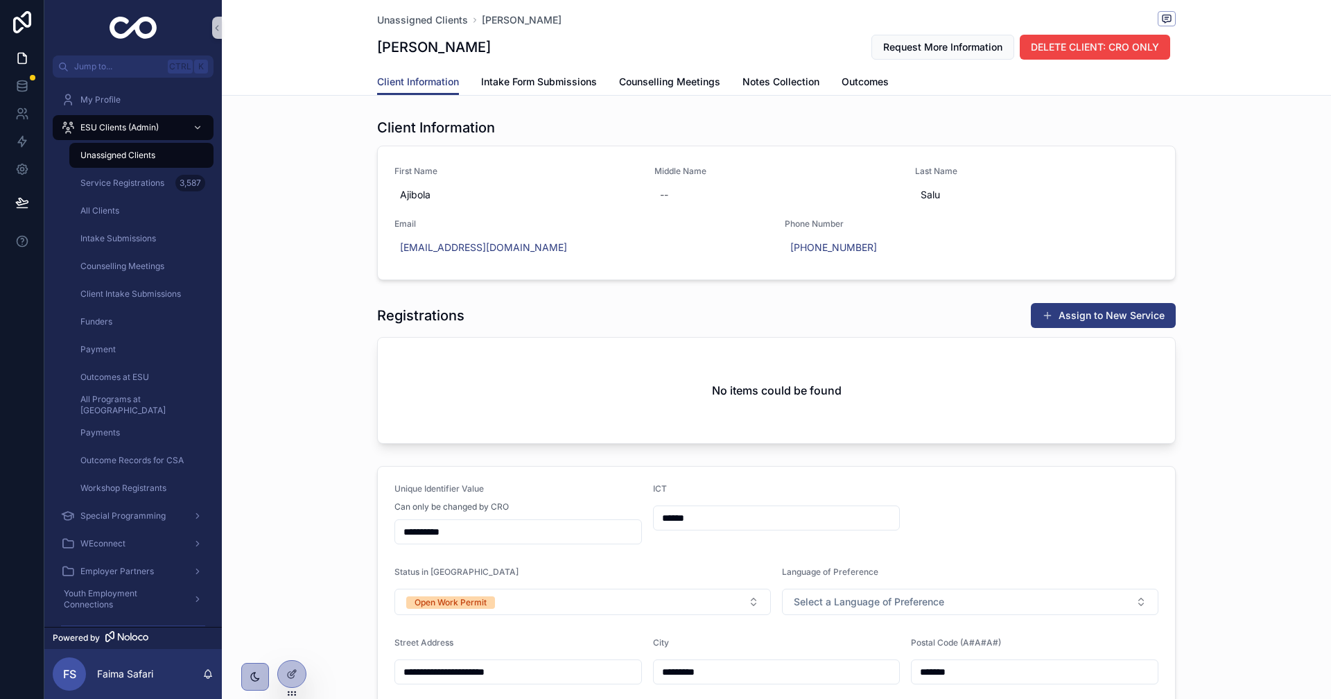
click at [361, 256] on div "Client Information First Name [PERSON_NAME] Middle Name -- Last Name Salu Email…" at bounding box center [776, 198] width 1109 height 173
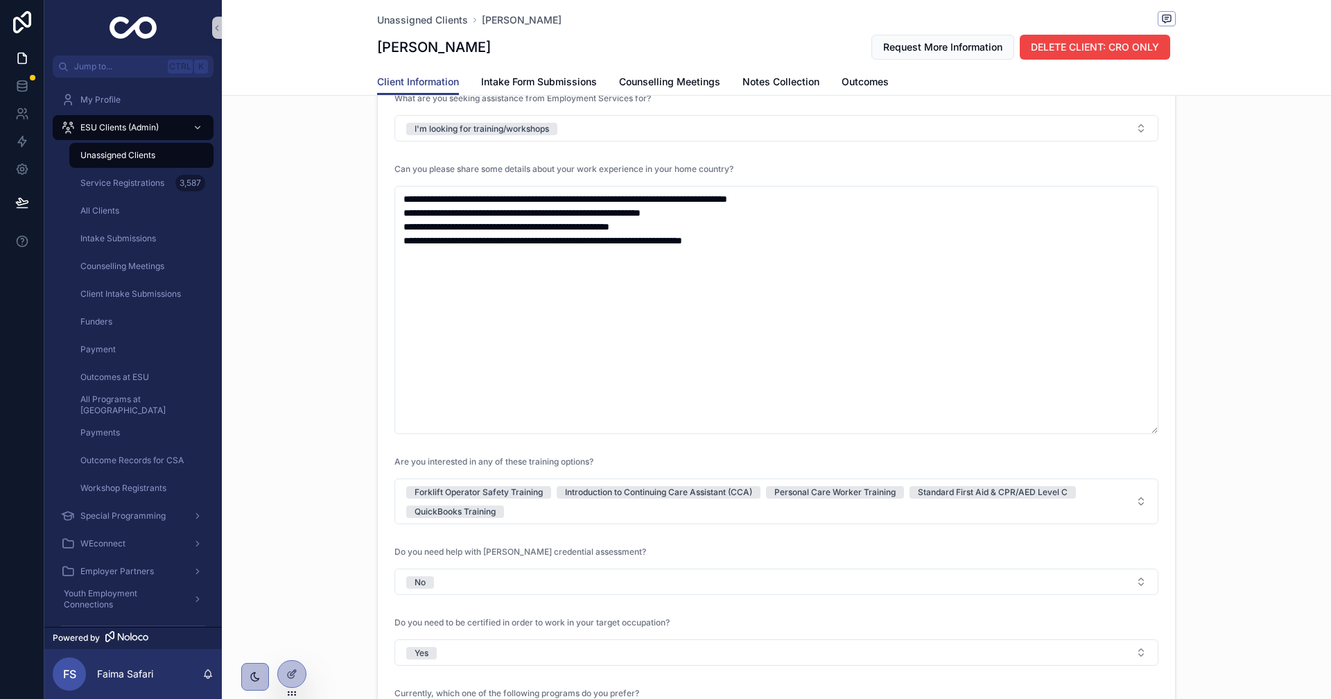
scroll to position [1663, 0]
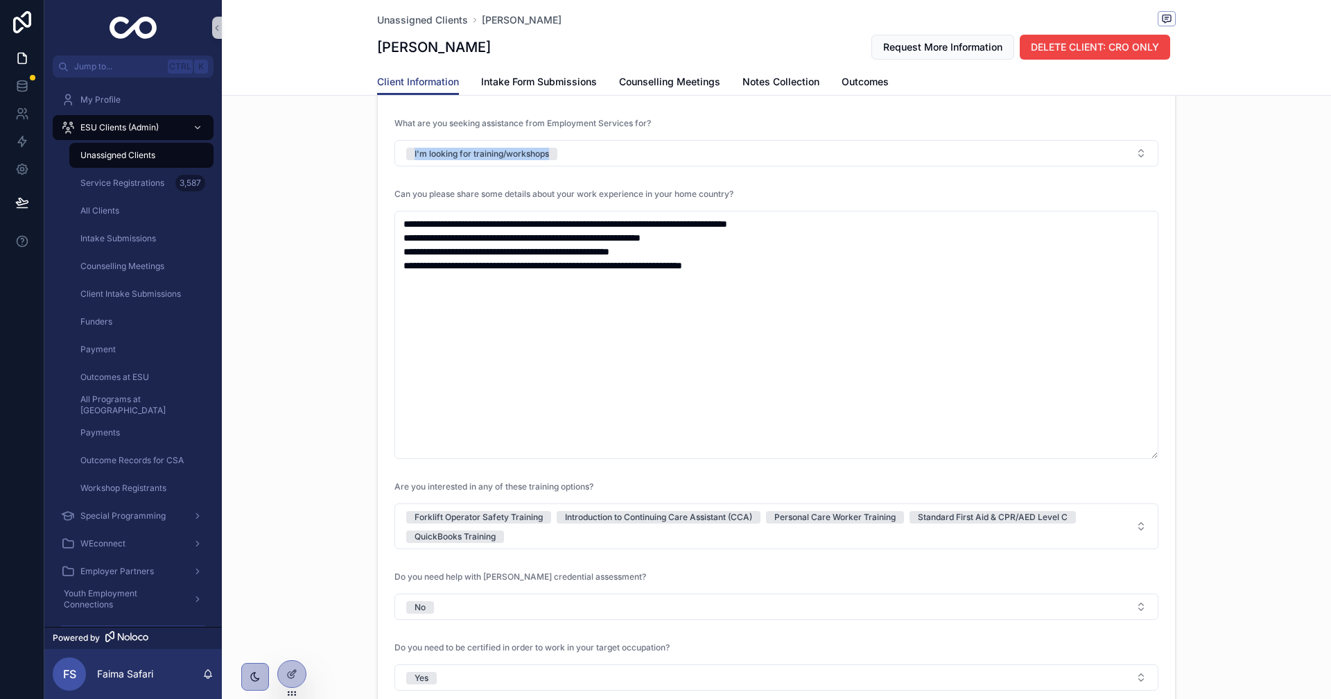
drag, startPoint x: 335, startPoint y: 164, endPoint x: 591, endPoint y: 175, distance: 256.7
click at [591, 175] on div "**********" at bounding box center [776, 130] width 1109 height 1306
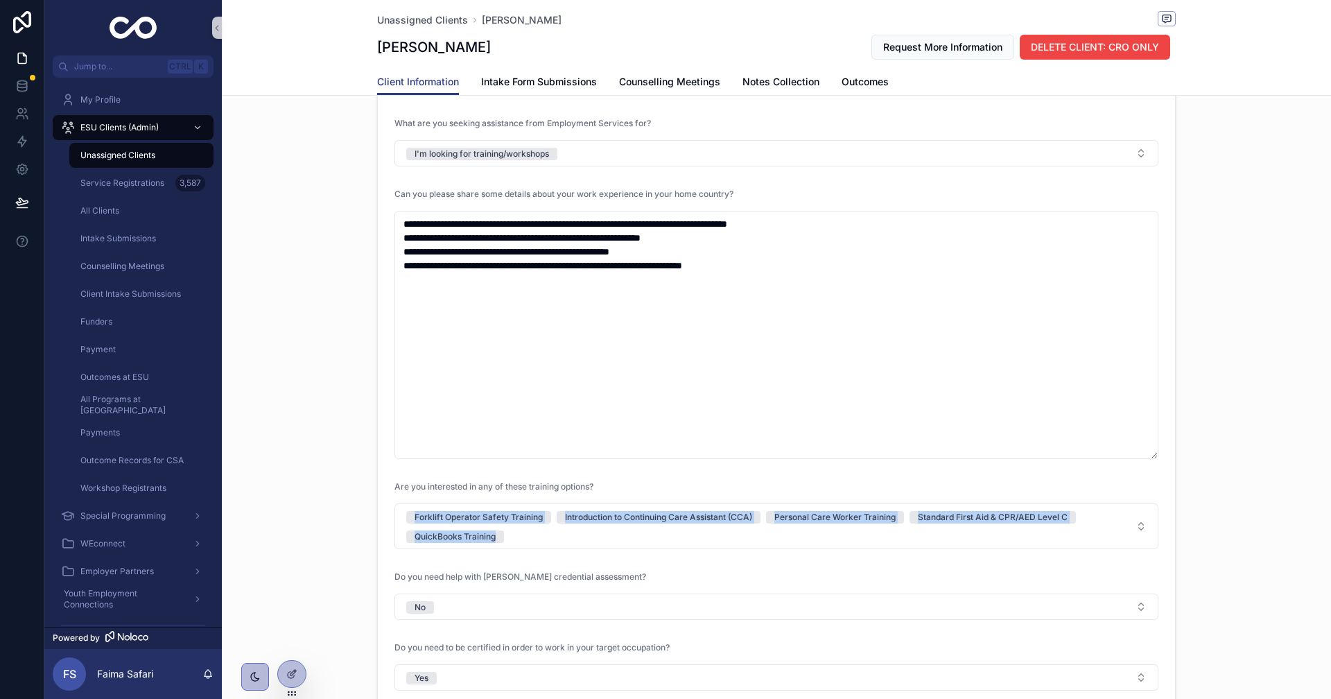
drag, startPoint x: 376, startPoint y: 518, endPoint x: 505, endPoint y: 557, distance: 134.6
click at [505, 557] on form "**********" at bounding box center [776, 154] width 797 height 1246
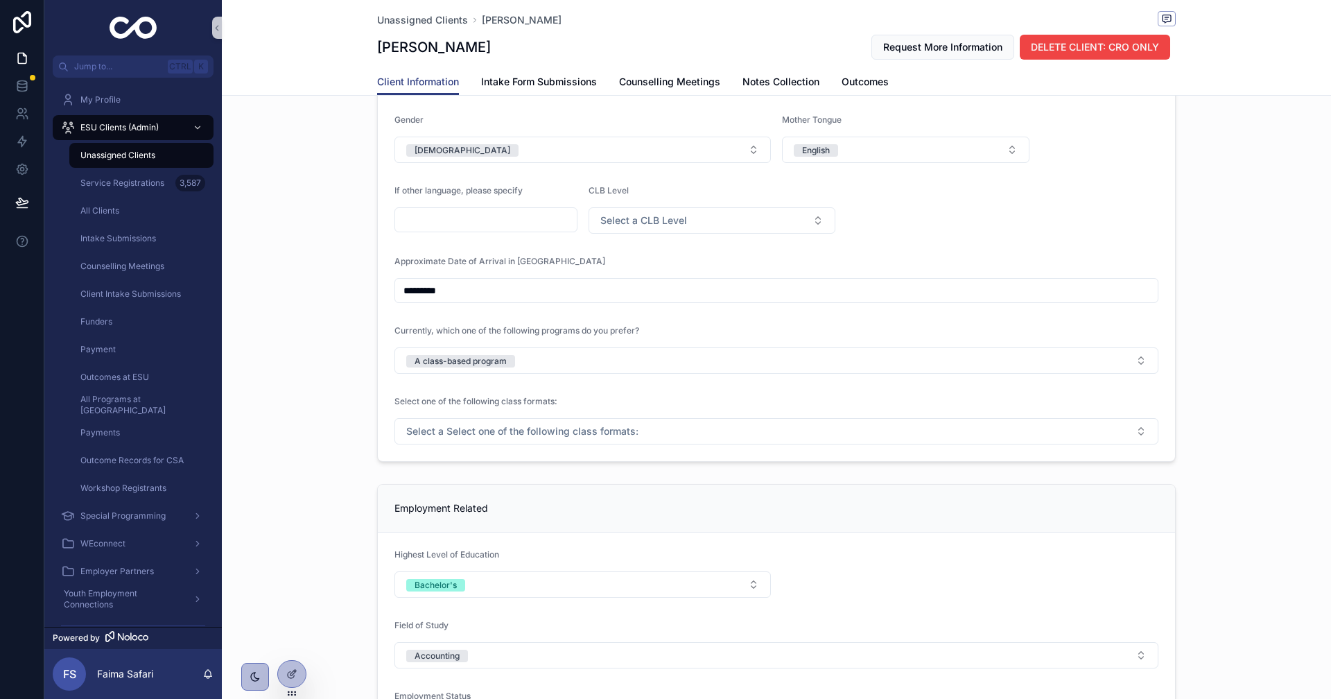
scroll to position [762, 0]
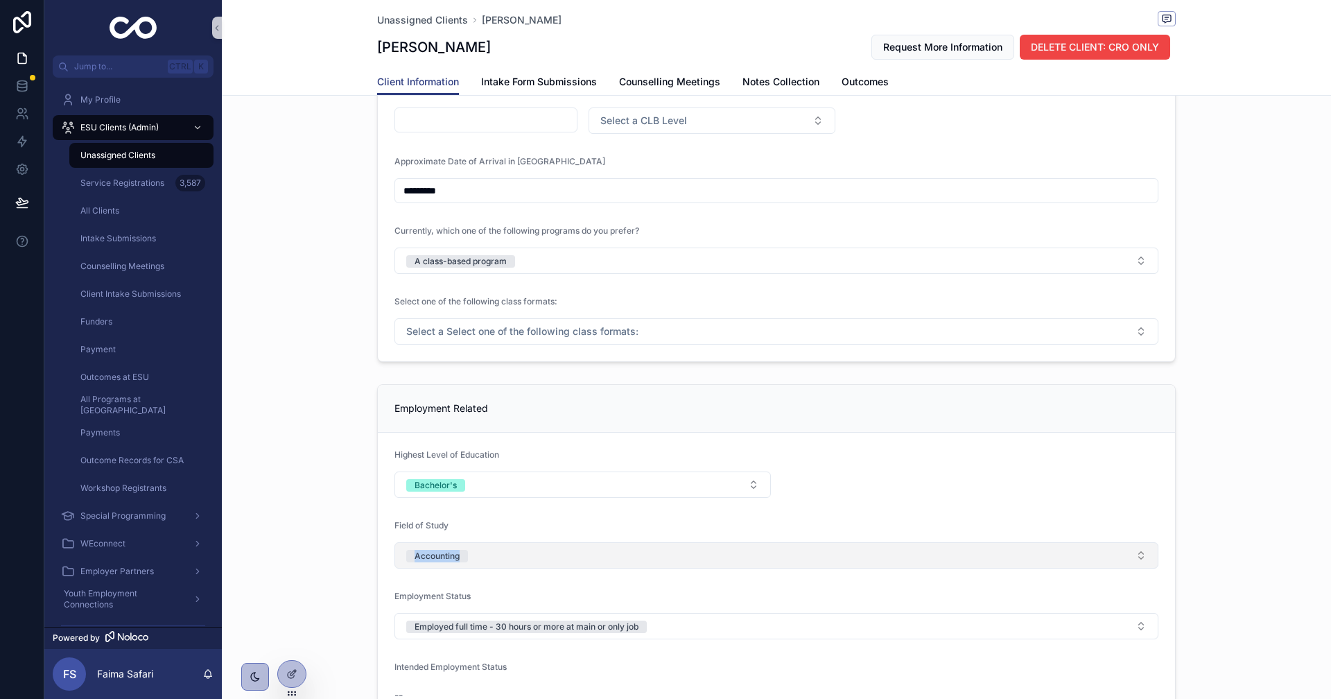
drag, startPoint x: 342, startPoint y: 569, endPoint x: 528, endPoint y: 568, distance: 186.4
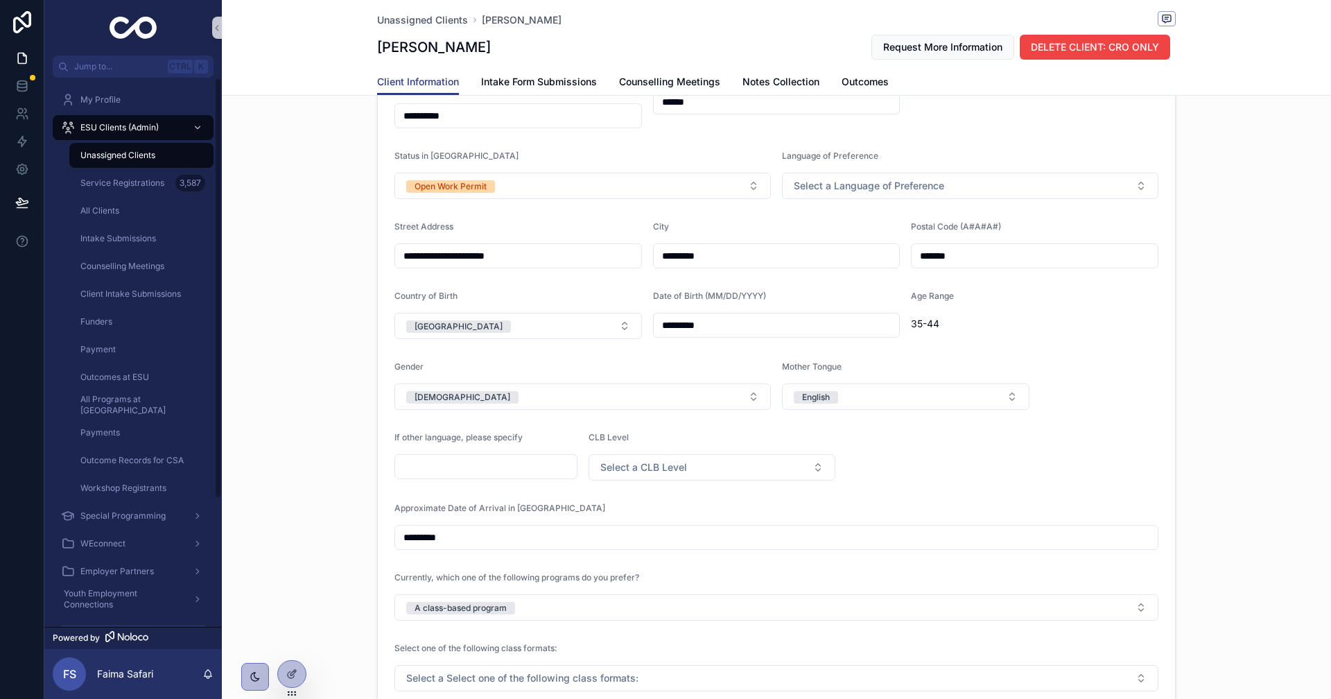
scroll to position [69, 0]
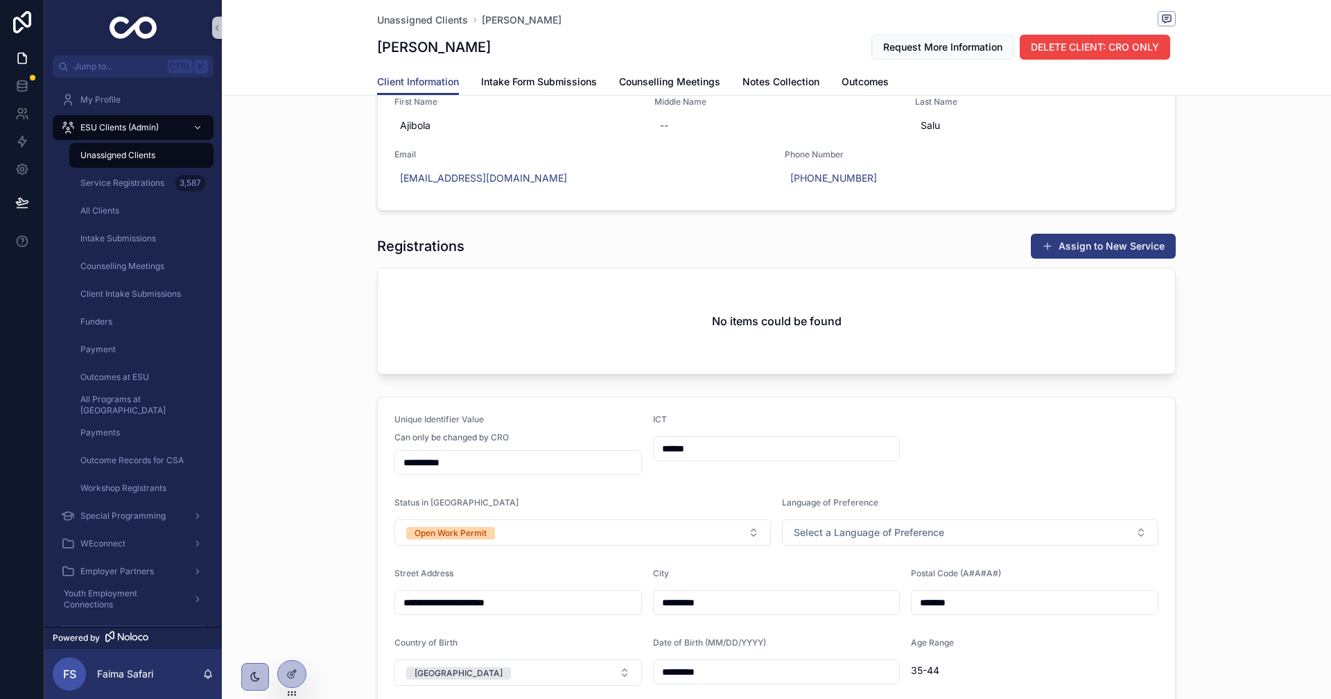
click at [1101, 263] on div "Registrations Assign to New Service No items could be found" at bounding box center [776, 303] width 798 height 141
click at [1101, 246] on button "Assign to New Service" at bounding box center [1103, 246] width 145 height 25
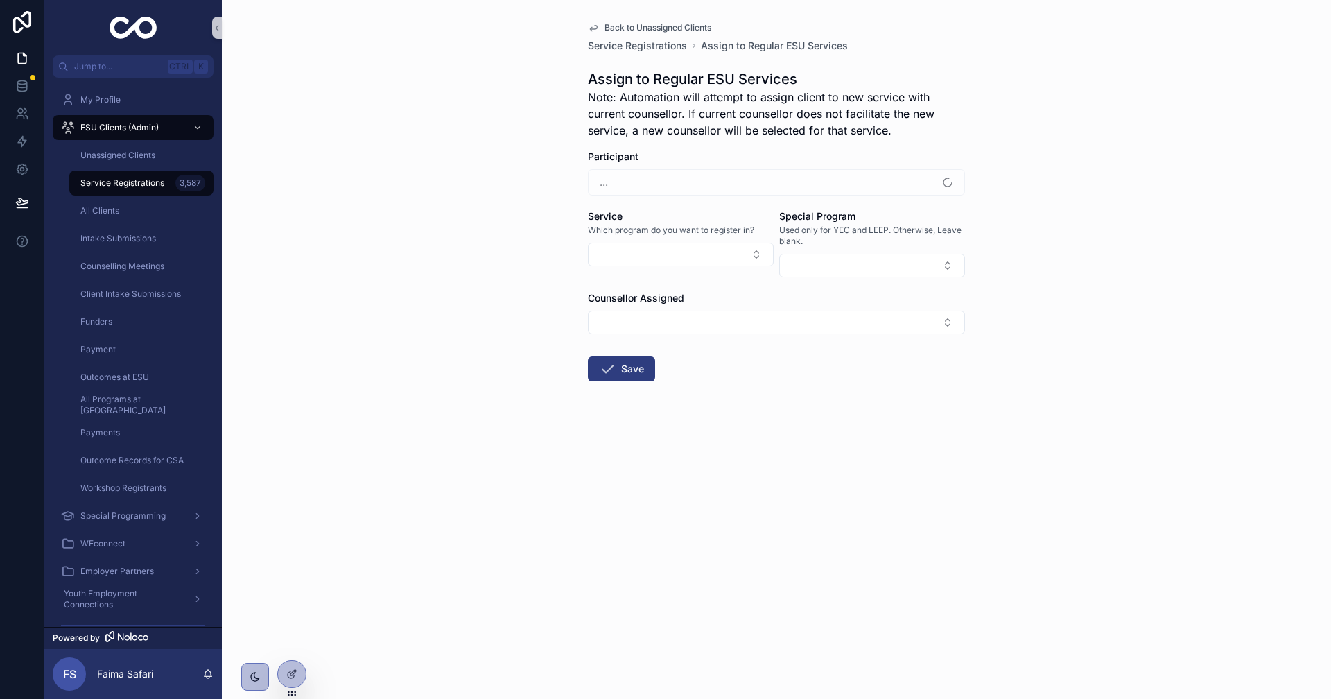
click at [709, 239] on div "Service Which program do you want to register in?" at bounding box center [681, 243] width 186 height 68
click at [710, 255] on button "Select Button" at bounding box center [681, 255] width 186 height 24
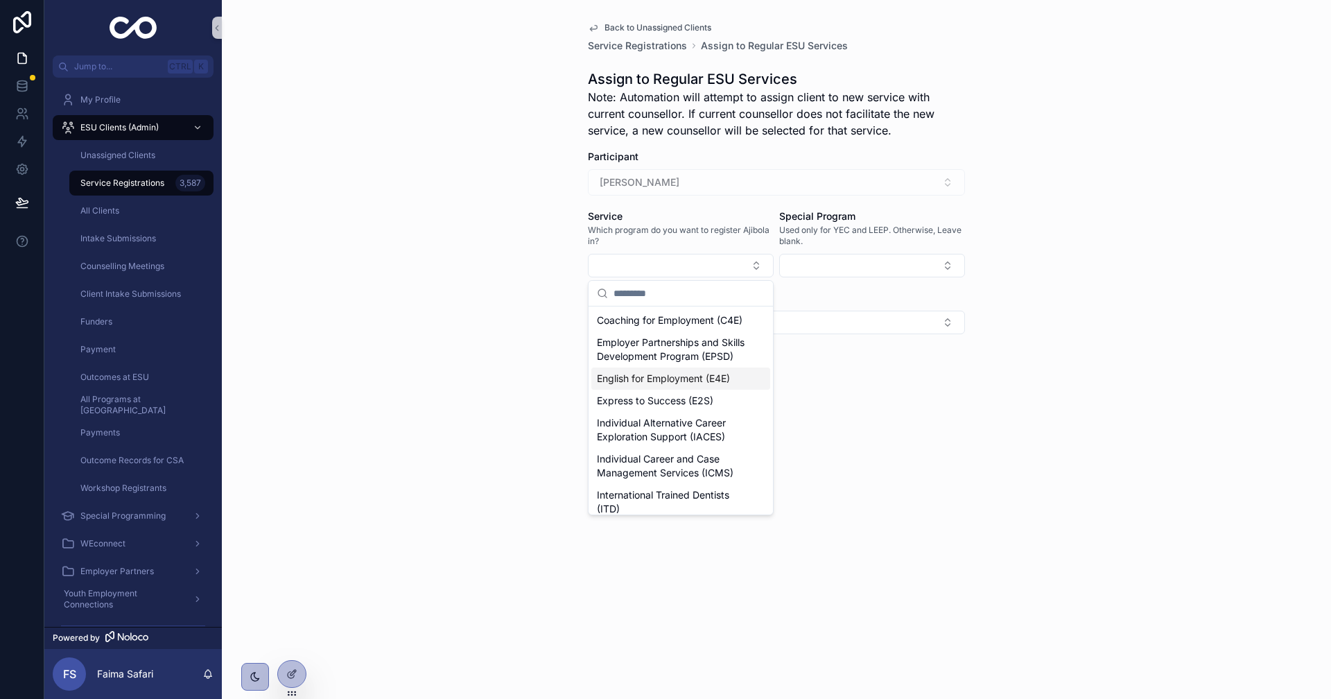
scroll to position [208, 0]
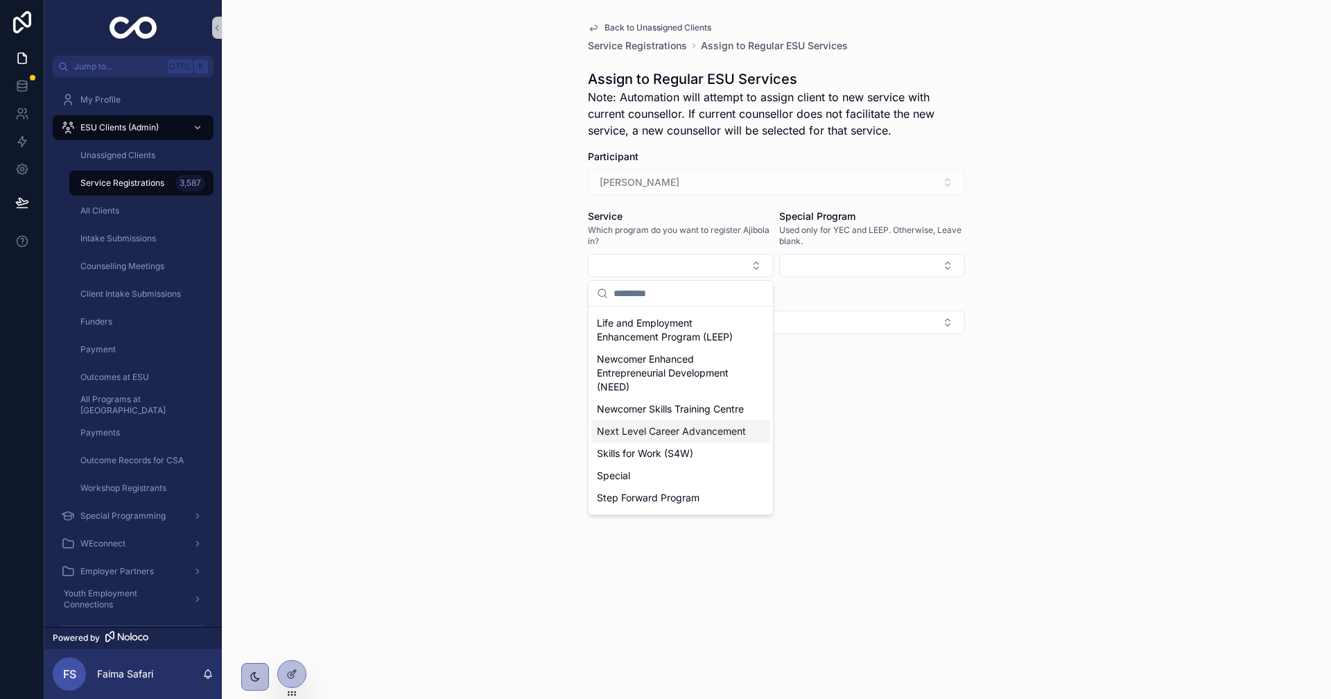
drag, startPoint x: 675, startPoint y: 484, endPoint x: 659, endPoint y: 444, distance: 43.9
click at [675, 438] on span "Next Level Career Advancement" at bounding box center [671, 431] width 149 height 14
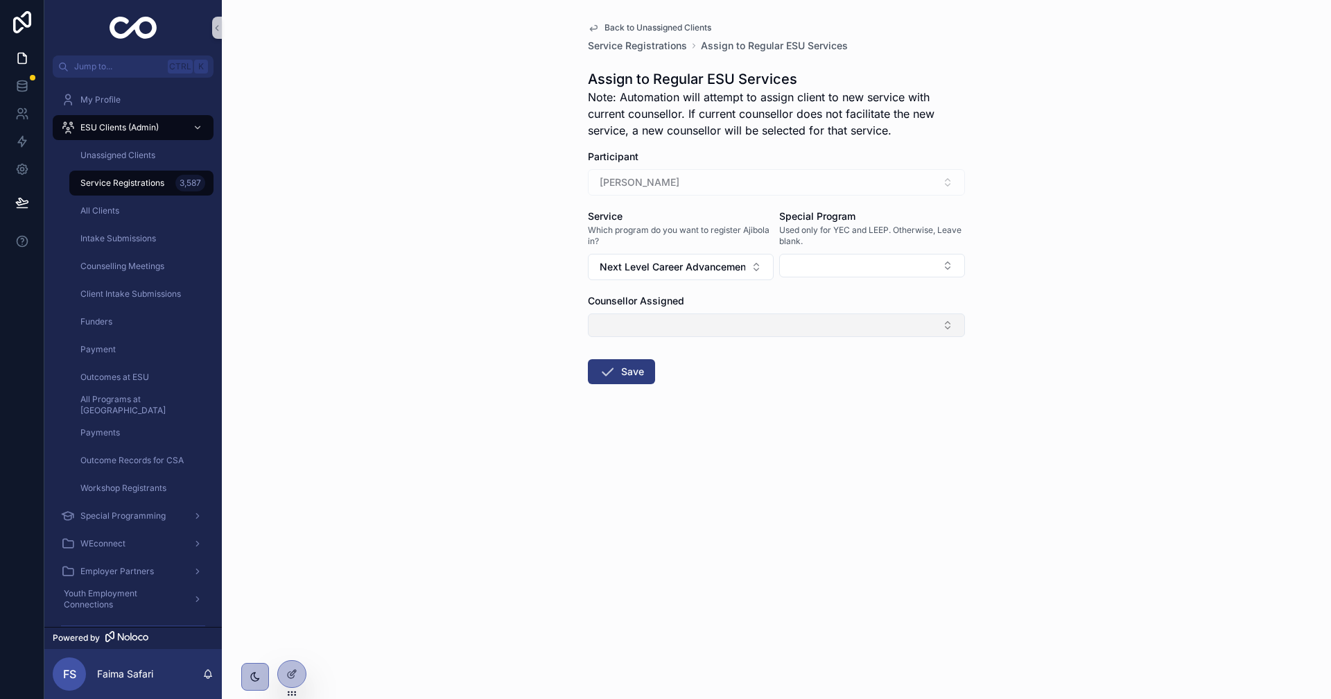
click at [657, 335] on button "Select Button" at bounding box center [776, 325] width 377 height 24
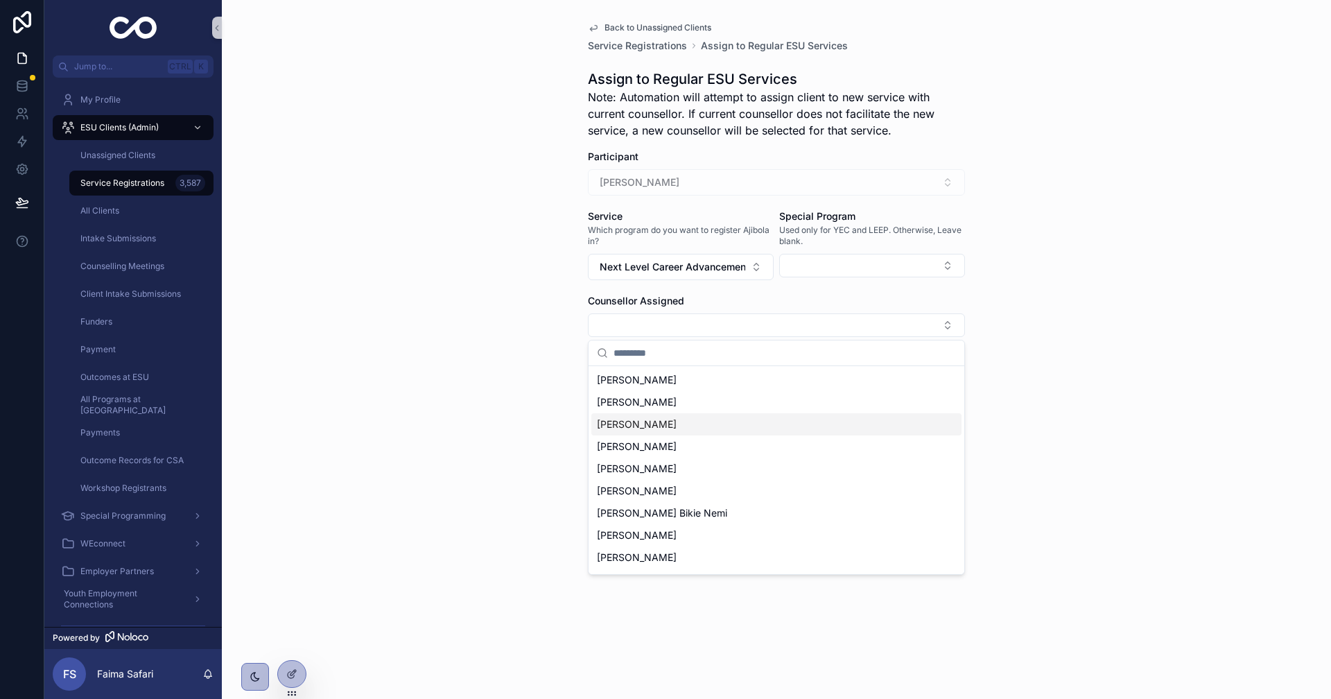
click at [659, 414] on div "[PERSON_NAME]" at bounding box center [776, 424] width 370 height 22
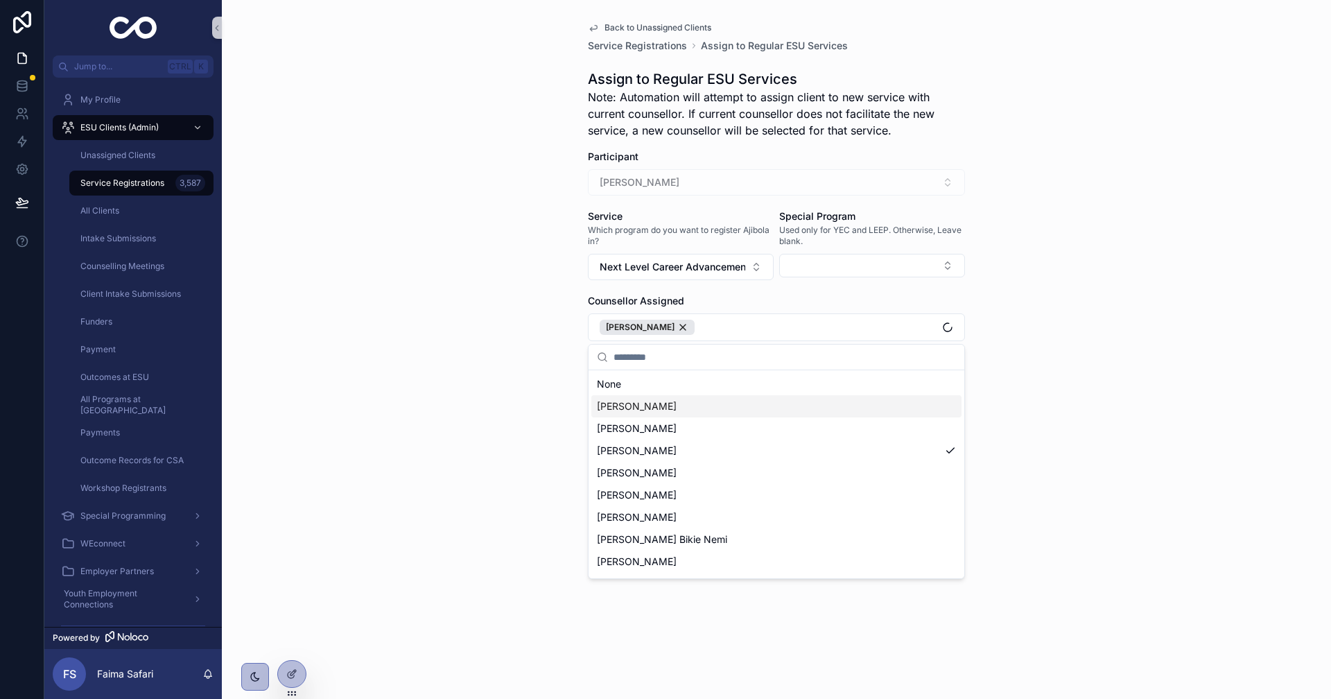
click at [560, 382] on div "Back to Unassigned Clients Service Registrations Assign to Regular ESU Services…" at bounding box center [776, 349] width 1109 height 699
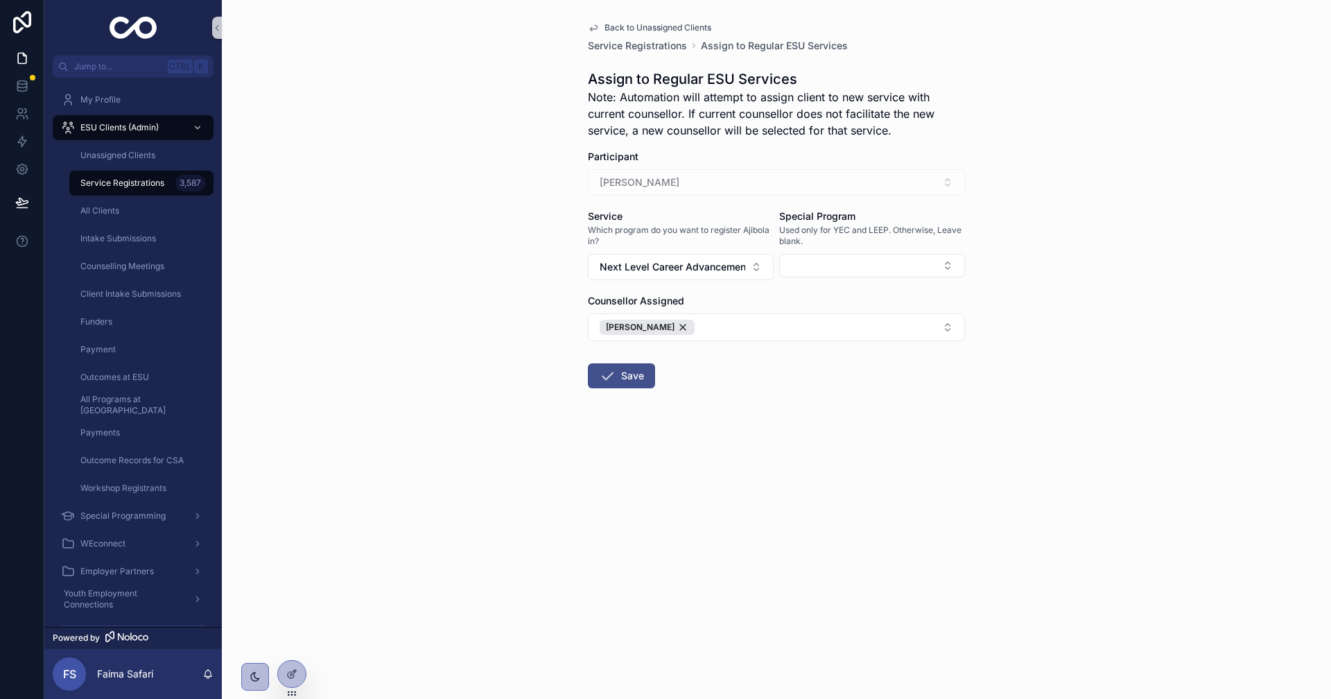
click at [646, 371] on button "Save" at bounding box center [621, 375] width 67 height 25
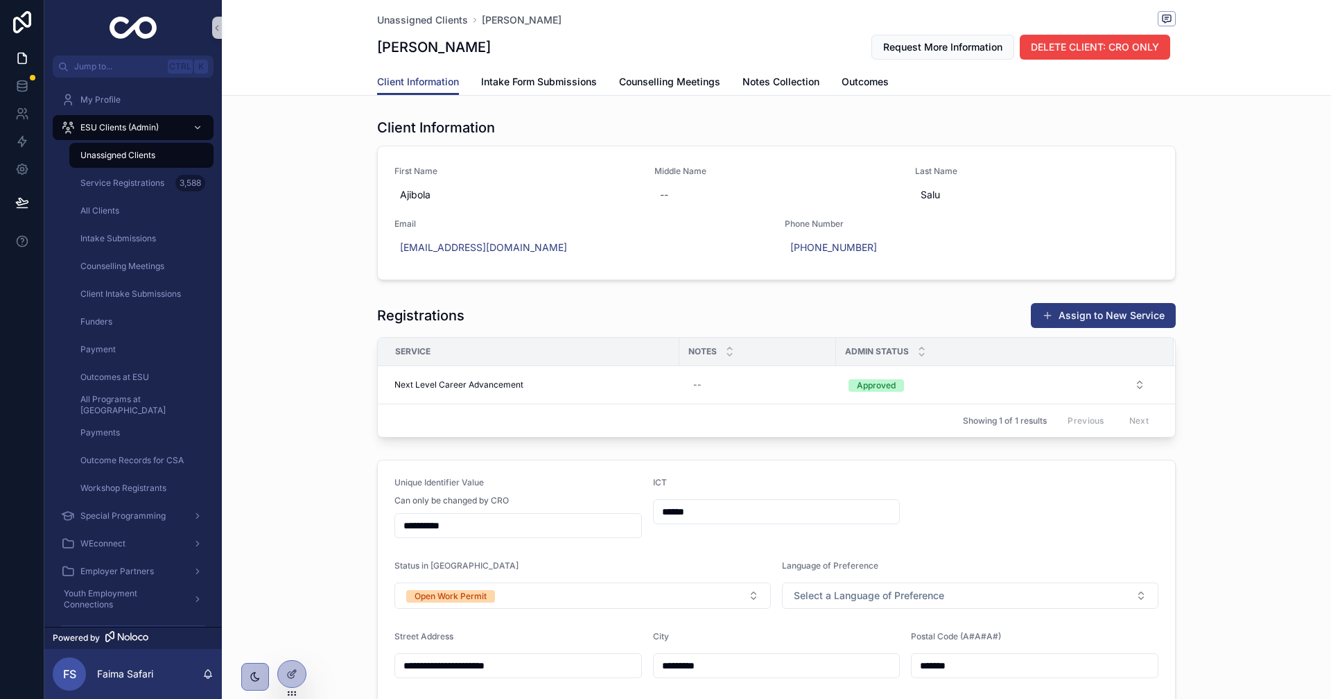
click at [120, 154] on span "Unassigned Clients" at bounding box center [117, 155] width 75 height 11
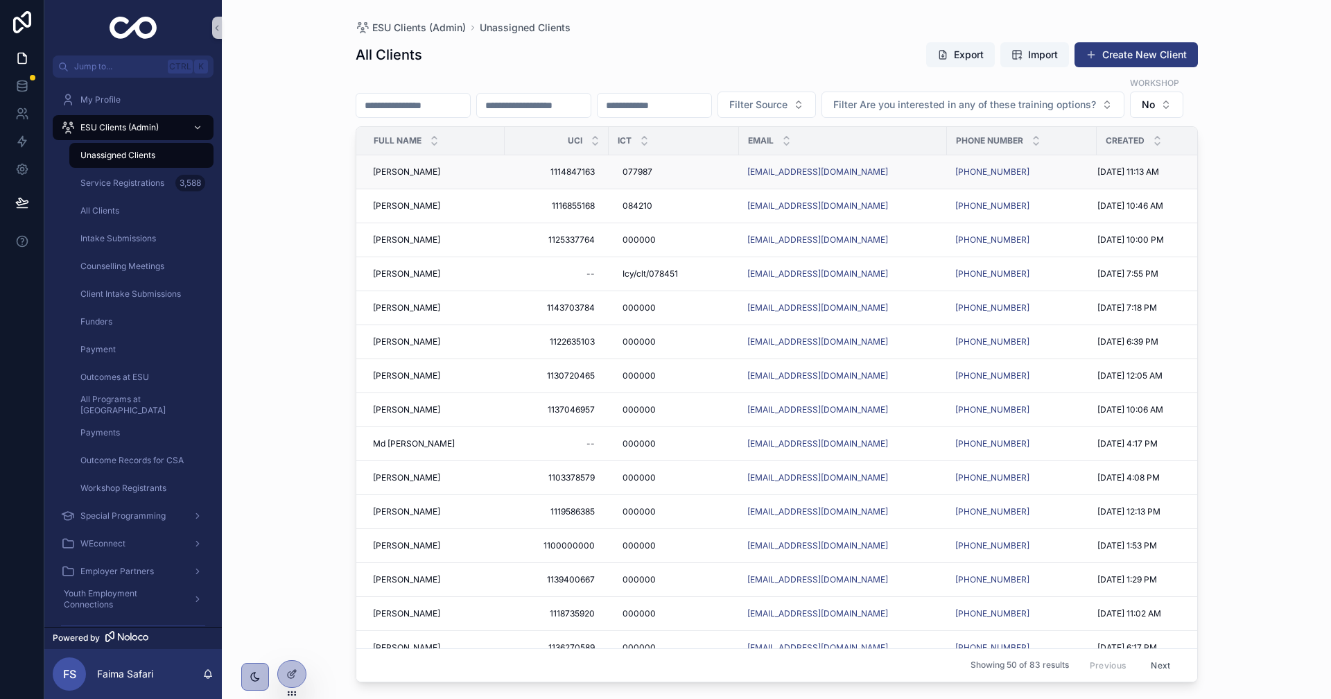
click at [424, 177] on span "[PERSON_NAME]" at bounding box center [406, 171] width 67 height 11
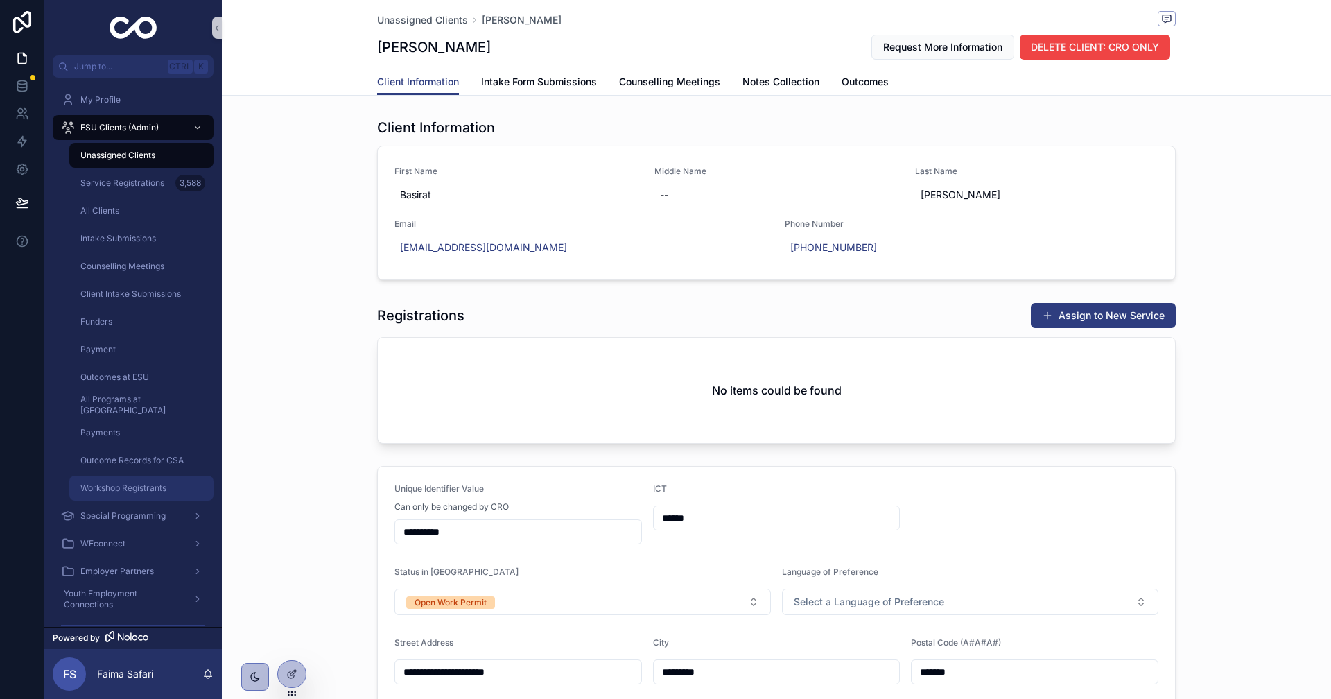
drag, startPoint x: 363, startPoint y: 515, endPoint x: 73, endPoint y: 486, distance: 291.9
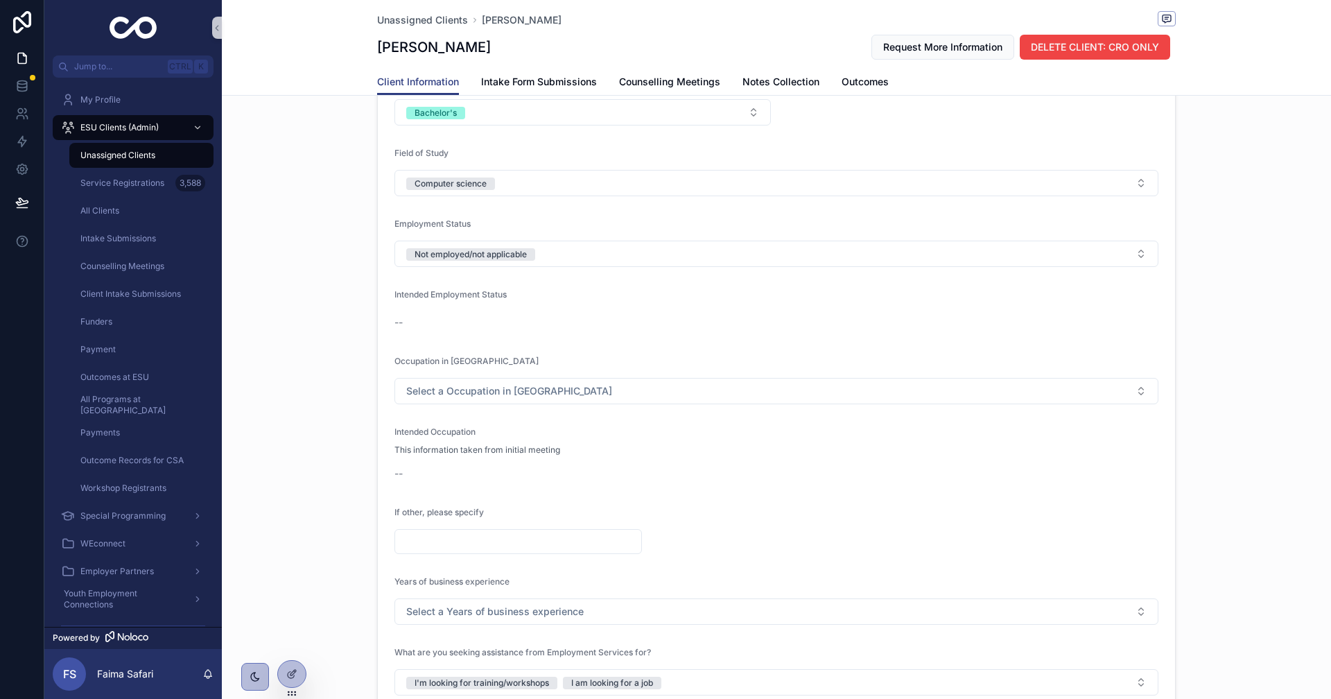
scroll to position [1248, 0]
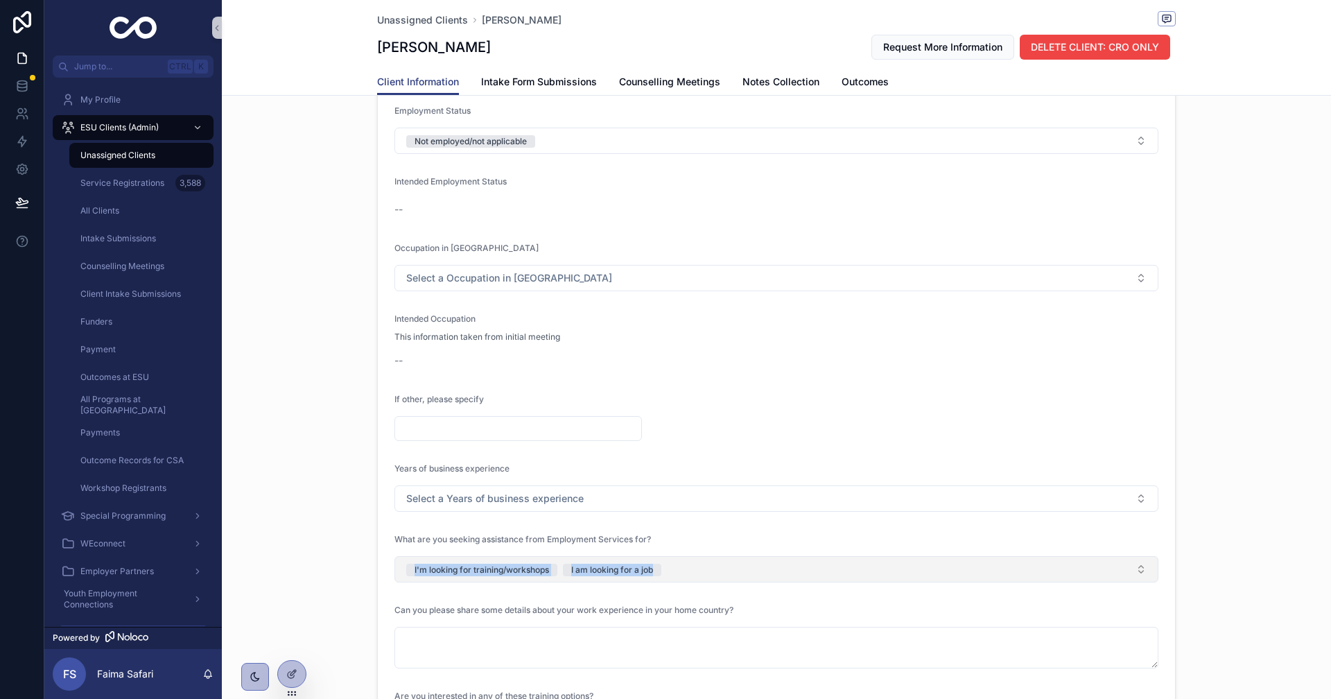
drag, startPoint x: 337, startPoint y: 574, endPoint x: 676, endPoint y: 571, distance: 339.6
click at [676, 571] on div "Employment Related Highest Level of Education Bachelor's Field of Study Compute…" at bounding box center [776, 443] width 1109 height 1100
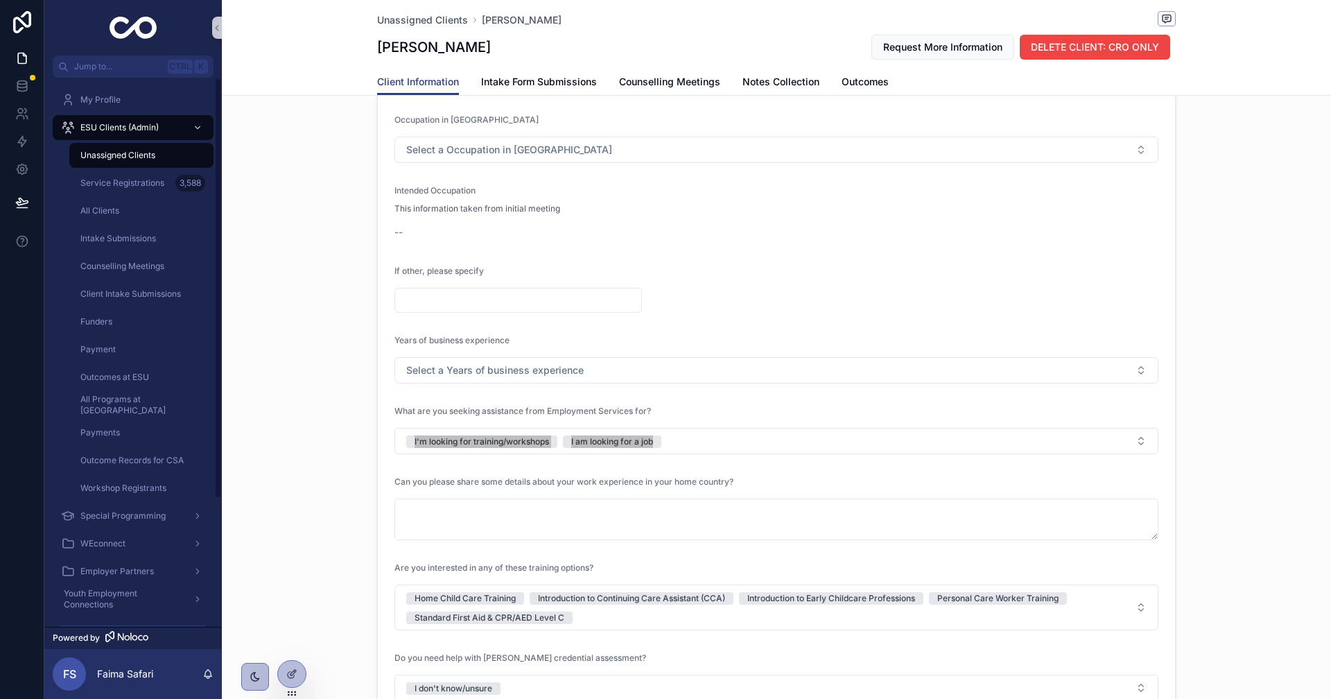
scroll to position [1525, 0]
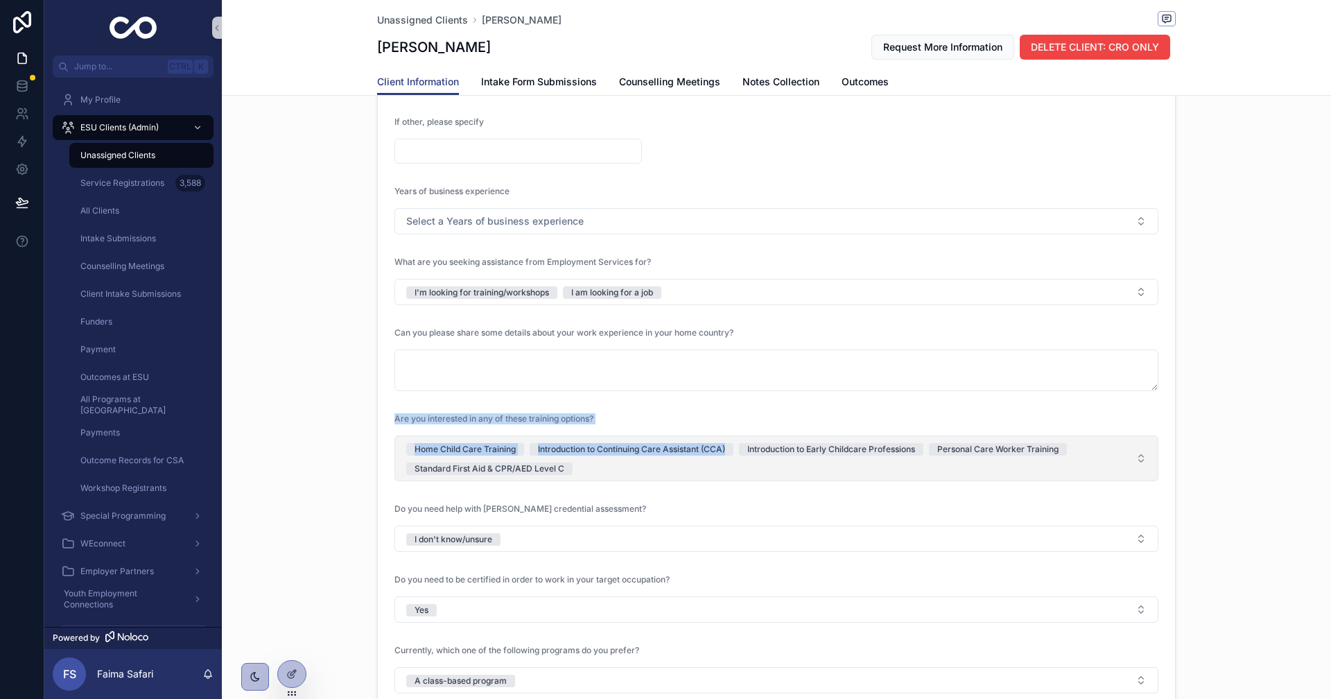
drag, startPoint x: 376, startPoint y: 401, endPoint x: 716, endPoint y: 478, distance: 348.1
click at [716, 478] on form "Highest Level of Education Bachelor's Field of Study Computer science Employmen…" at bounding box center [776, 190] width 797 height 1040
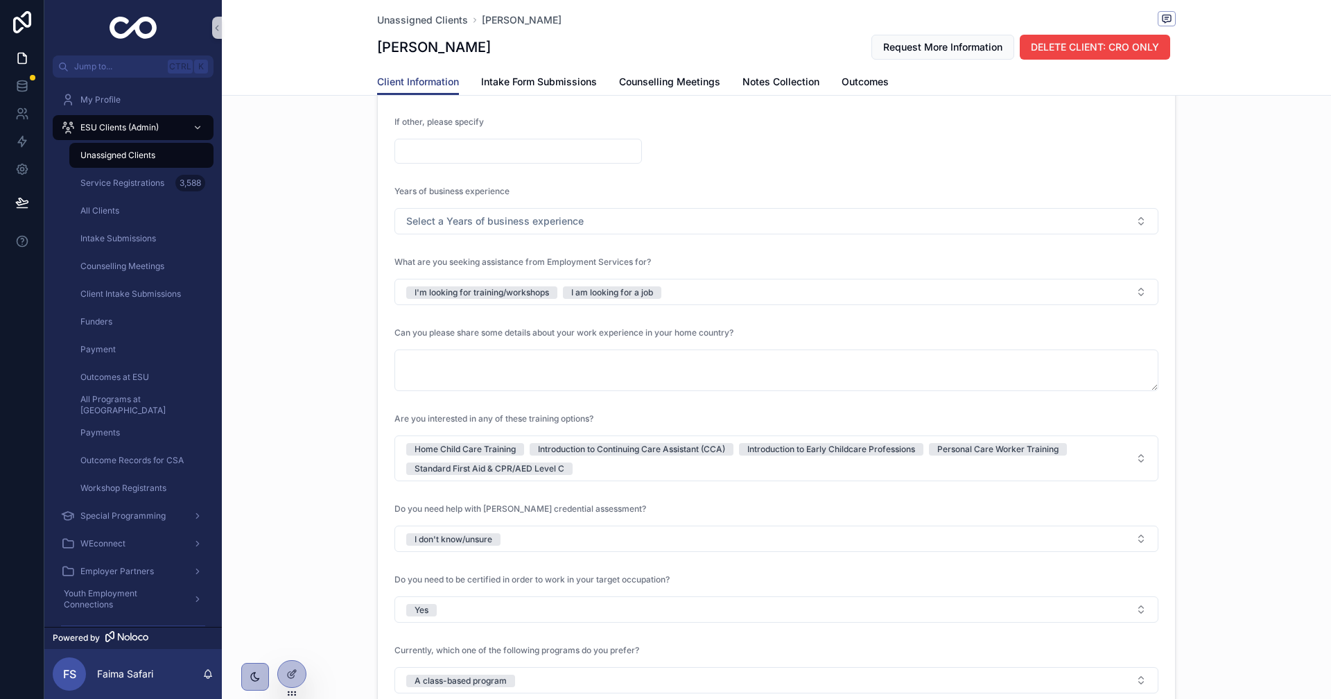
click at [311, 473] on div "Employment Related Highest Level of Education Bachelor's Field of Study Compute…" at bounding box center [776, 166] width 1109 height 1100
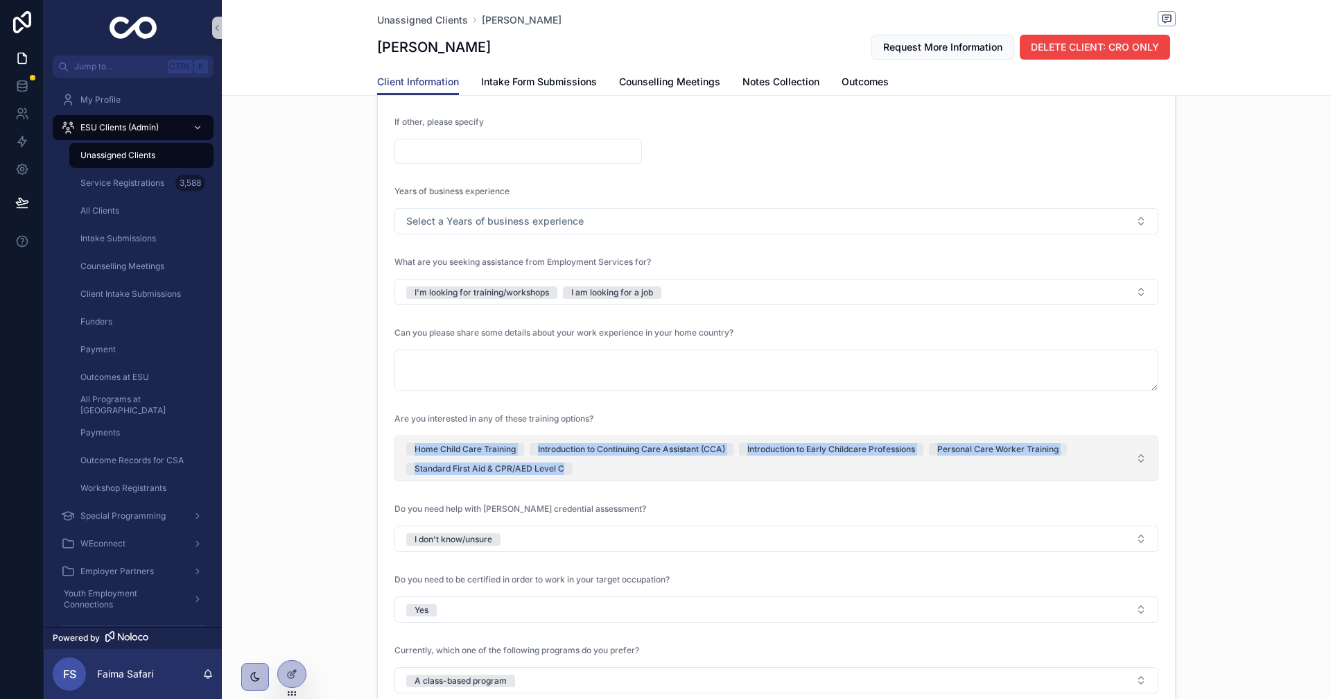
drag, startPoint x: 333, startPoint y: 451, endPoint x: 578, endPoint y: 475, distance: 245.9
click at [578, 475] on div "Employment Related Highest Level of Education Bachelor's Field of Study Compute…" at bounding box center [776, 166] width 1109 height 1100
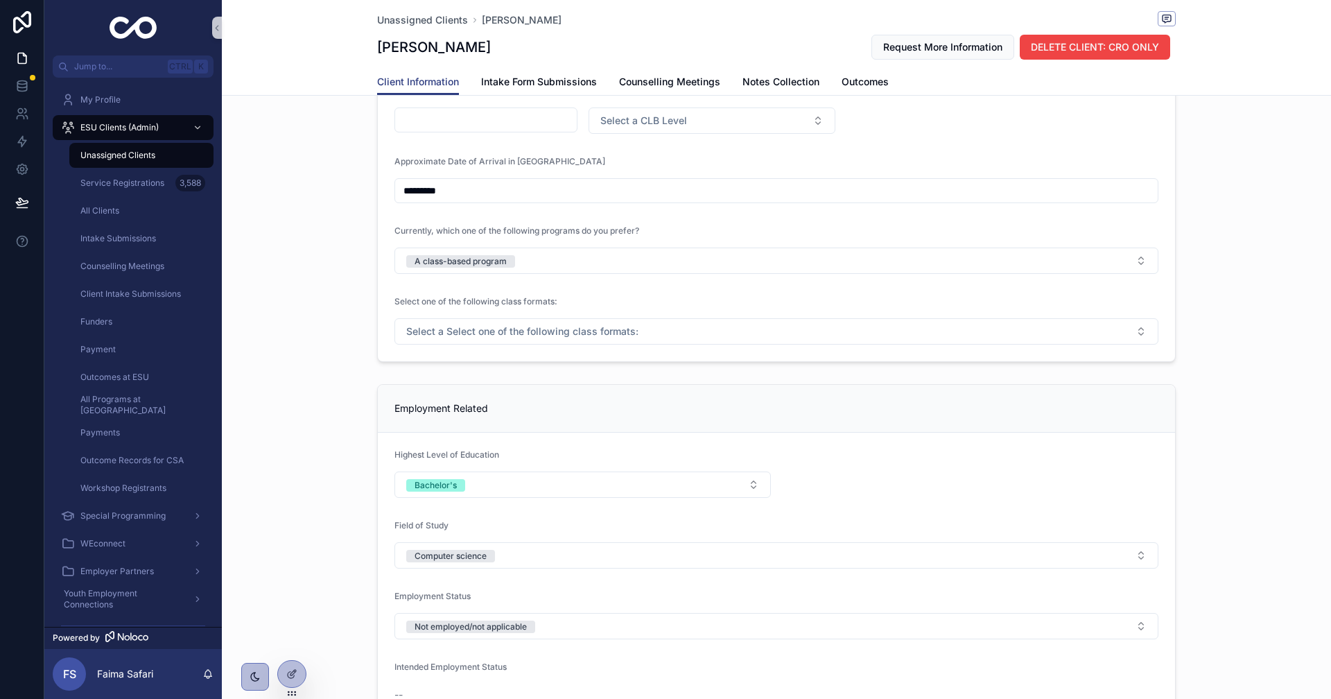
scroll to position [485, 0]
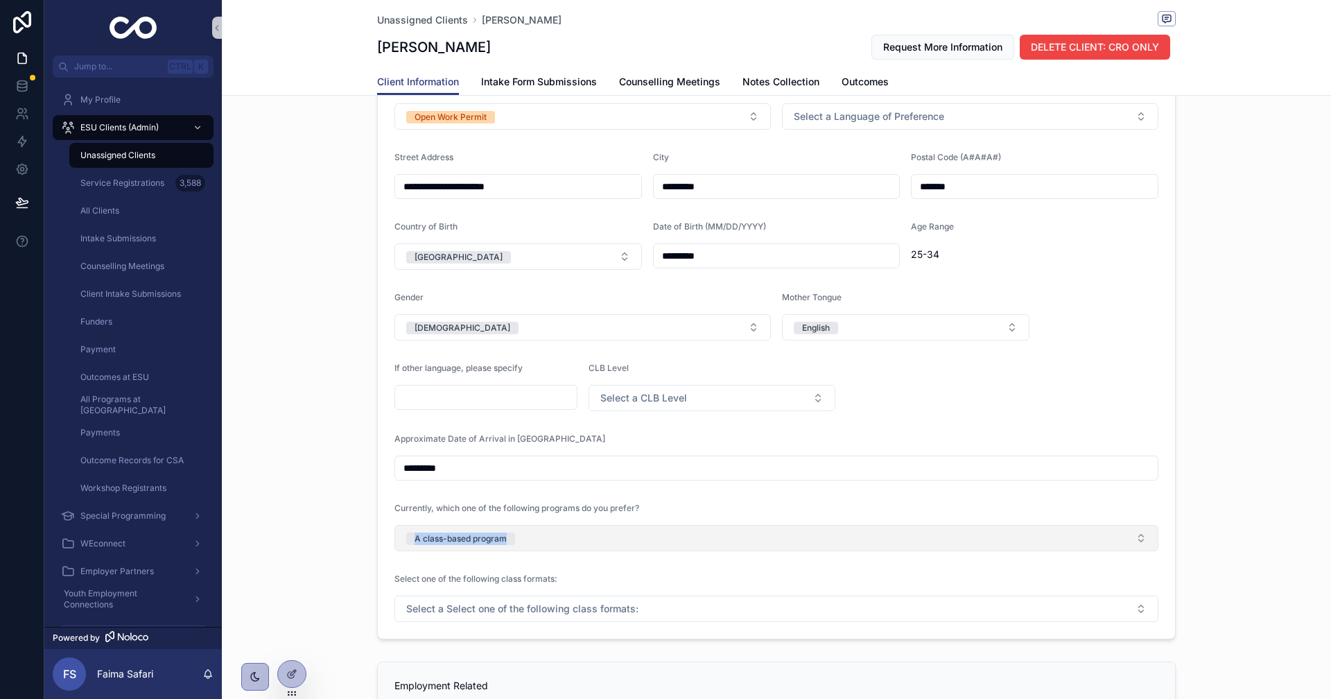
drag, startPoint x: 348, startPoint y: 527, endPoint x: 553, endPoint y: 526, distance: 205.2
click at [553, 526] on div "**********" at bounding box center [776, 310] width 1109 height 670
click at [244, 367] on div "**********" at bounding box center [776, 310] width 1109 height 670
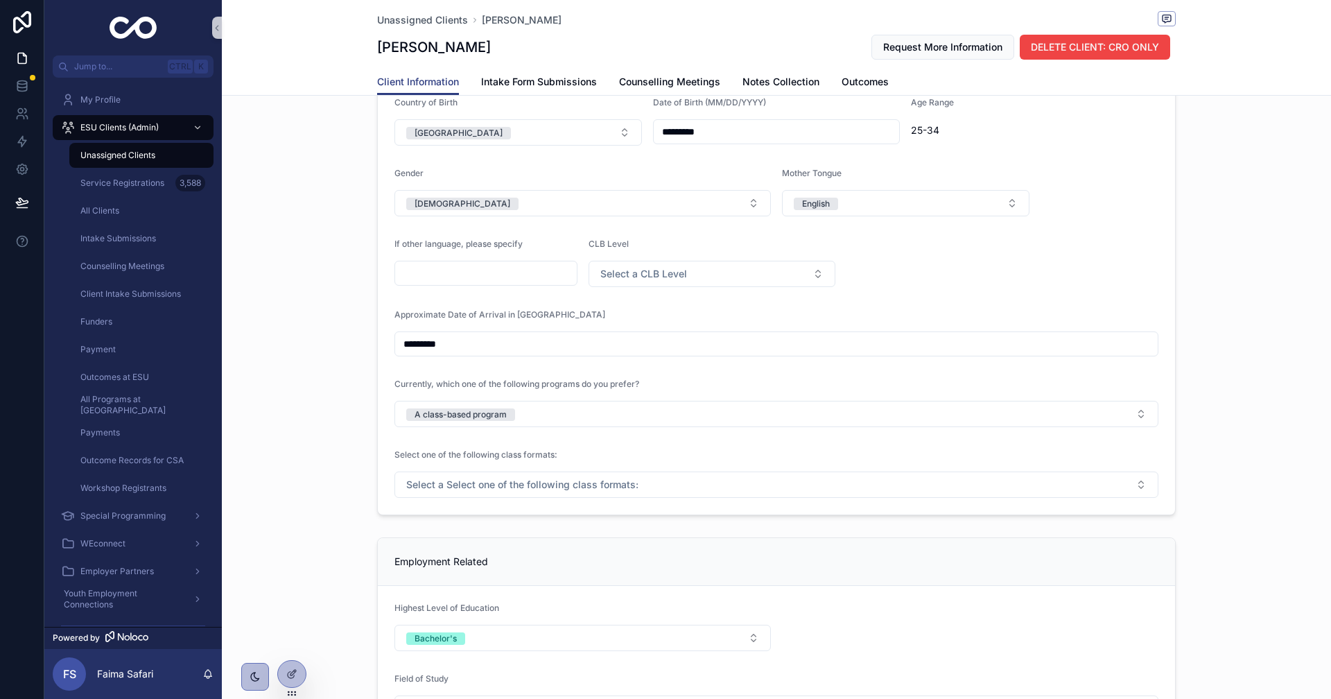
scroll to position [901, 0]
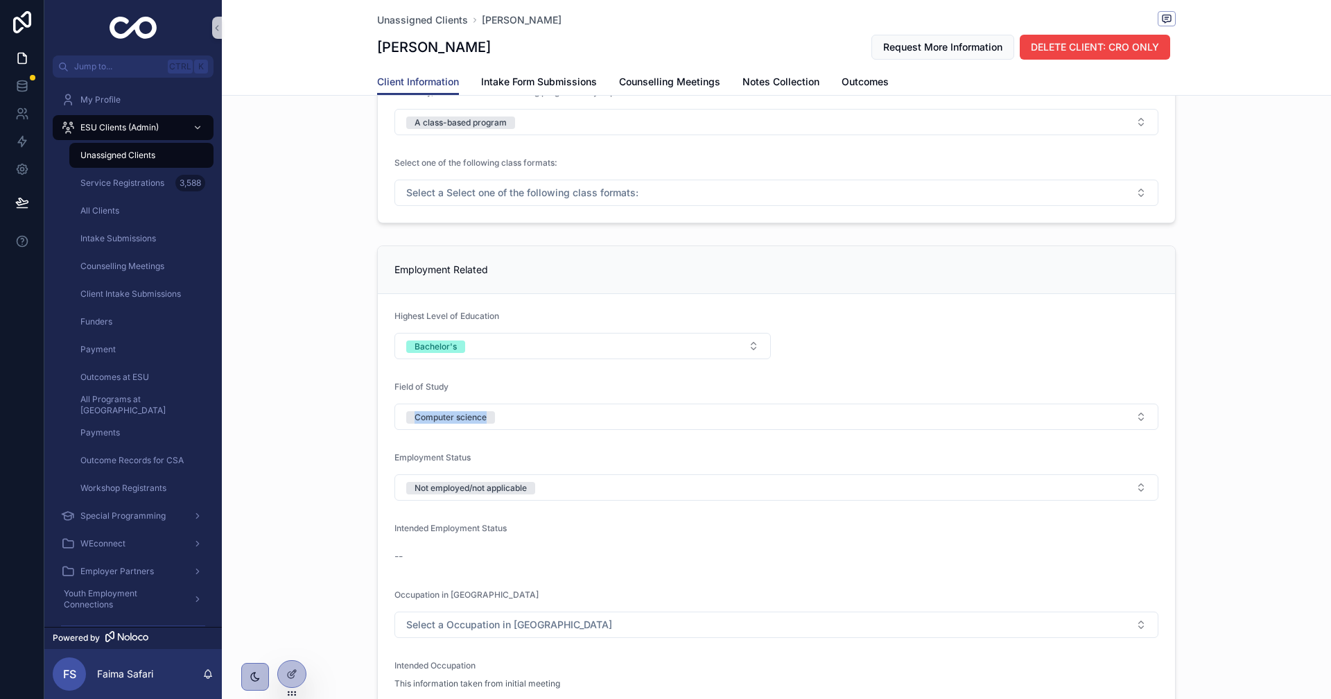
drag, startPoint x: 331, startPoint y: 424, endPoint x: 559, endPoint y: 433, distance: 228.9
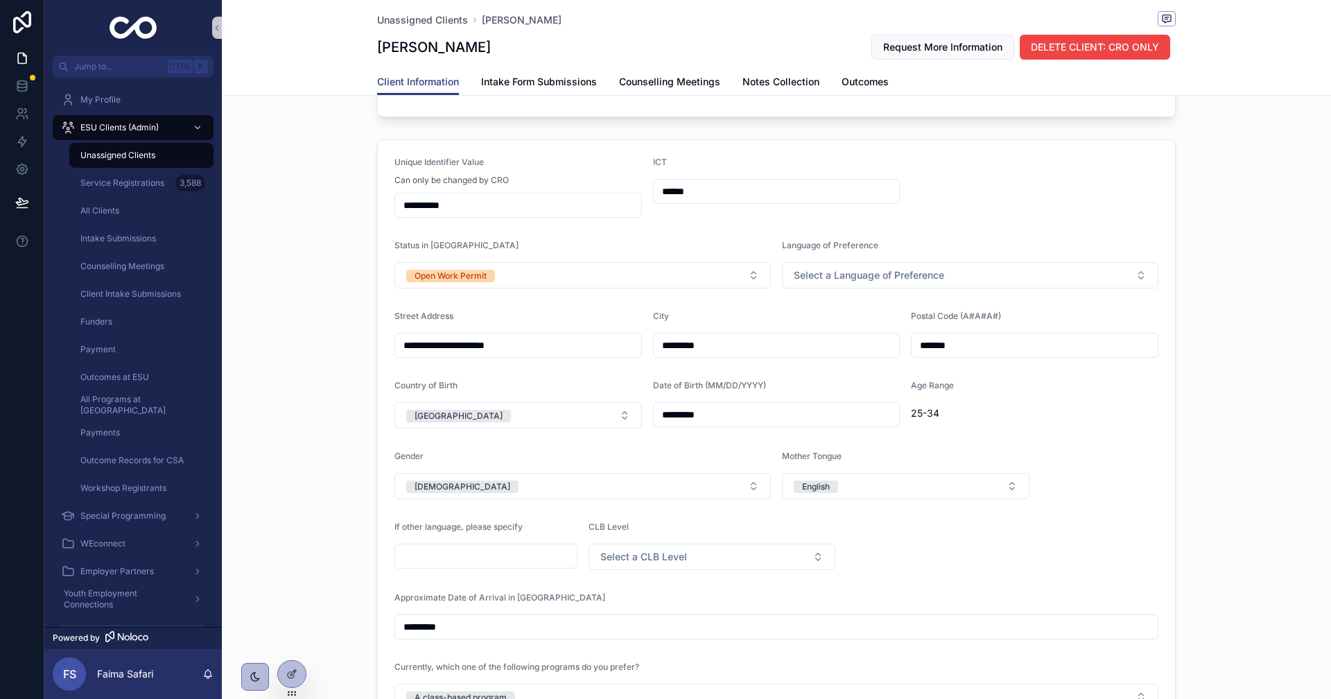
scroll to position [139, 0]
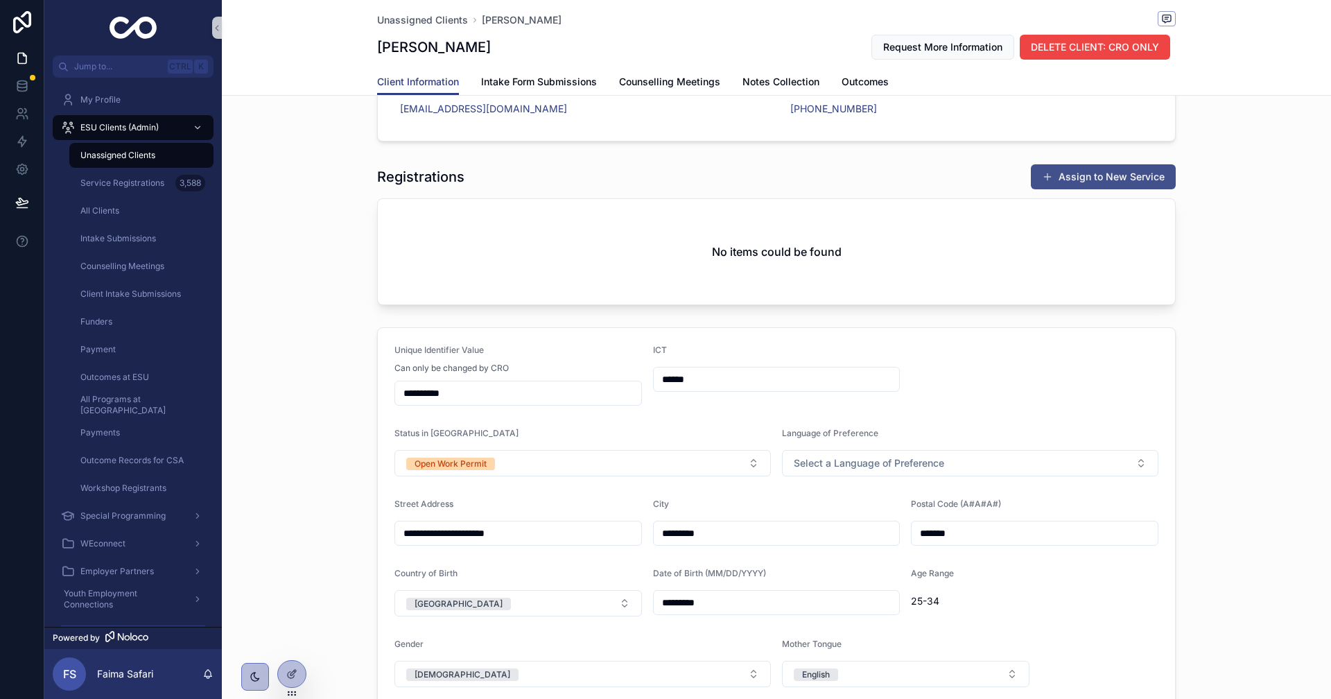
click at [1059, 186] on button "Assign to New Service" at bounding box center [1103, 176] width 145 height 25
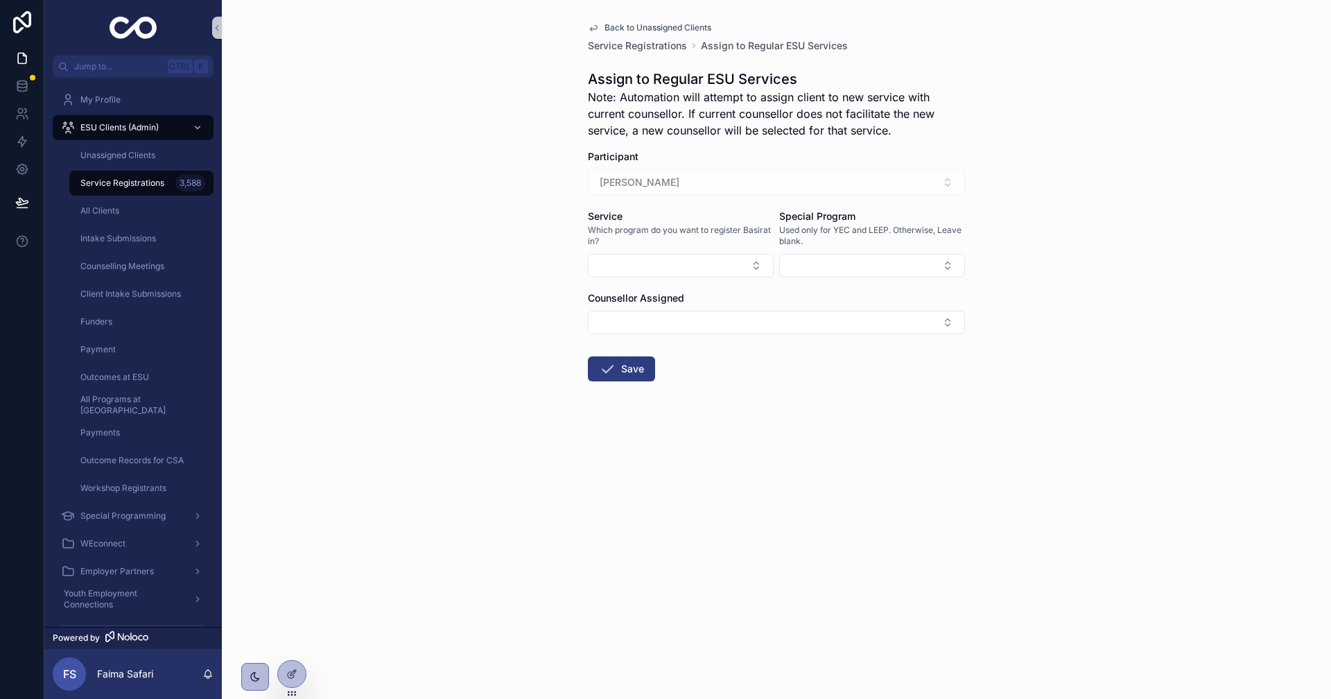
click at [671, 251] on div "Service Which program do you want to register Basirat in?" at bounding box center [681, 243] width 186 height 68
click at [642, 272] on button "Select Button" at bounding box center [681, 266] width 186 height 24
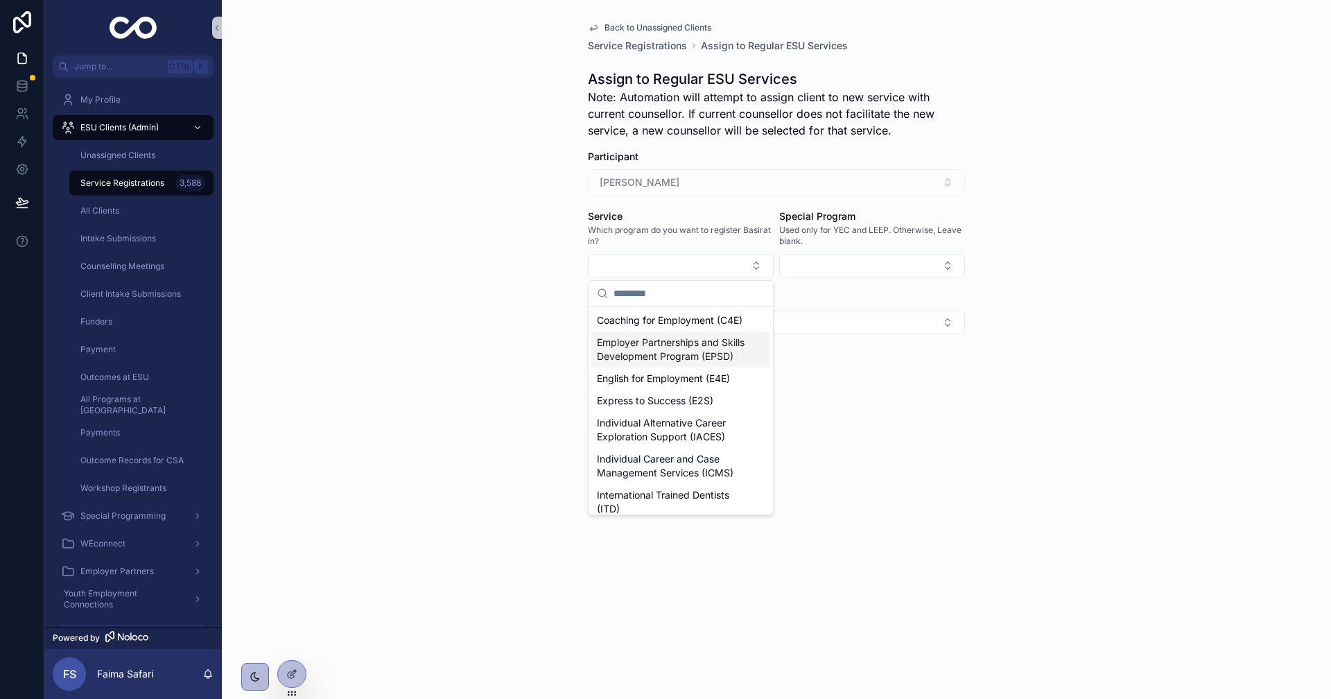
scroll to position [277, 0]
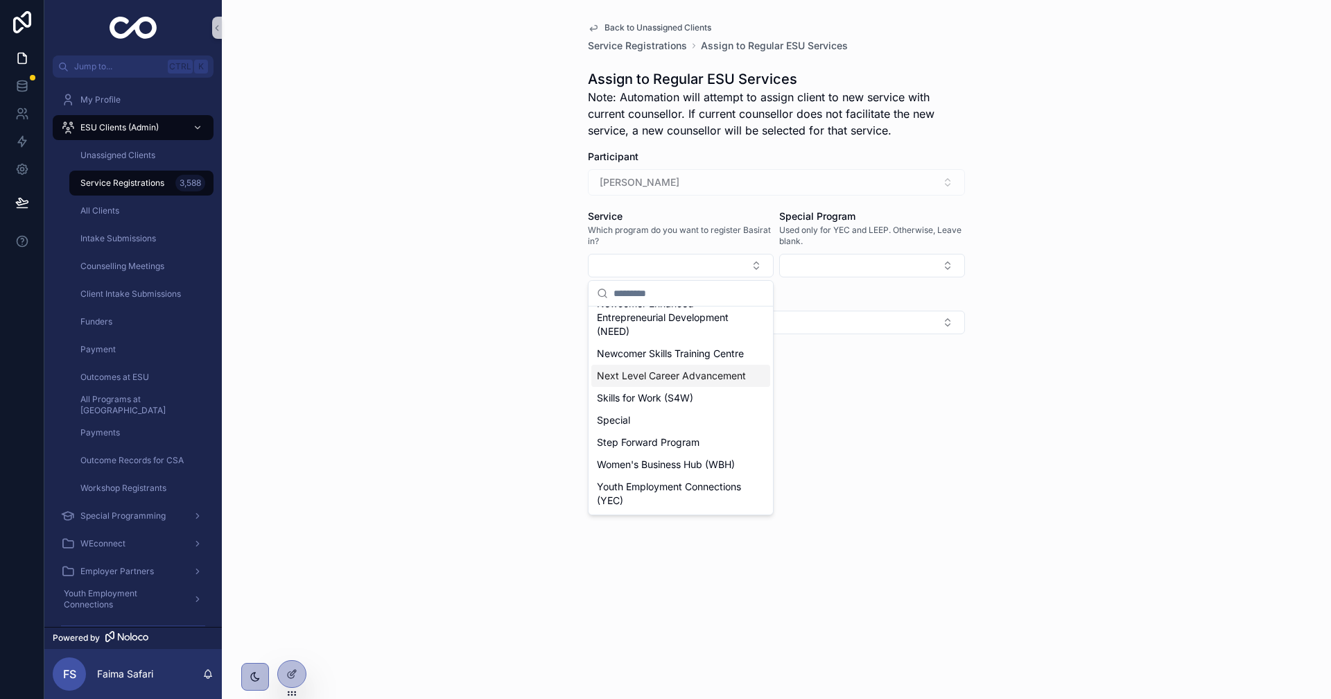
click at [667, 383] on span "Next Level Career Advancement" at bounding box center [671, 376] width 149 height 14
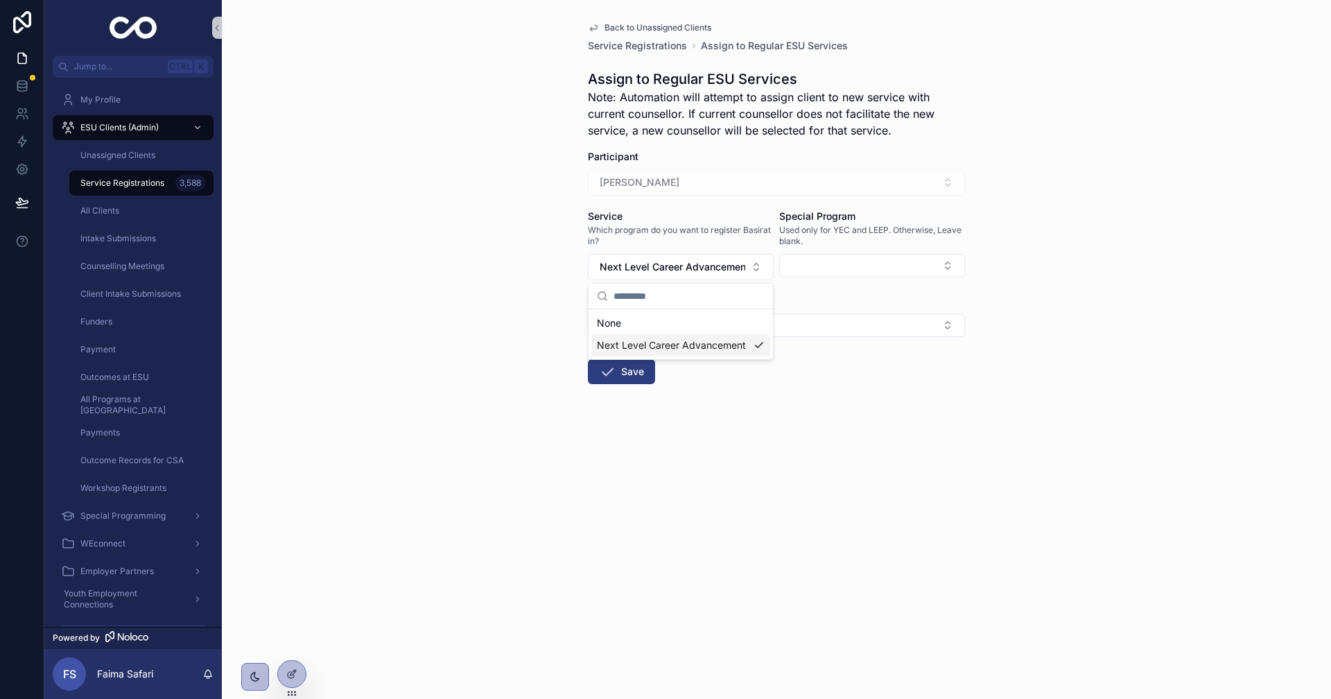
scroll to position [0, 0]
click at [699, 333] on button "Select Button" at bounding box center [776, 325] width 377 height 24
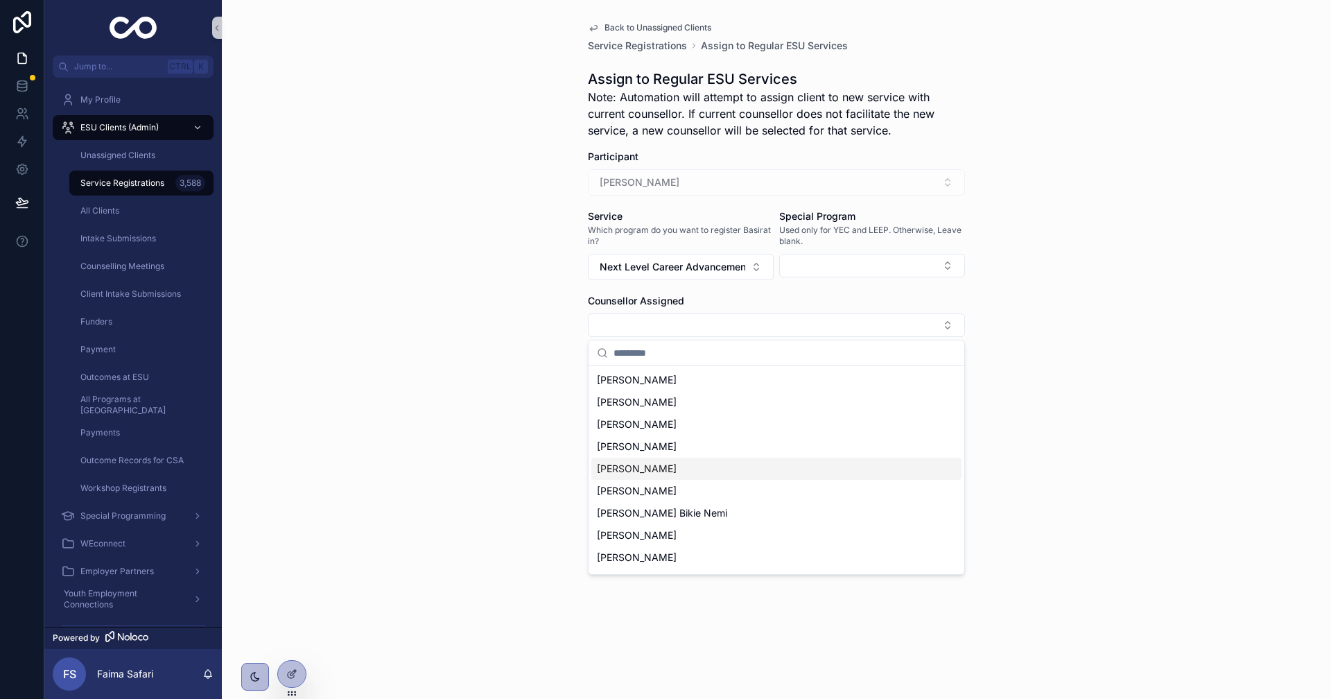
click at [671, 469] on div "[PERSON_NAME]" at bounding box center [776, 468] width 370 height 22
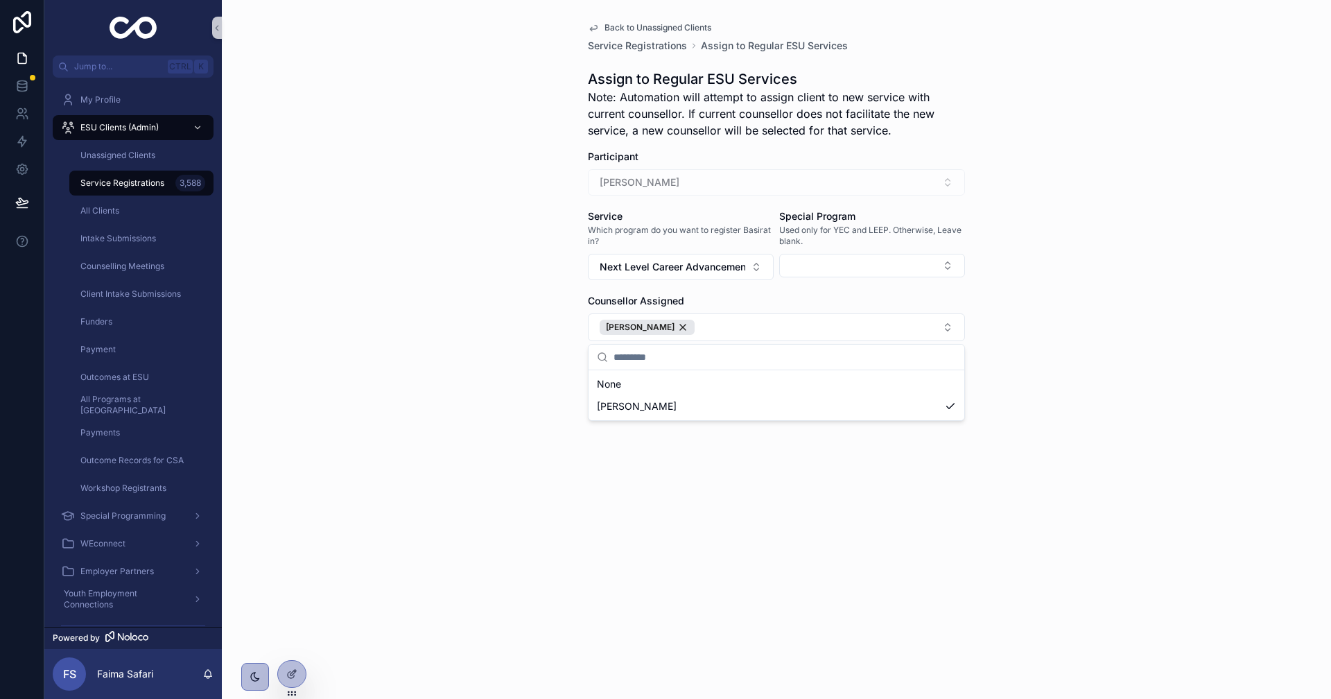
drag, startPoint x: 519, startPoint y: 435, endPoint x: 629, endPoint y: 358, distance: 134.8
click at [520, 435] on div "Back to Unassigned Clients Service Registrations Assign to Regular ESU Services…" at bounding box center [776, 349] width 1109 height 699
click at [629, 356] on form "Participant [PERSON_NAME] Service Which program do you want to register Basirat…" at bounding box center [776, 313] width 377 height 327
click at [628, 371] on button "Save" at bounding box center [621, 375] width 67 height 25
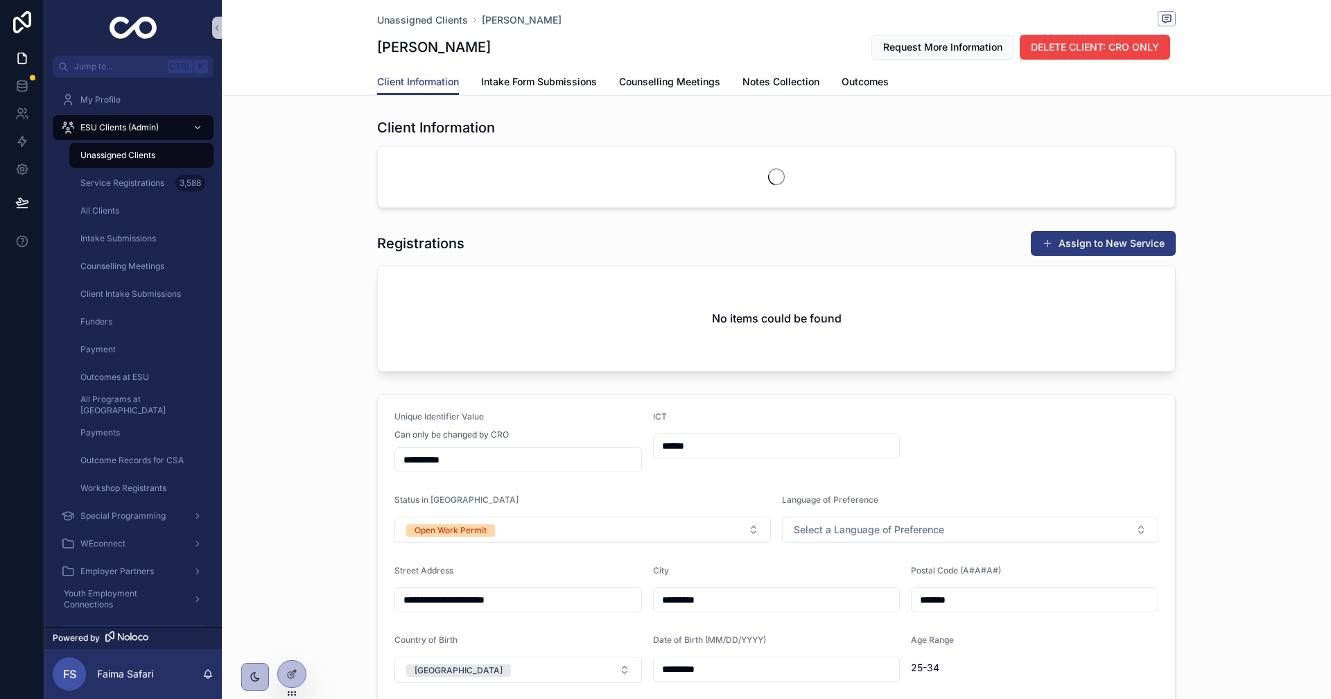
click at [124, 161] on div "Unassigned Clients" at bounding box center [142, 155] width 128 height 22
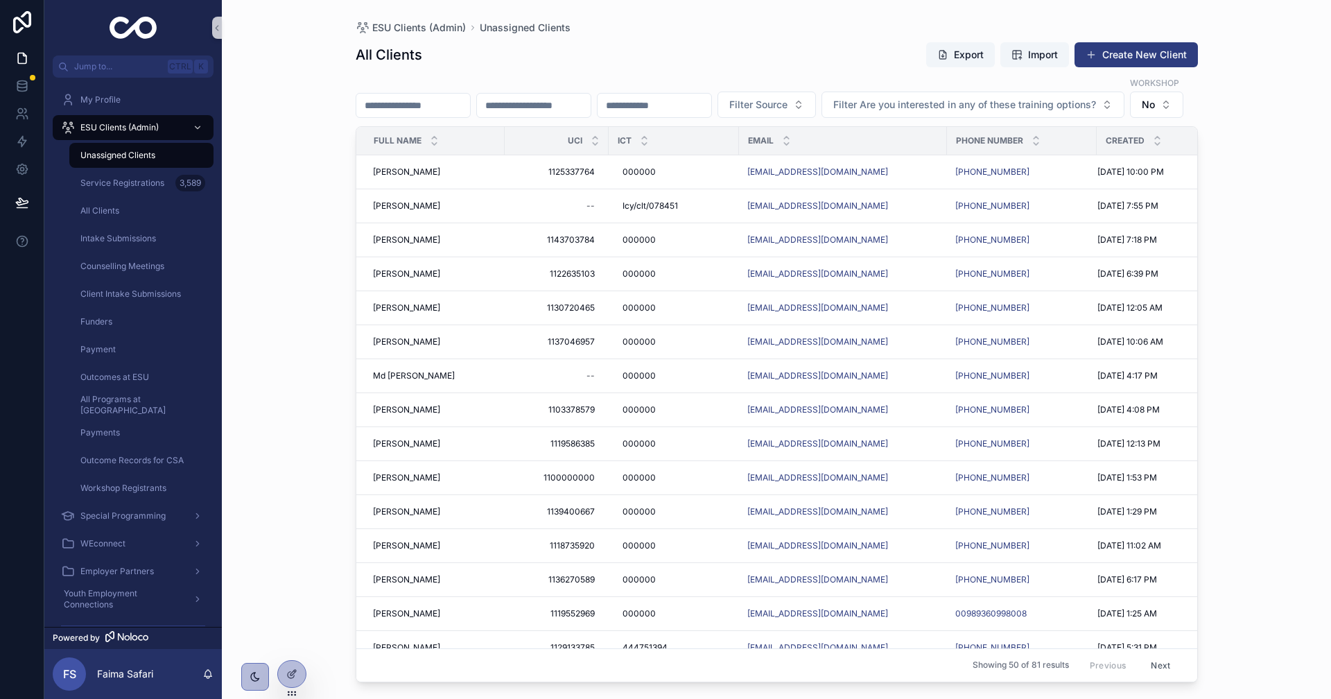
click at [663, 78] on div "Filter Source Filter Are you interested in any of these training options? Works…" at bounding box center [777, 97] width 842 height 42
click at [711, 96] on input "scrollable content" at bounding box center [654, 105] width 114 height 19
paste input "**********"
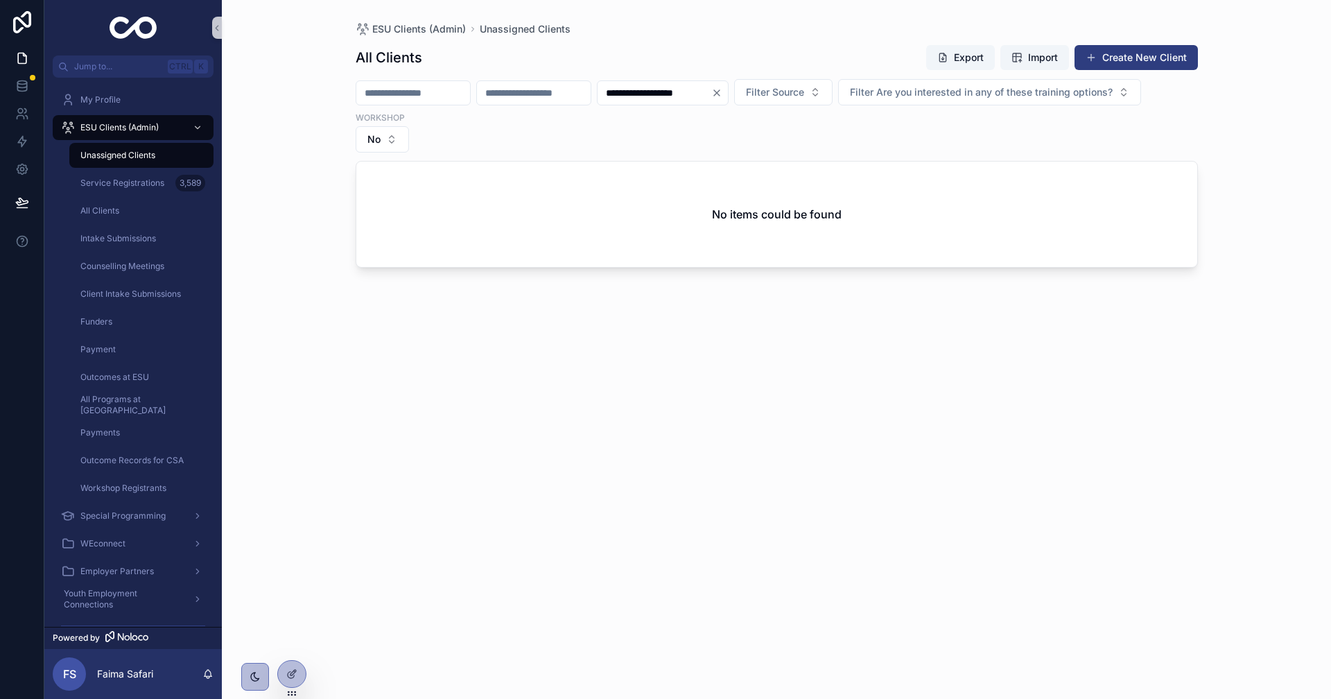
type input "**********"
click at [722, 92] on icon "Clear" at bounding box center [716, 92] width 11 height 11
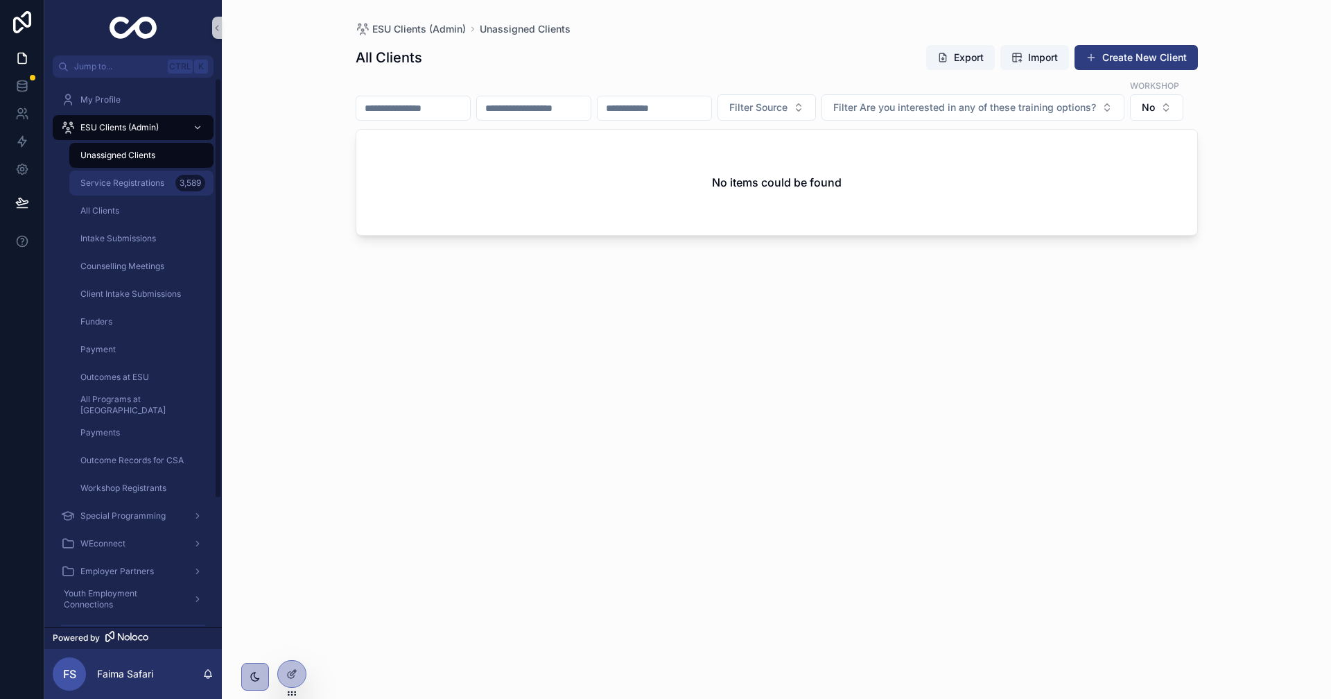
click at [105, 174] on div "Service Registrations 3,589" at bounding box center [142, 183] width 128 height 22
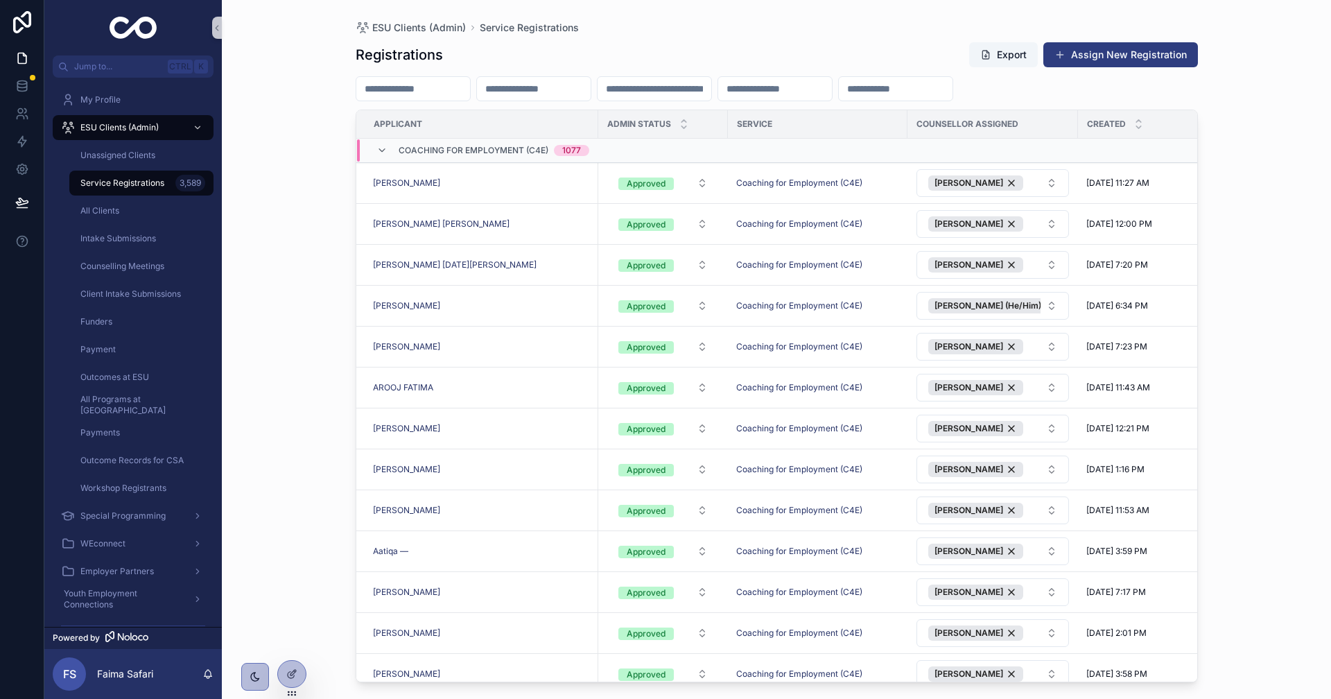
click at [591, 92] on input "scrollable content" at bounding box center [534, 88] width 114 height 19
paste input "**********"
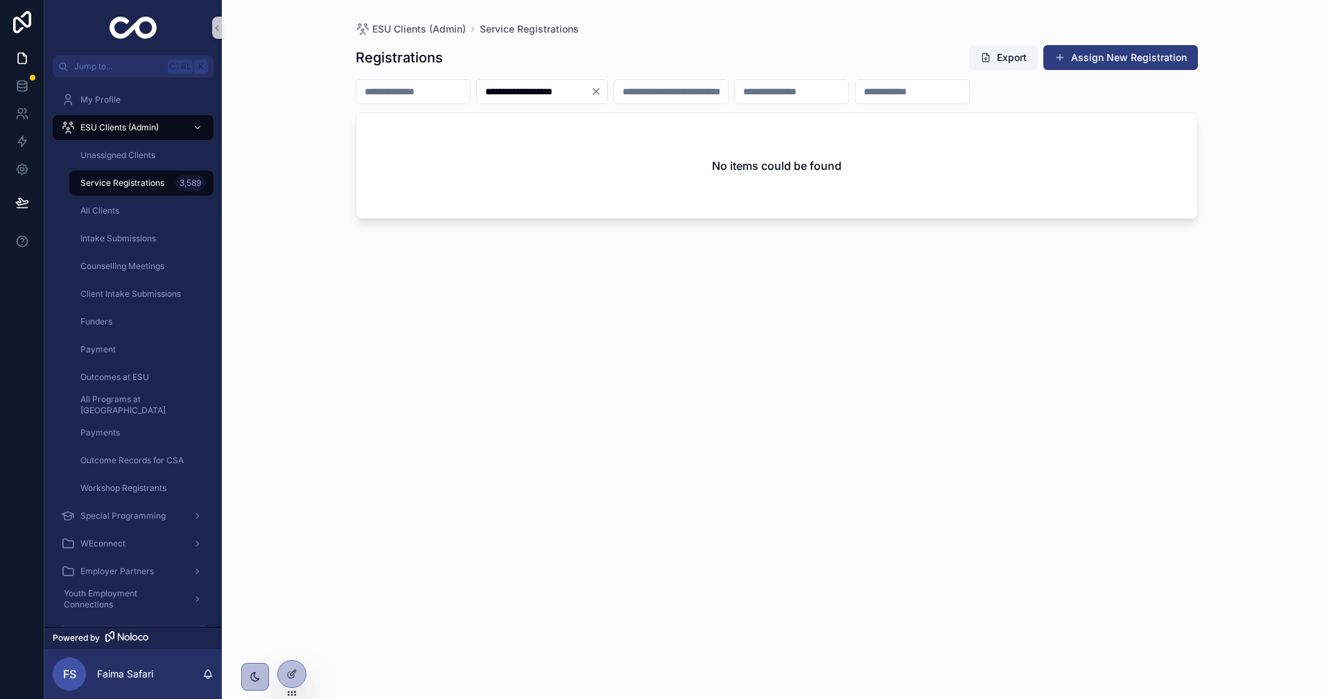
type input "**********"
click at [602, 91] on icon "Clear" at bounding box center [596, 91] width 11 height 11
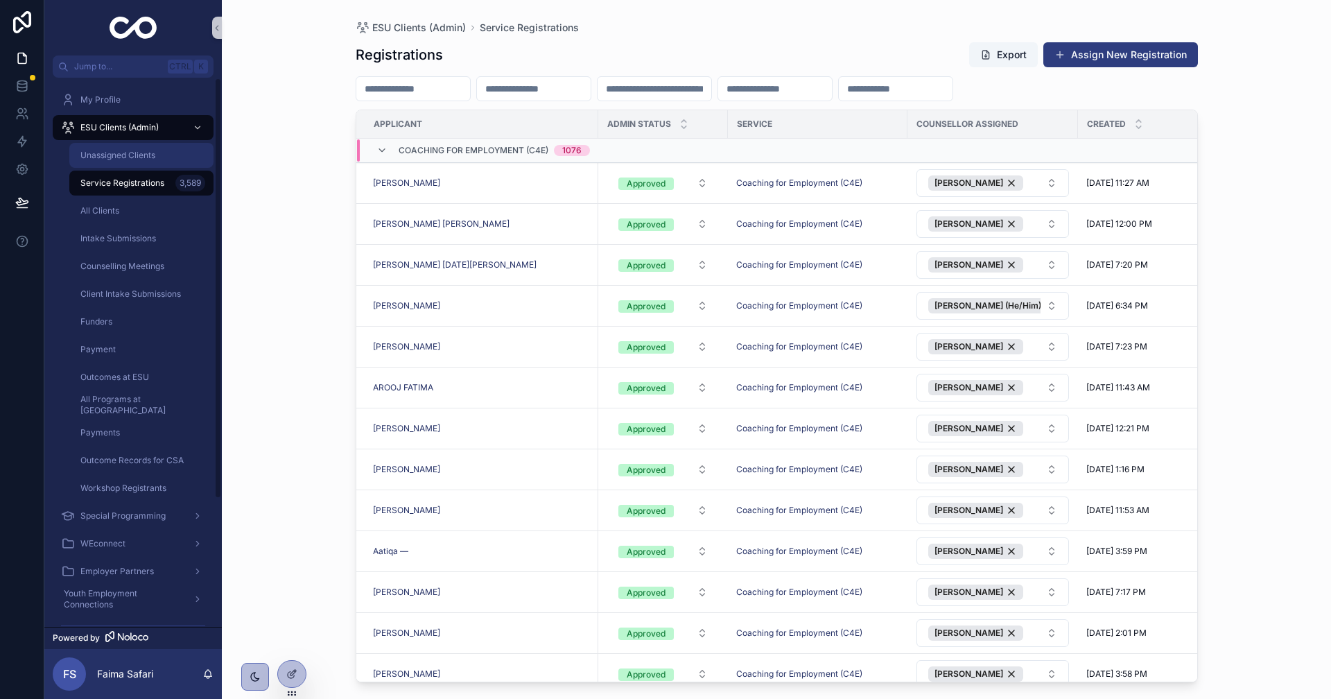
click at [186, 150] on div "Unassigned Clients" at bounding box center [142, 155] width 128 height 22
